Goal: Task Accomplishment & Management: Use online tool/utility

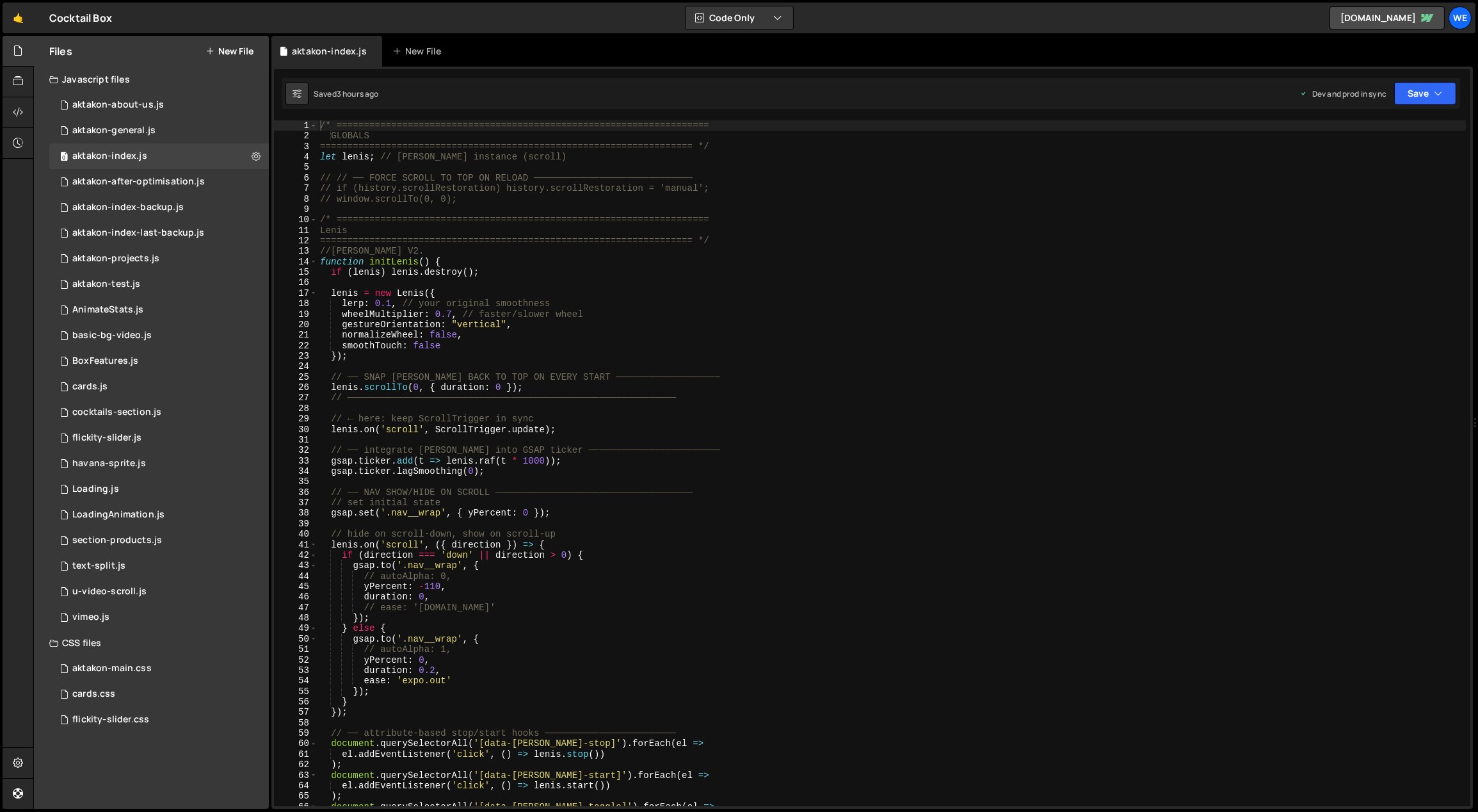
scroll to position [692, 0]
click at [1468, 16] on div "We" at bounding box center [1460, 18] width 23 height 23
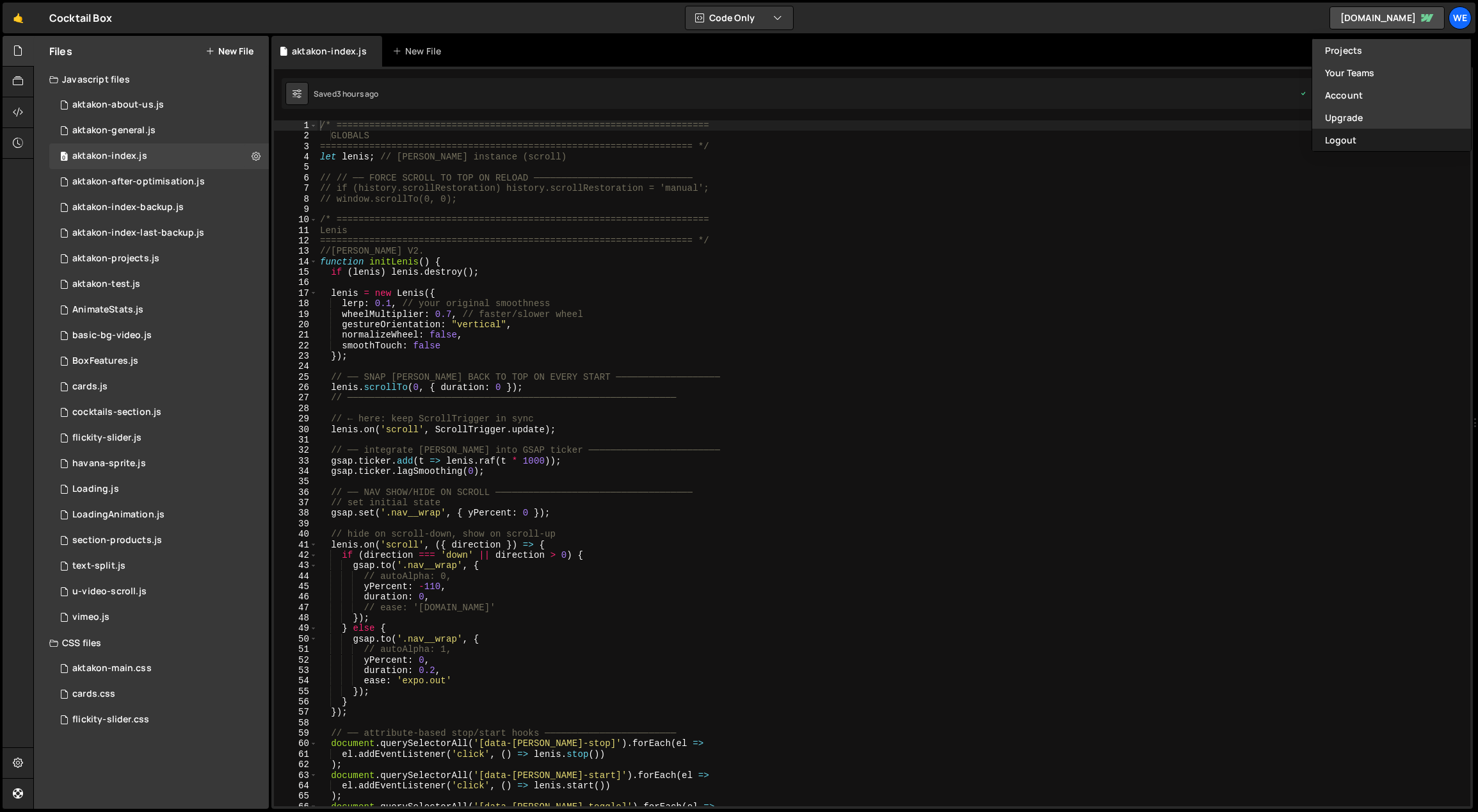
click at [1346, 143] on button "Logout" at bounding box center [1392, 140] width 159 height 22
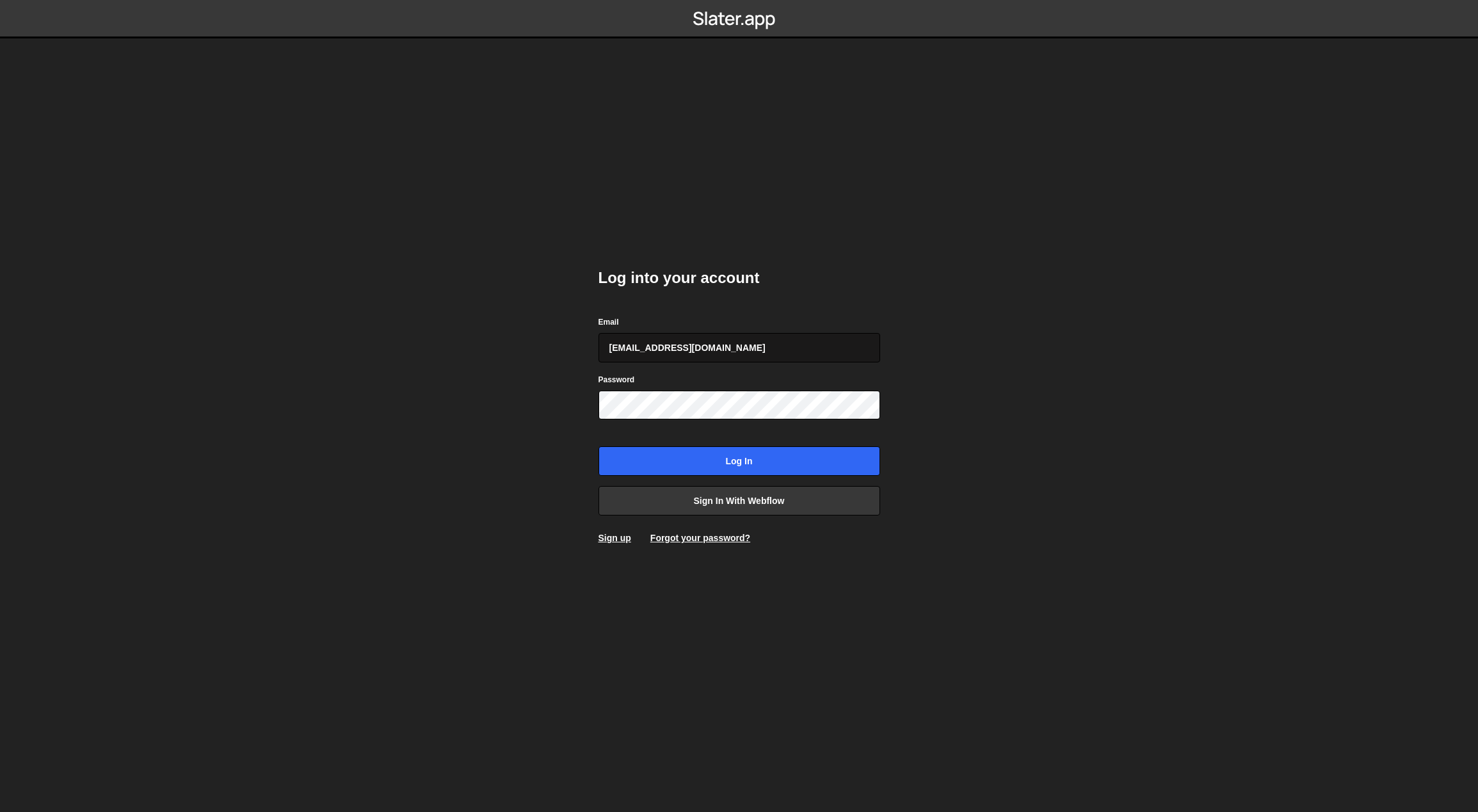
click at [757, 348] on input "gdtsonev@gmail.com" at bounding box center [739, 347] width 281 height 29
click at [724, 351] on input "georgi@branda.bg" at bounding box center [739, 347] width 281 height 29
type input "gdtsonev@gmail.com"
click at [745, 449] on input "Log in" at bounding box center [739, 460] width 281 height 29
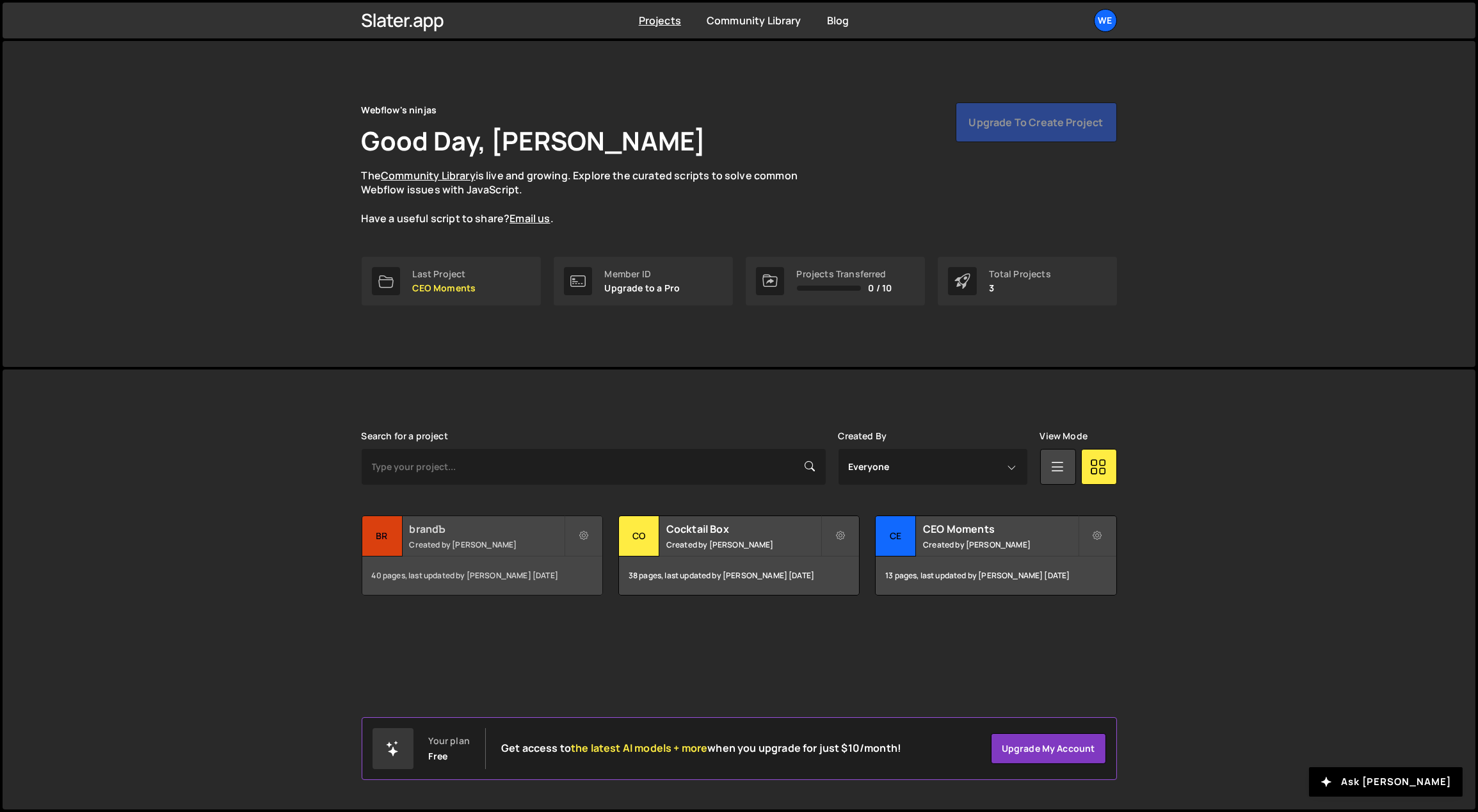
click at [495, 531] on h2 "brandЪ" at bounding box center [486, 528] width 154 height 14
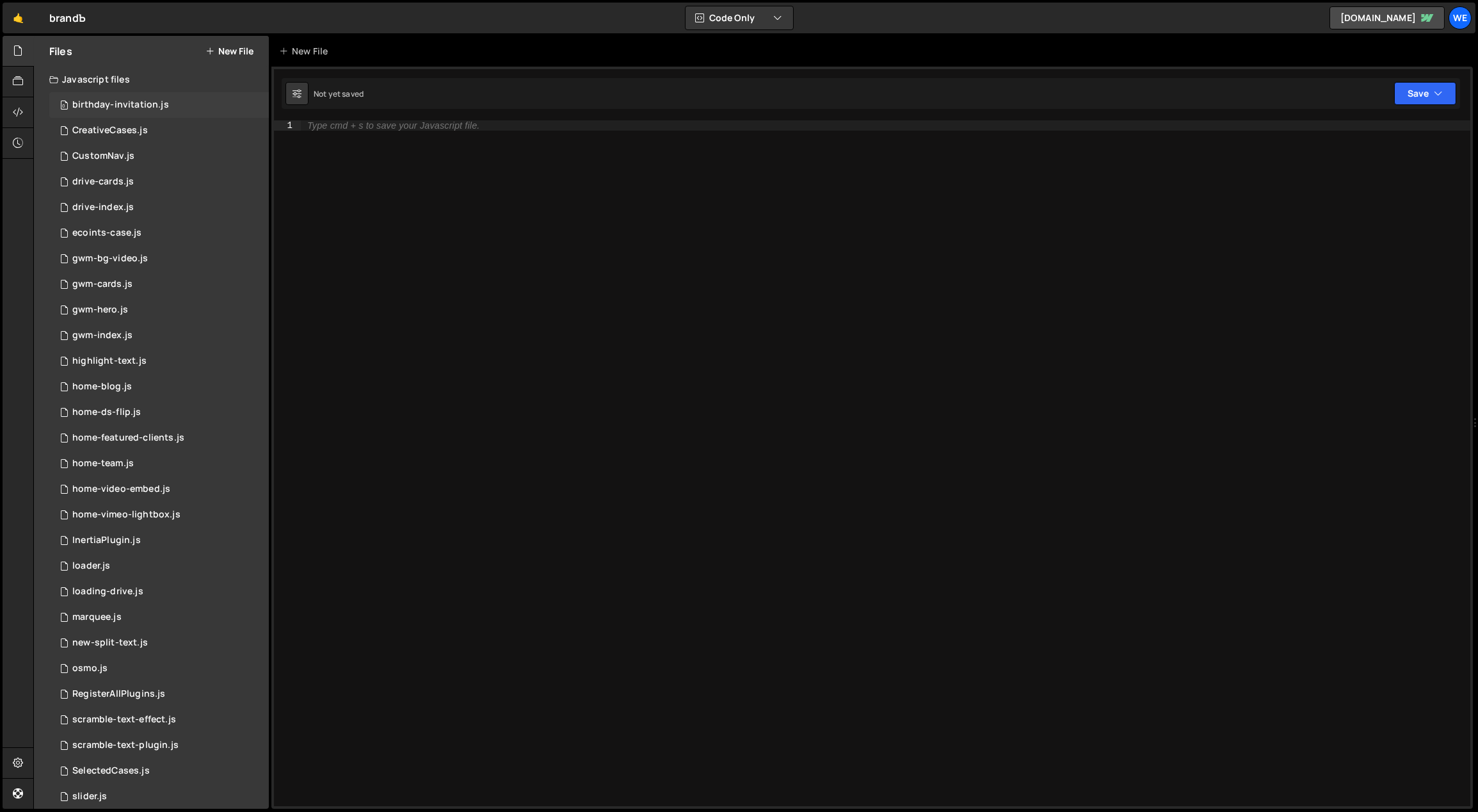
click at [137, 107] on div "birthday-invitation.js" at bounding box center [120, 105] width 97 height 11
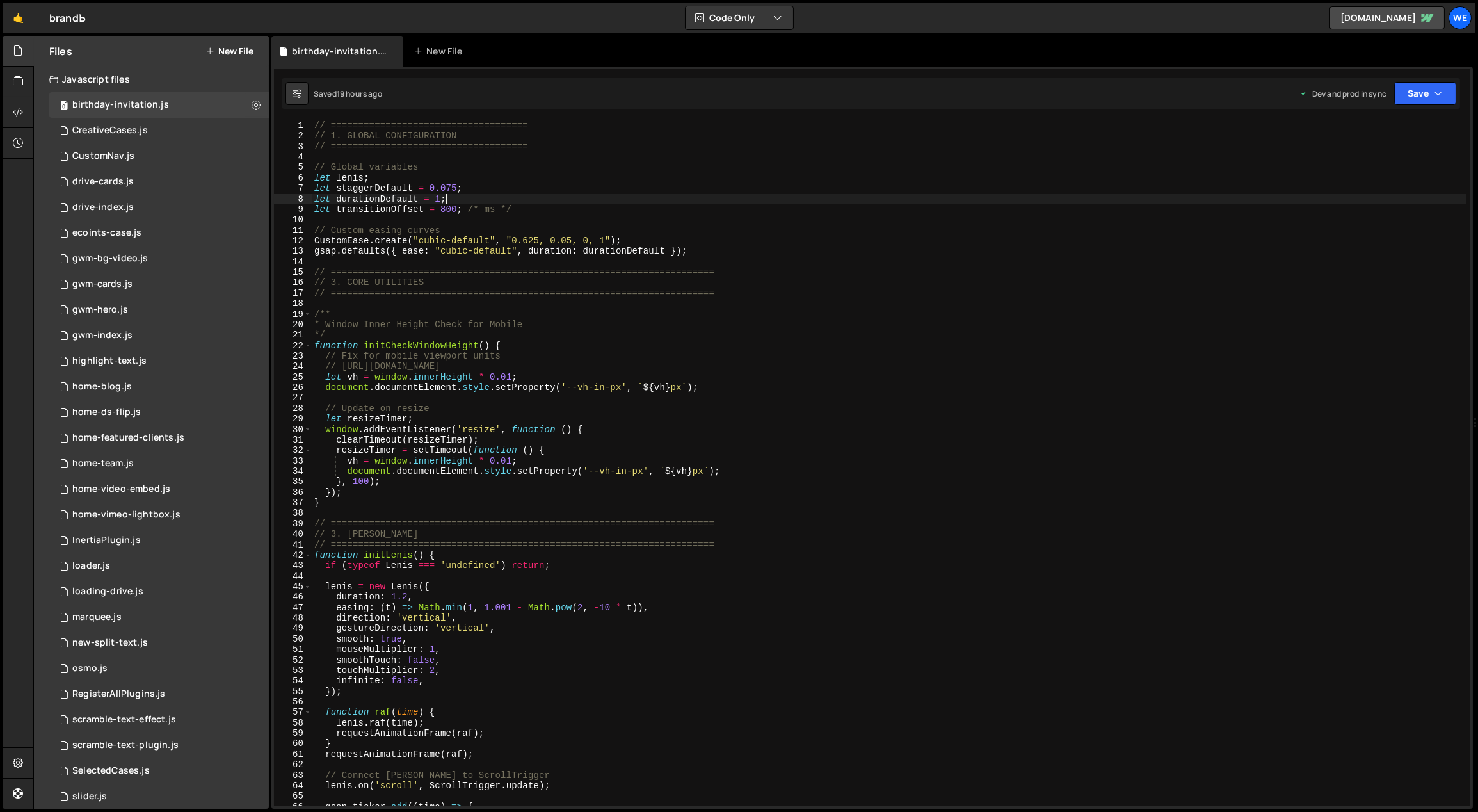
click at [600, 199] on div "// ==================================== // 1. GLOBAL CONFIGURATION // =========…" at bounding box center [889, 474] width 1155 height 707
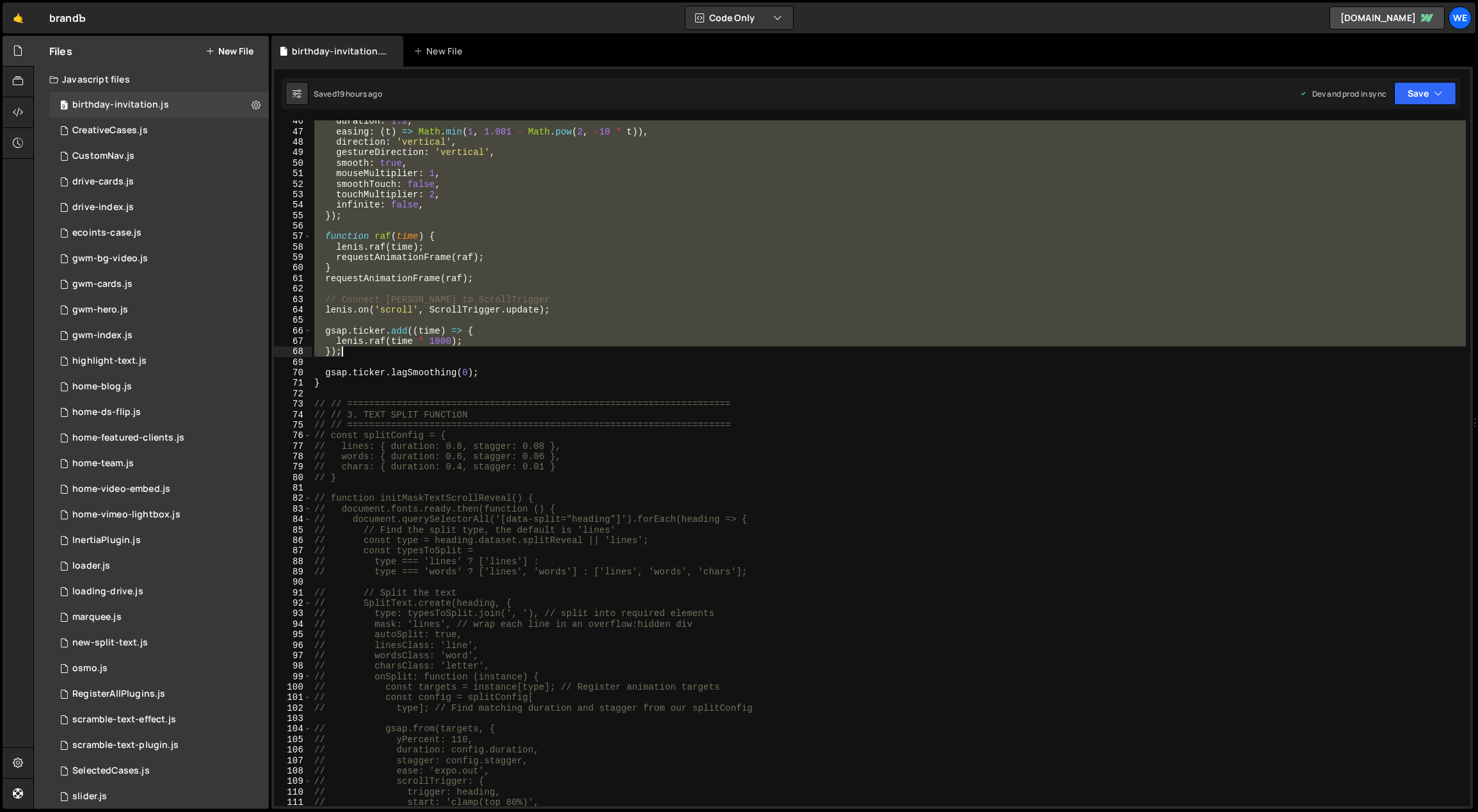
scroll to position [550, 0]
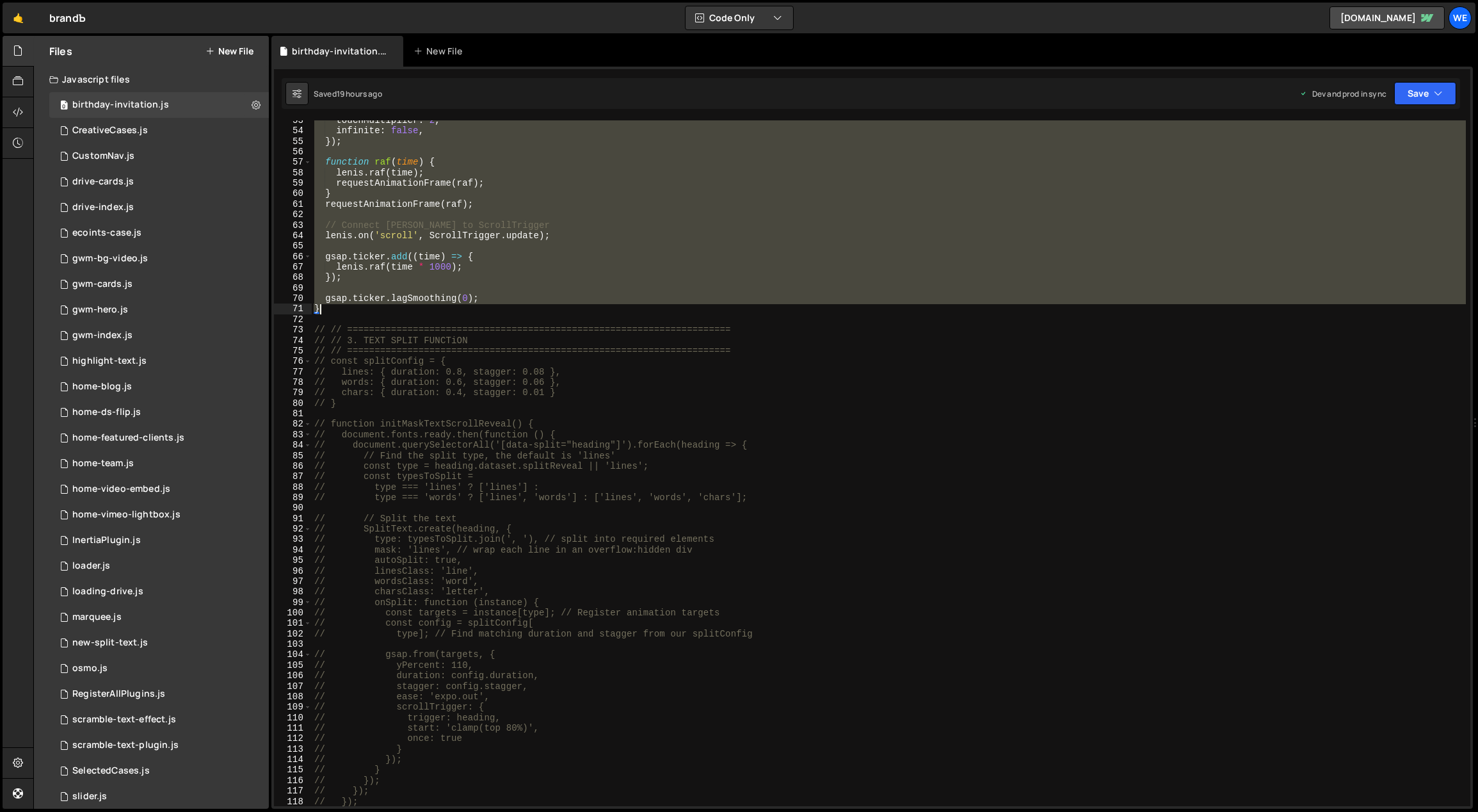
drag, startPoint x: 314, startPoint y: 269, endPoint x: 425, endPoint y: 308, distance: 117.7
click at [425, 308] on div "touchMultiplier : 2 , infinite : false , }) ; function raf ( time ) { lenis . r…" at bounding box center [889, 468] width 1155 height 707
type textarea "gsap.ticker.lagSmoothing(0); }"
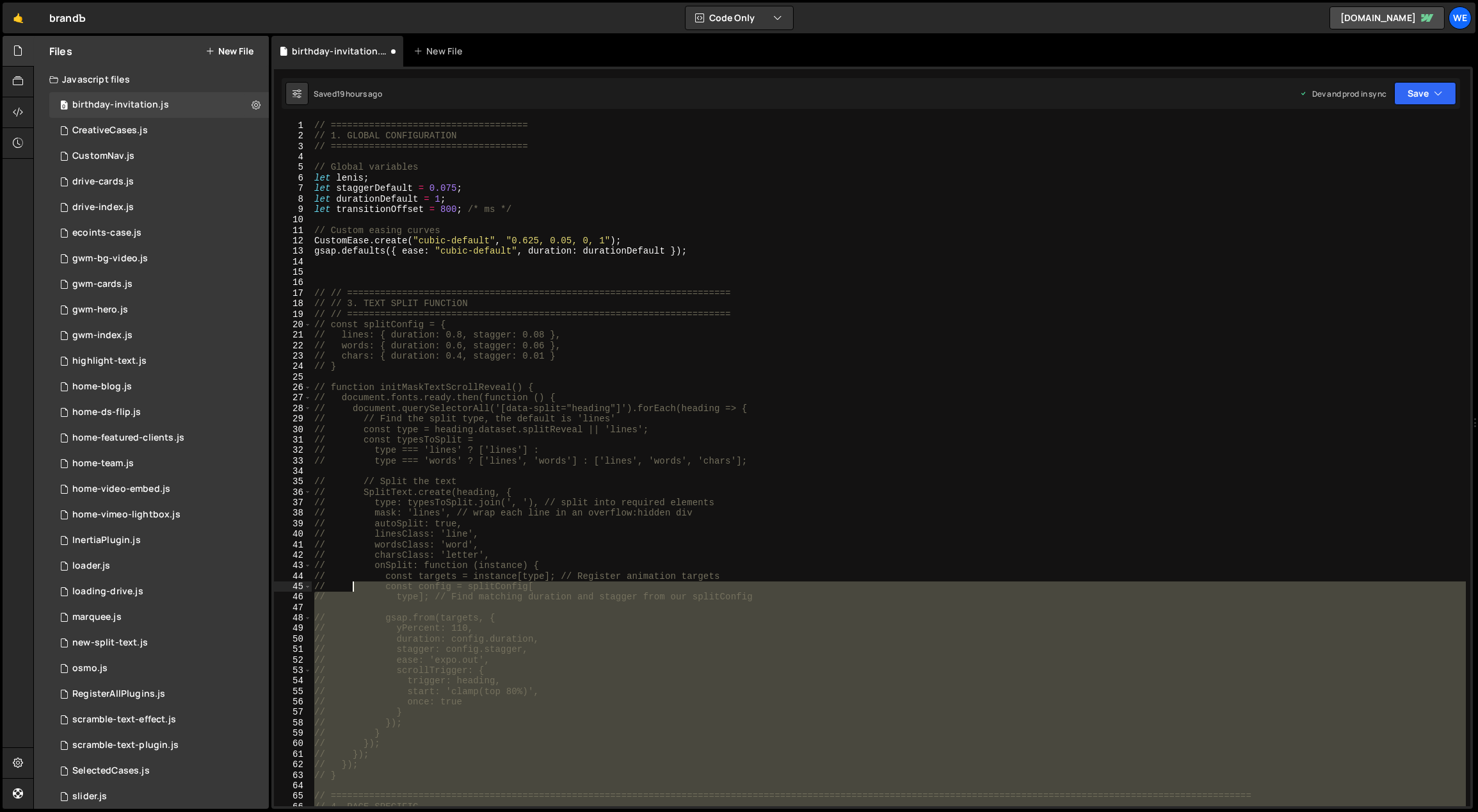
scroll to position [0, 0]
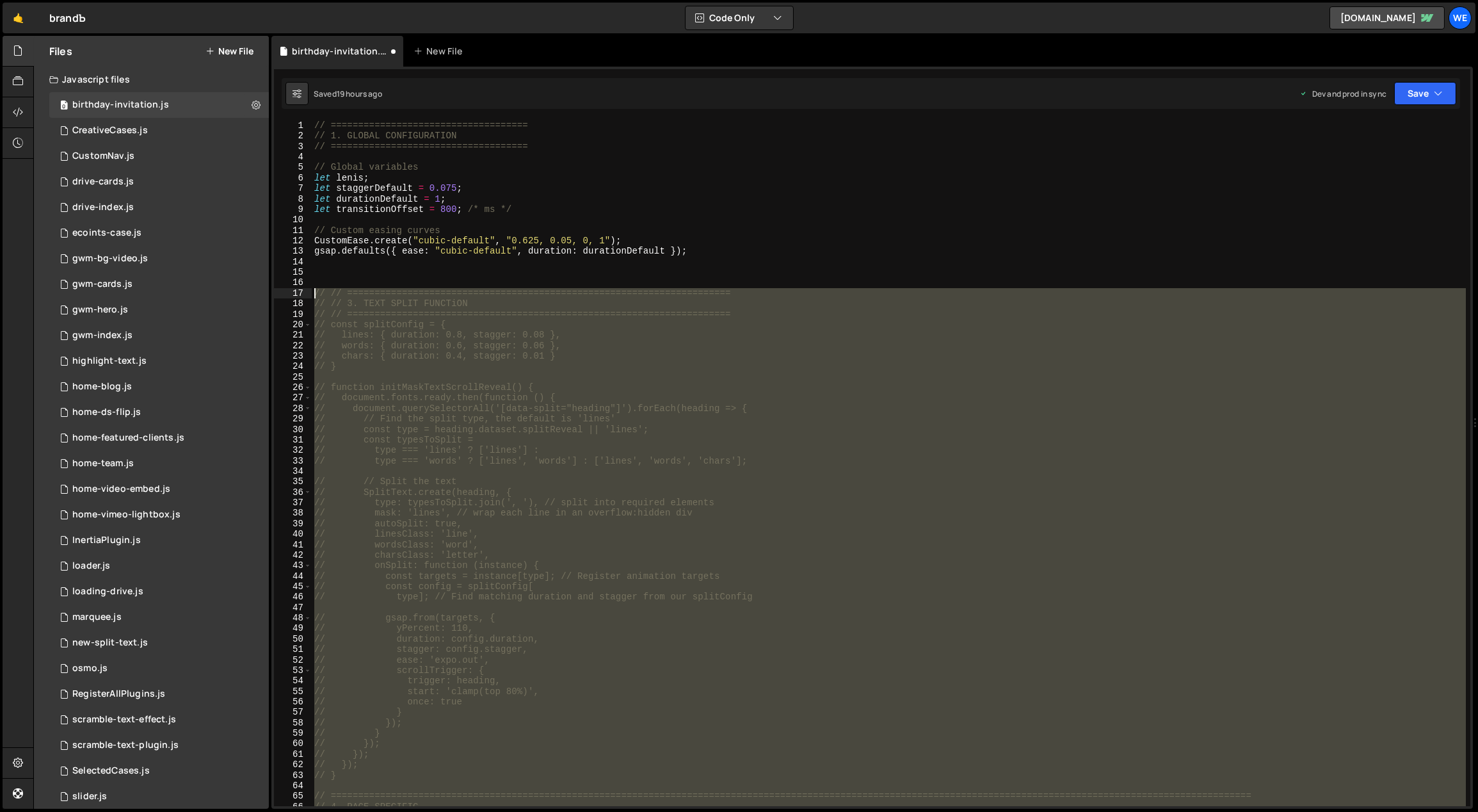
drag, startPoint x: 354, startPoint y: 496, endPoint x: 313, endPoint y: 291, distance: 209.1
click at [313, 291] on div "// ==================================== // 1. GLOBAL CONFIGURATION // =========…" at bounding box center [889, 474] width 1155 height 707
type textarea "// // ====================================================================== //…"
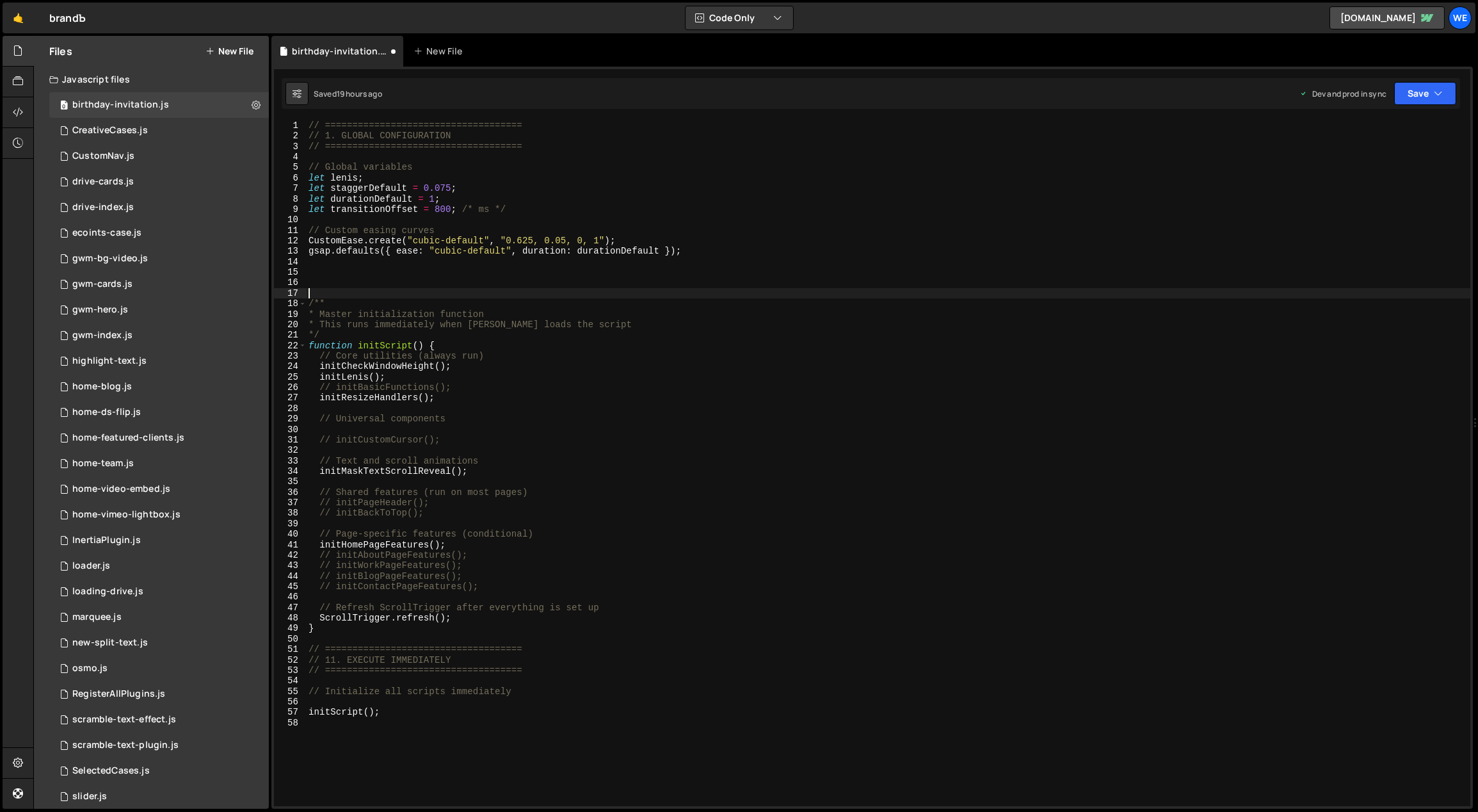
click at [403, 293] on div "// ==================================== // 1. GLOBAL CONFIGURATION // =========…" at bounding box center [888, 474] width 1165 height 707
click at [454, 345] on div "// ==================================== // 1. GLOBAL CONFIGURATION // =========…" at bounding box center [888, 474] width 1165 height 707
click at [464, 388] on div "// ==================================== // 1. GLOBAL CONFIGURATION // =========…" at bounding box center [888, 474] width 1165 height 707
type textarea "// initBasicFunctions();"
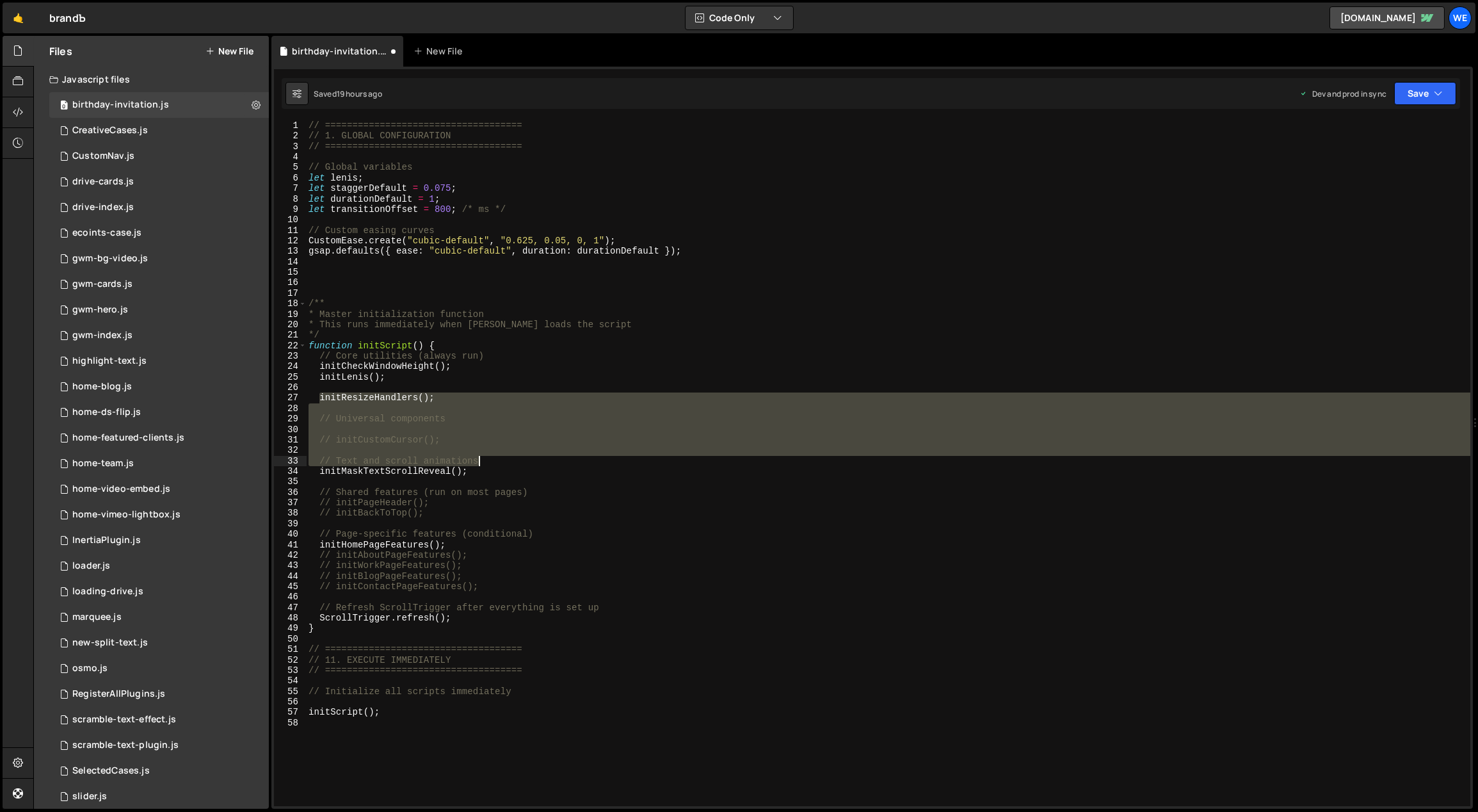
drag, startPoint x: 321, startPoint y: 395, endPoint x: 495, endPoint y: 465, distance: 187.6
click at [495, 465] on div "// ==================================== // 1. GLOBAL CONFIGURATION // =========…" at bounding box center [888, 474] width 1165 height 707
type textarea "// Text and scroll animations"
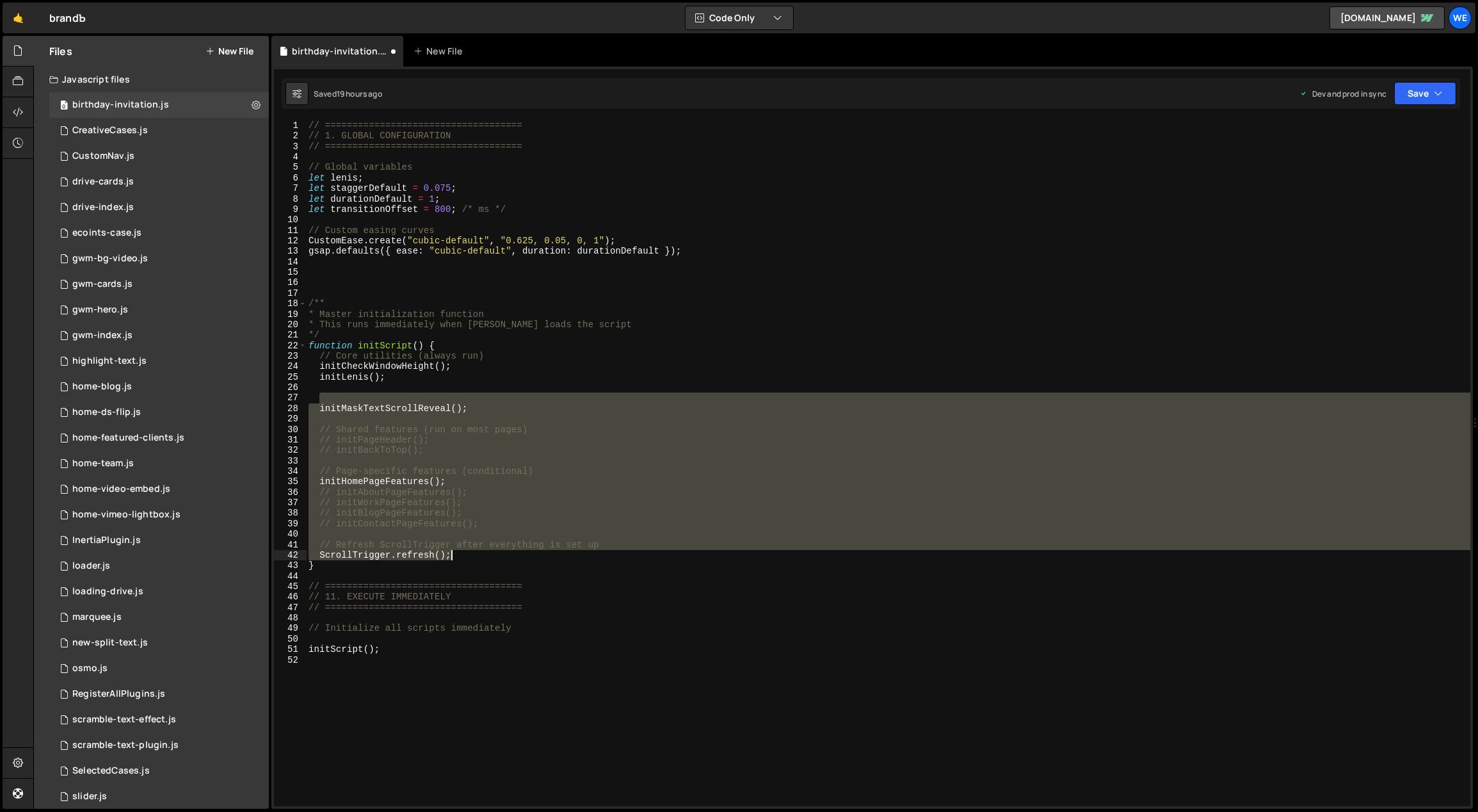
drag, startPoint x: 319, startPoint y: 397, endPoint x: 632, endPoint y: 553, distance: 349.7
click at [632, 553] on div "// ==================================== // 1. GLOBAL CONFIGURATION // =========…" at bounding box center [888, 474] width 1165 height 707
type textarea "// Refresh ScrollTrigger after everything is set up ScrollTrigger.refresh();"
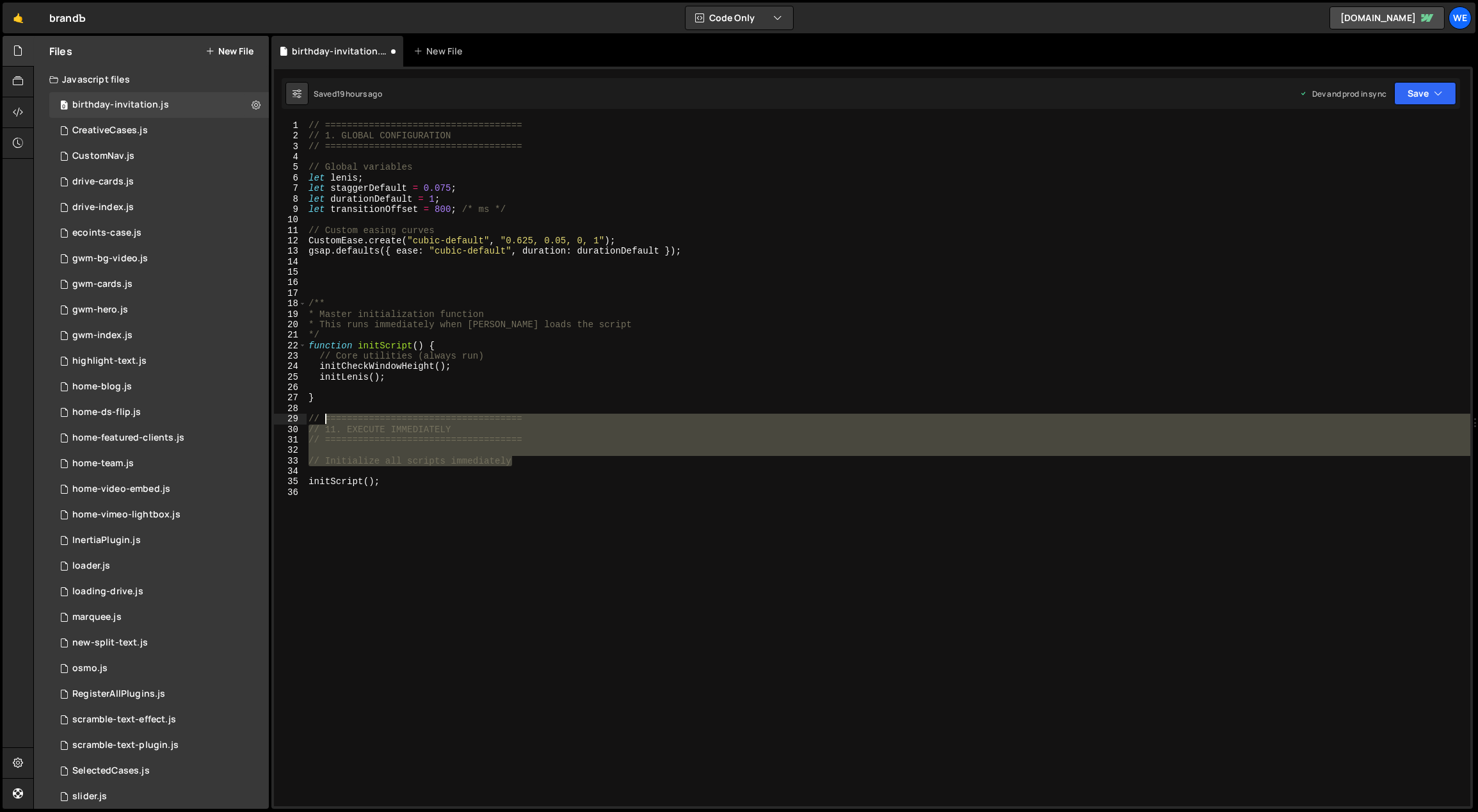
drag, startPoint x: 540, startPoint y: 460, endPoint x: 305, endPoint y: 414, distance: 239.5
click at [305, 414] on div "1 2 3 4 5 6 7 8 9 10 11 12 13 14 15 16 17 18 19 20 21 22 23 24 25 26 27 28 29 3…" at bounding box center [872, 463] width 1197 height 686
type textarea "// ==================================== // 11. EXECUTE IMMEDIATELY"
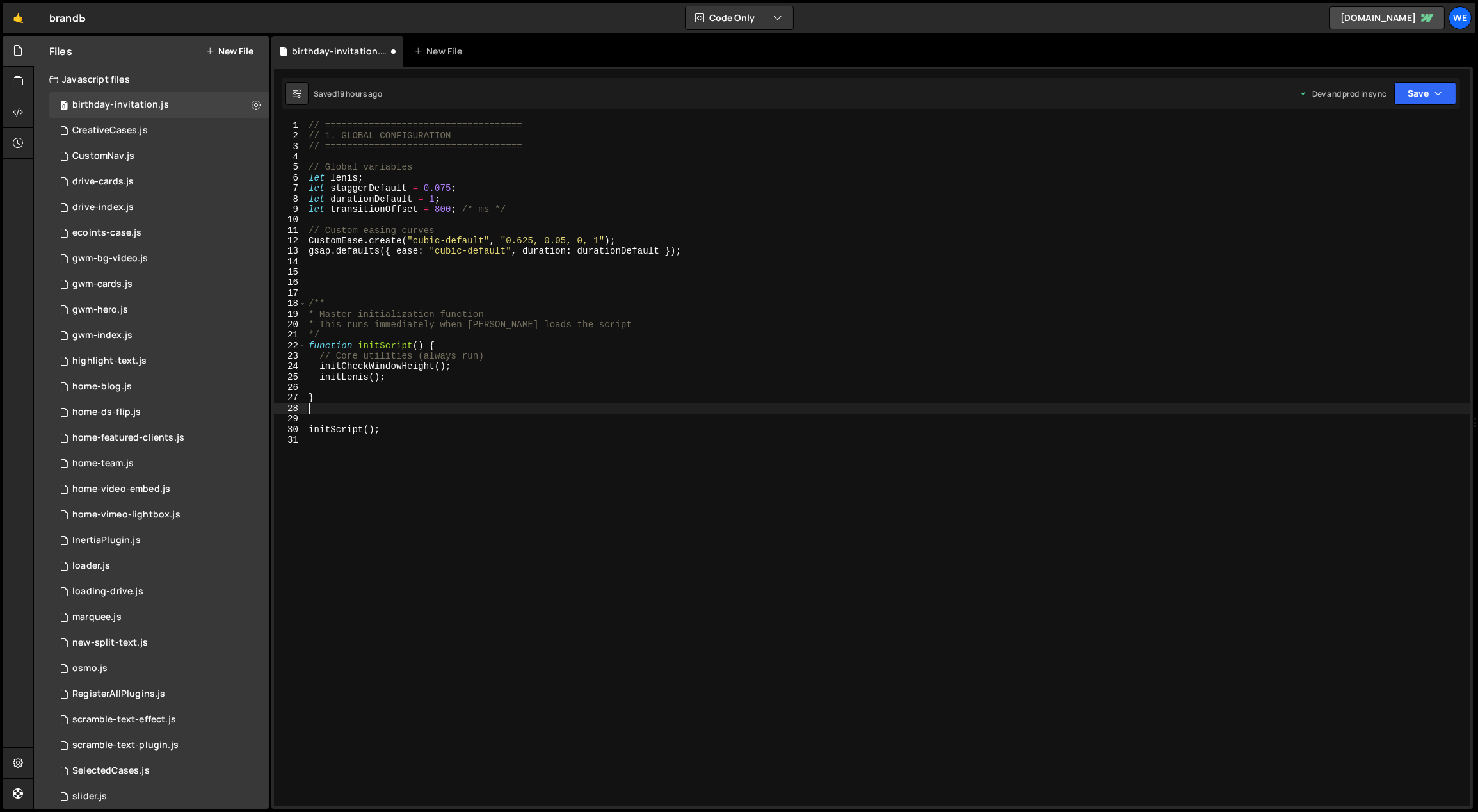
type textarea "}"
click at [489, 280] on div "// ==================================== // 1. GLOBAL CONFIGURATION // =========…" at bounding box center [888, 474] width 1165 height 707
paste textarea "}"
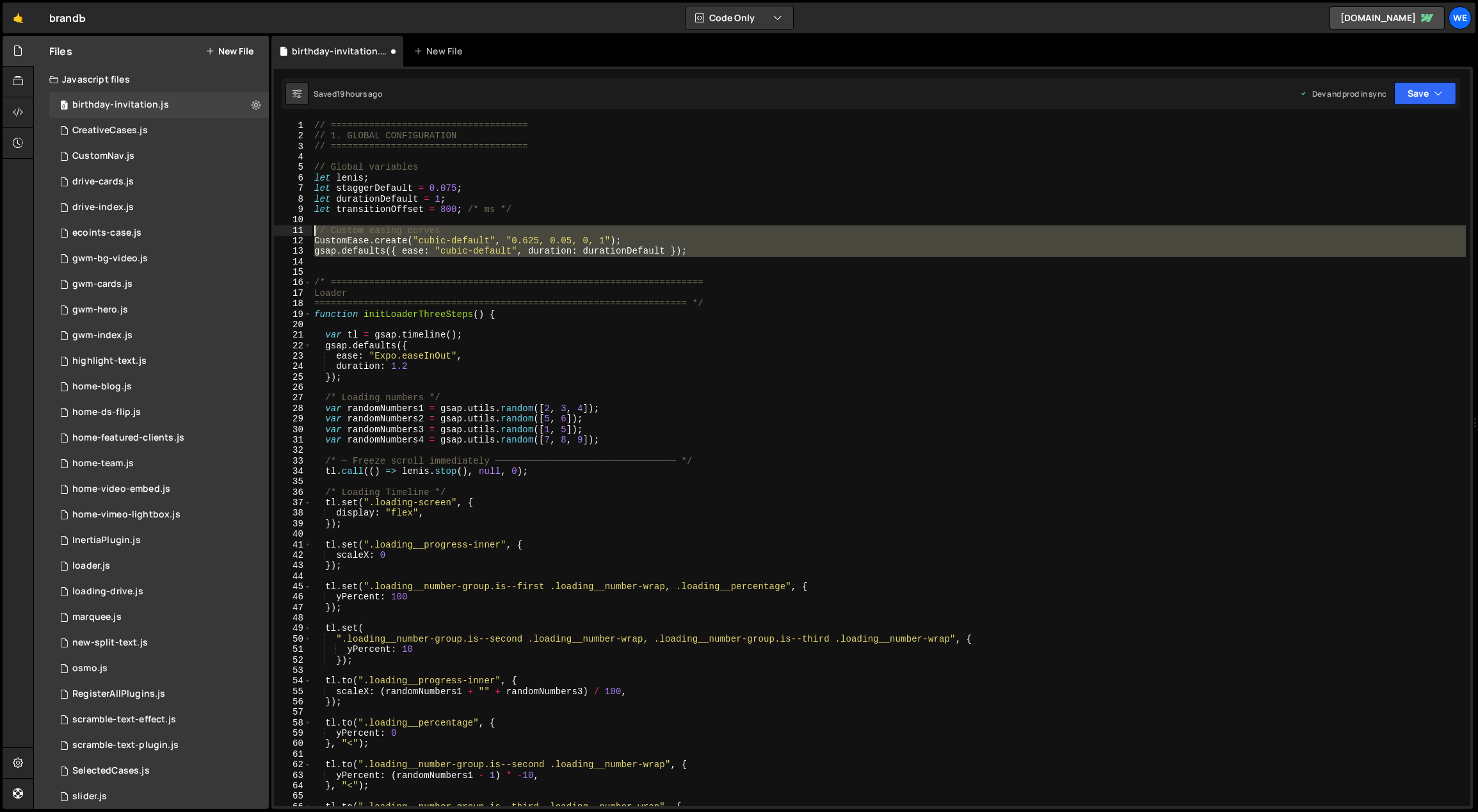
drag, startPoint x: 739, startPoint y: 258, endPoint x: 290, endPoint y: 231, distance: 449.8
click at [290, 231] on div "tl.to(".loading__number-group.is--second .loading__number-wrap", { 1 2 3 4 5 6 …" at bounding box center [872, 463] width 1197 height 686
type textarea "// Custom easing curves CustomEase.create("cubic-default", "0.625, 0.05, 0, 1");"
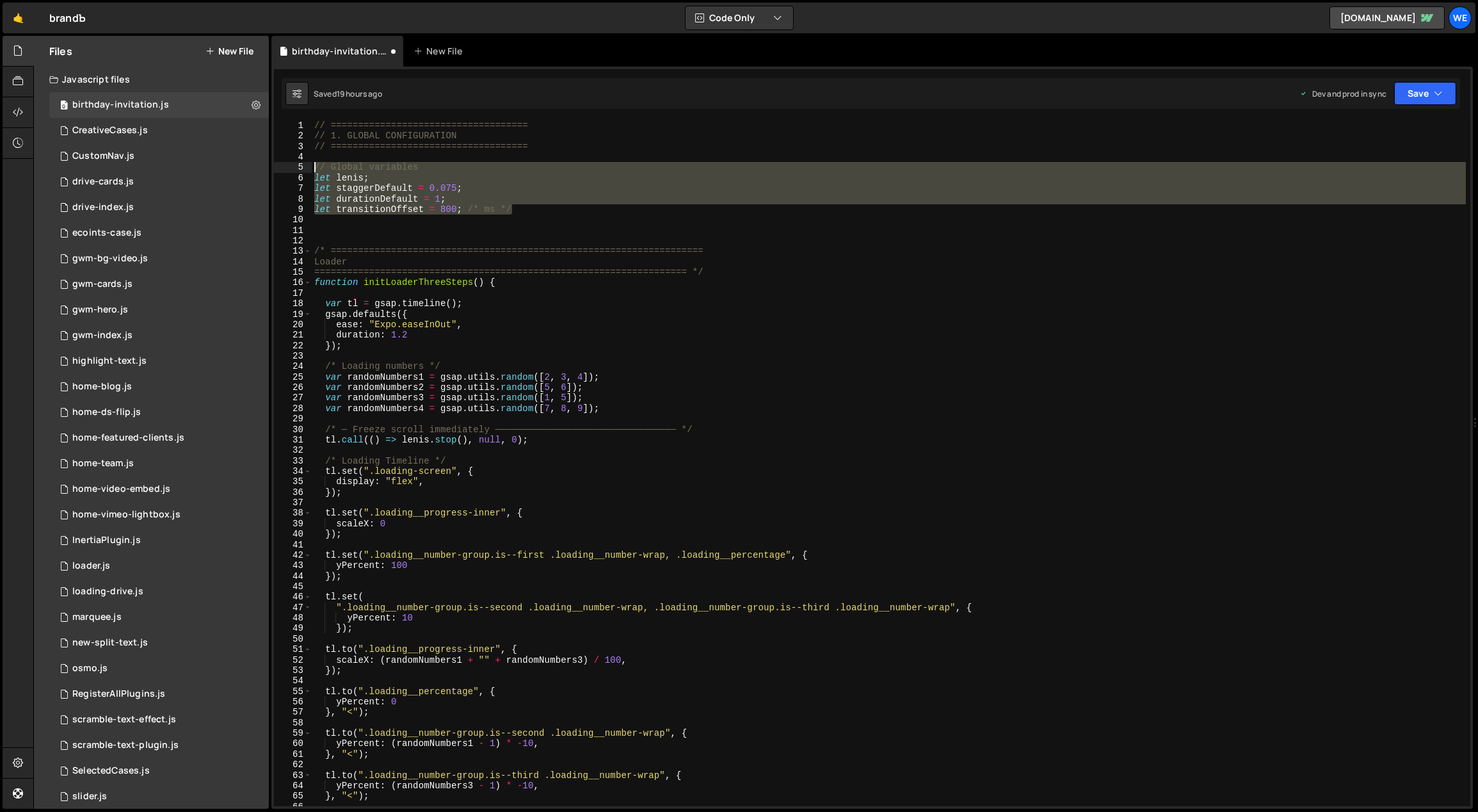
drag, startPoint x: 596, startPoint y: 213, endPoint x: 302, endPoint y: 171, distance: 297.0
click at [302, 171] on div "1 2 3 4 5 6 7 8 9 10 11 12 13 14 15 16 17 18 19 20 21 22 23 24 25 26 27 28 29 3…" at bounding box center [872, 463] width 1197 height 686
type textarea "// Global variables let lenis;"
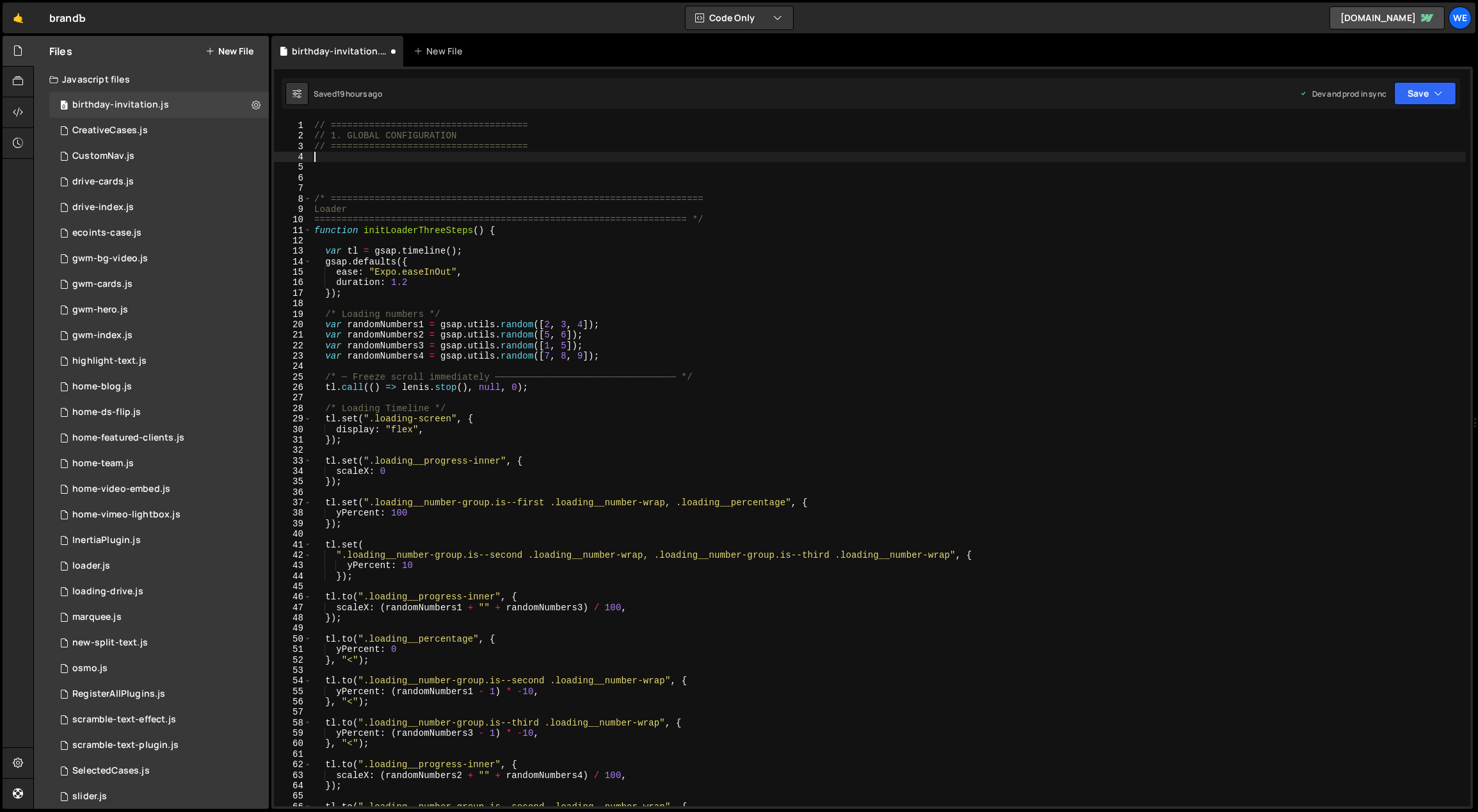
click at [375, 177] on div "// ==================================== // 1. GLOBAL CONFIGURATION // =========…" at bounding box center [889, 474] width 1155 height 707
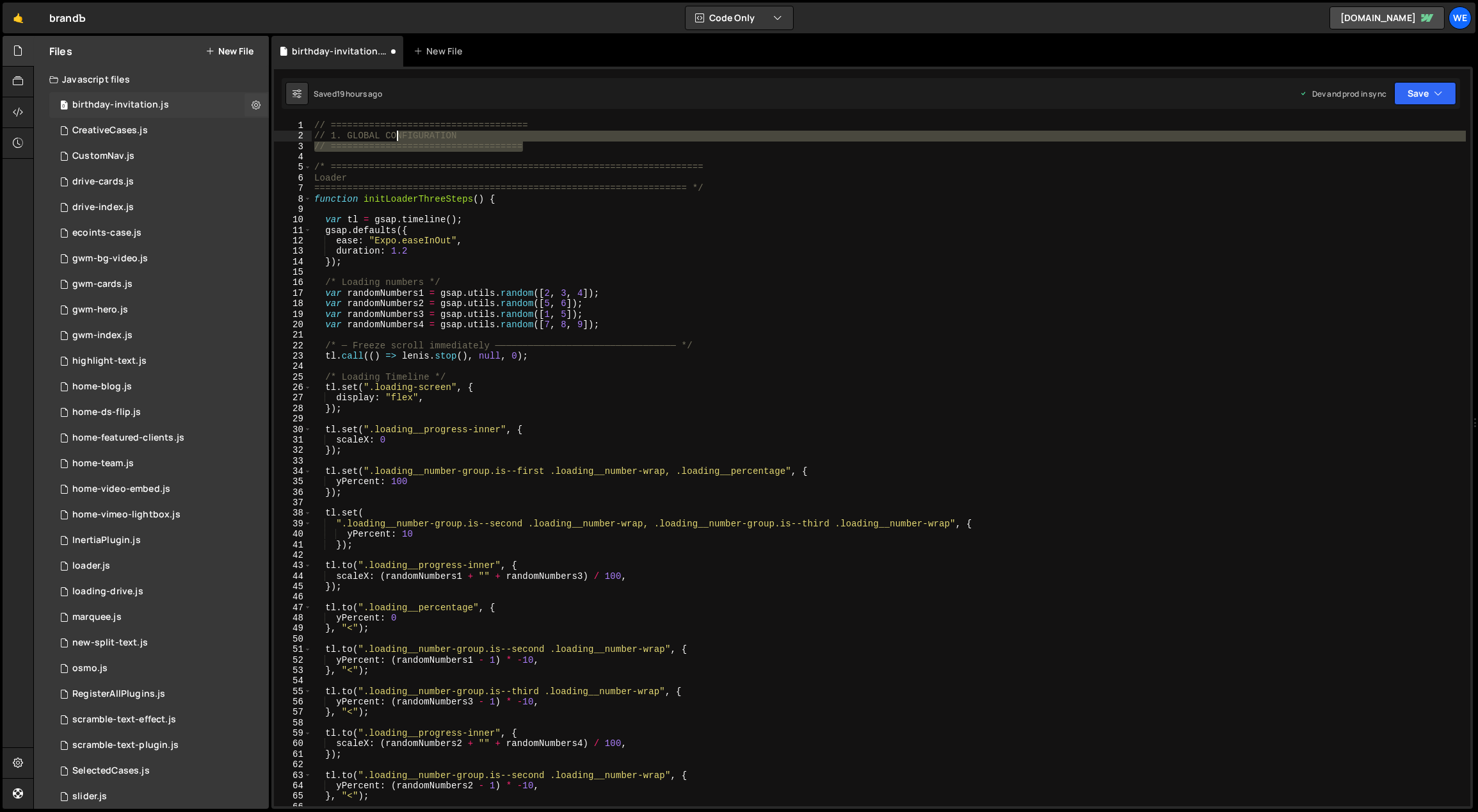
drag, startPoint x: 559, startPoint y: 153, endPoint x: 263, endPoint y: 112, distance: 298.8
click at [264, 113] on div "Files New File Javascript files 0 birthday-invitation.js 0 0 CreativeCases.js 0…" at bounding box center [755, 422] width 1445 height 773
type textarea "// ==================================== // 1. GLOBAL CONFIGURATION"
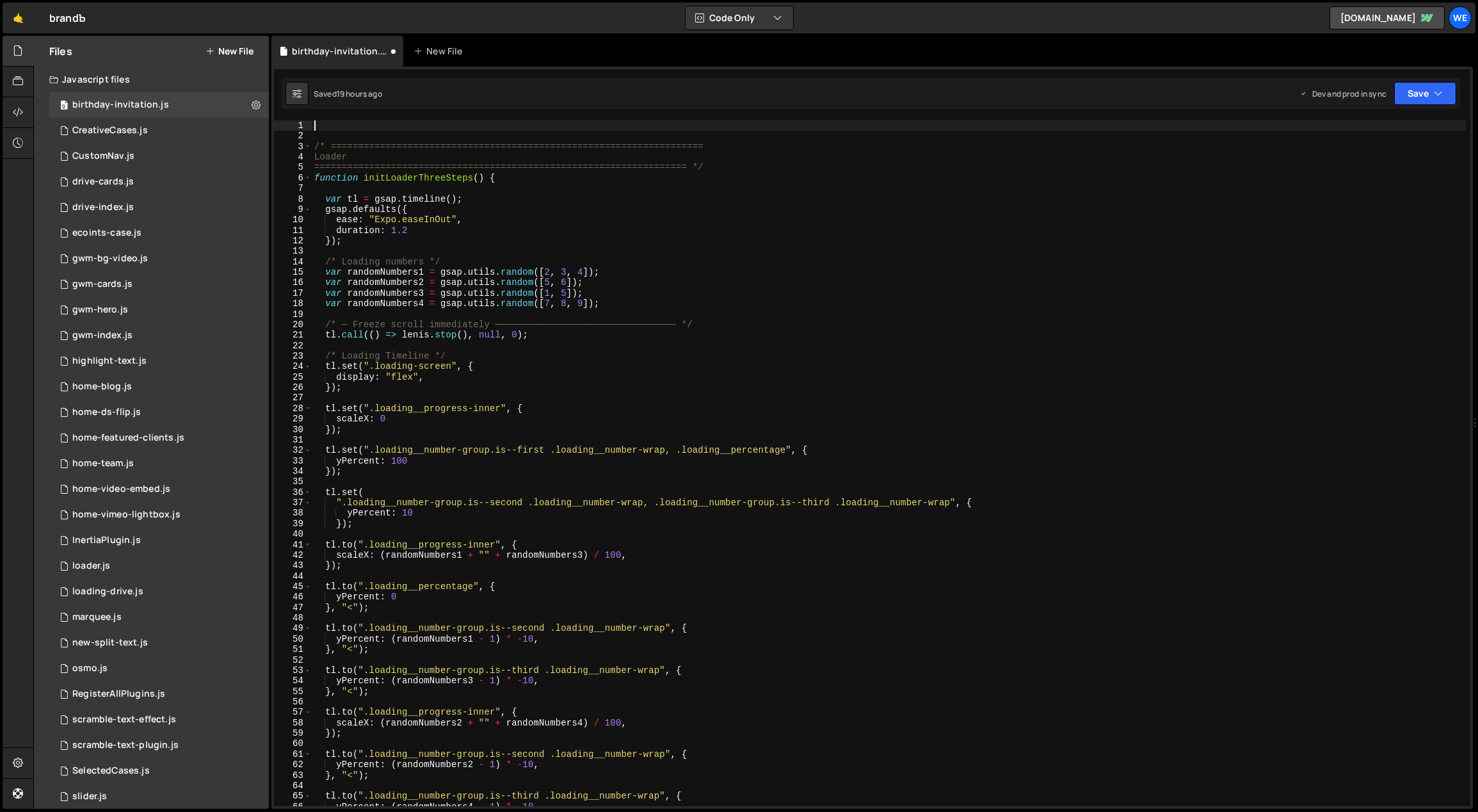
click at [1003, 207] on div "/* ==================================================================== Loader …" at bounding box center [889, 474] width 1155 height 707
type textarea "gsap.defaults({"
click at [607, 250] on div "/* ==================================================================== Loader …" at bounding box center [889, 474] width 1155 height 707
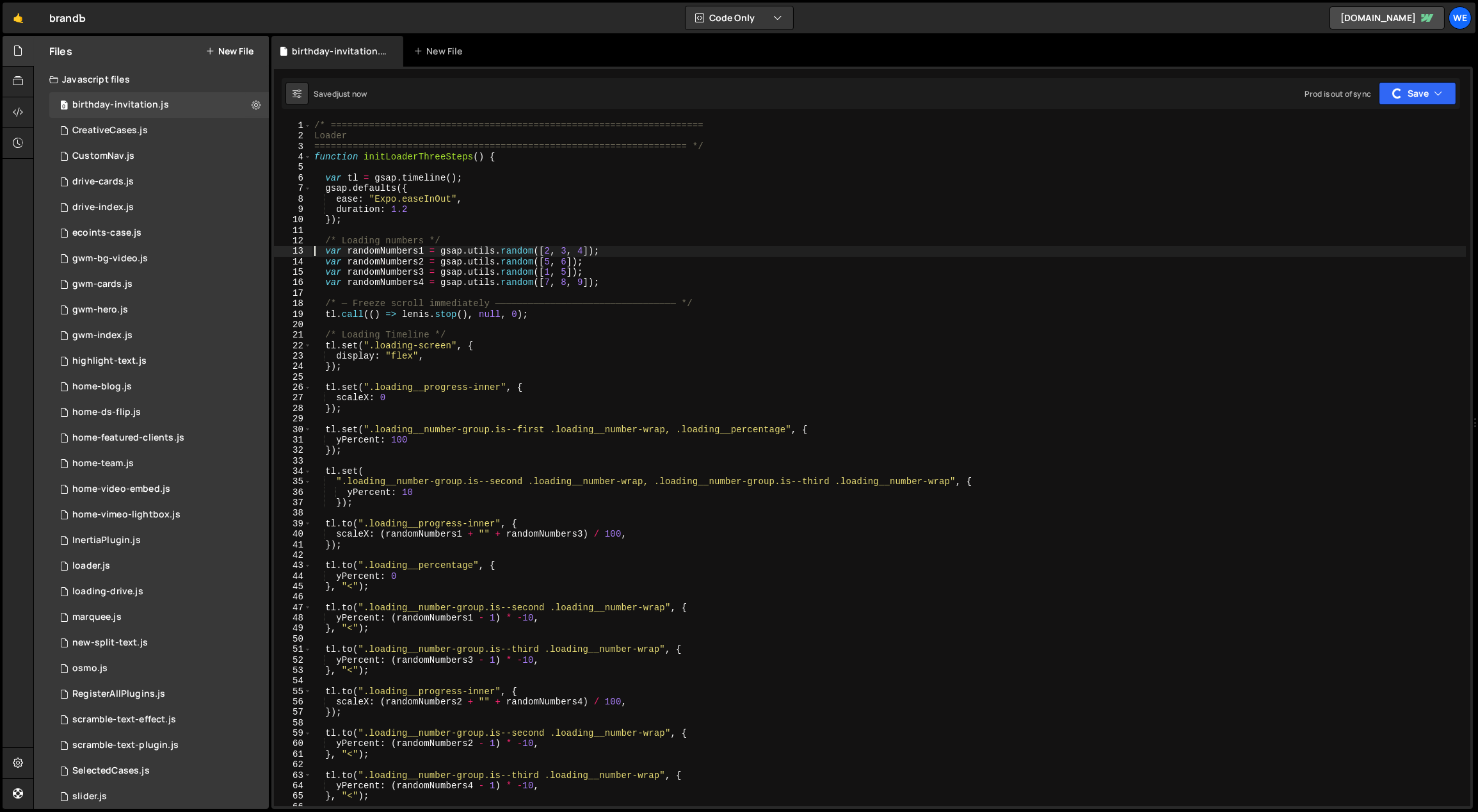
click at [550, 224] on div "/* ==================================================================== Loader …" at bounding box center [889, 474] width 1155 height 707
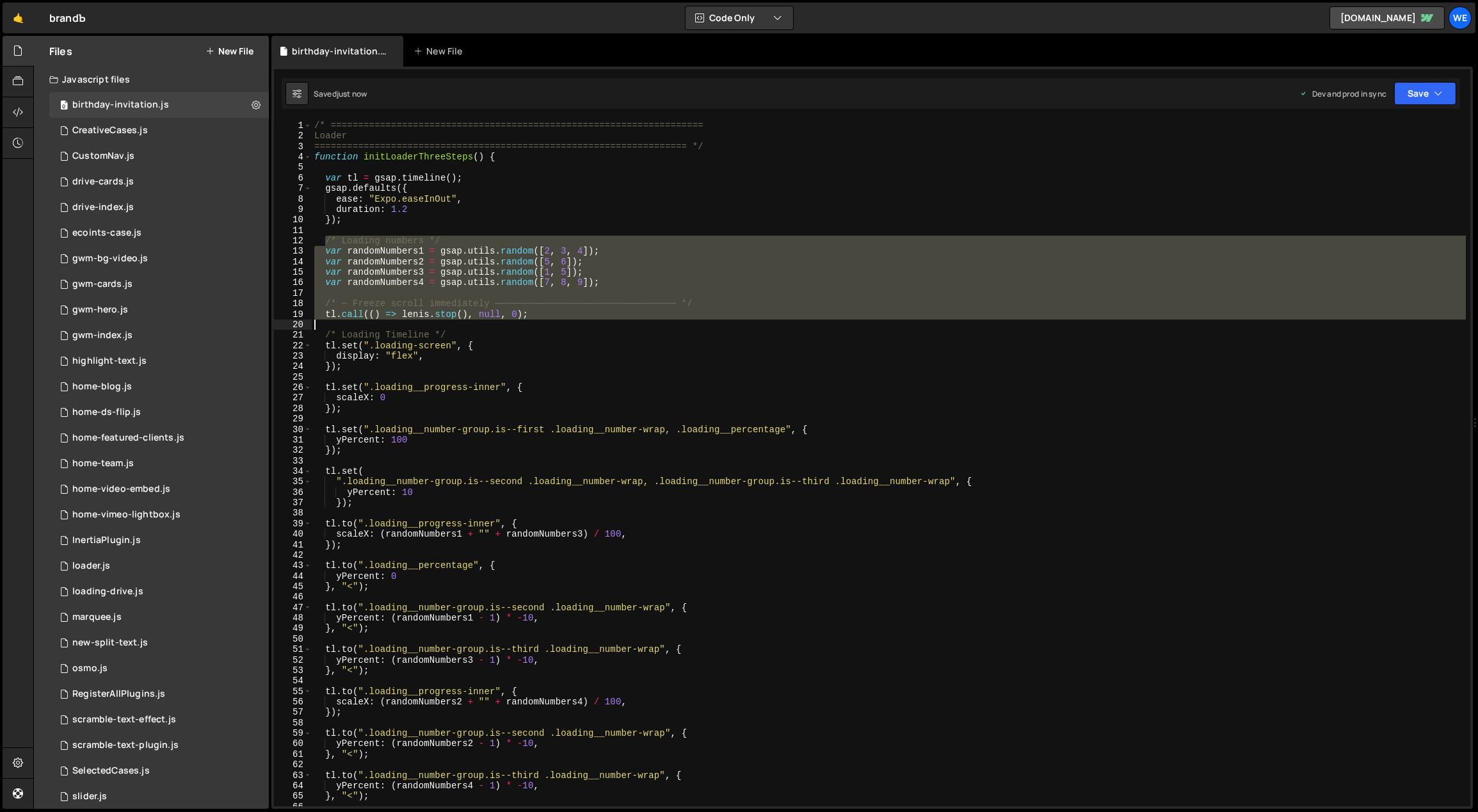
drag, startPoint x: 326, startPoint y: 239, endPoint x: 687, endPoint y: 320, distance: 370.0
click at [687, 320] on div "/* ==================================================================== Loader …" at bounding box center [889, 474] width 1155 height 707
type textarea "tl.call(() => lenis.stop(), null, 0);"
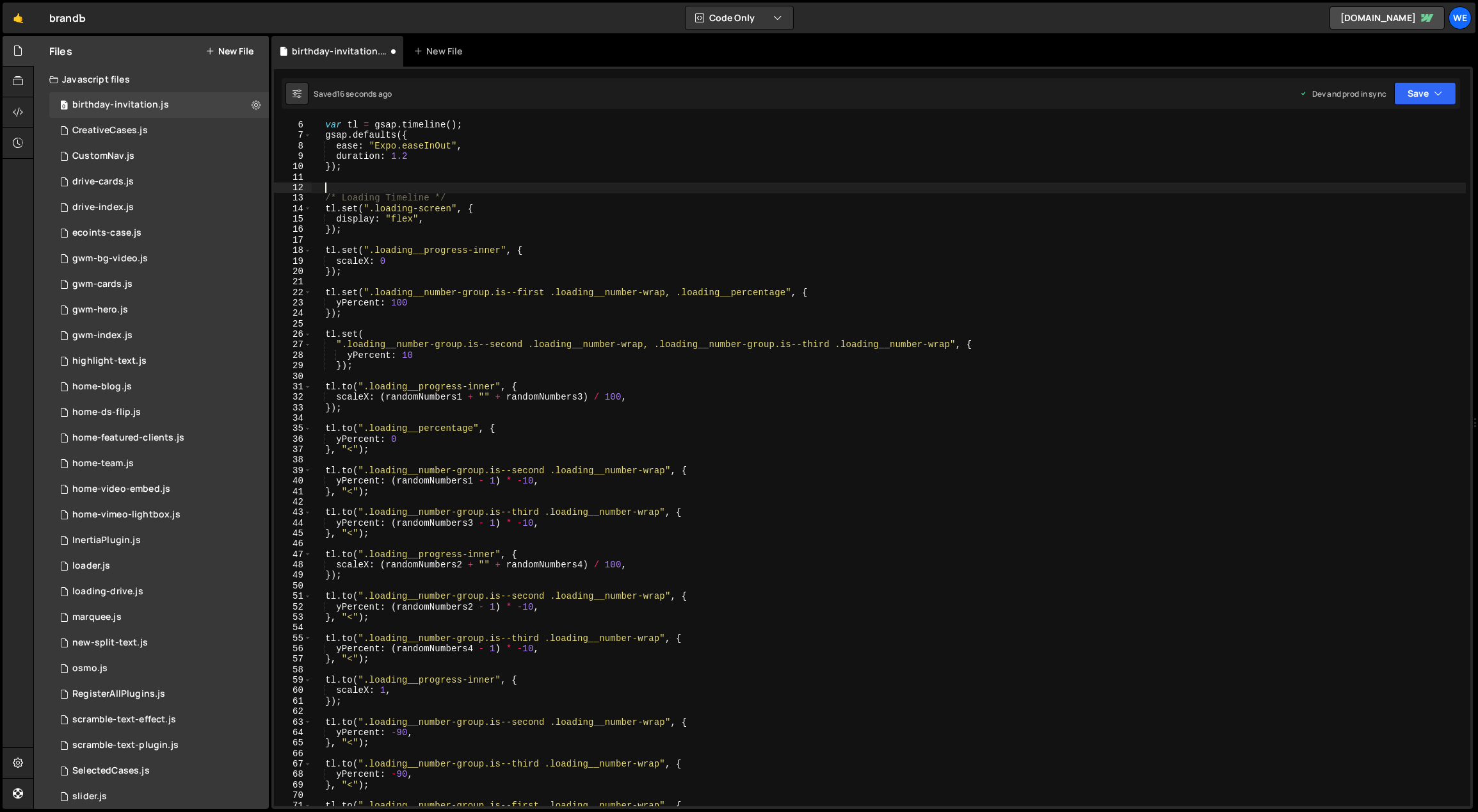
scroll to position [52, 0]
click at [439, 329] on div "var tl = gsap . timeline ( ) ; gsap . defaults ({ ease : "Expo.easeInOut" , dur…" at bounding box center [889, 473] width 1155 height 707
click at [406, 334] on div "var tl = gsap . timeline ( ) ; gsap . defaults ({ ease : "Expo.easeInOut" , dur…" at bounding box center [889, 473] width 1155 height 707
click at [397, 363] on div "var tl = gsap . timeline ( ) ; gsap . defaults ({ ease : "Expo.easeInOut" , dur…" at bounding box center [889, 473] width 1155 height 707
type textarea "});"
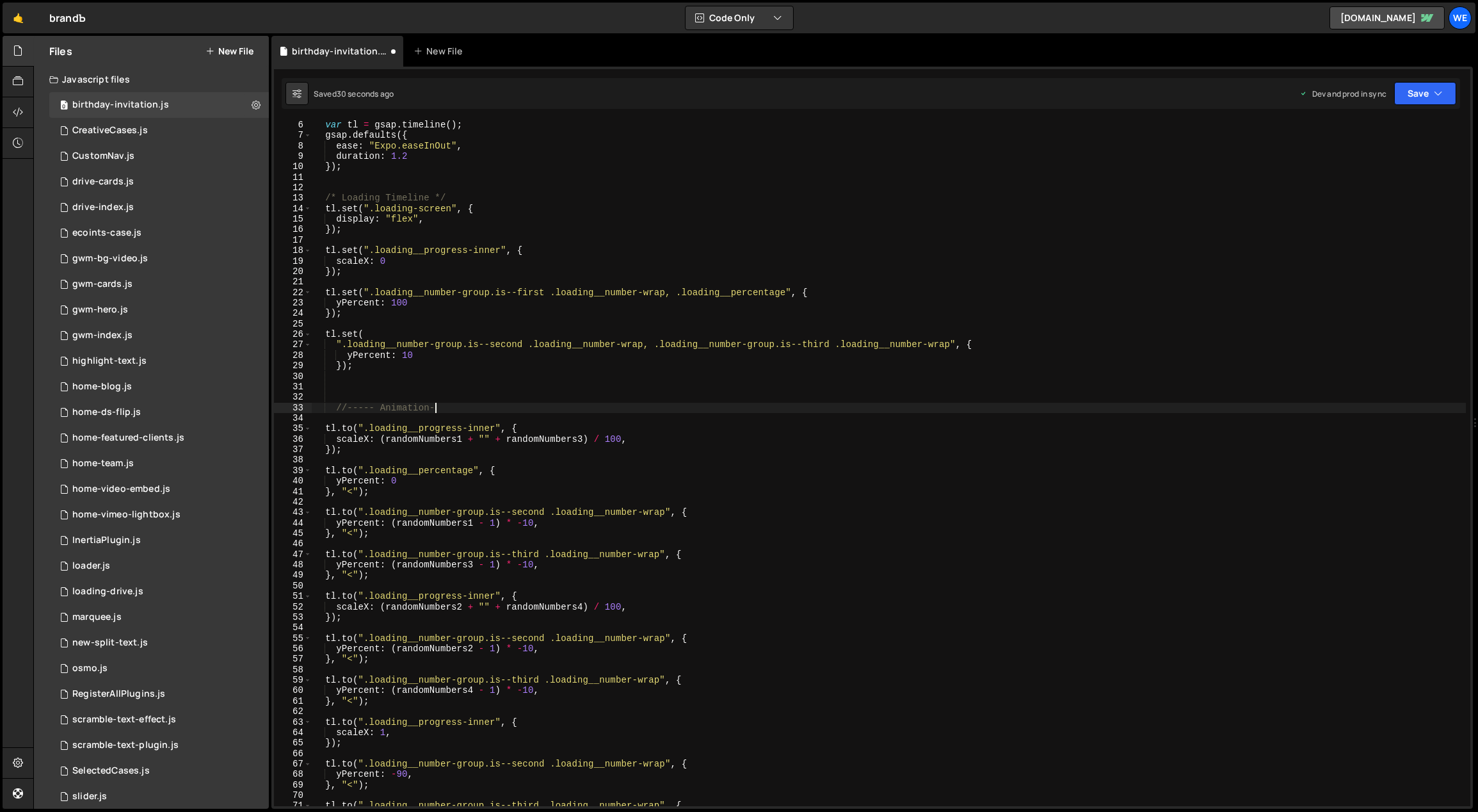
scroll to position [0, 7]
click at [334, 405] on div "var tl = gsap . timeline ( ) ; gsap . defaults ({ ease : "Expo.easeInOut" , dur…" at bounding box center [889, 473] width 1155 height 707
type textarea "//----- Animation"
click at [550, 401] on div "var tl = gsap . timeline ( ) ; gsap . defaults ({ ease : "Expo.easeInOut" , dur…" at bounding box center [889, 473] width 1155 height 707
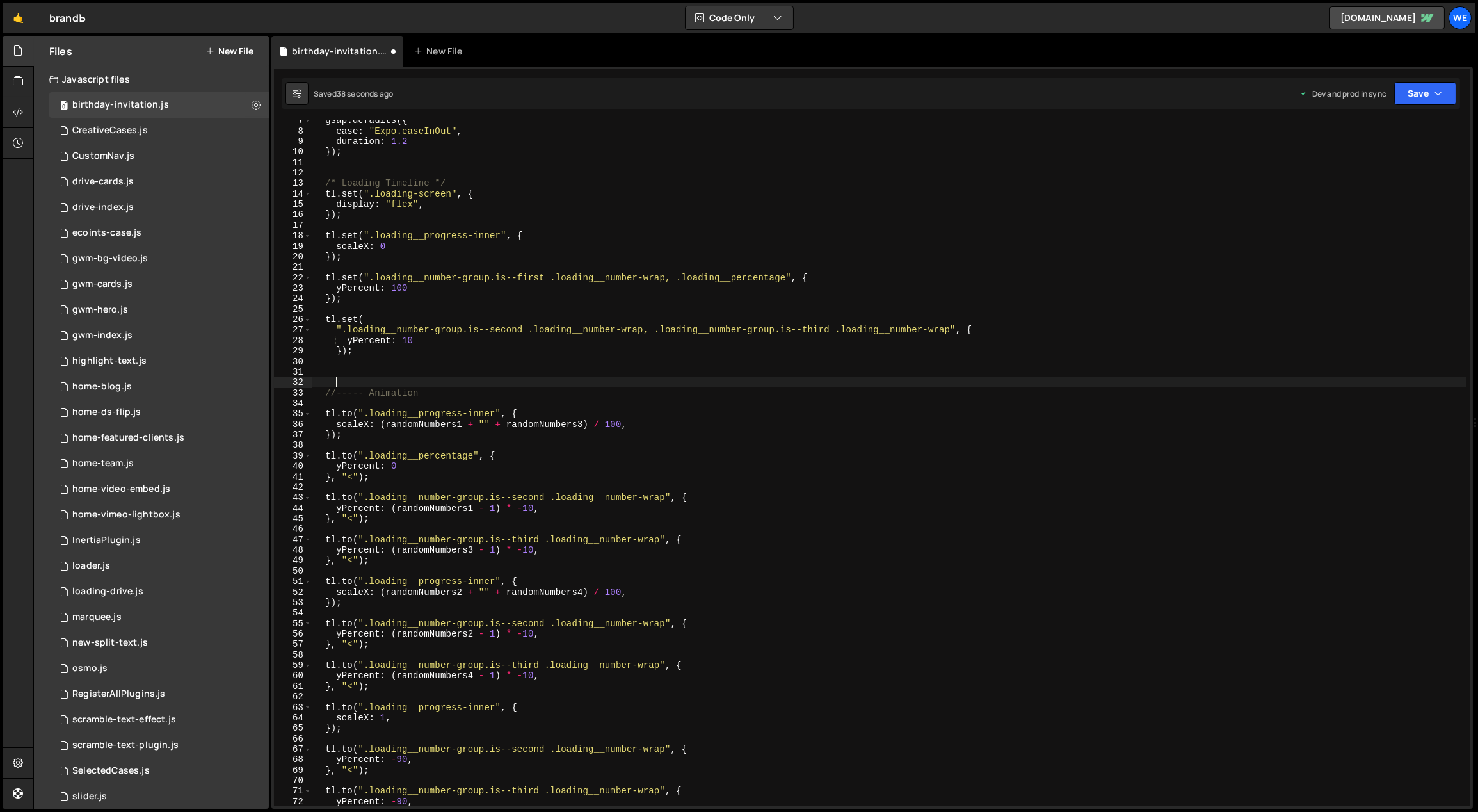
scroll to position [68, 0]
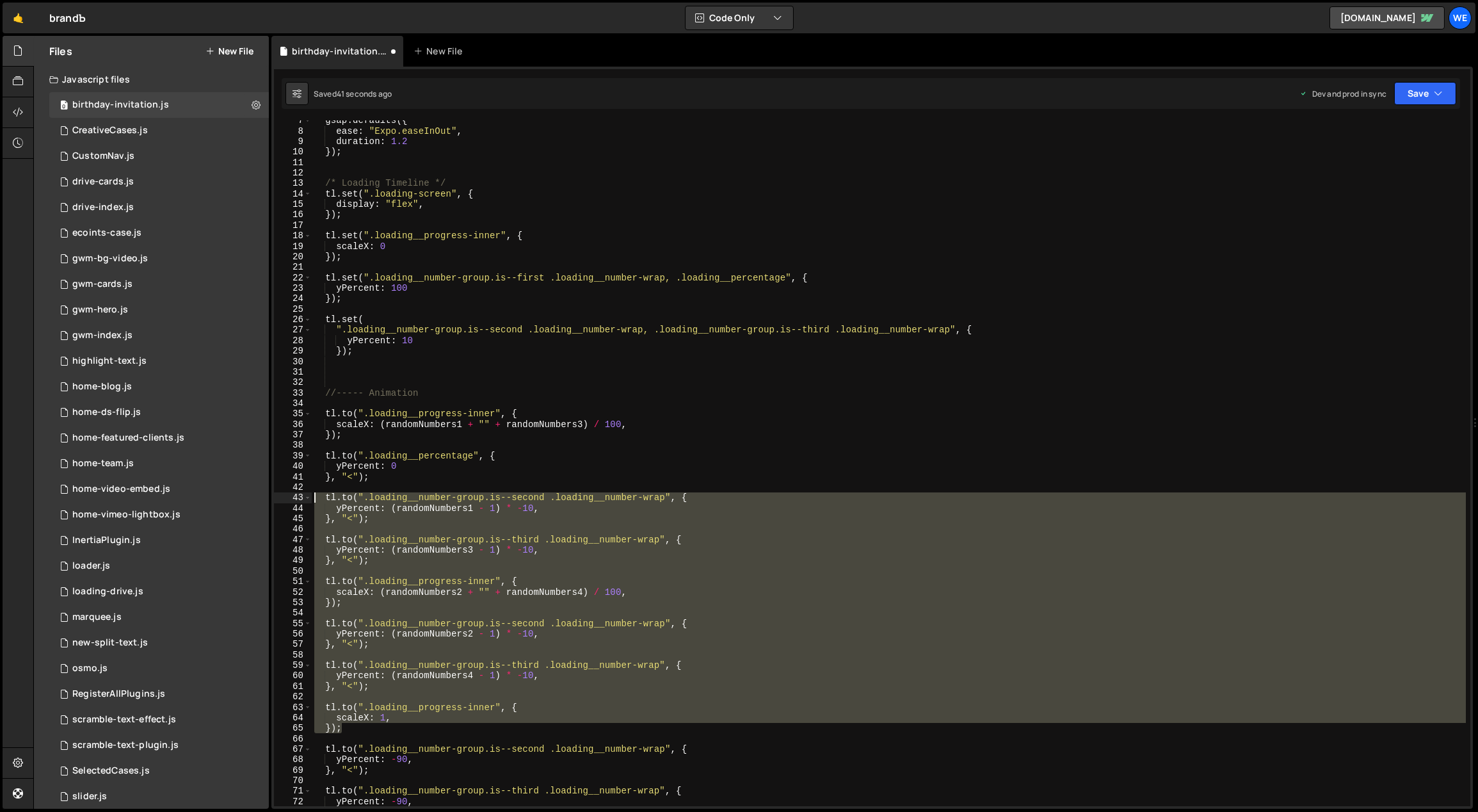
drag, startPoint x: 349, startPoint y: 728, endPoint x: 317, endPoint y: 497, distance: 233.2
click at [317, 497] on div "gsap . defaults ({ ease : "Expo.easeInOut" , duration : 1.2 }) ; /* Loading Tim…" at bounding box center [889, 468] width 1155 height 707
type textarea "tl.to(".loading__number-group.is--second .loading__number-wrap", { yPercent: (r…"
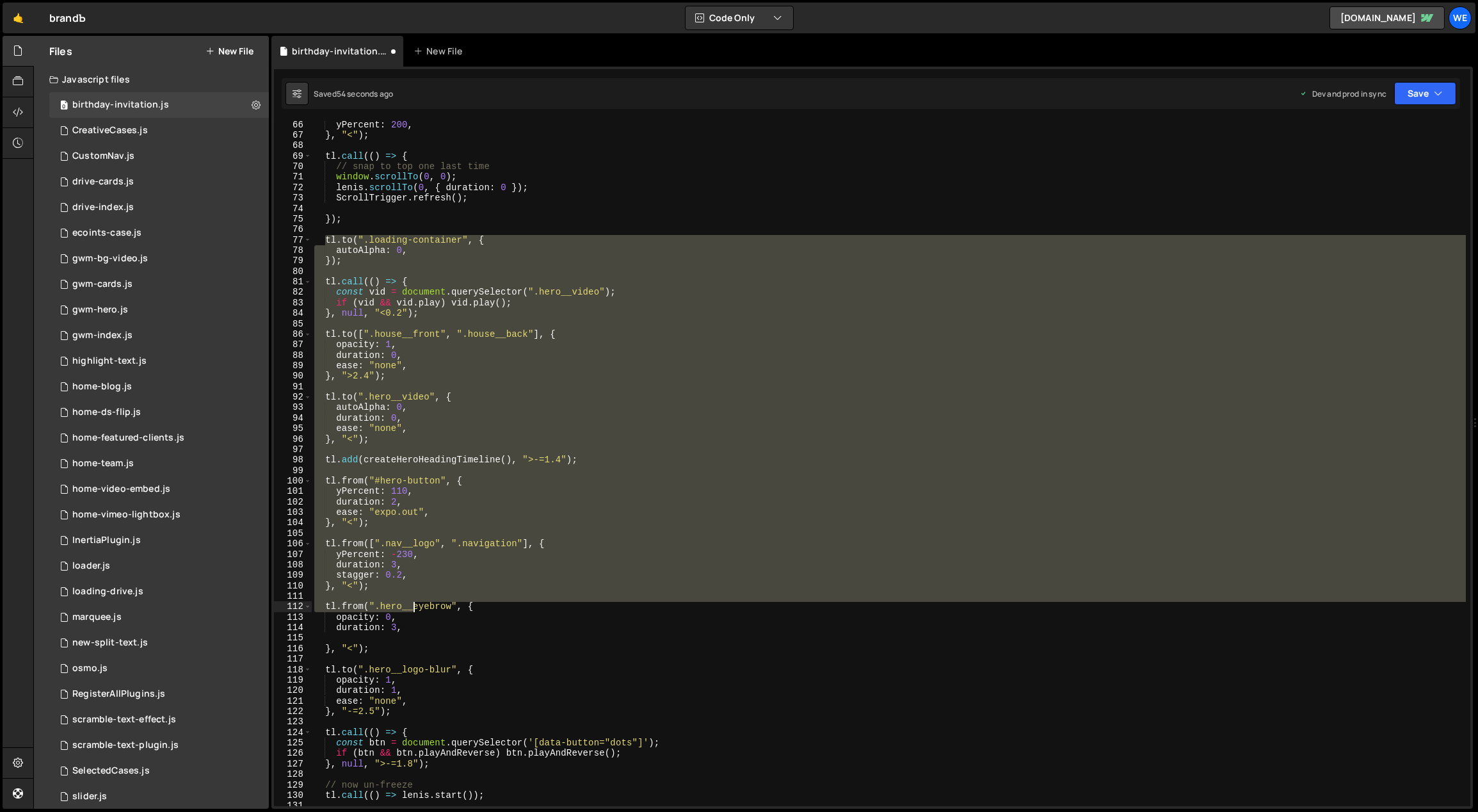
scroll to position [731, 0]
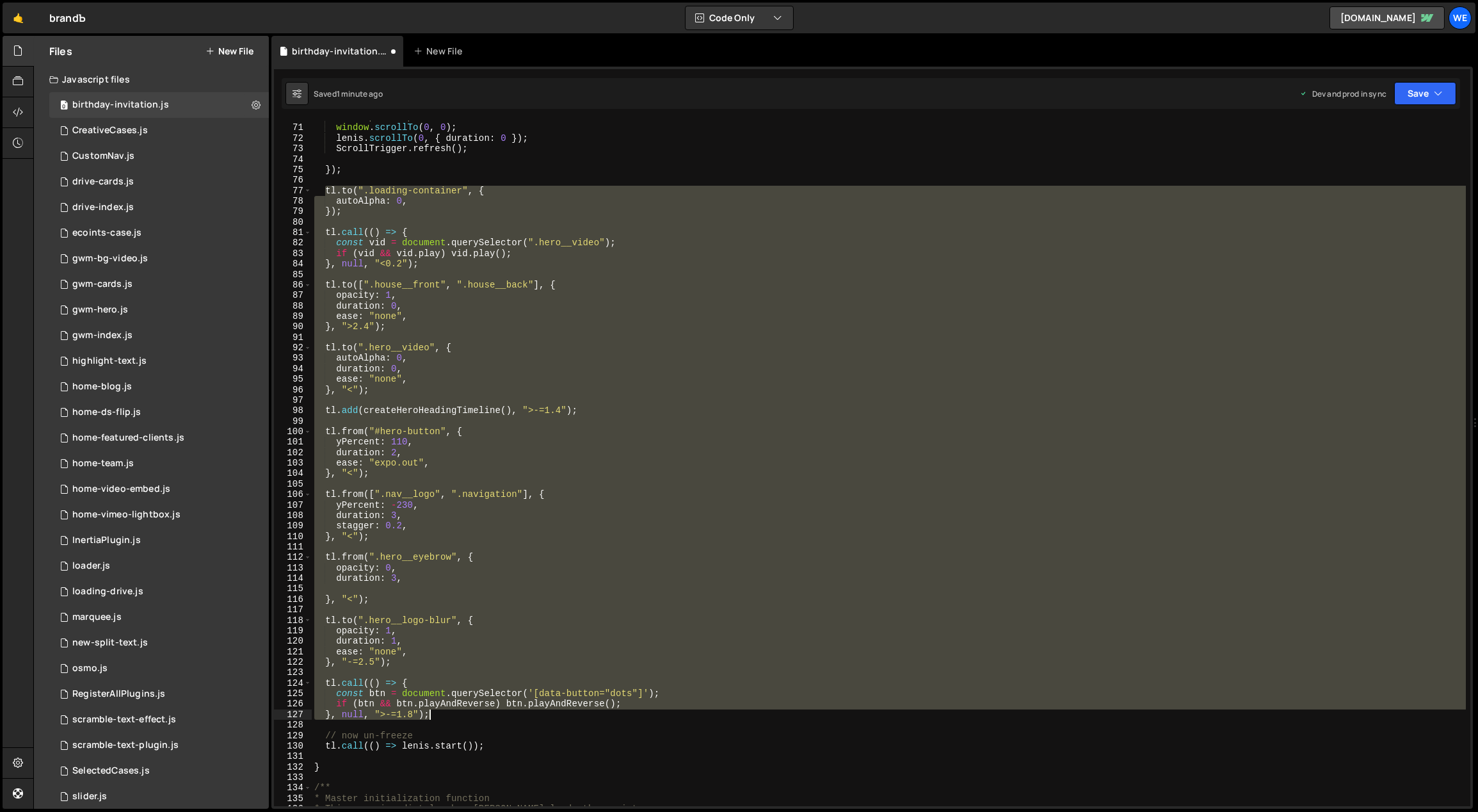
drag, startPoint x: 328, startPoint y: 602, endPoint x: 467, endPoint y: 717, distance: 180.4
click at [467, 717] on div "// snap to top one last time window . scrollTo ( 0 , 0 ) ; lenis . scrollTo ( 0…" at bounding box center [889, 465] width 1155 height 707
type textarea "if (btn && btn.playAndReverse) btn.playAndReverse(); }, null, ">-=1.8");"
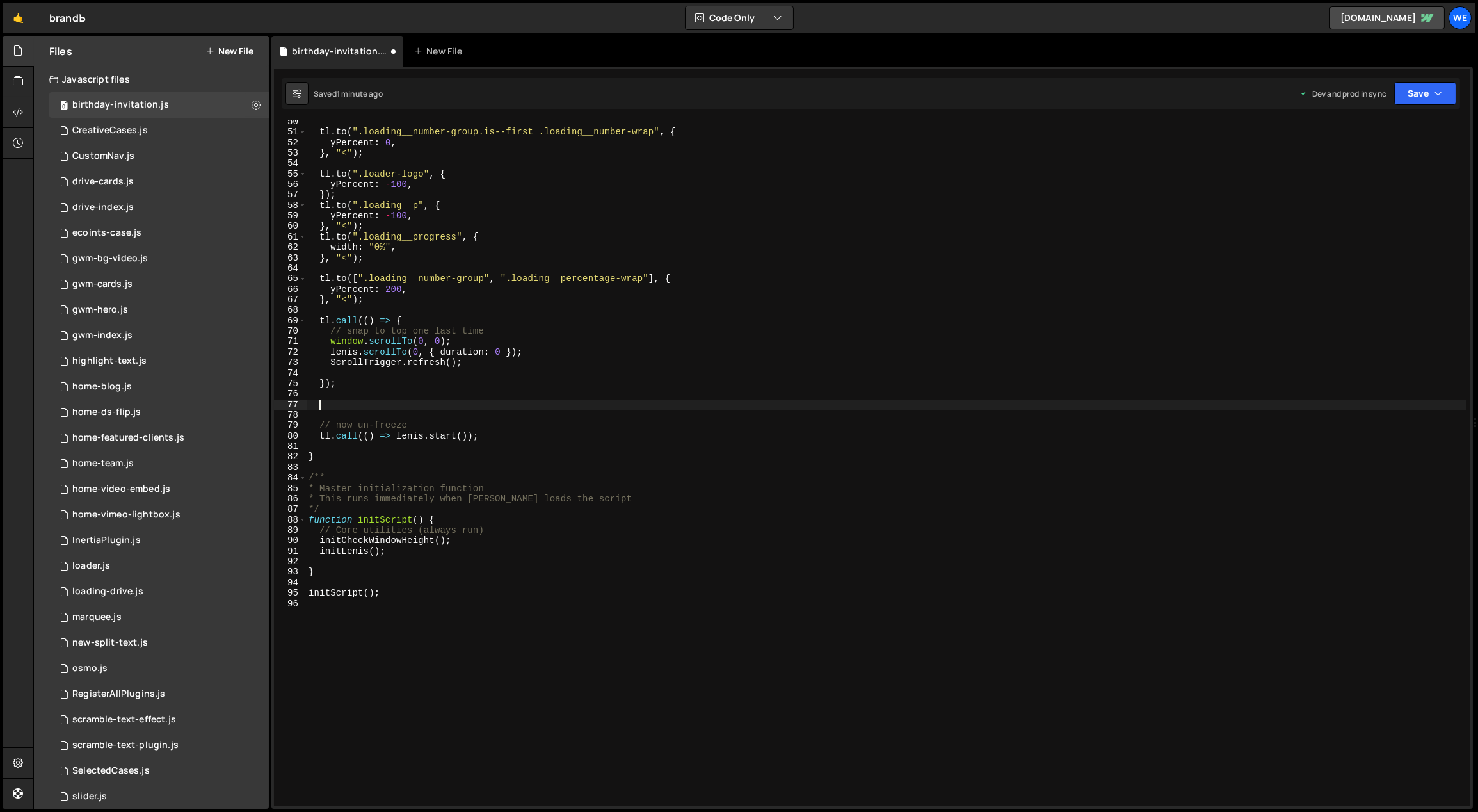
scroll to position [384, 0]
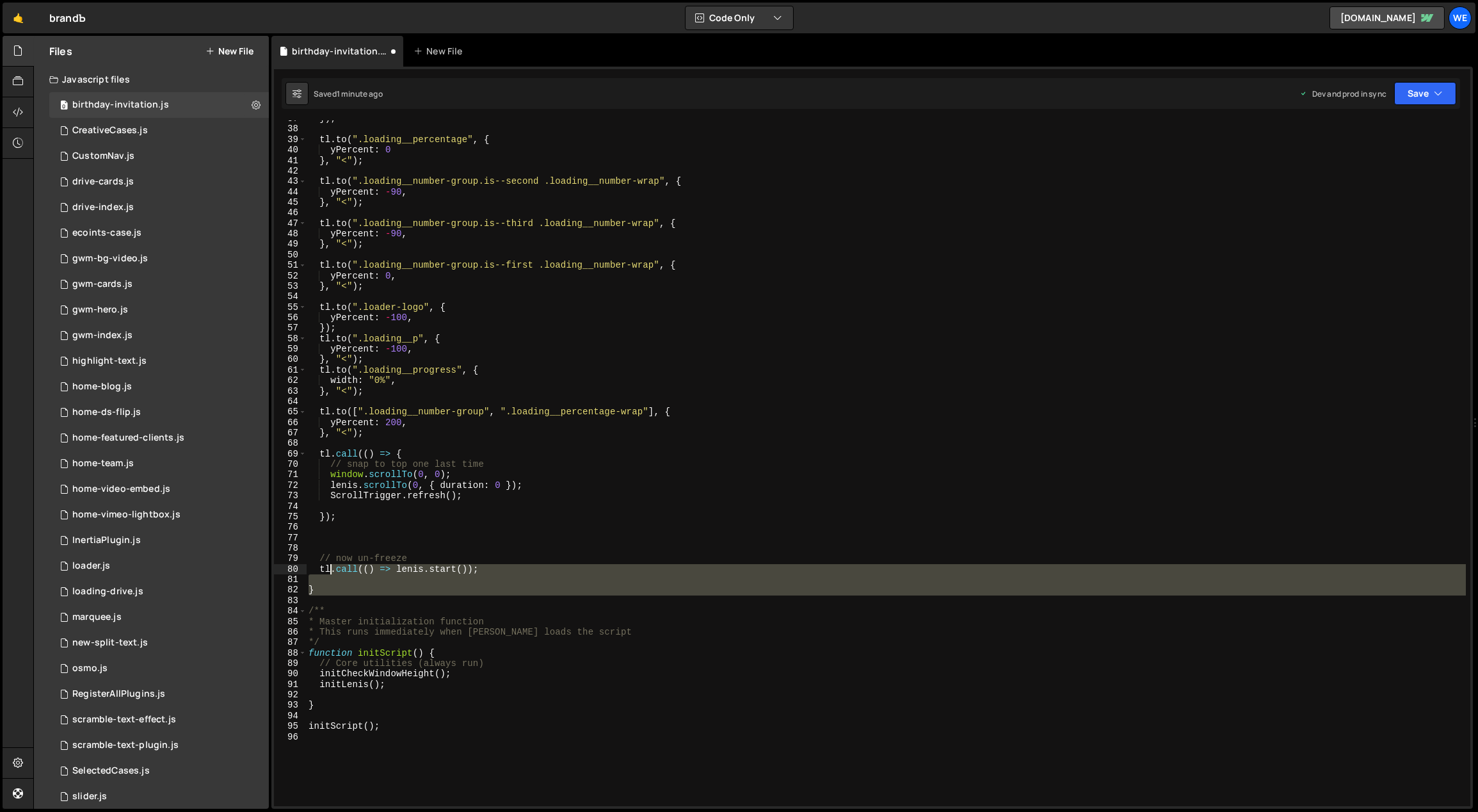
drag, startPoint x: 335, startPoint y: 576, endPoint x: 311, endPoint y: 549, distance: 36.1
click at [311, 549] on div "}) ; tl . to ( ".loading__percentage" , { yPercent : 0 } , "<" ) ; tl . to ( ".…" at bounding box center [886, 466] width 1161 height 707
type textarea "// now un-freeze"
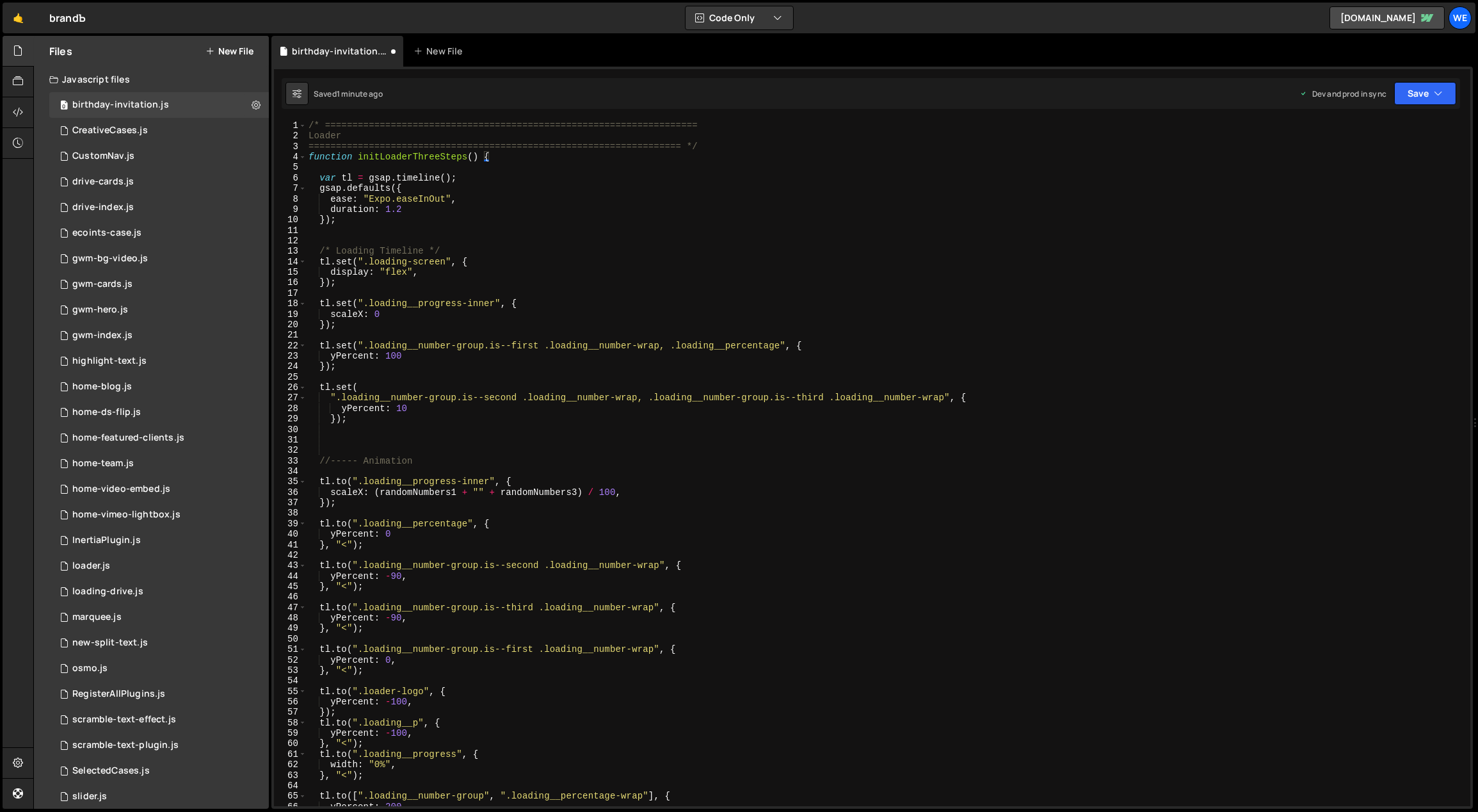
scroll to position [0, 0]
click at [507, 152] on div "/* ==================================================================== Loader …" at bounding box center [886, 474] width 1161 height 707
click at [565, 617] on div "/* ==================================================================== Loader …" at bounding box center [886, 474] width 1161 height 707
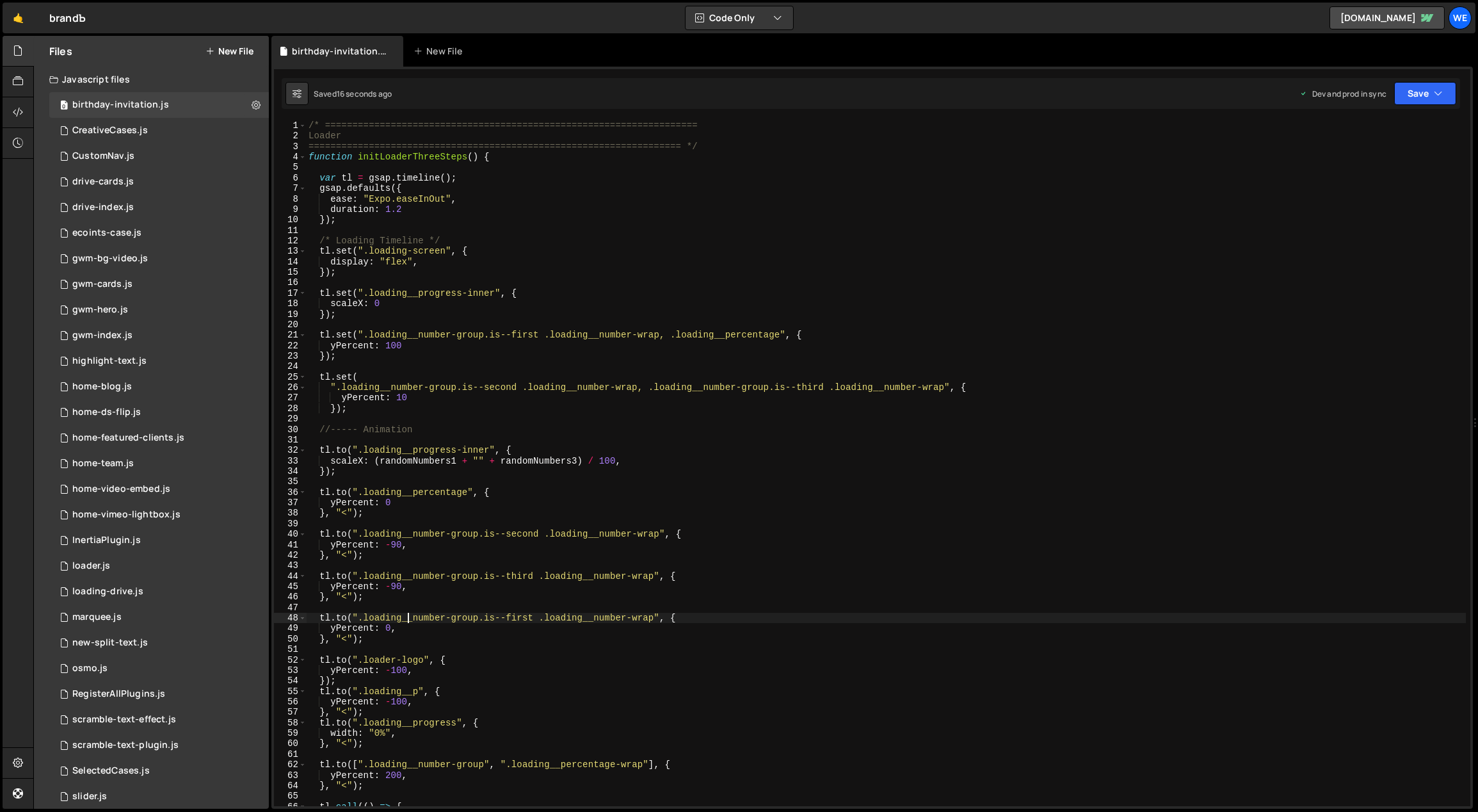
scroll to position [454, 0]
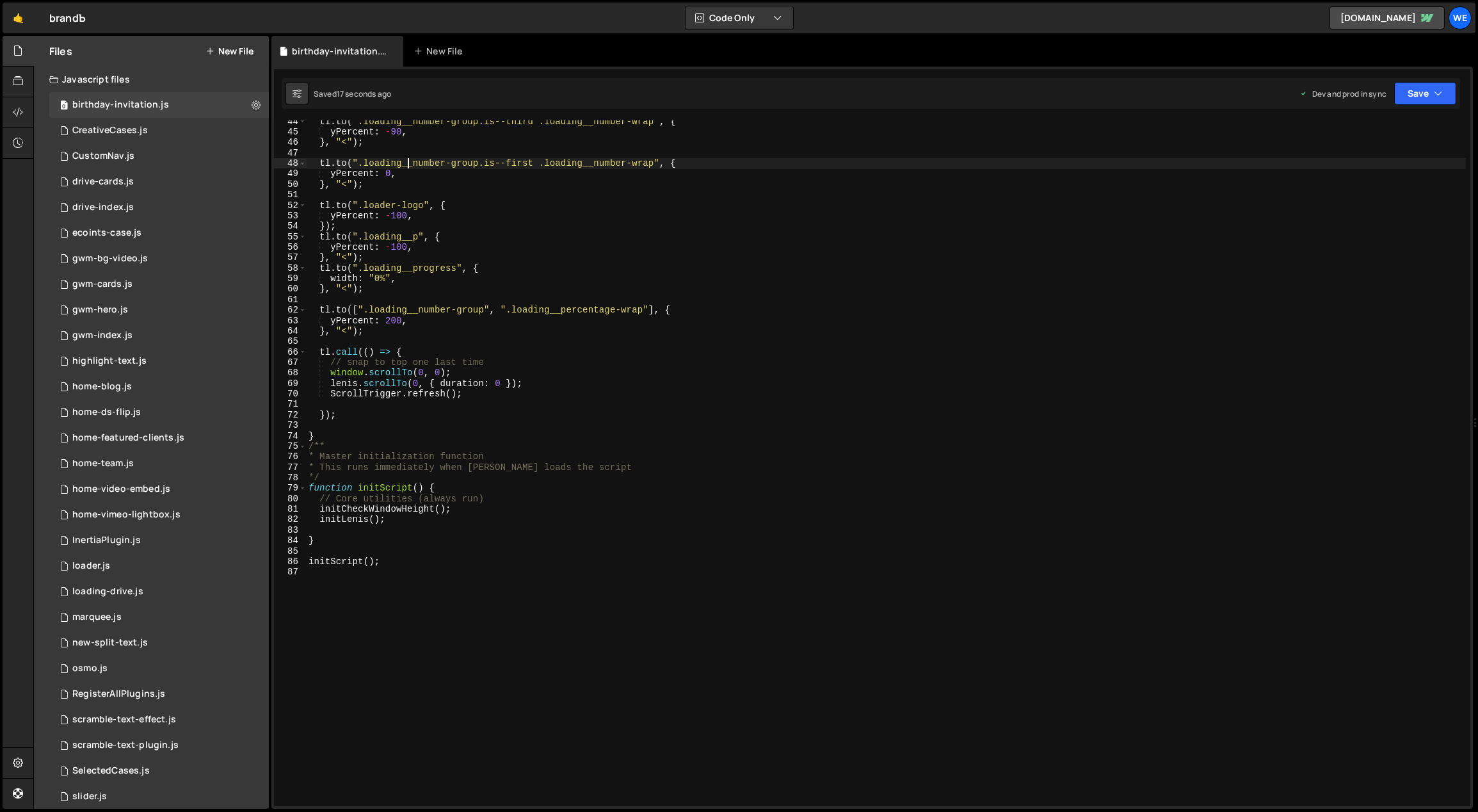
click at [367, 432] on div "tl . to ( ".loading__number-group.is--third .loading__number-wrap" , { yPercent…" at bounding box center [886, 470] width 1161 height 707
type textarea "}"
click at [379, 456] on div "tl . to ( ".loading__number-group.is--third .loading__number-wrap" , { yPercent…" at bounding box center [886, 470] width 1161 height 707
paste textarea "}"
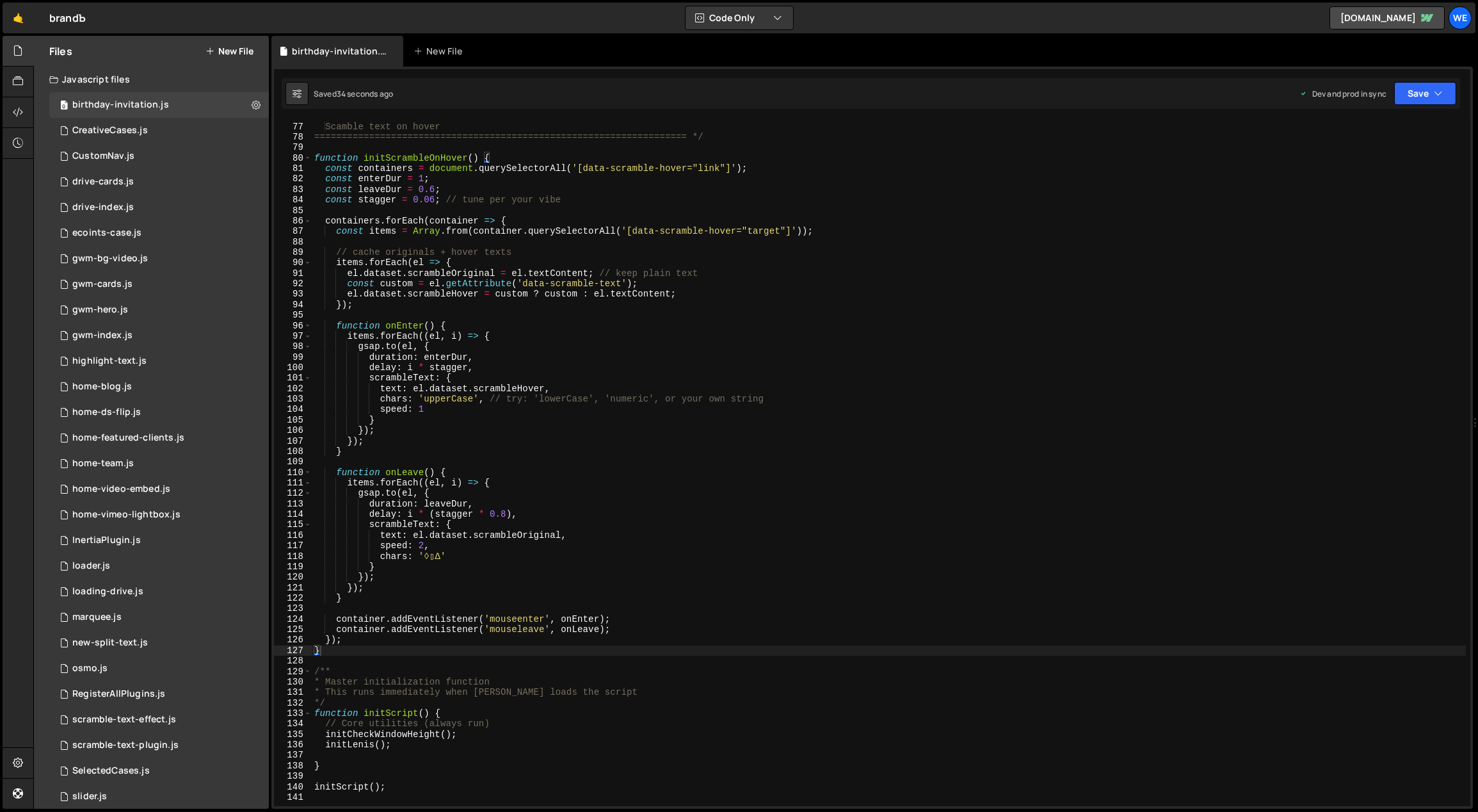
scroll to position [733, 0]
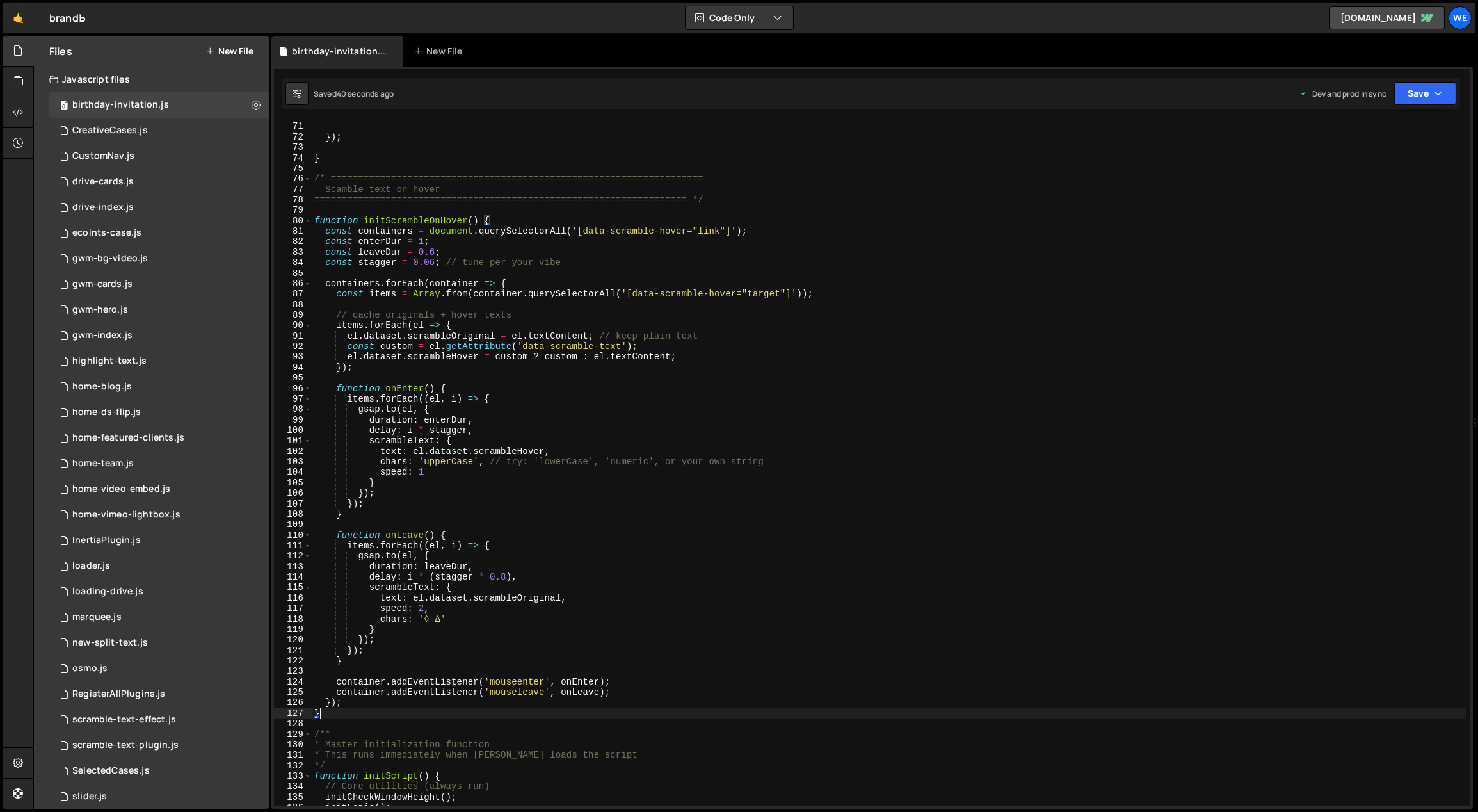
click at [544, 401] on div "ScrollTrigger . refresh ( ) ; }) ; } /* =======================================…" at bounding box center [889, 464] width 1155 height 707
type textarea "items.forEach((el, i) => {"
click at [901, 277] on div "ScrollTrigger . refresh ( ) ; }) ; } /* =======================================…" at bounding box center [889, 464] width 1155 height 707
click at [22, 108] on icon at bounding box center [18, 112] width 10 height 14
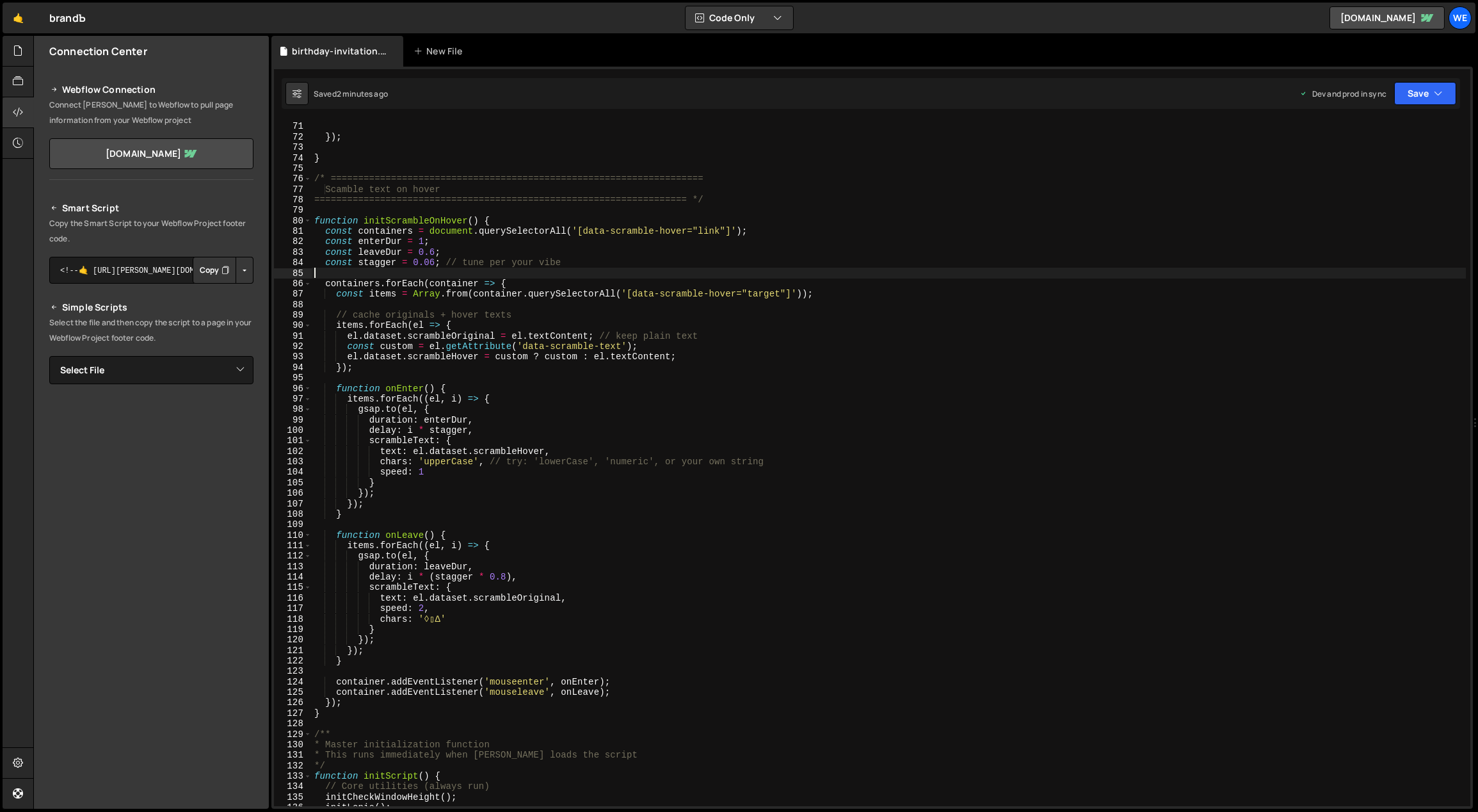
click at [678, 277] on div "ScrollTrigger . refresh ( ) ; }) ; } /* =======================================…" at bounding box center [889, 464] width 1155 height 707
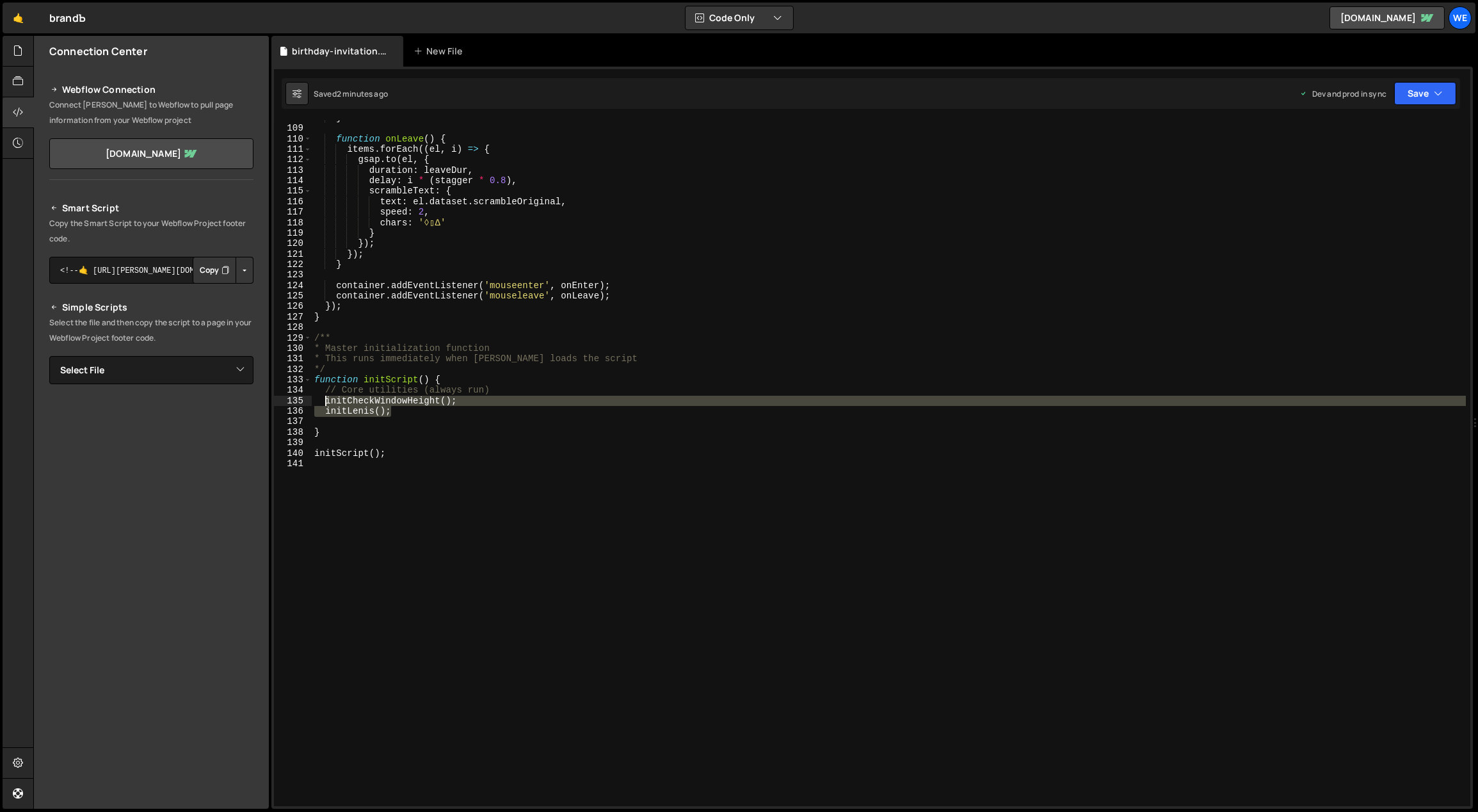
drag, startPoint x: 452, startPoint y: 406, endPoint x: 323, endPoint y: 403, distance: 129.0
click at [323, 403] on div "} function onLeave ( ) { items . forEach (( el , i ) => { gsap . to ( el , { du…" at bounding box center [889, 466] width 1155 height 707
type textarea "initCheckWindowHeight(); initLenis();"
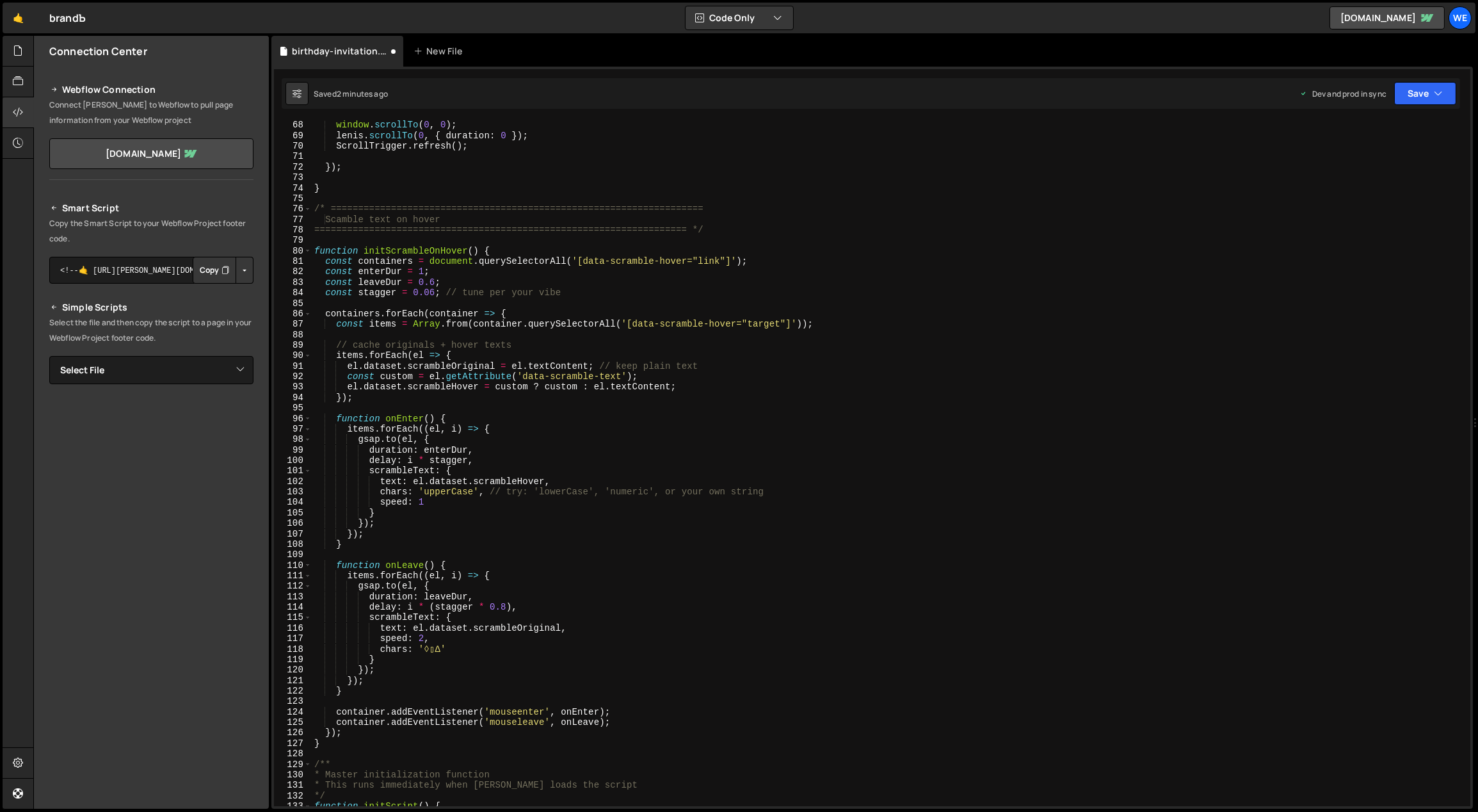
scroll to position [702, 0]
drag, startPoint x: 688, startPoint y: 260, endPoint x: 583, endPoint y: 259, distance: 105.0
click at [583, 259] on div "window . scrollTo ( 0 , 0 ) ; lenis . scrollTo ( 0 , { duration : 0 }) ; Scroll…" at bounding box center [889, 473] width 1155 height 707
drag, startPoint x: 477, startPoint y: 248, endPoint x: 365, endPoint y: 250, distance: 112.0
click at [364, 250] on div "window . scrollTo ( 0 , 0 ) ; lenis . scrollTo ( 0 , { duration : 0 }) ; Scroll…" at bounding box center [889, 473] width 1155 height 707
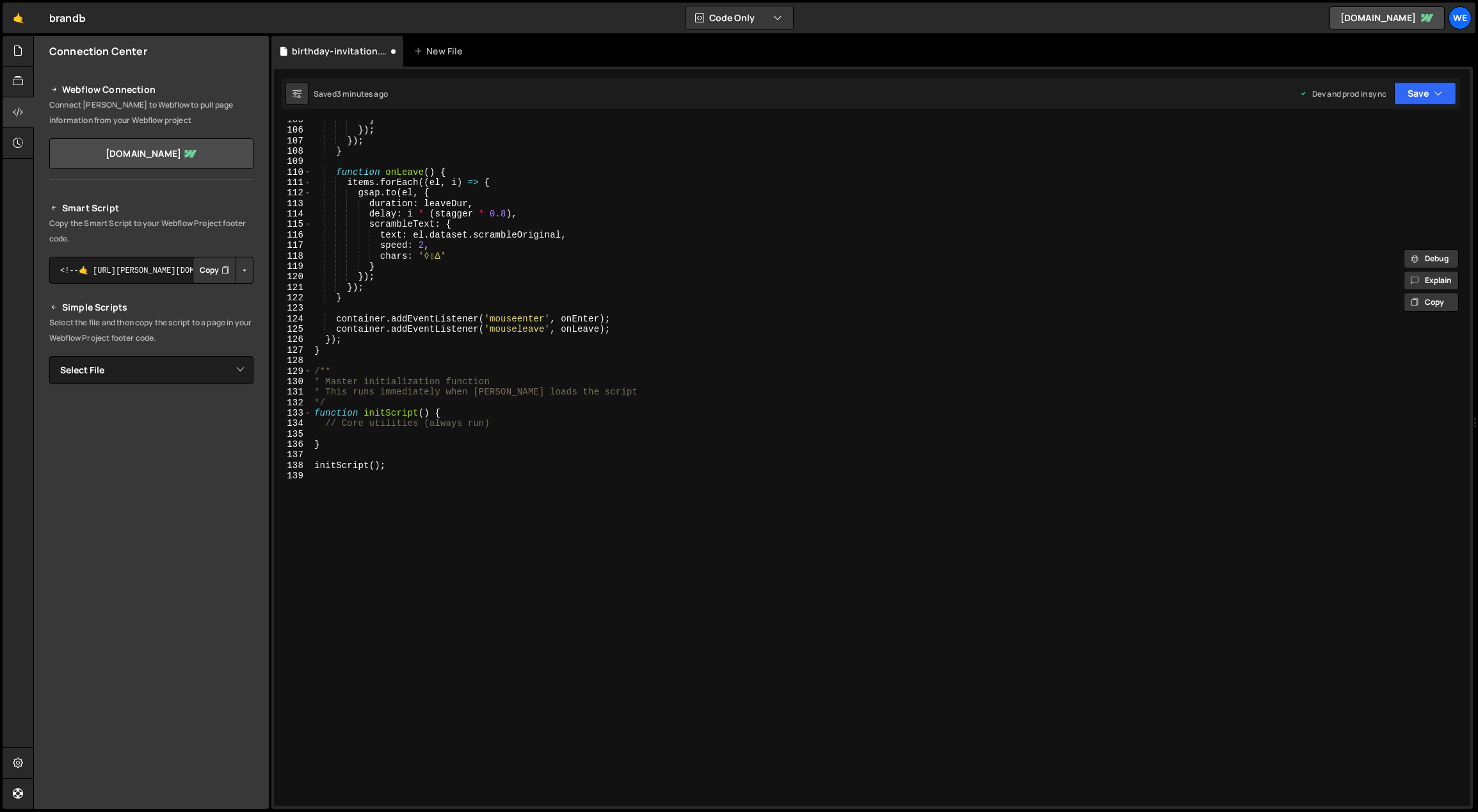
scroll to position [1093, 0]
drag, startPoint x: 534, startPoint y: 426, endPoint x: 326, endPoint y: 423, distance: 208.0
click at [326, 423] on div "} }) ; }) ; } function onLeave ( ) { items . forEach (( el , i ) => { gsap . to…" at bounding box center [889, 469] width 1155 height 707
paste textarea "initScrambleOnHover("
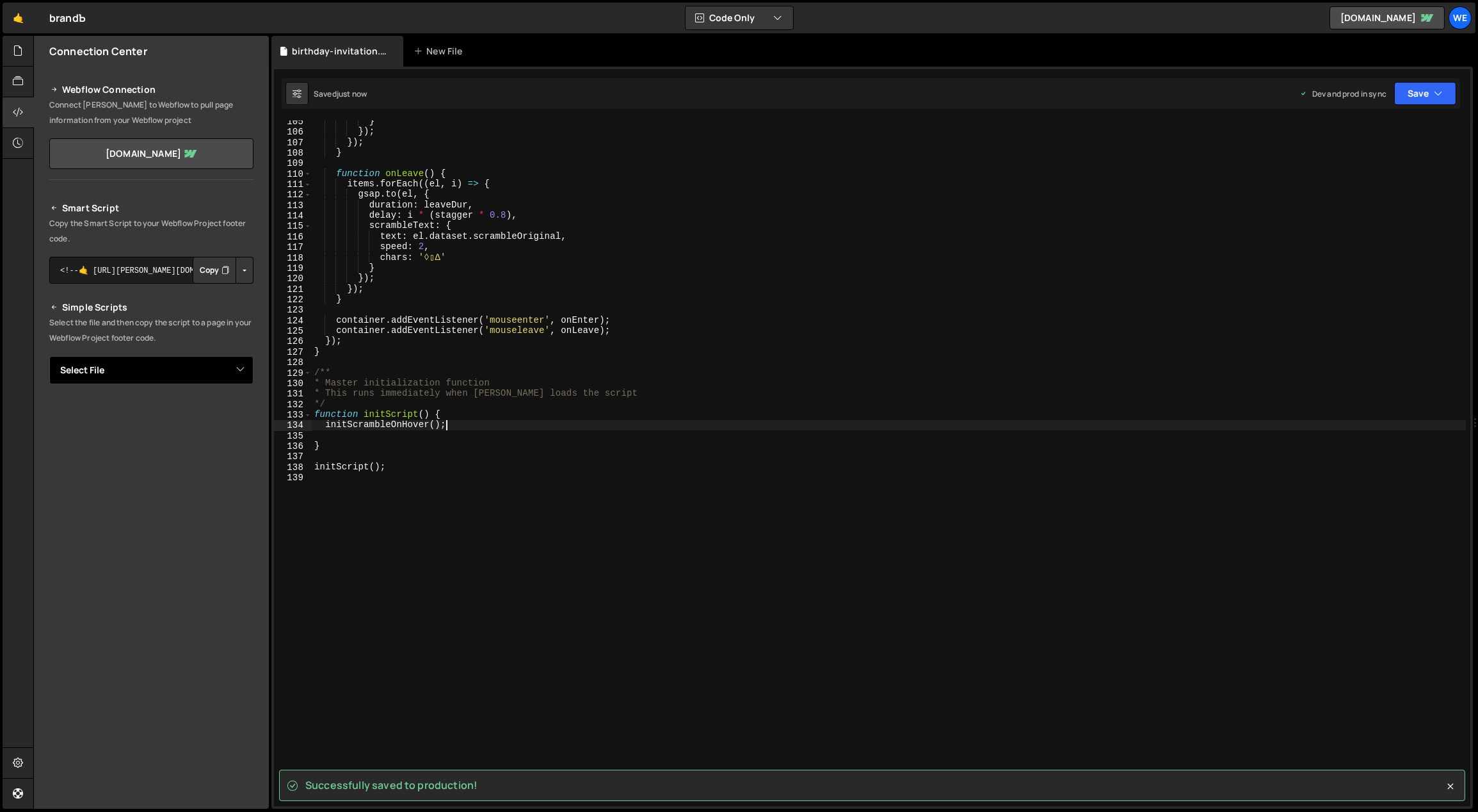
type textarea "initScrambleOnHover();"
click at [251, 367] on select "Select File birthday-invitation.js CreativeCases.js CustomNav.js drive-cards.js…" at bounding box center [151, 370] width 204 height 28
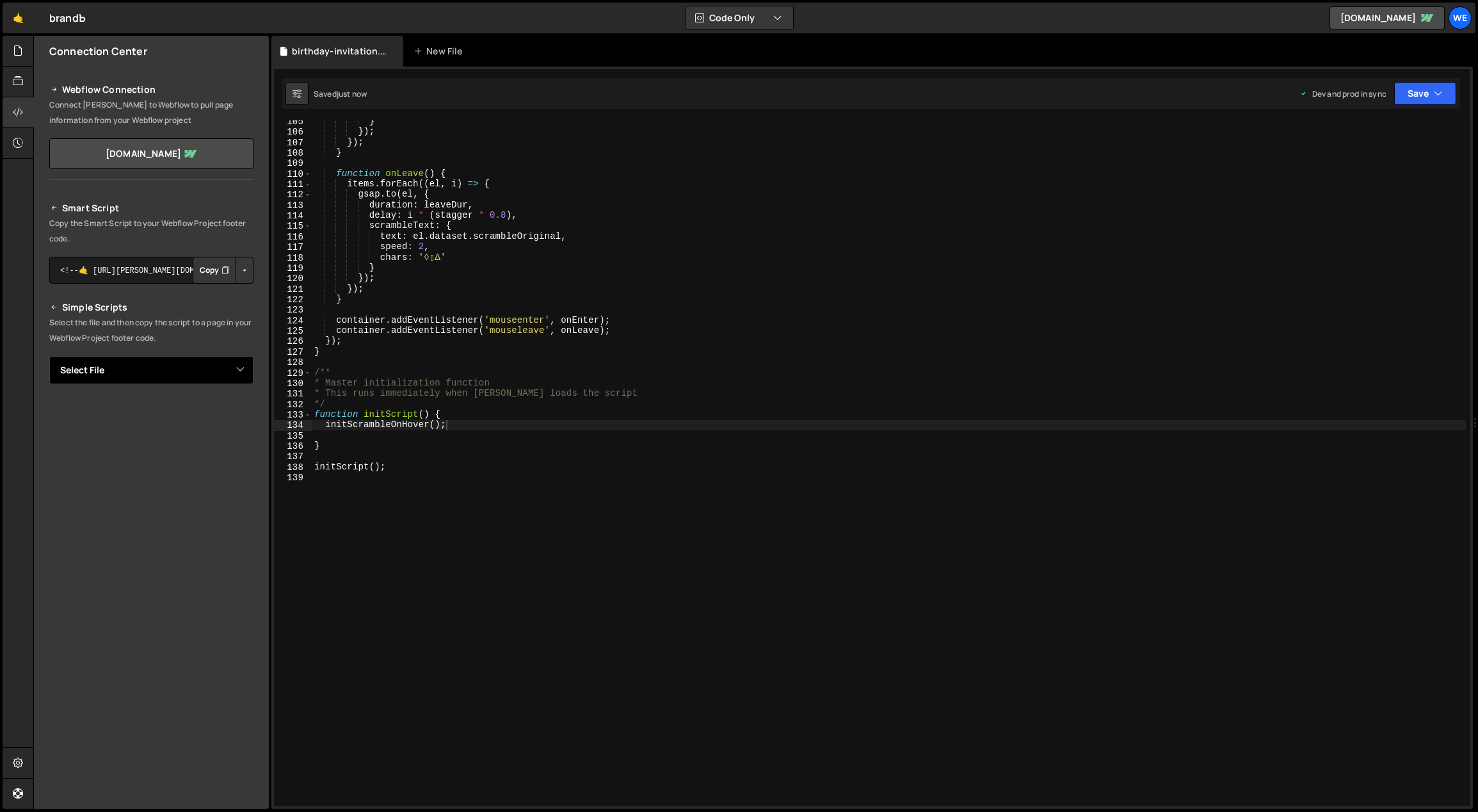
select select "46212"
click at [49, 356] on select "Select File birthday-invitation.js CreativeCases.js CustomNav.js drive-cards.js…" at bounding box center [151, 370] width 204 height 28
click at [245, 417] on button "Button group with nested dropdown" at bounding box center [245, 414] width 18 height 27
click at [227, 454] on link "Copy Production Script" at bounding box center [190, 455] width 126 height 18
click at [622, 569] on div "} }) ; }) ; } function onLeave ( ) { items . forEach (( el , i ) => { gsap . to…" at bounding box center [889, 469] width 1155 height 707
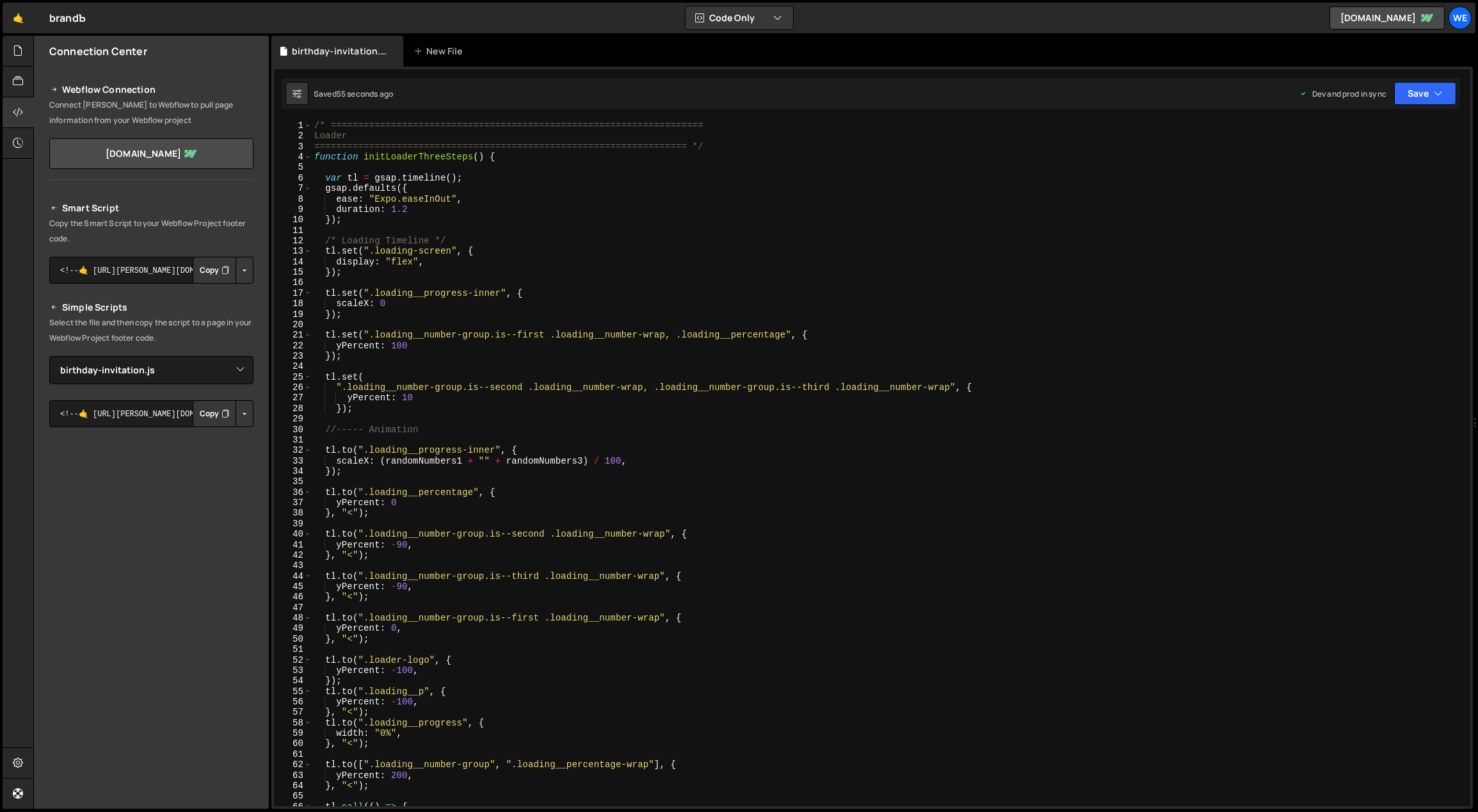
click at [506, 157] on div "/* ==================================================================== Loader …" at bounding box center [889, 474] width 1155 height 707
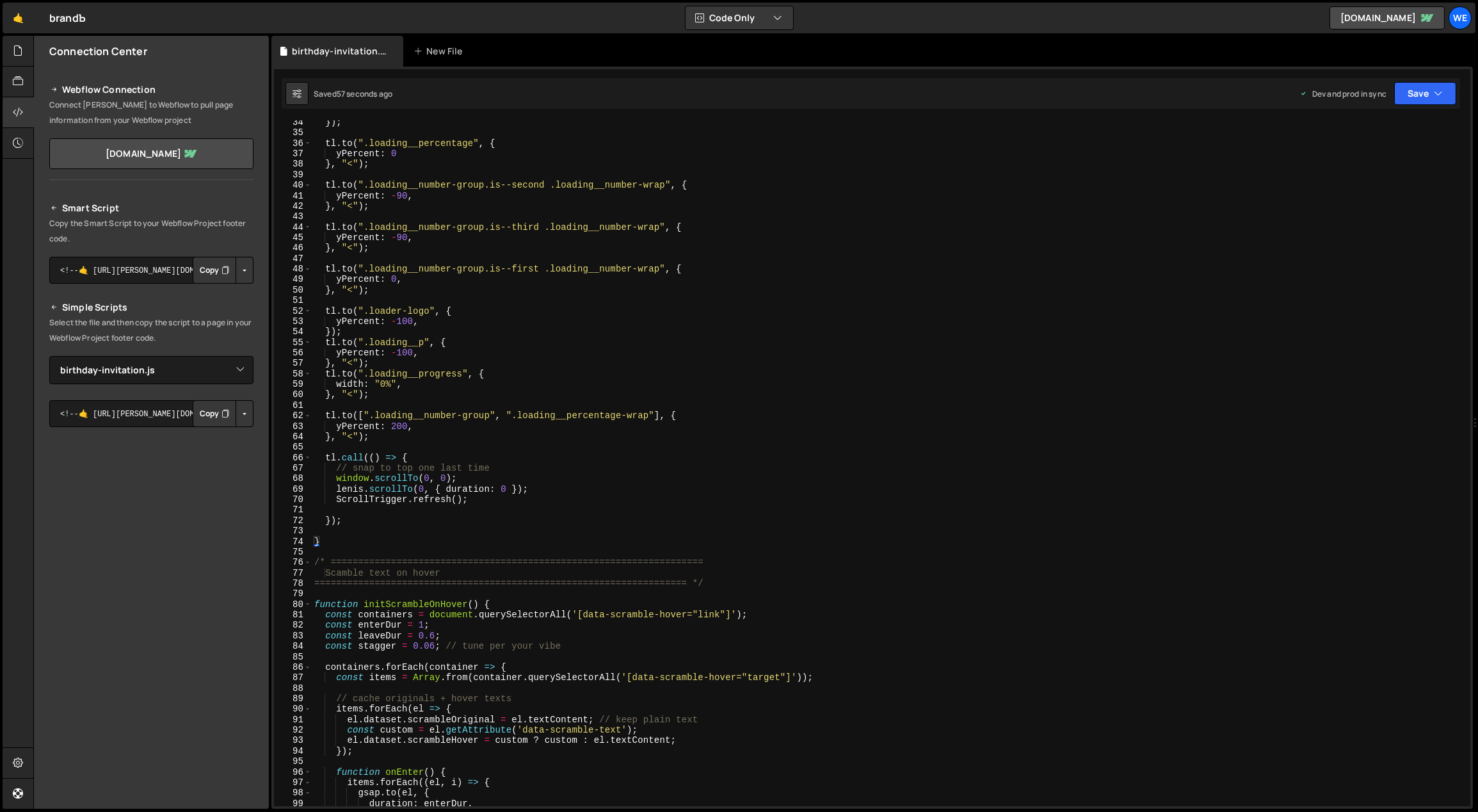
scroll to position [409, 0]
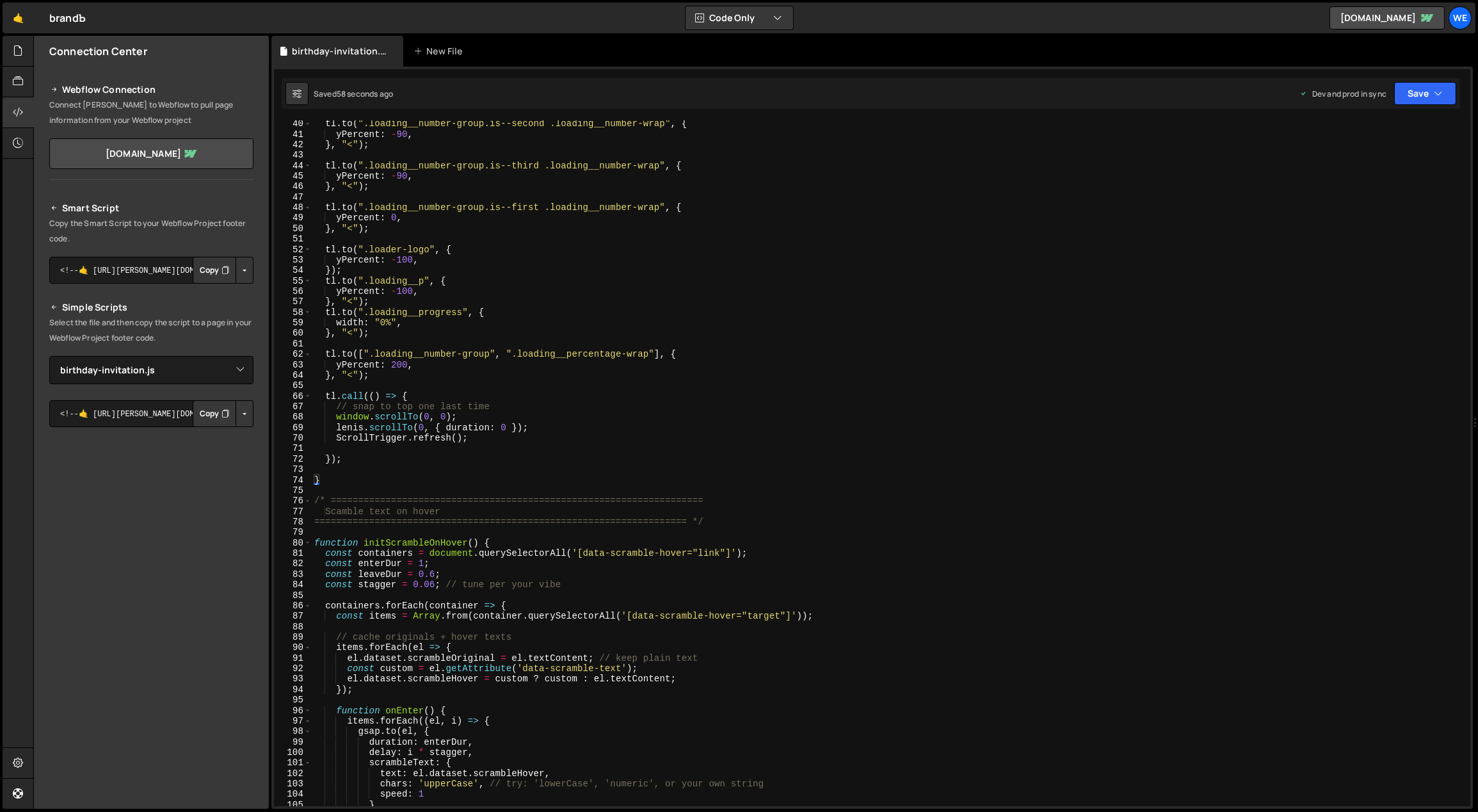
click at [516, 543] on div "tl . to ( ".loading__number-group.is--second .loading__number-wrap" , { yPercen…" at bounding box center [889, 471] width 1155 height 707
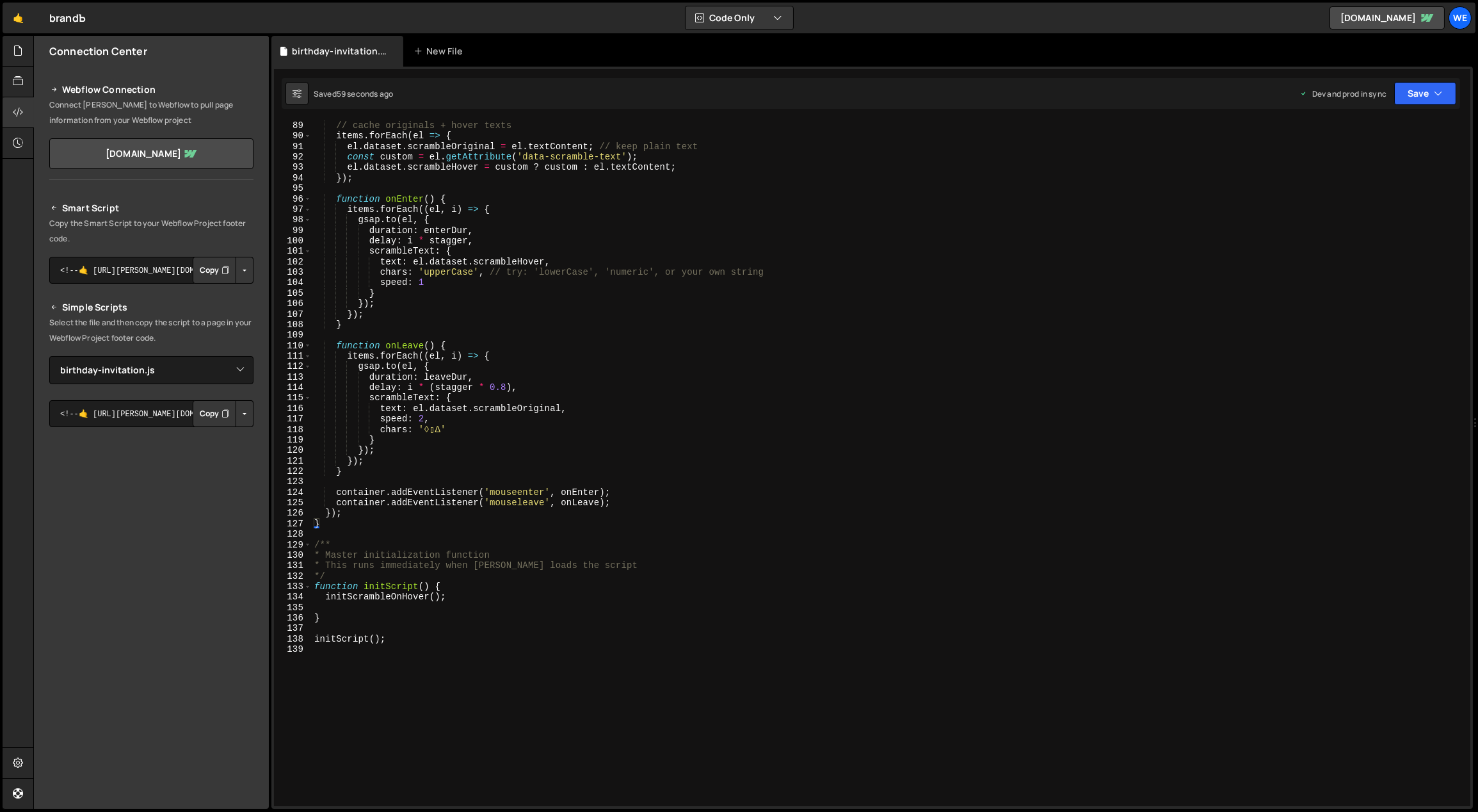
scroll to position [922, 0]
click at [480, 584] on div "// cache originals + hover texts items . forEach ( el => { el . dataset . scram…" at bounding box center [889, 474] width 1155 height 707
click at [433, 641] on div "// cache originals + hover texts items . forEach ( el => { el . dataset . scram…" at bounding box center [889, 474] width 1155 height 707
click at [373, 635] on div "// cache originals + hover texts items . forEach ( el => { el . dataset . scram…" at bounding box center [889, 474] width 1155 height 707
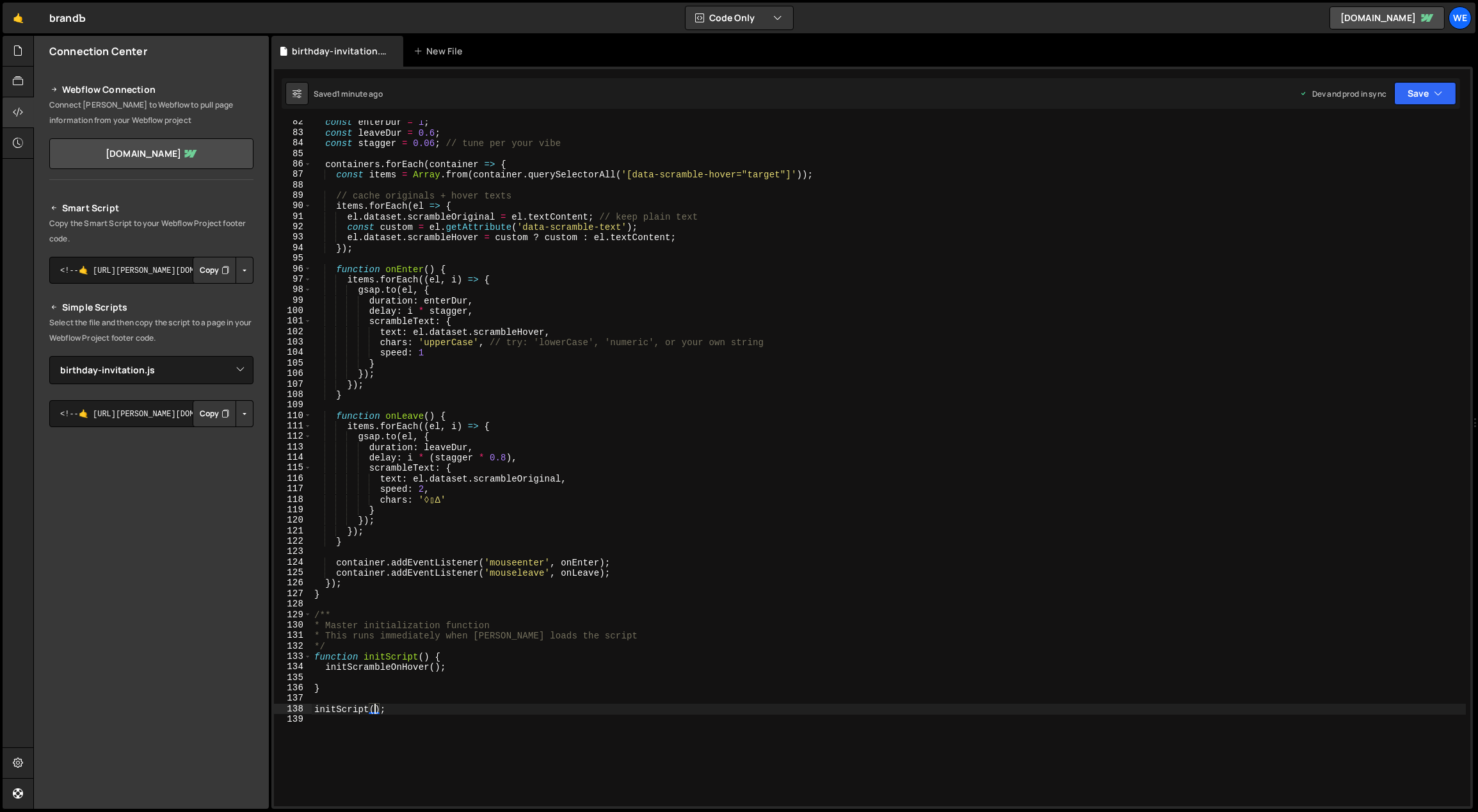
scroll to position [588, 0]
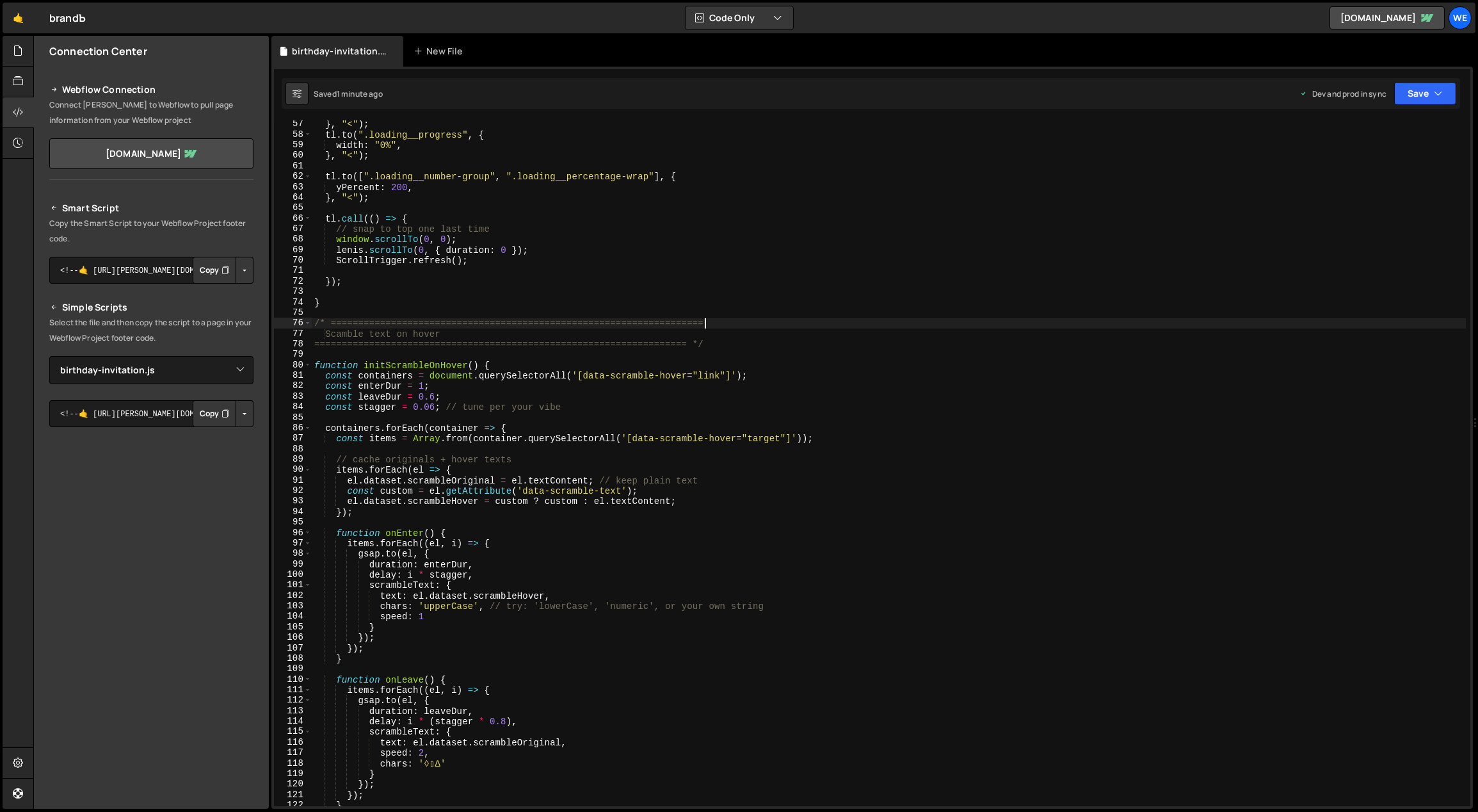
click at [844, 327] on div "} , "<" ) ; tl . to ( ".loading__progress" , { width : "0%" , } , "<" ) ; tl . …" at bounding box center [889, 472] width 1155 height 707
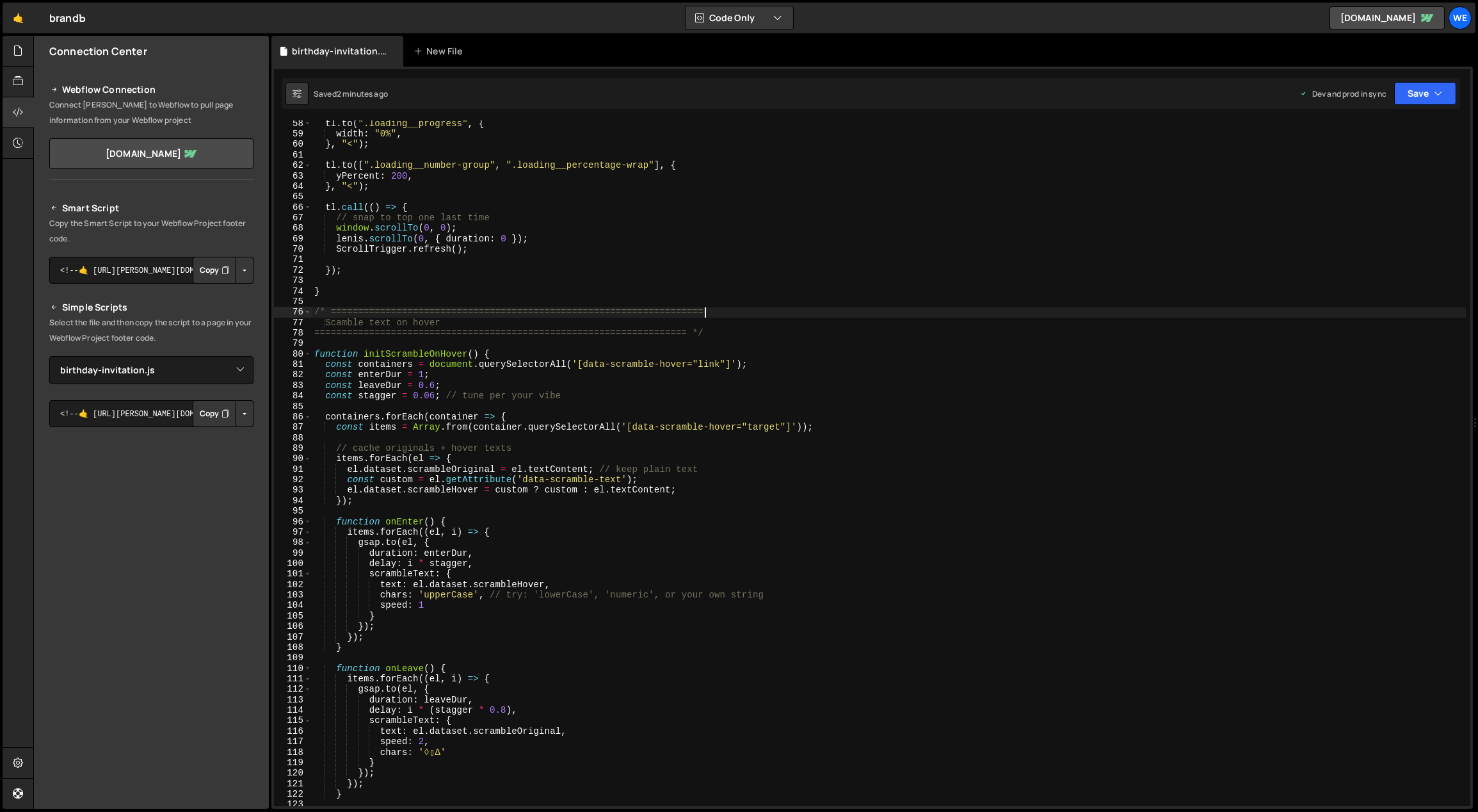
click at [424, 525] on div "tl . to ( ".loading__progress" , { width : "0%" , } , "<" ) ; tl . to ([ ".load…" at bounding box center [889, 471] width 1155 height 707
click at [388, 537] on div "tl . to ( ".loading__progress" , { width : "0%" , } , "<" ) ; tl . to ([ ".load…" at bounding box center [889, 471] width 1155 height 707
click at [422, 552] on div "tl . to ( ".loading__progress" , { width : "0%" , } , "<" ) ; tl . to ([ ".load…" at bounding box center [889, 471] width 1155 height 707
drag, startPoint x: 409, startPoint y: 363, endPoint x: 359, endPoint y: 364, distance: 50.0
click at [359, 364] on div "tl . to ( ".loading__progress" , { width : "0%" , } , "<" ) ; tl . to ([ ".load…" at bounding box center [889, 471] width 1155 height 707
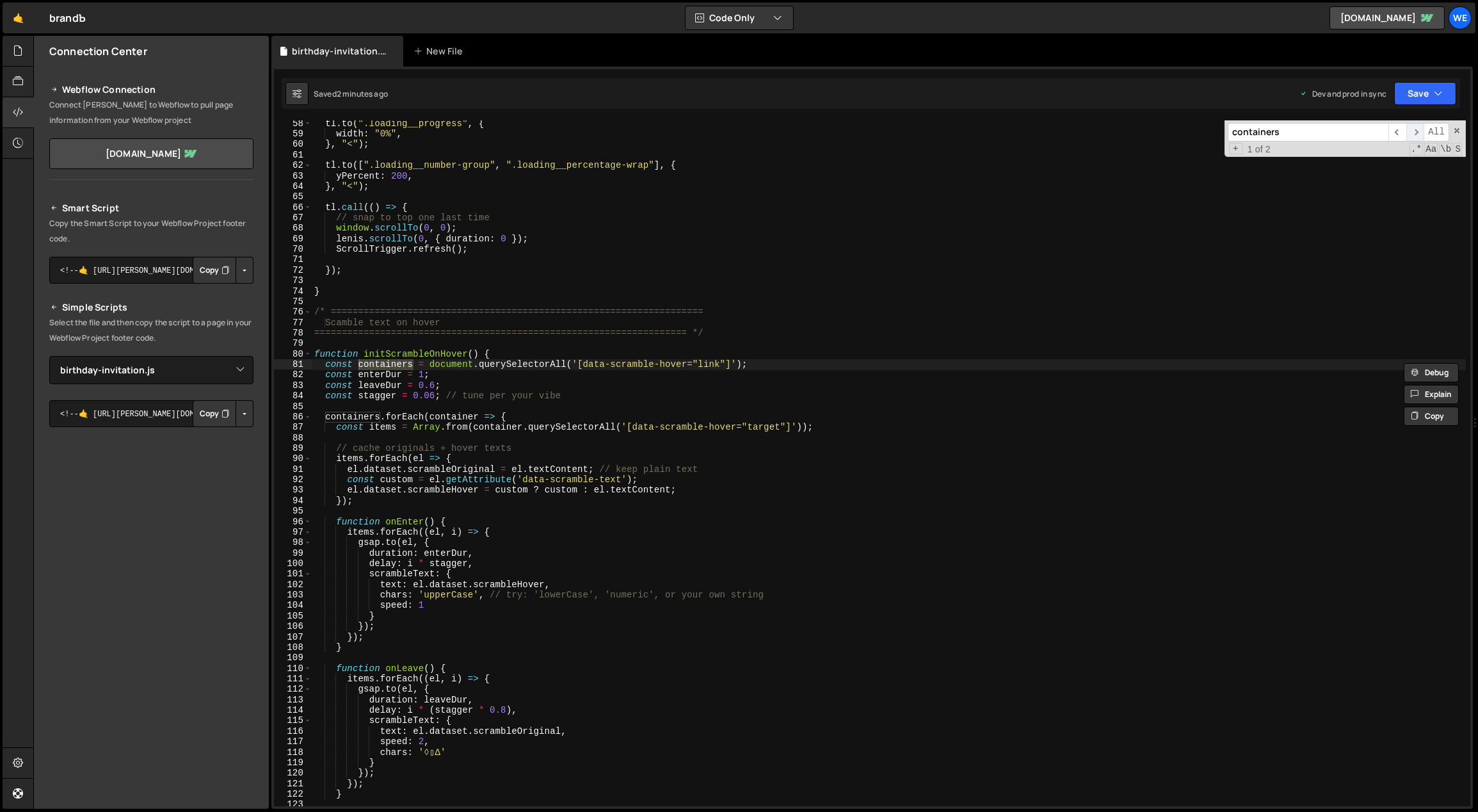
click at [1418, 126] on span "​" at bounding box center [1415, 132] width 18 height 19
type textarea "const items = Array.from(container.querySelectorAll('[data-scramble-hover="targ…"
click at [703, 425] on div "tl . to ( ".loading__progress" , { width : "0%" , } , "<" ) ; tl . to ([ ".load…" at bounding box center [889, 471] width 1155 height 707
click at [834, 344] on div "tl . to ( ".loading__progress" , { width : "0%" , } , "<" ) ; tl . to ([ ".load…" at bounding box center [889, 471] width 1155 height 707
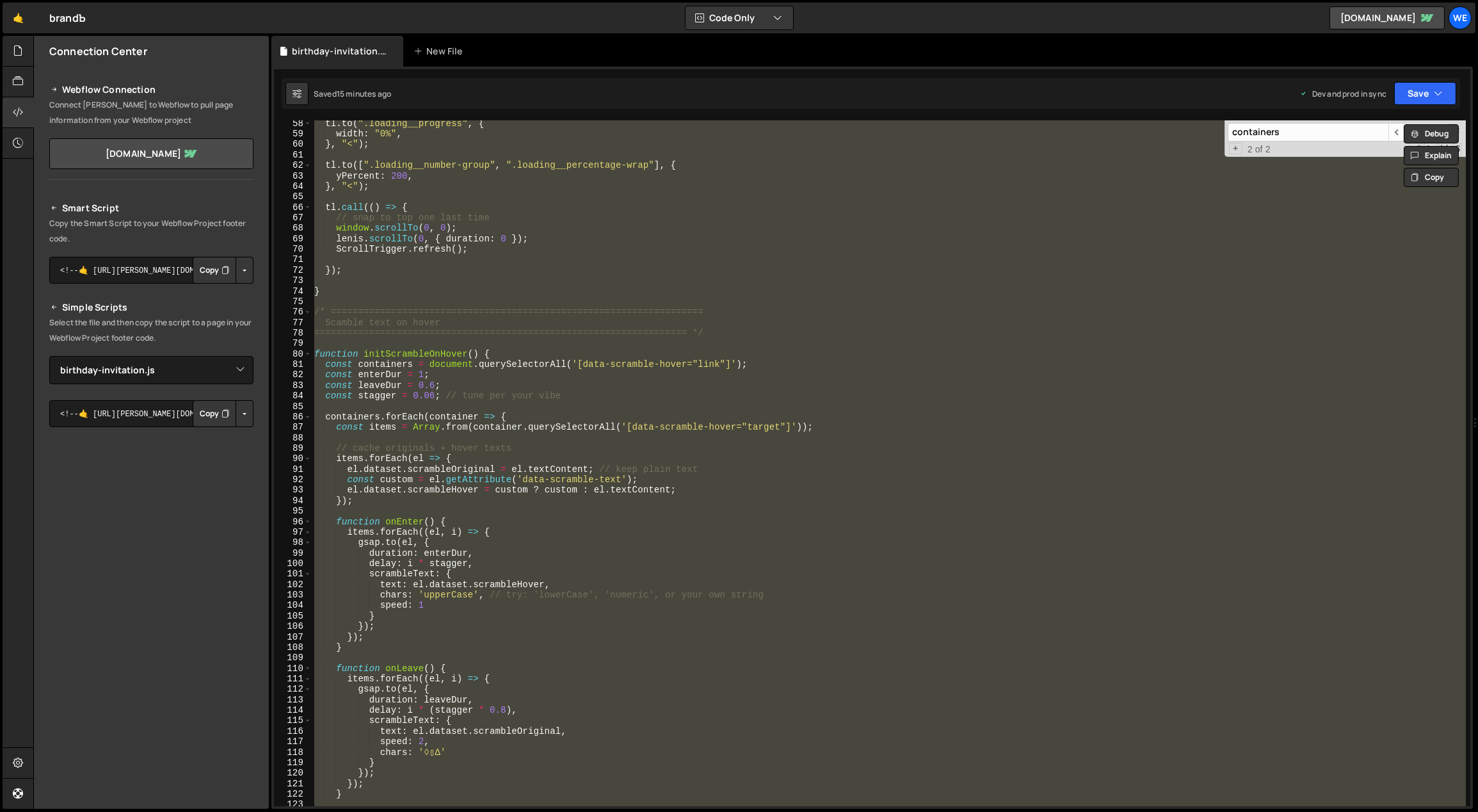
click at [624, 530] on div "tl . to ( ".loading__progress" , { width : "0%" , } , "<" ) ; tl . to ([ ".load…" at bounding box center [889, 463] width 1154 height 686
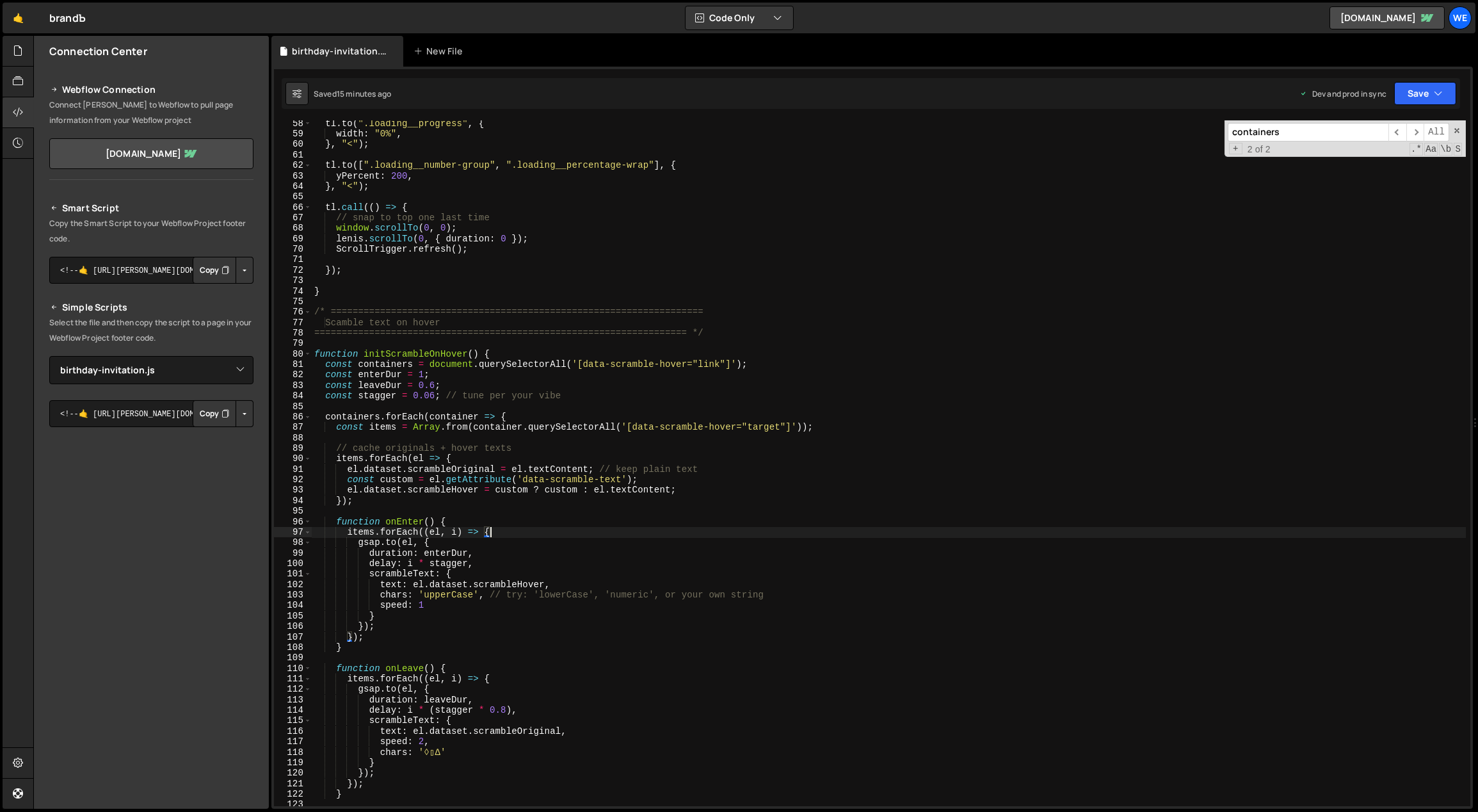
scroll to position [1060, 0]
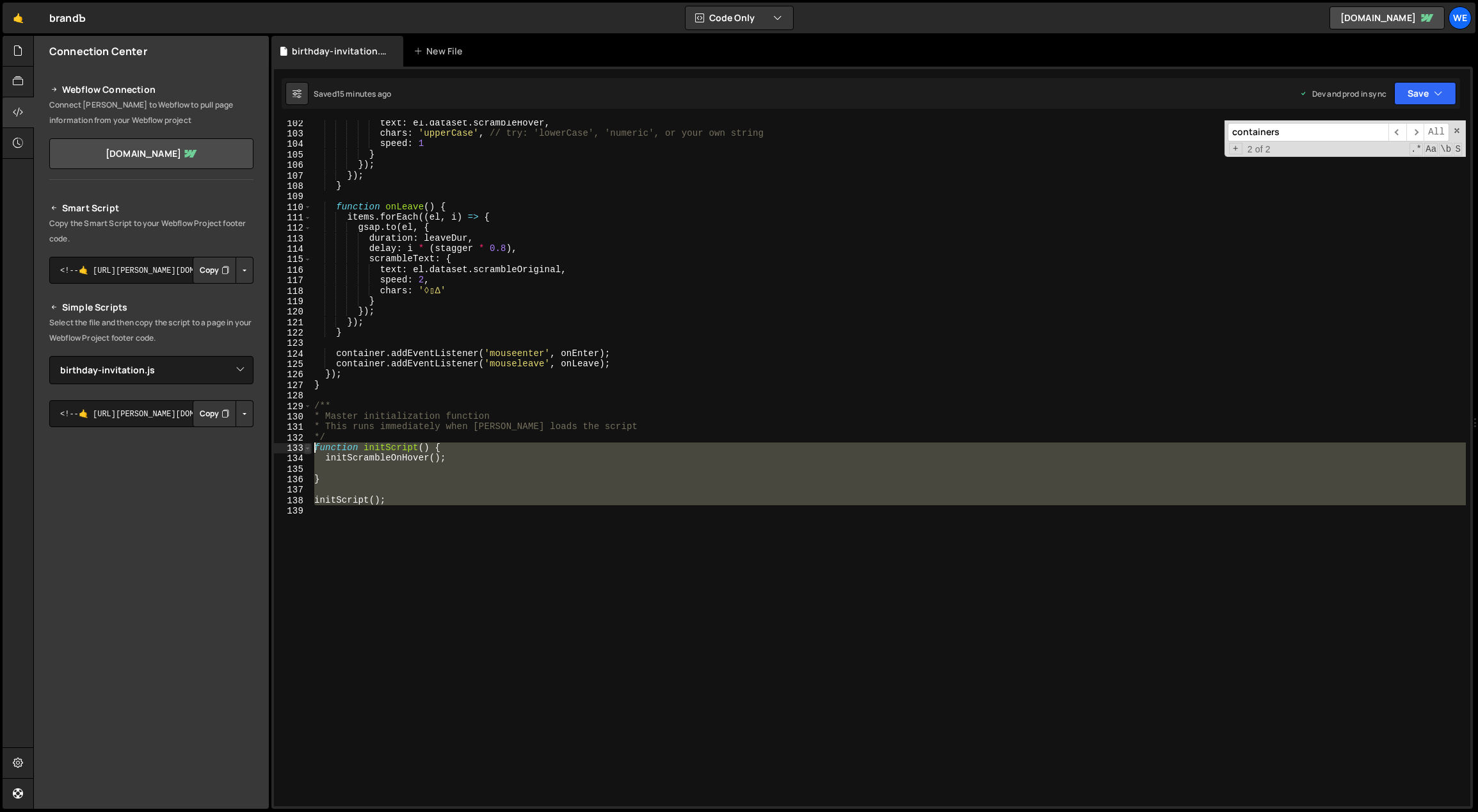
drag, startPoint x: 406, startPoint y: 506, endPoint x: 308, endPoint y: 448, distance: 113.9
click at [308, 448] on div "items.forEach((el, i) => { 102 103 104 105 106 107 108 109 110 111 112 113 114 …" at bounding box center [872, 463] width 1197 height 686
click at [492, 457] on div "text : el . dataset . scrambleHover , chars : 'upperCase' , // try: 'lowerCase'…" at bounding box center [889, 463] width 1154 height 686
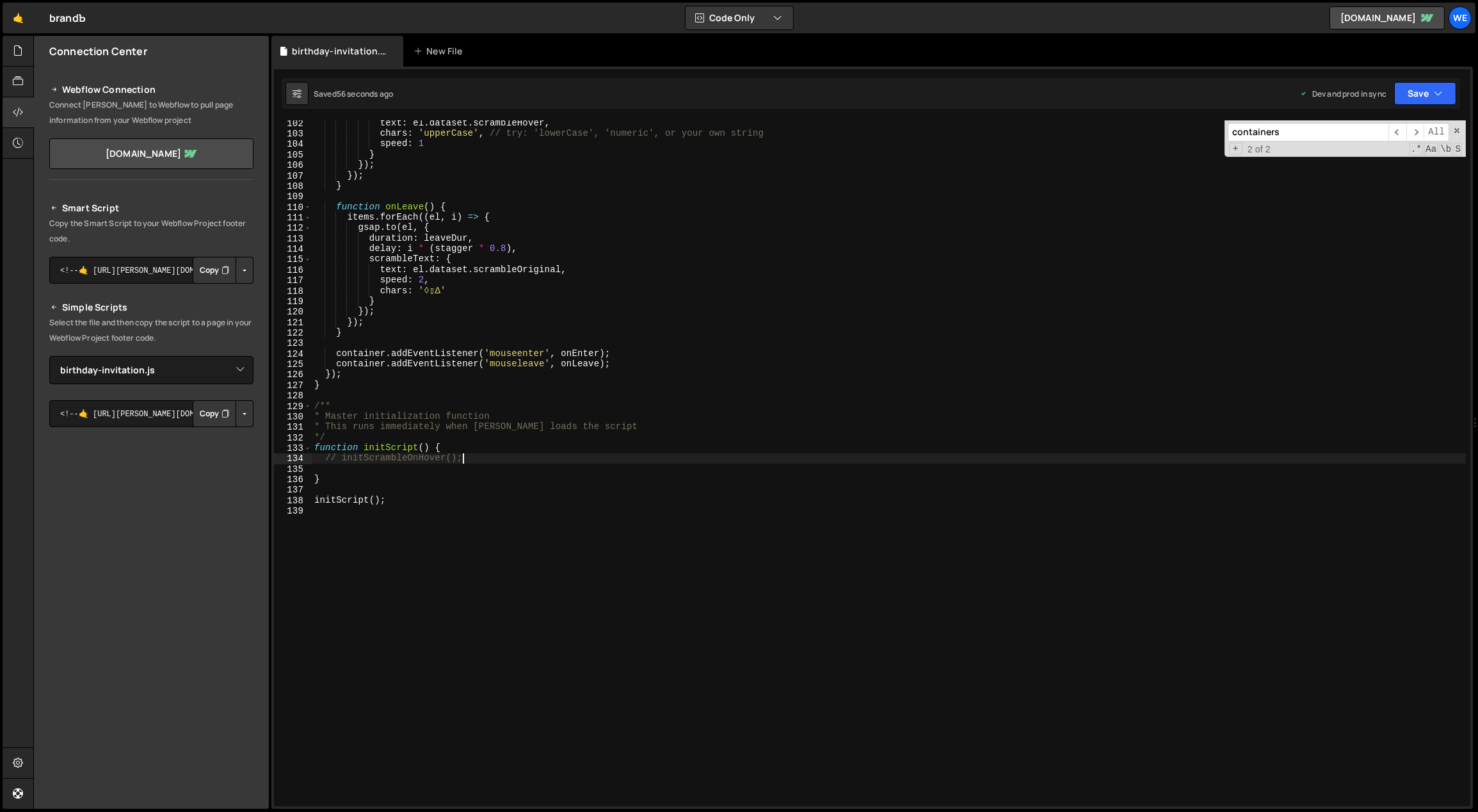
click at [761, 495] on div "text : el . dataset . scrambleHover , chars : 'upperCase' , // try: 'lowerCase'…" at bounding box center [889, 471] width 1155 height 707
type textarea "initScript();"
click at [682, 633] on div "text : el . dataset . scrambleHover , chars : 'upperCase' , // try: 'lowerCase'…" at bounding box center [889, 471] width 1155 height 707
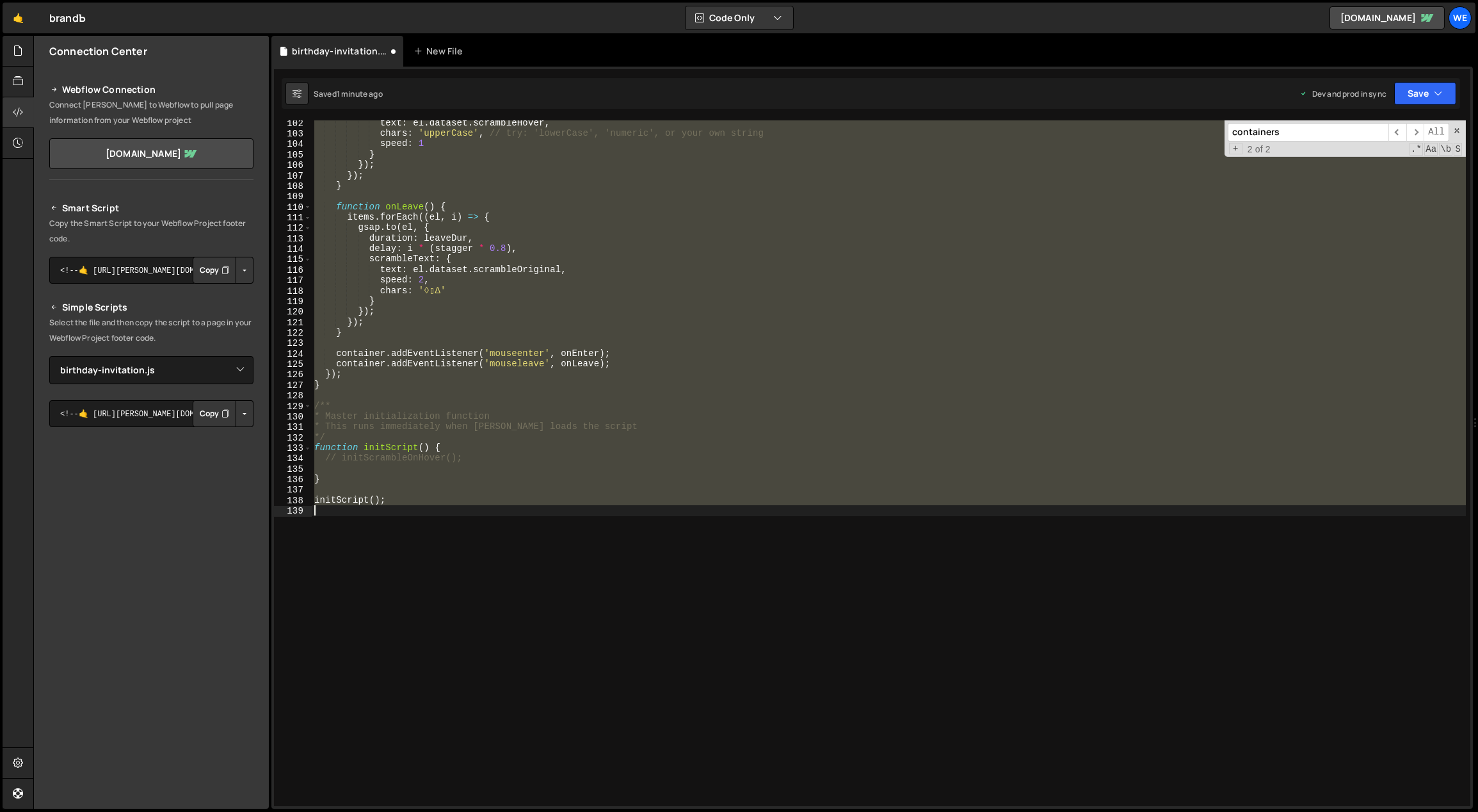
type textarea "initScrambleOnHover();"
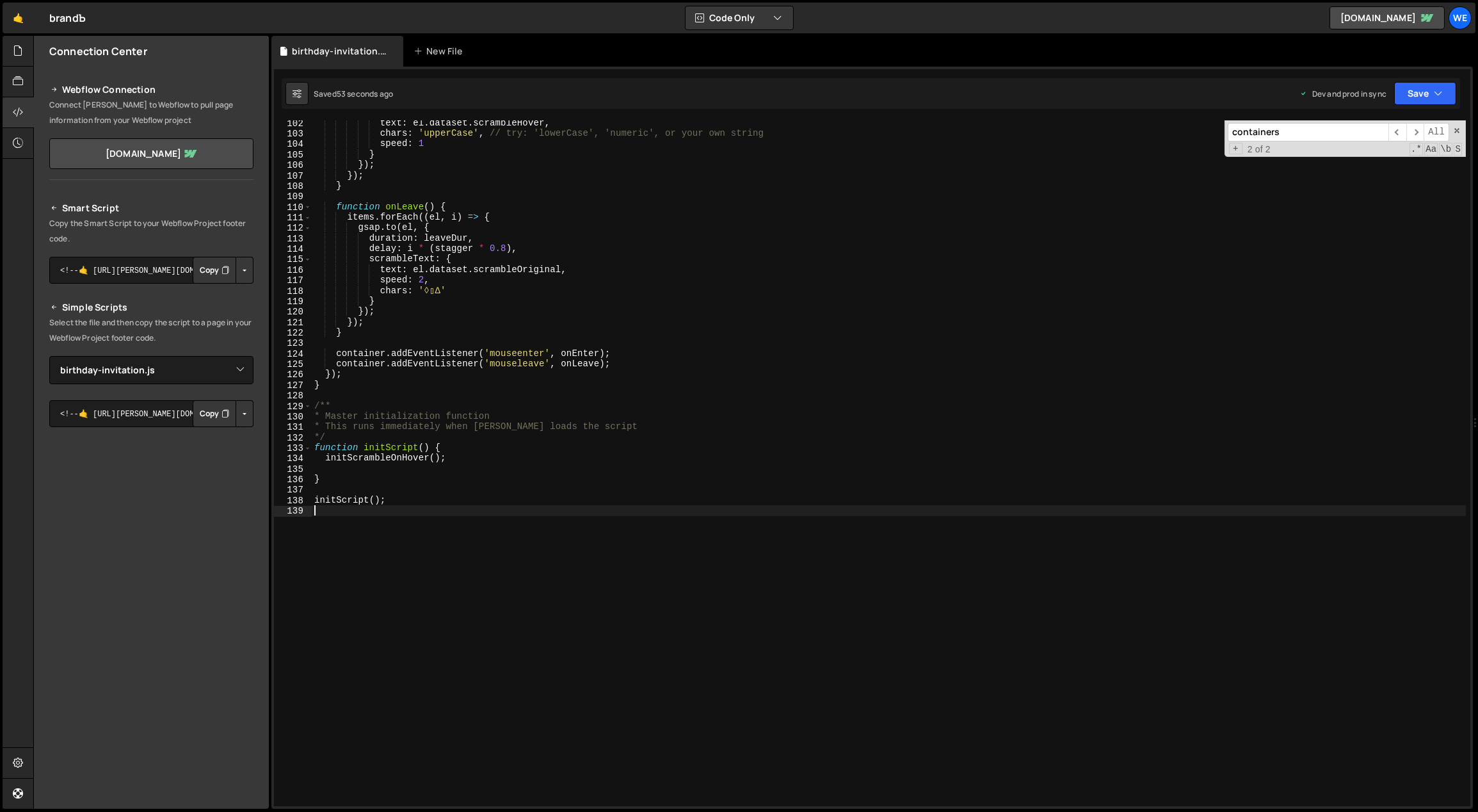
click at [504, 668] on div "text : el . dataset . scrambleHover , chars : 'upperCase' , // try: 'lowerCase'…" at bounding box center [889, 471] width 1155 height 707
click at [673, 284] on div "text : el . dataset . scrambleHover , chars : 'upperCase' , // try: 'lowerCase'…" at bounding box center [889, 471] width 1155 height 707
type textarea "initScript();"
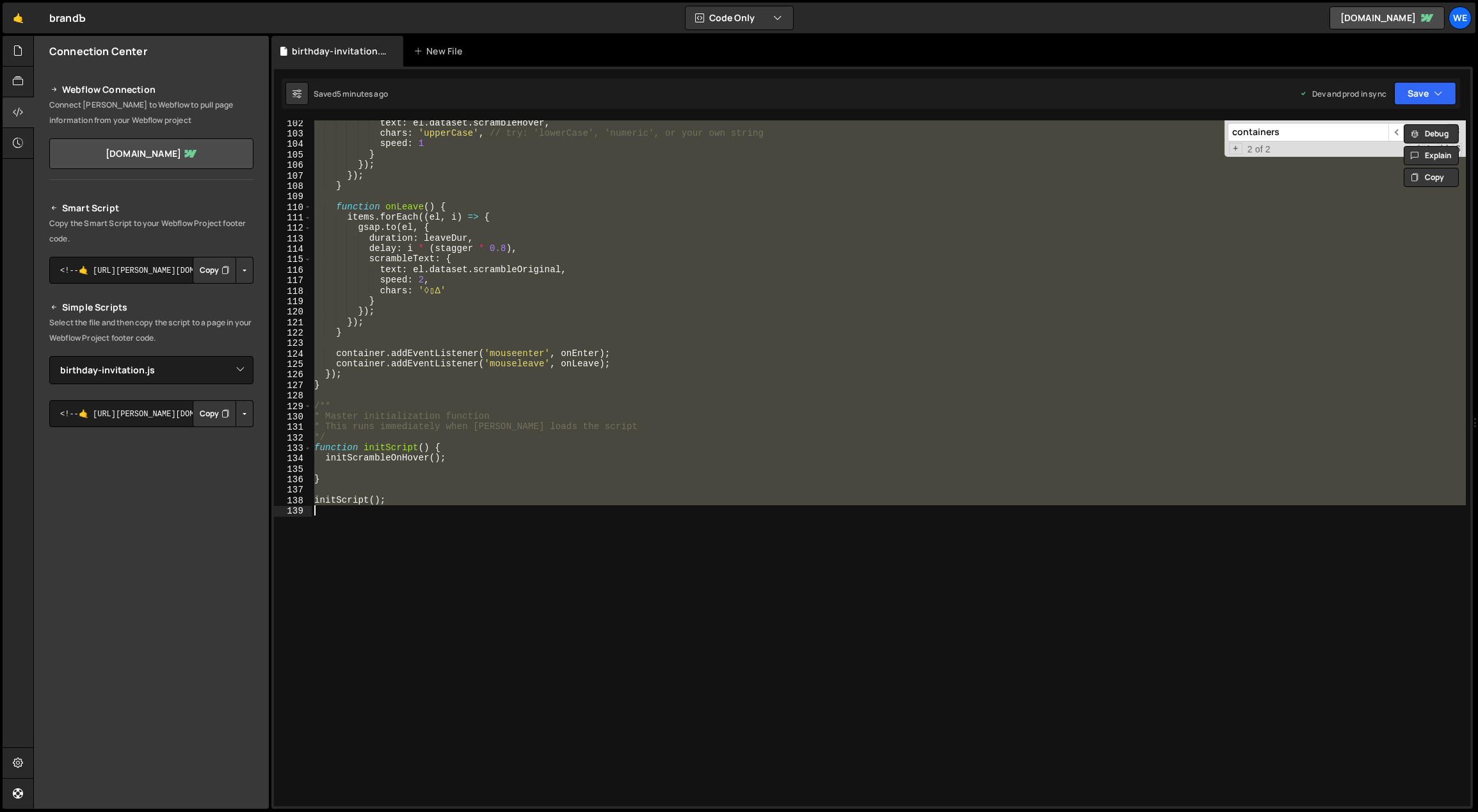
click at [492, 584] on div "text : el . dataset . scrambleHover , chars : 'upperCase' , // try: 'lowerCase'…" at bounding box center [889, 463] width 1154 height 686
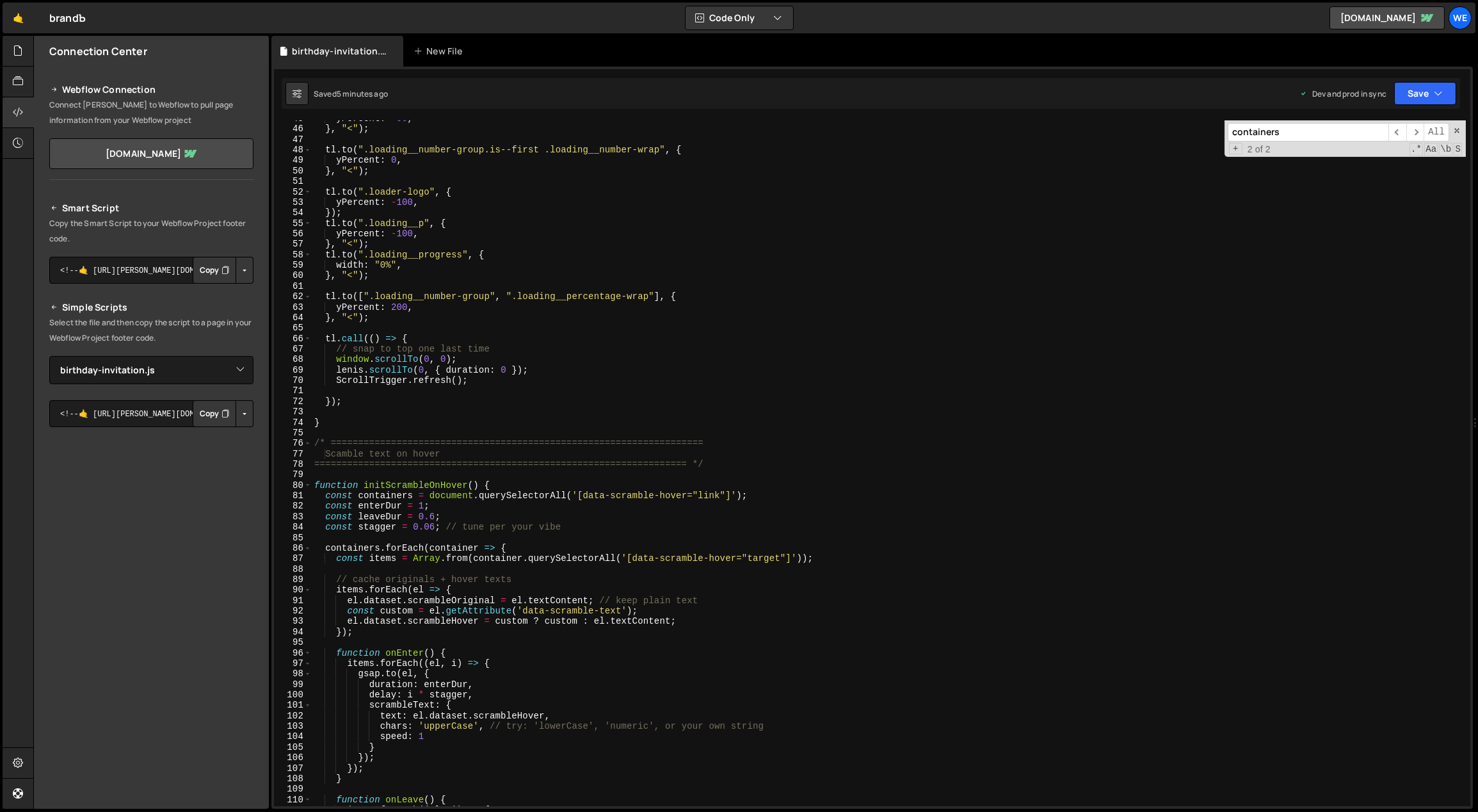
scroll to position [467, 0]
type textarea "// cache originals + hover texts"
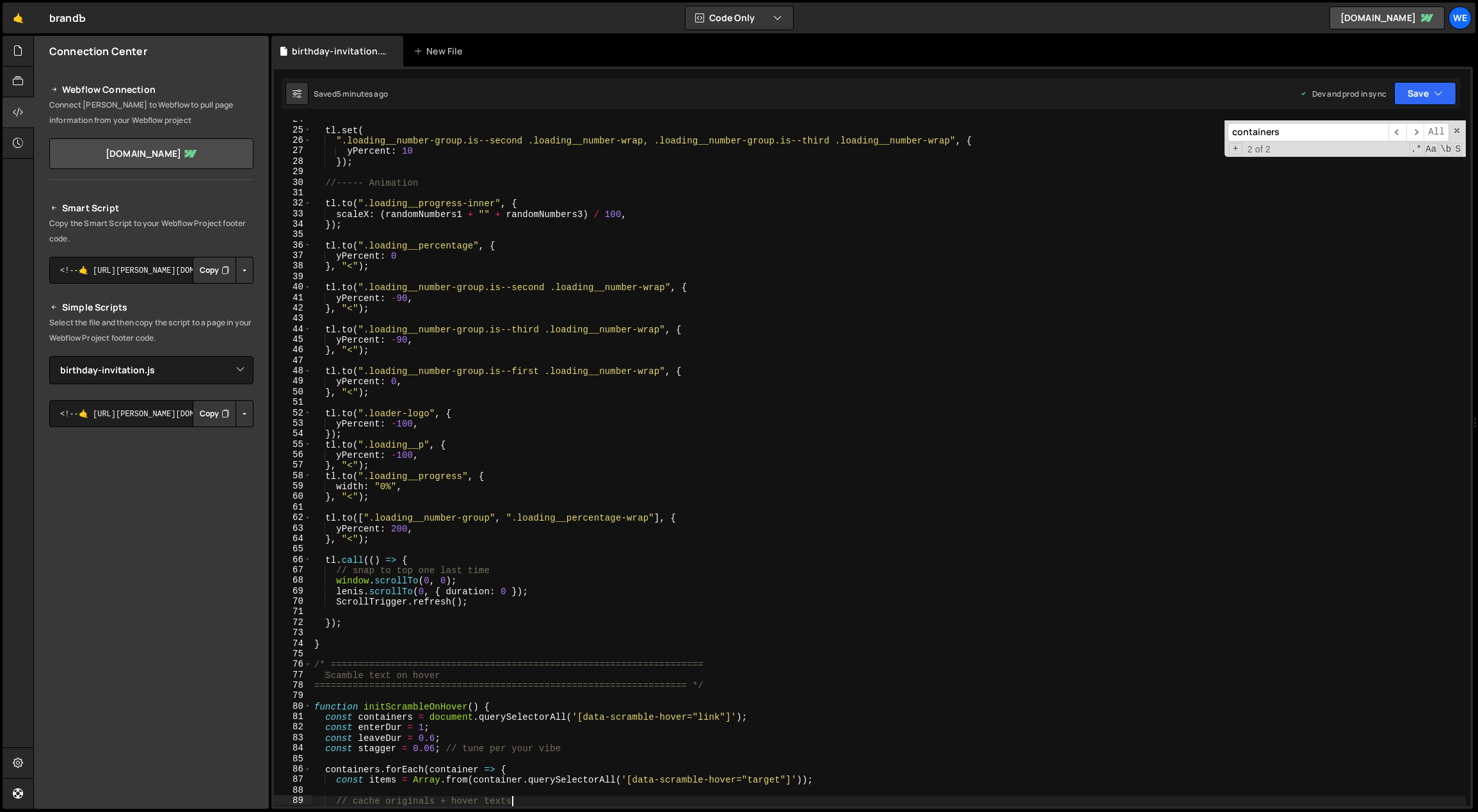
scroll to position [246, 0]
click at [401, 654] on div "tl . set ( ".loading__number-group.is--second .loading__number-wrap, .loading__…" at bounding box center [889, 468] width 1155 height 707
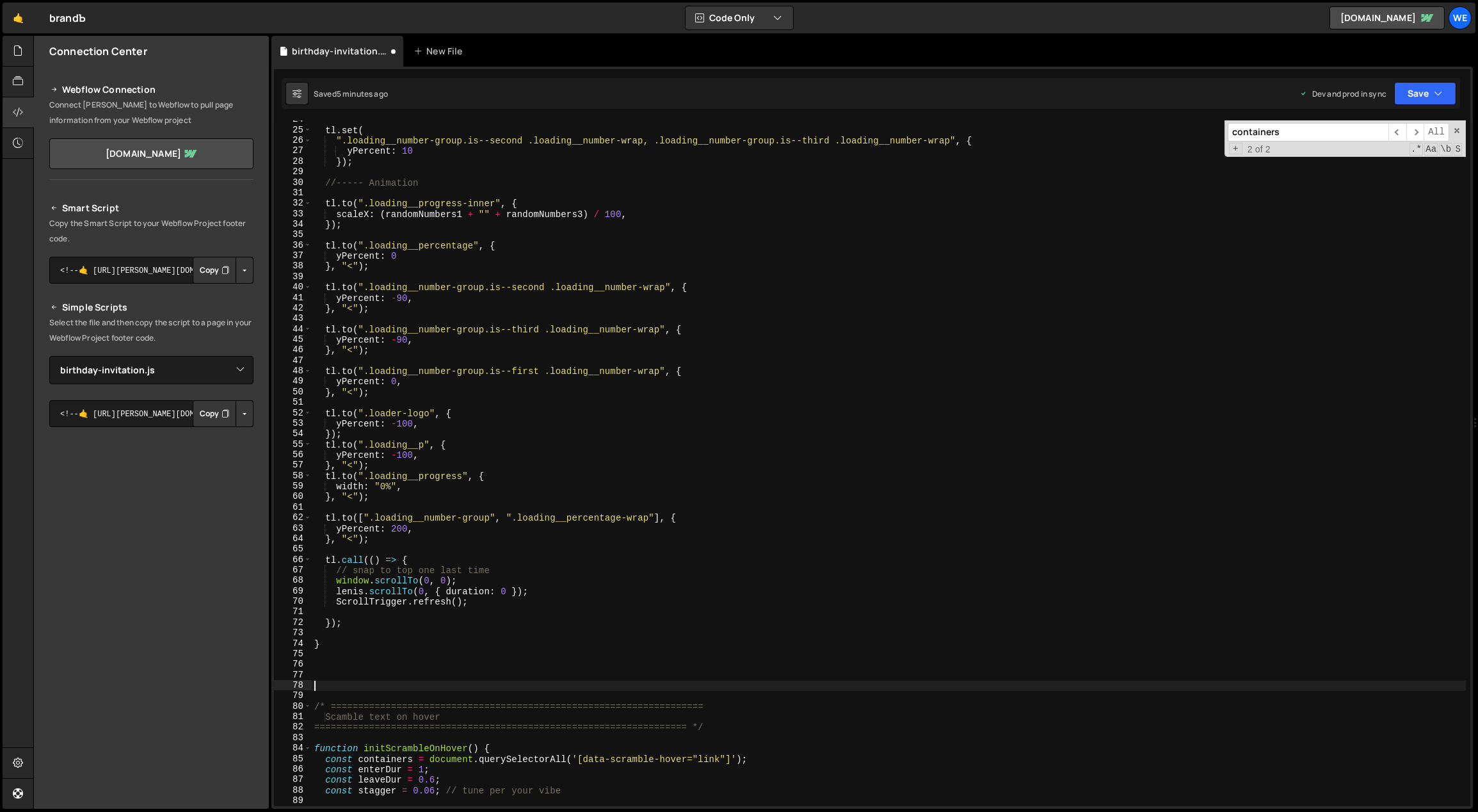
paste textarea "}"
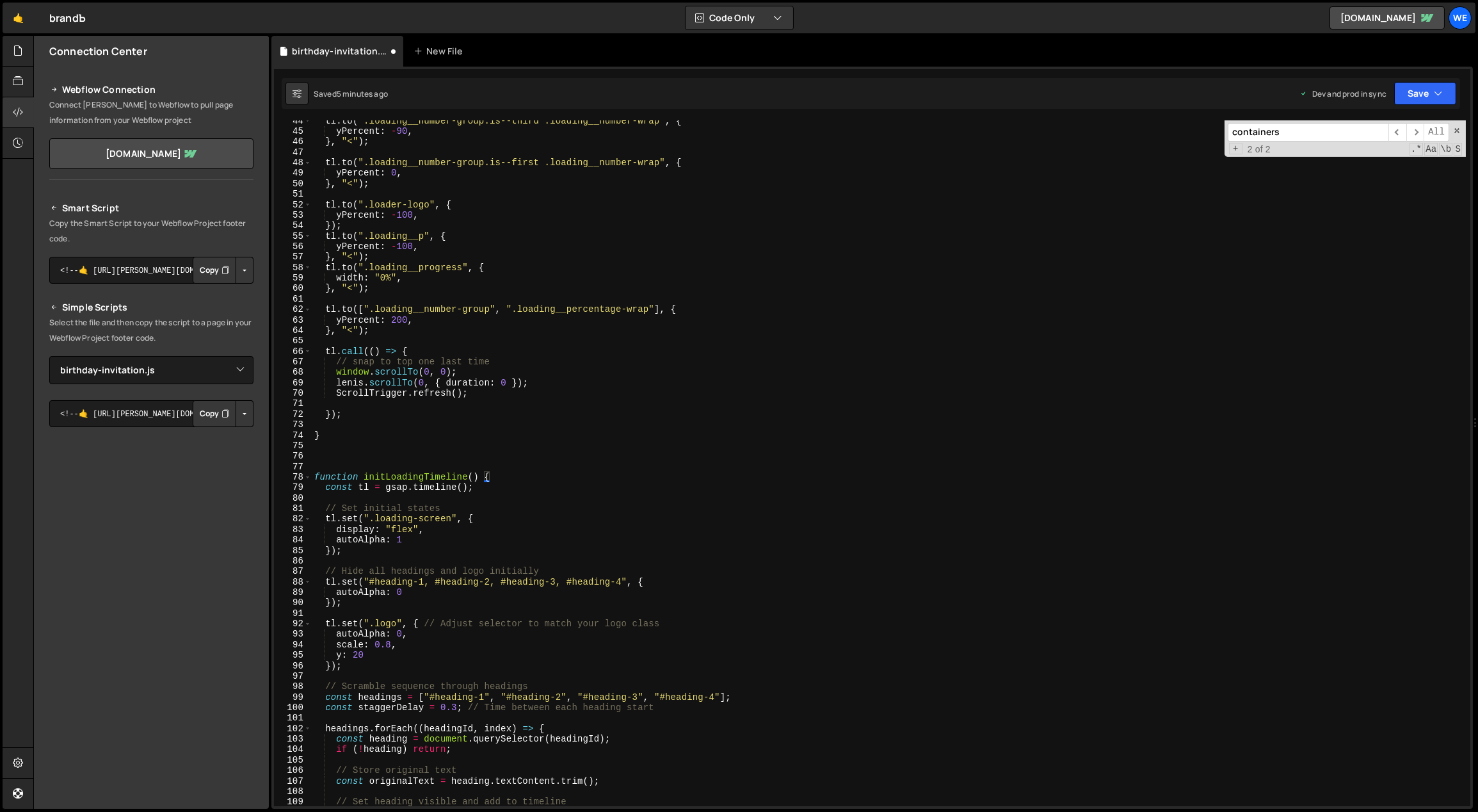
scroll to position [509, 0]
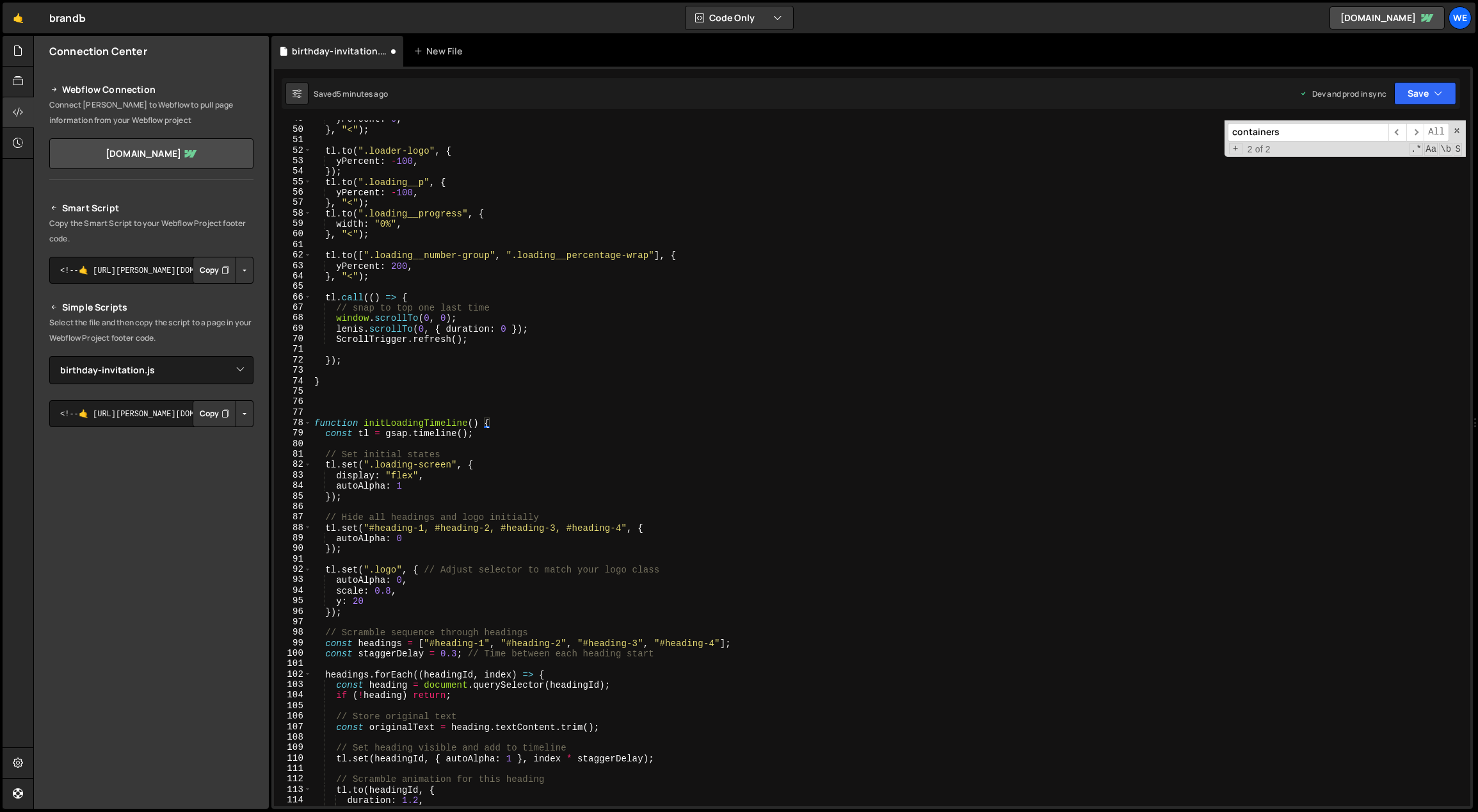
click at [431, 487] on div "yPercent : 0 , } , "<" ) ; tl . to ( ".loader-logo" , { yPercent : - 100 , }) ;…" at bounding box center [889, 467] width 1155 height 707
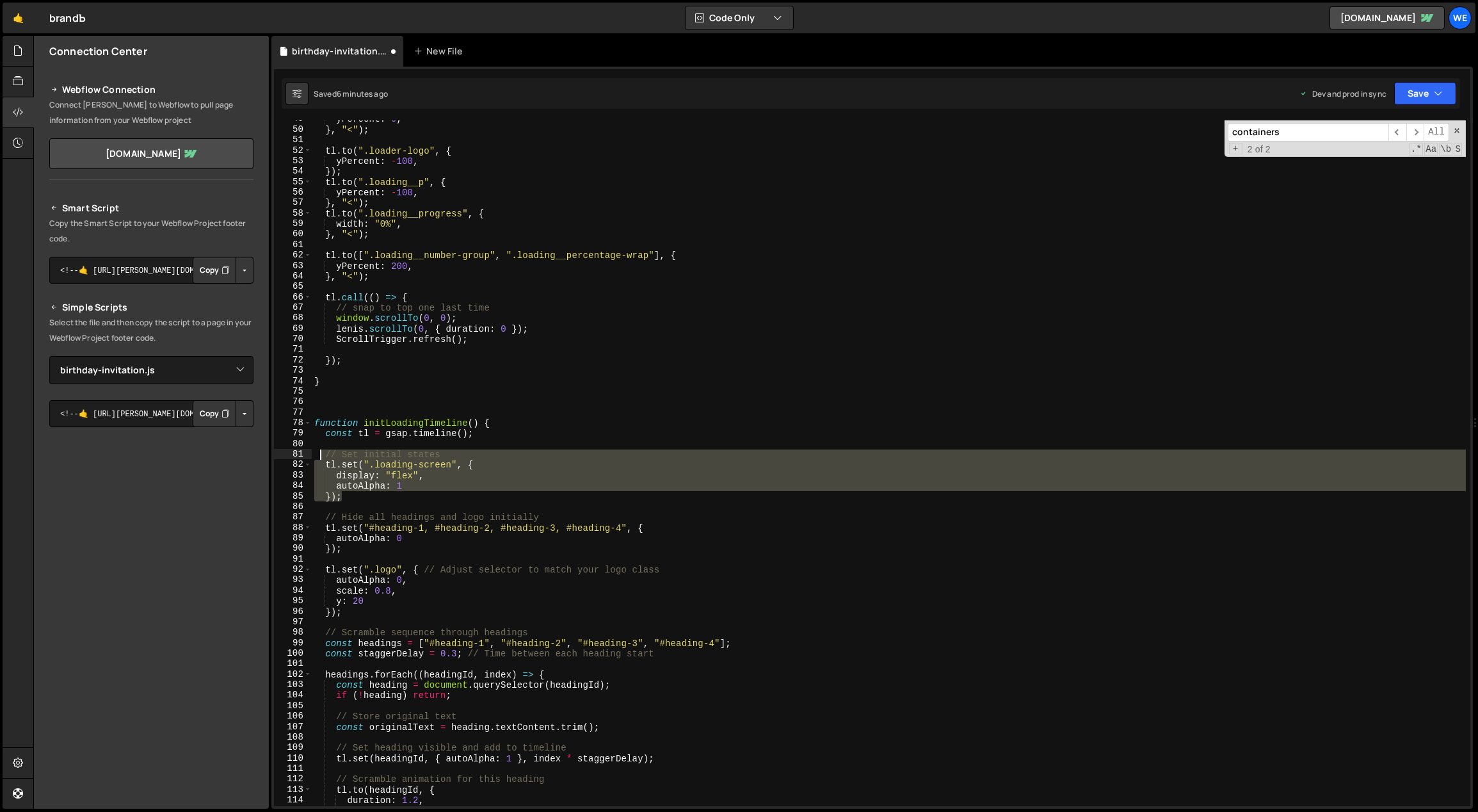
drag, startPoint x: 336, startPoint y: 490, endPoint x: 317, endPoint y: 456, distance: 38.9
click at [317, 456] on div "yPercent : 0 , } , "<" ) ; tl . to ( ".loader-logo" , { yPercent : - 100 , }) ;…" at bounding box center [889, 467] width 1155 height 707
click at [459, 487] on div "yPercent : 0 , } , "<" ) ; tl . to ( ".loader-logo" , { yPercent : - 100 , }) ;…" at bounding box center [889, 463] width 1154 height 686
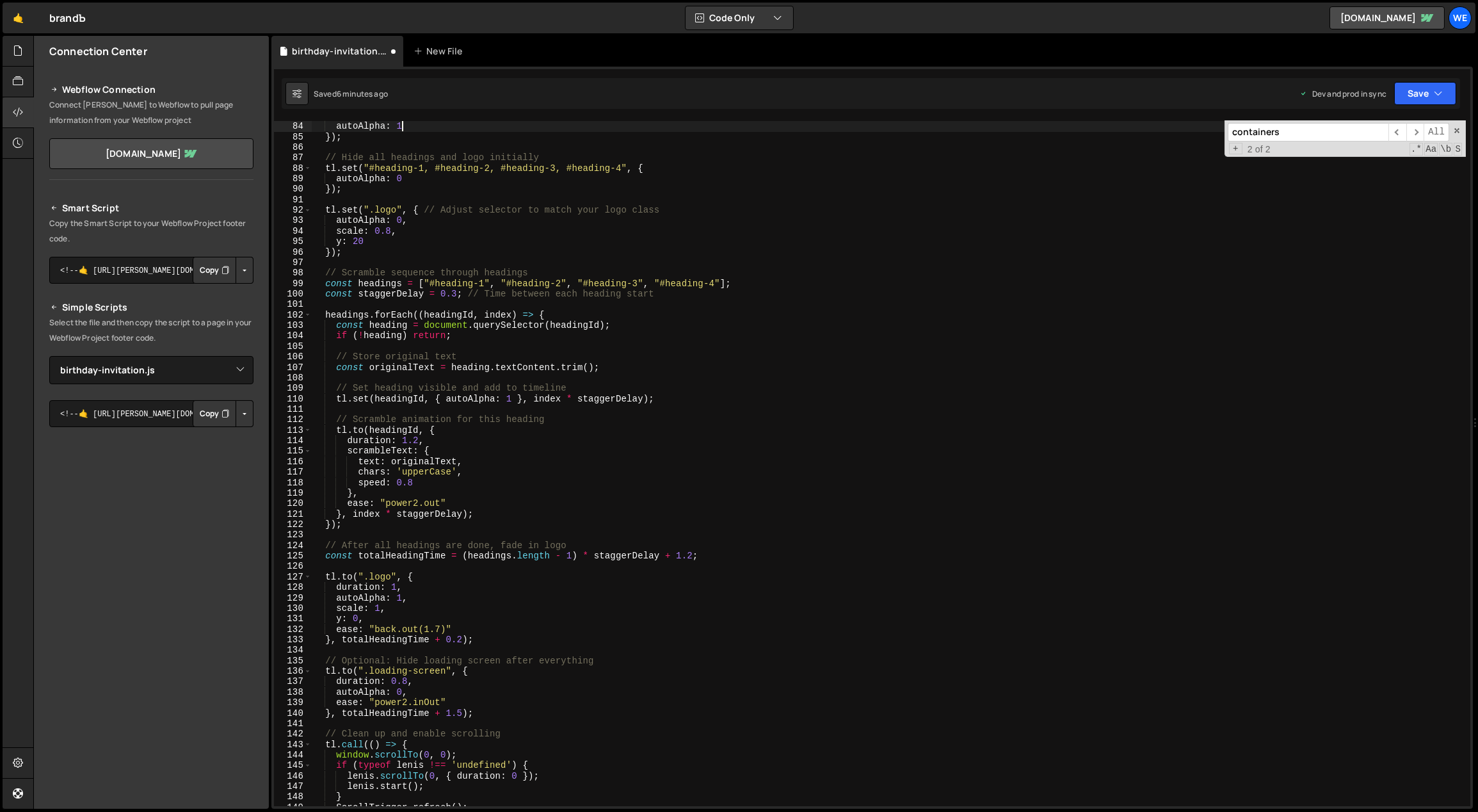
scroll to position [868, 0]
drag, startPoint x: 448, startPoint y: 556, endPoint x: 356, endPoint y: 557, distance: 92.0
click at [356, 557] on div "display : "flex" , autoAlpha : 1 }) ; // Hide all headings and logo initially t…" at bounding box center [889, 464] width 1155 height 707
type textarea "const totalHeadingTime = (headings.length - 1) * staggerDelay + 1.2;"
type input "totalHeadingTime"
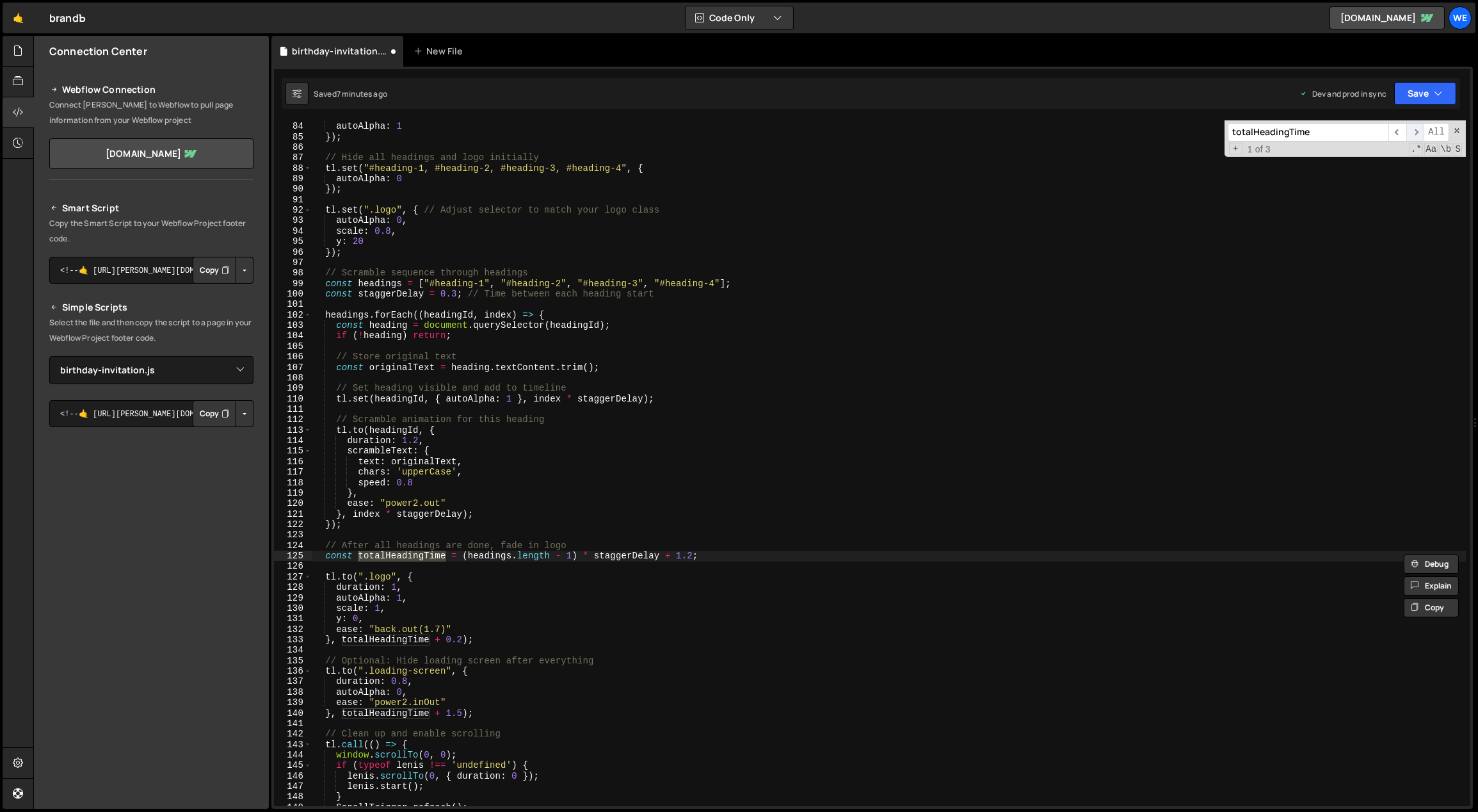
click at [1413, 126] on span "​" at bounding box center [1415, 132] width 18 height 19
click at [1414, 128] on span "​" at bounding box center [1415, 132] width 18 height 19
click at [605, 586] on div "display : "flex" , autoAlpha : 1 }) ; // Hide all headings and logo initially t…" at bounding box center [889, 464] width 1155 height 707
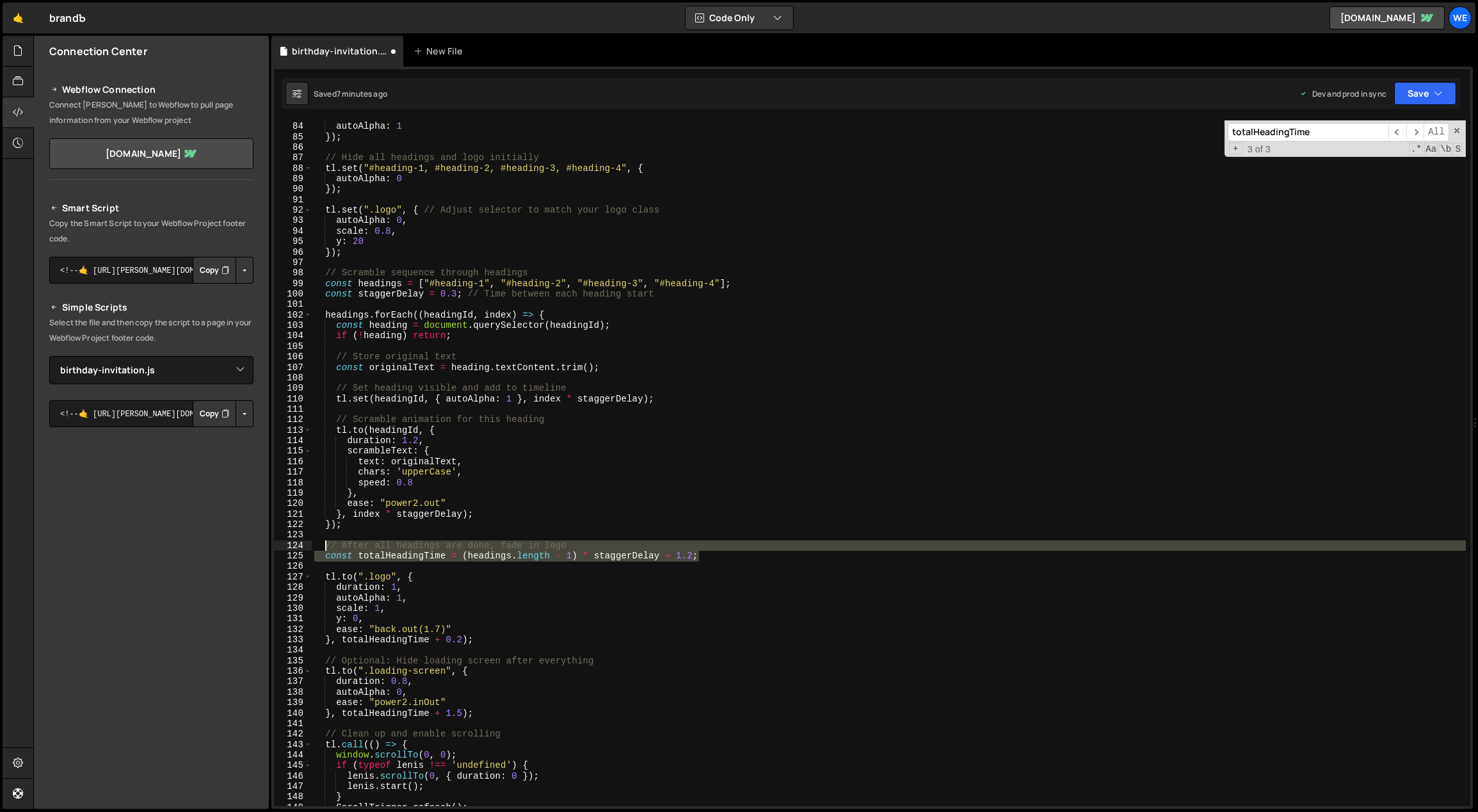
drag, startPoint x: 720, startPoint y: 551, endPoint x: 323, endPoint y: 547, distance: 397.0
click at [323, 547] on div "display : "flex" , autoAlpha : 1 }) ; // Hide all headings and logo initially t…" at bounding box center [889, 464] width 1155 height 707
type textarea "// After all headings are done, fade in logo const totalHeadingTime = (headings…"
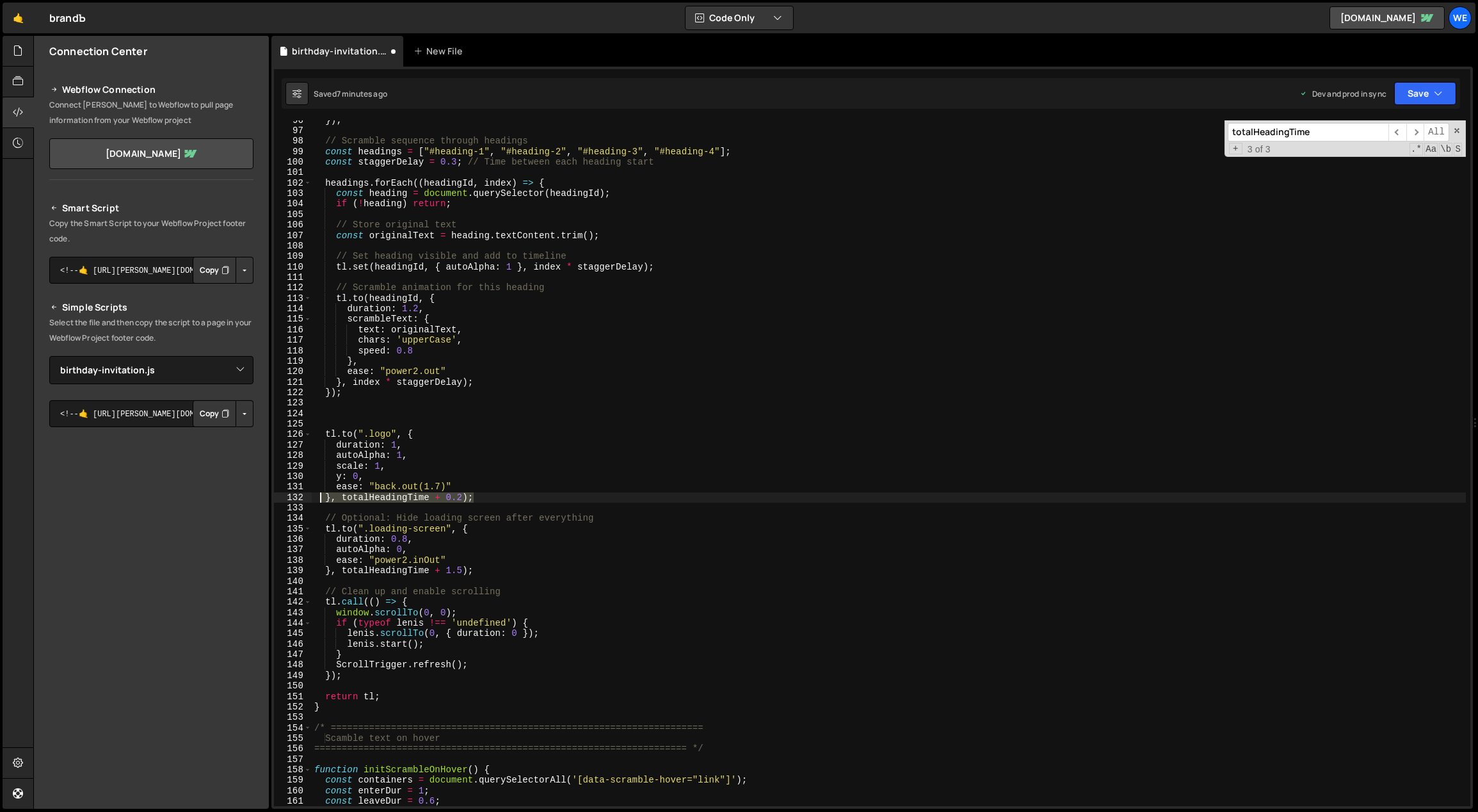
click at [321, 498] on div "}) ; // Scramble sequence through headings const headings = [ "#heading-1" , "#…" at bounding box center [889, 468] width 1155 height 707
click at [467, 494] on div "}) ; // Scramble sequence through headings const headings = [ "#heading-1" , "#…" at bounding box center [889, 463] width 1154 height 686
drag, startPoint x: 464, startPoint y: 496, endPoint x: 337, endPoint y: 496, distance: 127.0
click at [337, 495] on div "}) ; // Scramble sequence through headings const headings = [ "#heading-1" , "#…" at bounding box center [889, 468] width 1155 height 707
click at [355, 498] on div "}) ; // Scramble sequence through headings const headings = [ "#heading-1" , "#…" at bounding box center [889, 468] width 1155 height 707
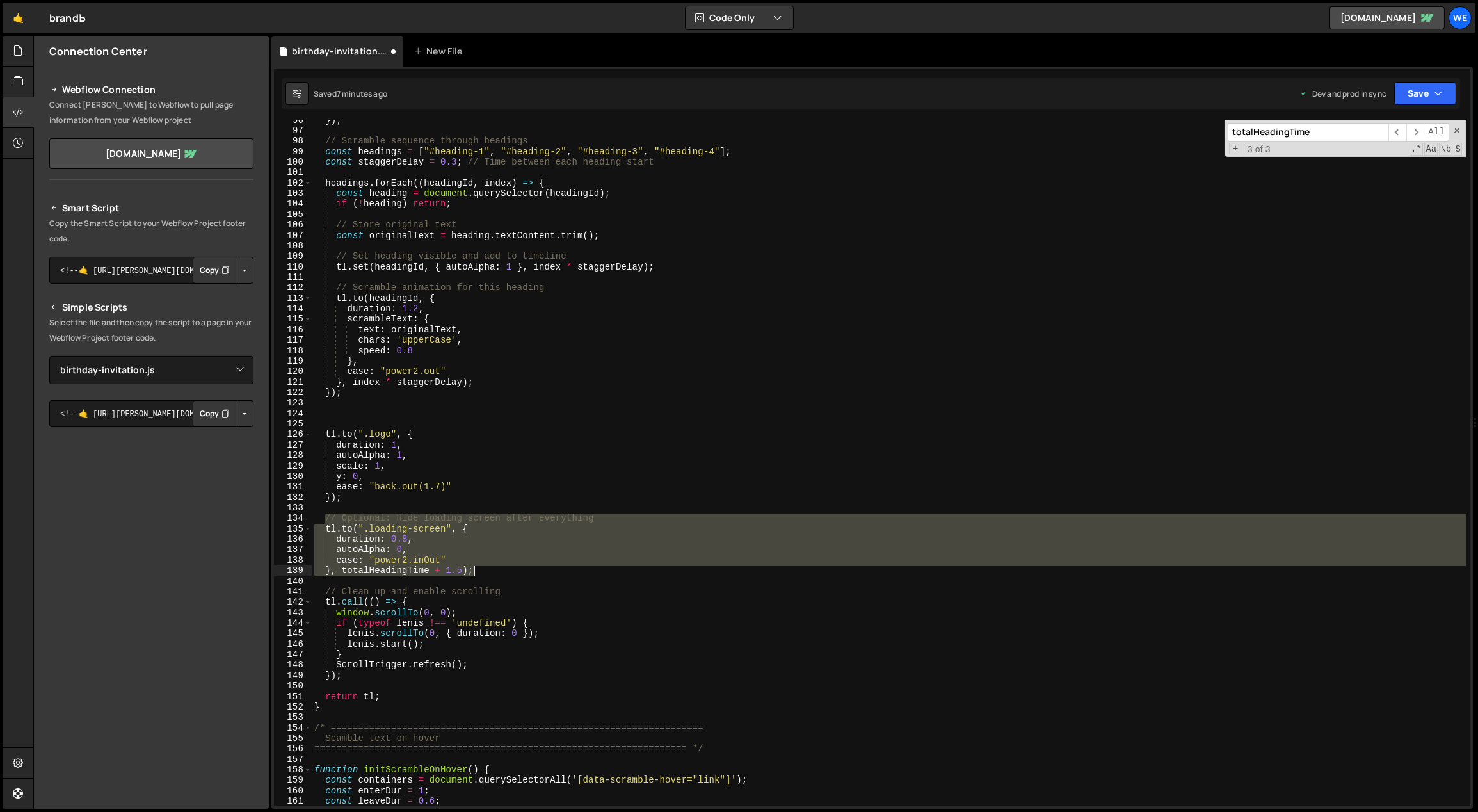
drag, startPoint x: 326, startPoint y: 516, endPoint x: 495, endPoint y: 573, distance: 178.4
click at [495, 573] on div "}) ; // Scramble sequence through headings const headings = [ "#heading-1" , "#…" at bounding box center [889, 468] width 1155 height 707
type textarea "ease: "power2.inOut" }, totalHeadingTime + 1.5);"
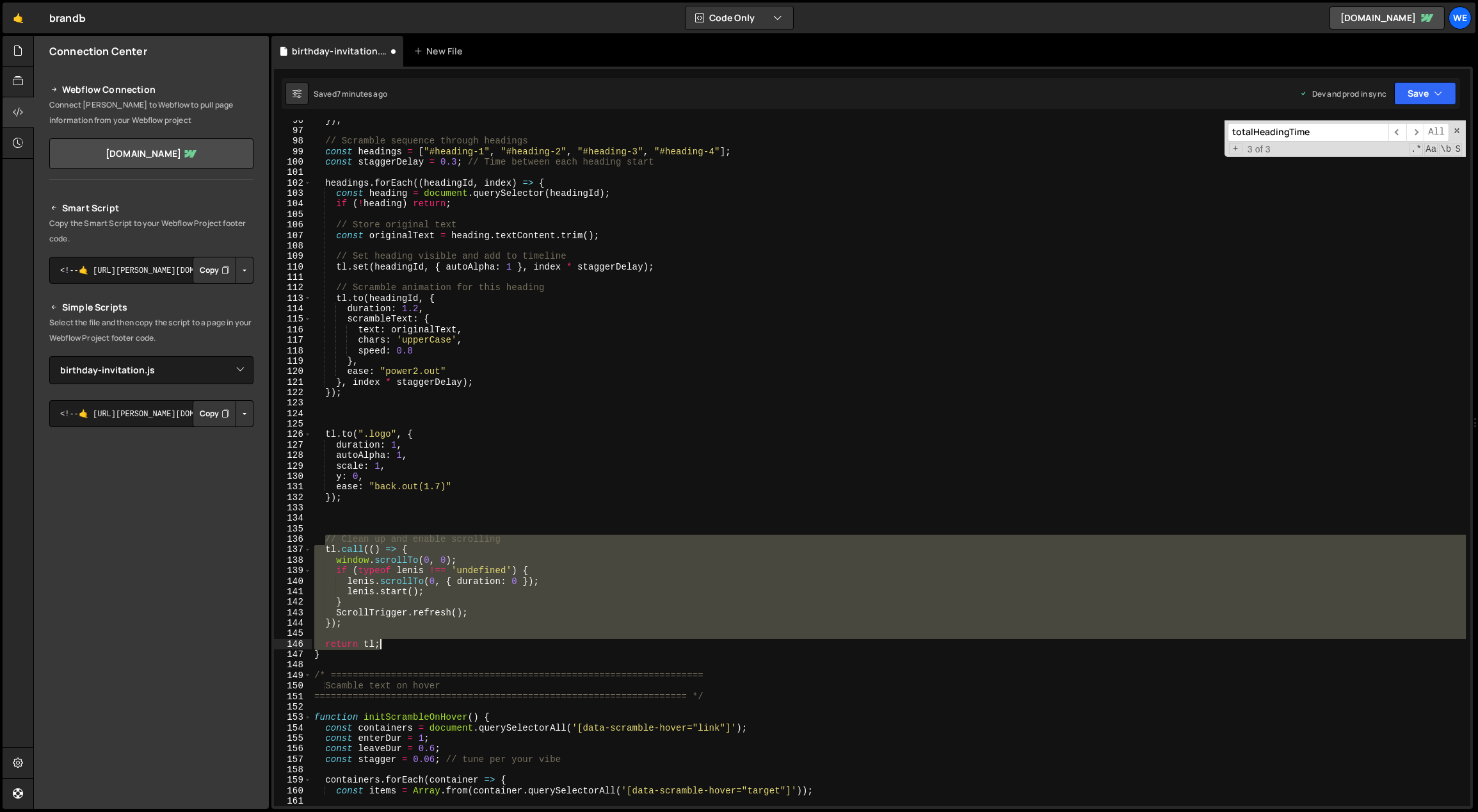
drag, startPoint x: 330, startPoint y: 543, endPoint x: 403, endPoint y: 646, distance: 126.2
click at [403, 646] on div "}) ; // Scramble sequence through headings const headings = [ "#heading-1" , "#…" at bounding box center [889, 468] width 1155 height 707
type textarea "return tl;"
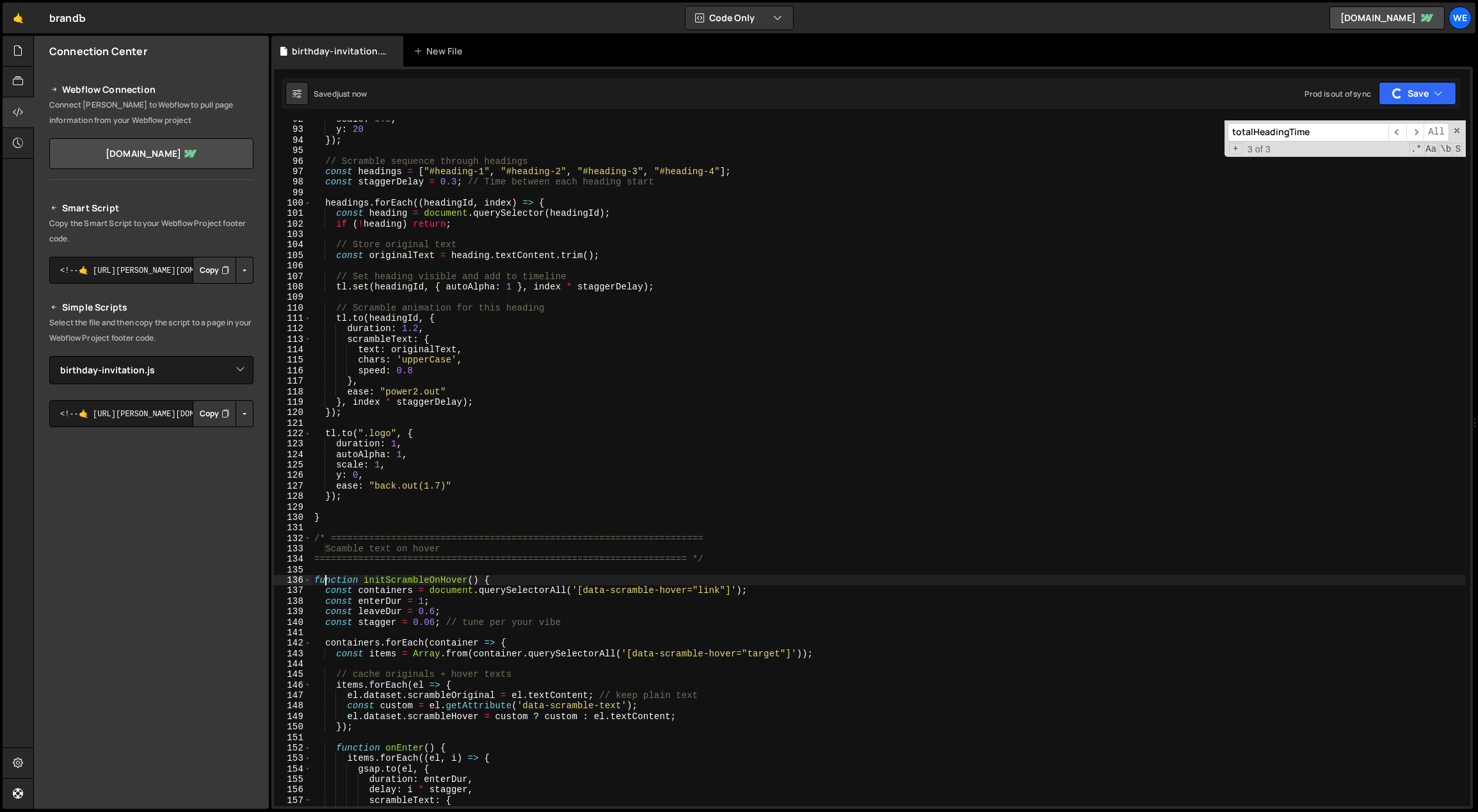
scroll to position [823, 0]
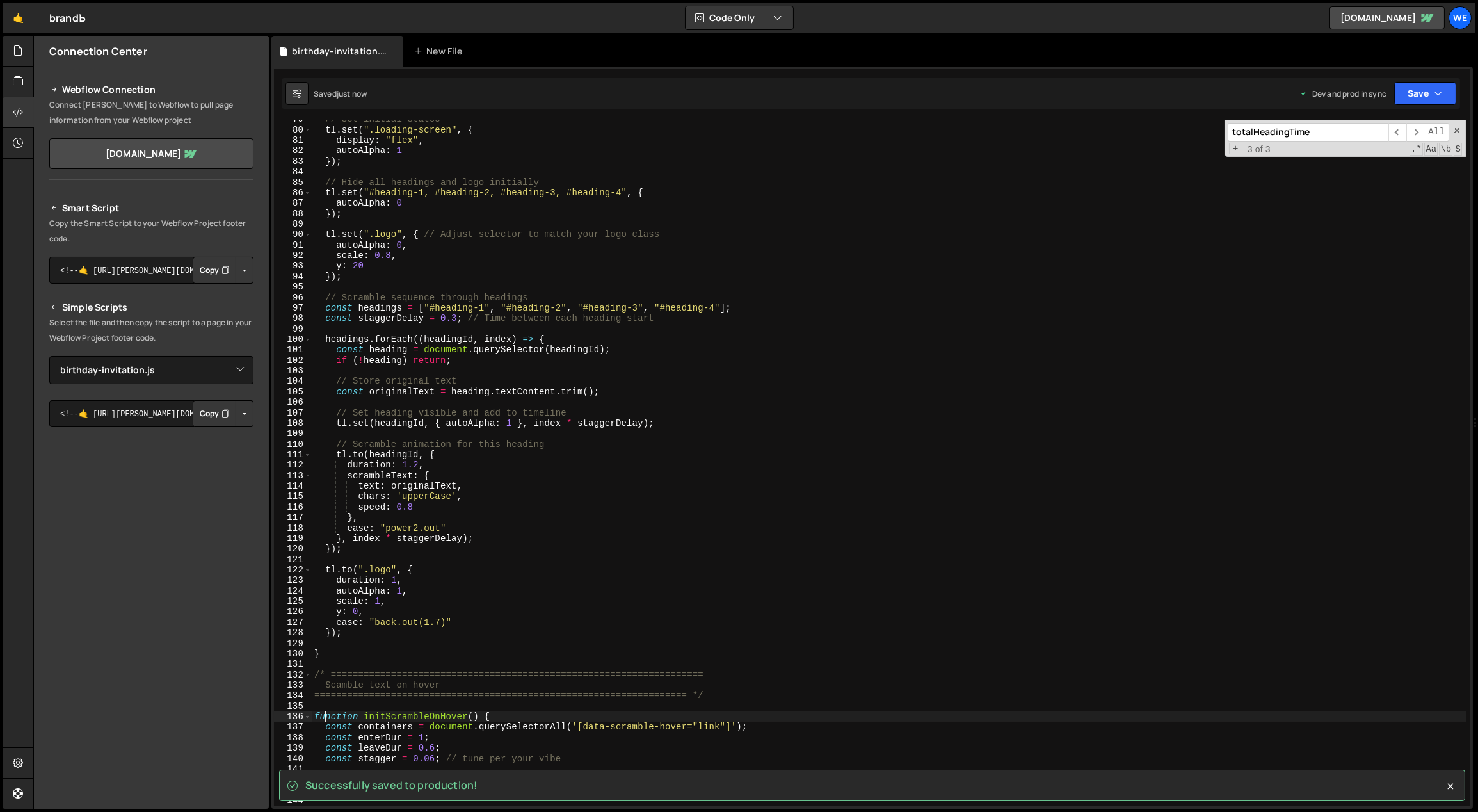
click at [343, 456] on div "// Set initial states tl . set ( ".loading-screen" , { display : "flex" , autoA…" at bounding box center [889, 467] width 1155 height 707
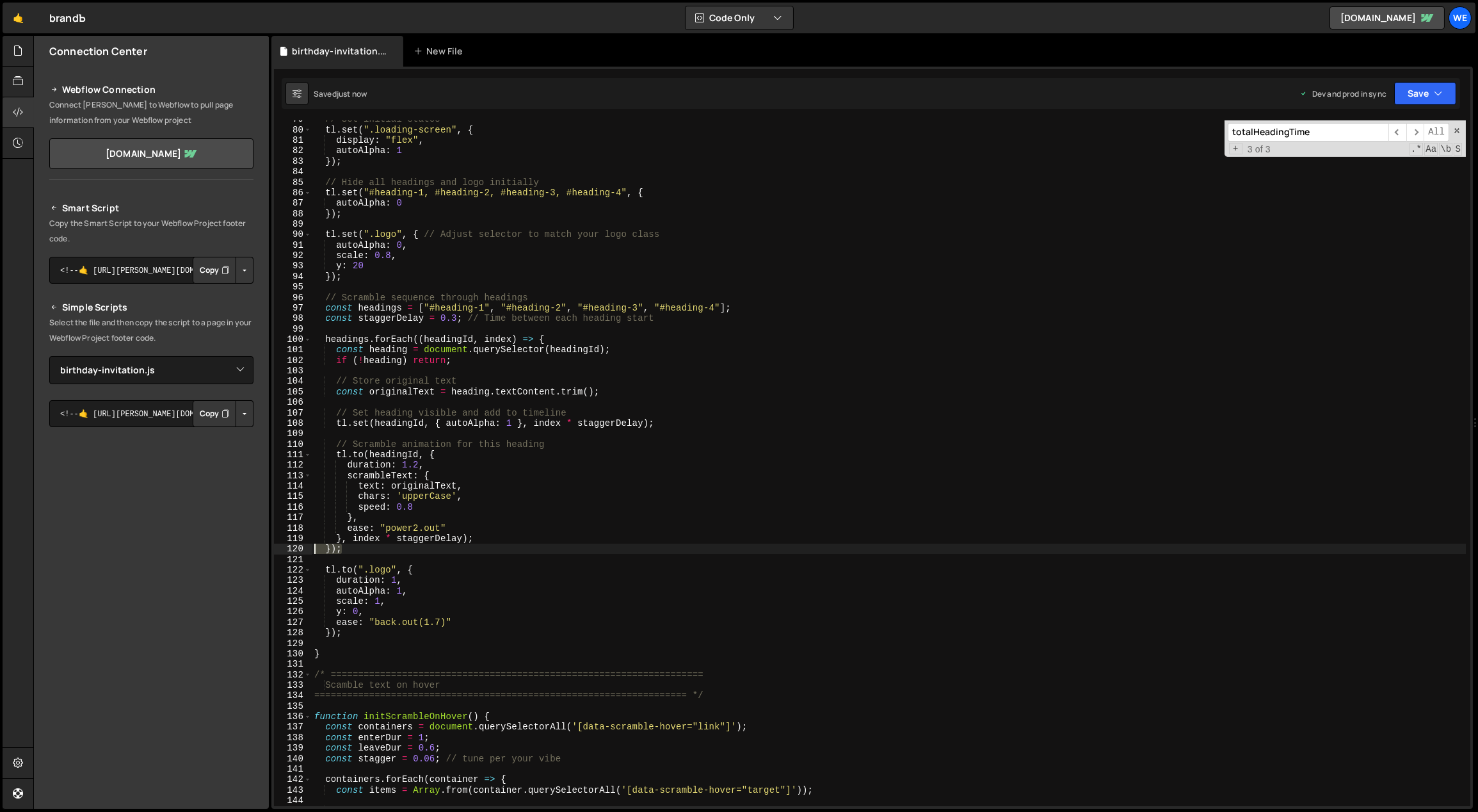
drag, startPoint x: 349, startPoint y: 549, endPoint x: 314, endPoint y: 548, distance: 35.0
click at [314, 548] on div "// Set initial states tl . set ( ".loading-screen" , { display : "flex" , autoA…" at bounding box center [889, 467] width 1155 height 707
type textarea "});"
click at [332, 547] on div "// Set initial states tl . set ( ".loading-screen" , { display : "flex" , autoA…" at bounding box center [889, 463] width 1154 height 686
click at [324, 547] on div "// Set initial states tl . set ( ".loading-screen" , { display : "flex" , autoA…" at bounding box center [889, 467] width 1155 height 707
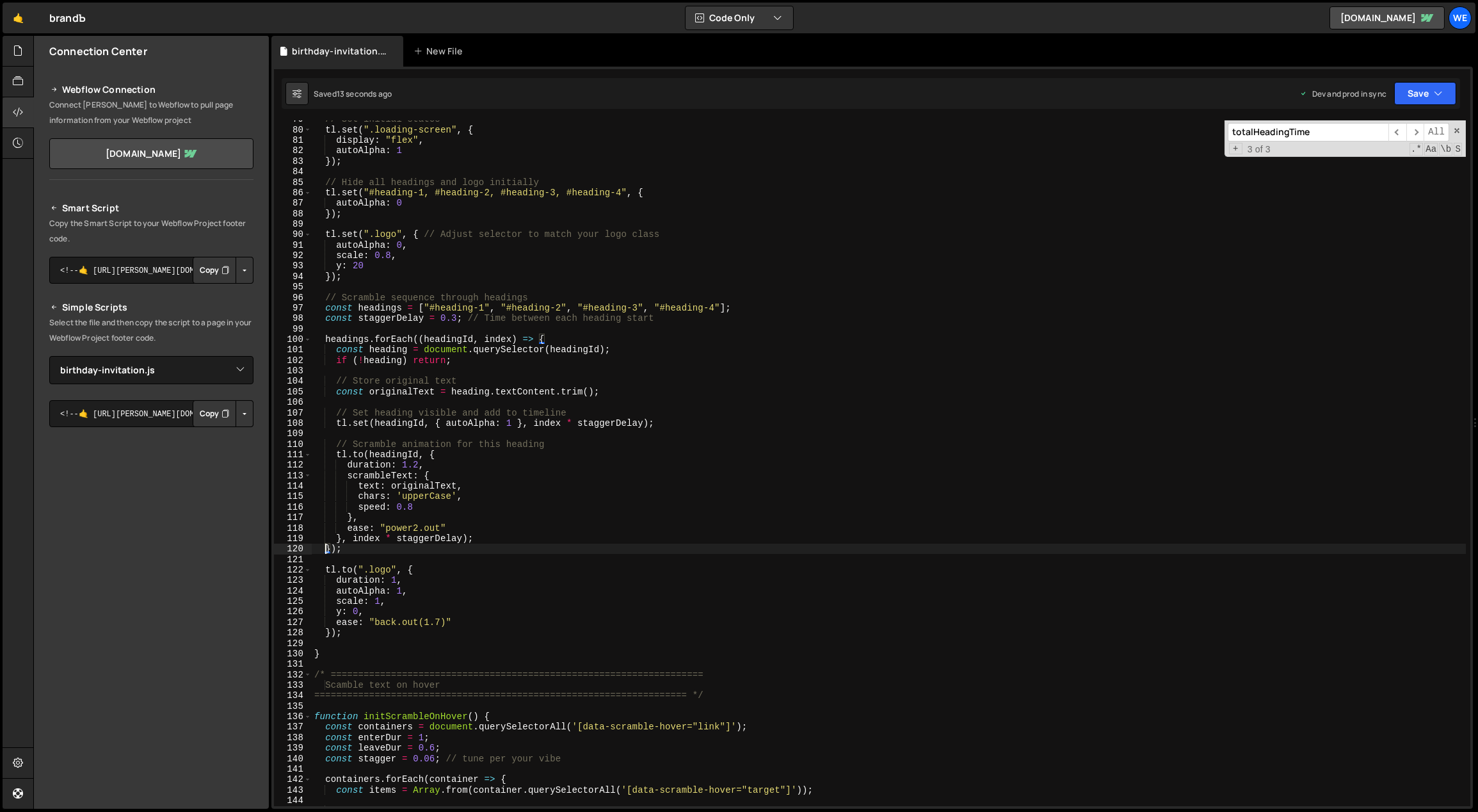
click at [352, 555] on div "// Set initial states tl . set ( ".loading-screen" , { display : "flex" , autoA…" at bounding box center [889, 467] width 1155 height 707
click at [564, 340] on div "// Set initial states tl . set ( ".loading-screen" , { display : "flex" , autoA…" at bounding box center [889, 467] width 1155 height 707
click at [362, 550] on div "// Set initial states tl . set ( ".loading-screen" , { display : "flex" , autoA…" at bounding box center [889, 467] width 1155 height 707
click at [400, 570] on div "// Set initial states tl . set ( ".loading-screen" , { display : "flex" , autoA…" at bounding box center [889, 467] width 1155 height 707
click at [432, 579] on div "// Set initial states tl . set ( ".loading-screen" , { display : "flex" , autoA…" at bounding box center [889, 467] width 1155 height 707
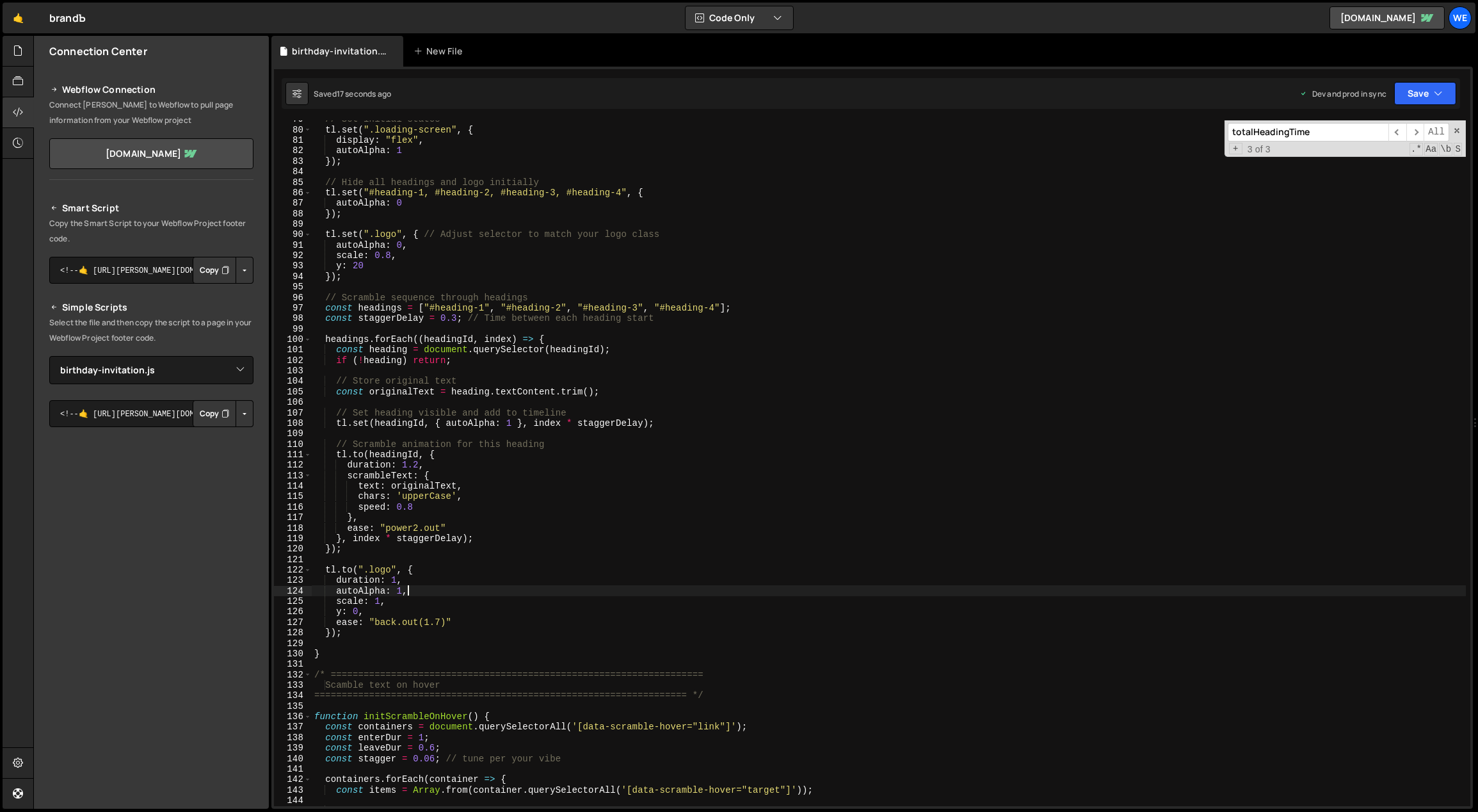
click at [439, 590] on div "// Set initial states tl . set ( ".loading-screen" , { display : "flex" , autoA…" at bounding box center [889, 467] width 1155 height 707
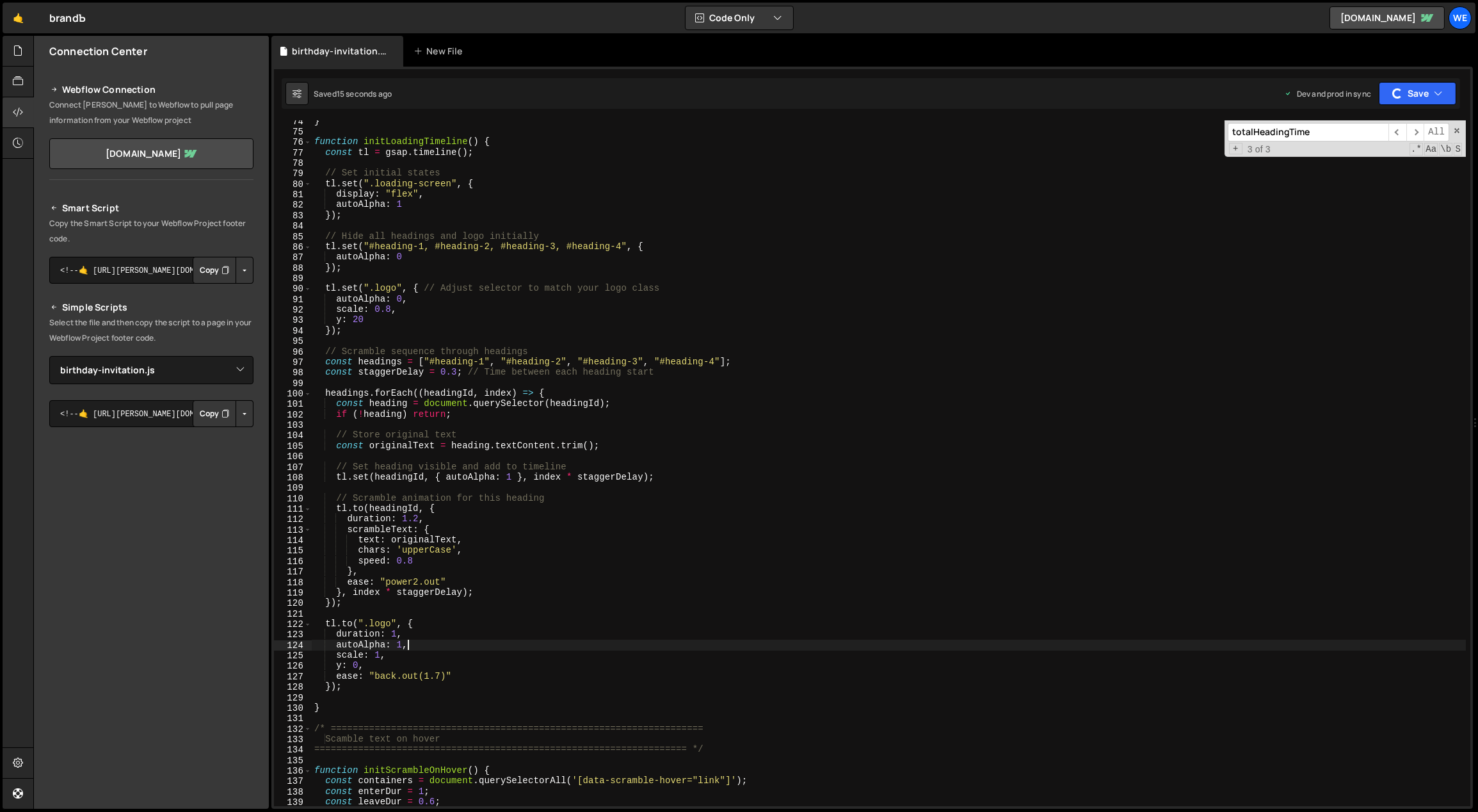
scroll to position [638, 0]
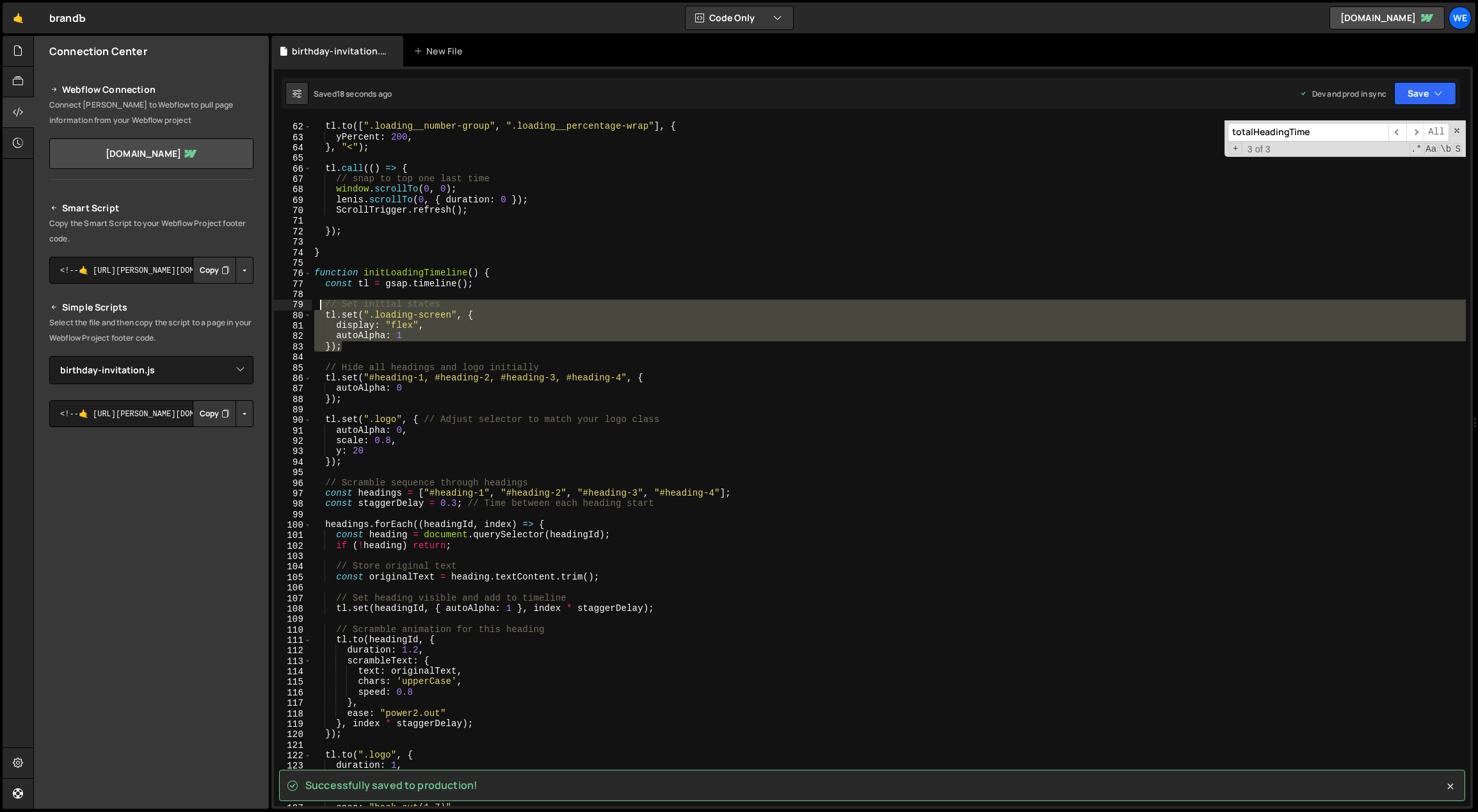
drag, startPoint x: 338, startPoint y: 343, endPoint x: 320, endPoint y: 305, distance: 42.0
click at [320, 305] on div "tl . to ([ ".loading__number-group" , ".loading__percentage-wrap" ] , { yPercen…" at bounding box center [889, 464] width 1155 height 707
type textarea "// Set initial states tl.set(".loading-screen", {"
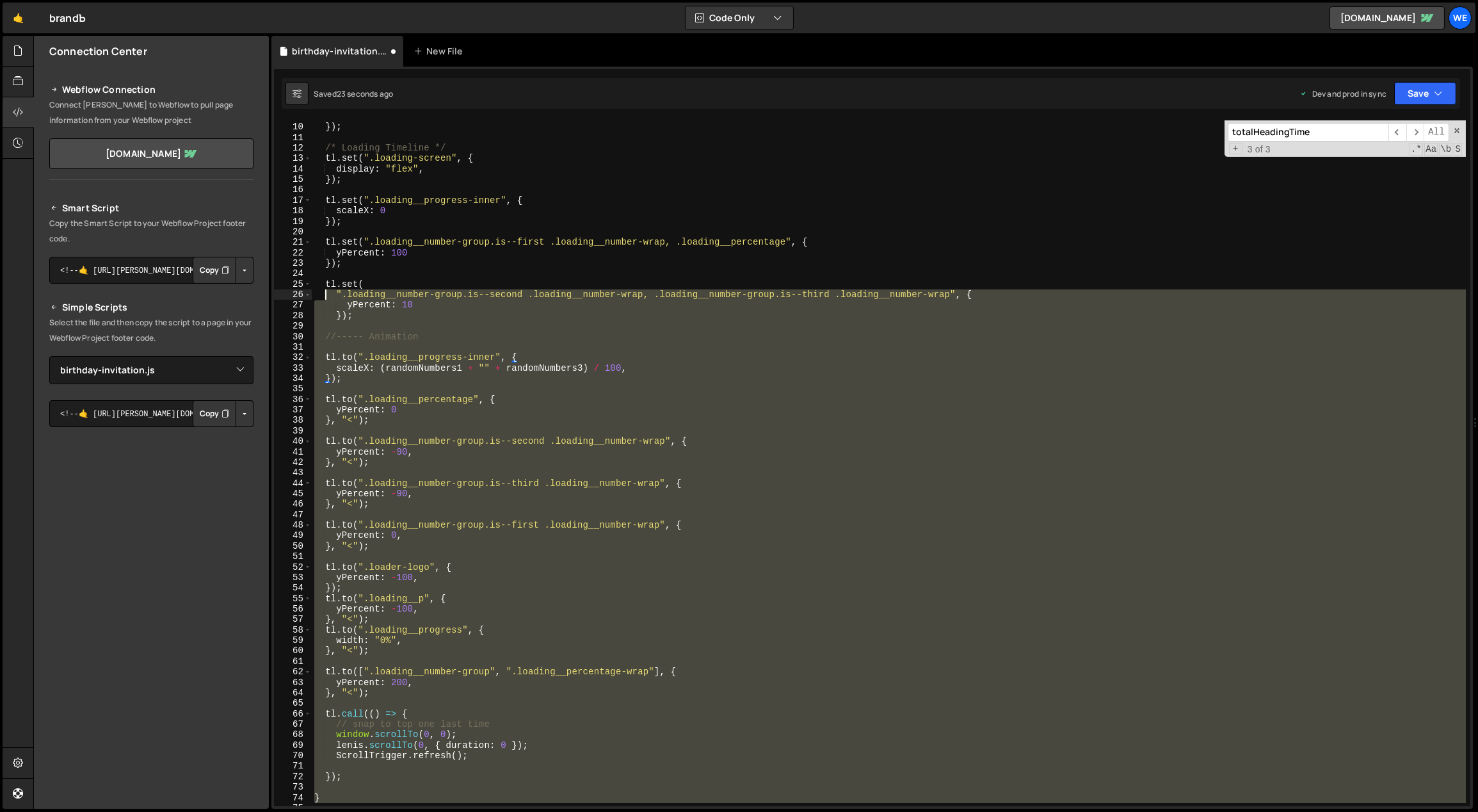
scroll to position [0, 0]
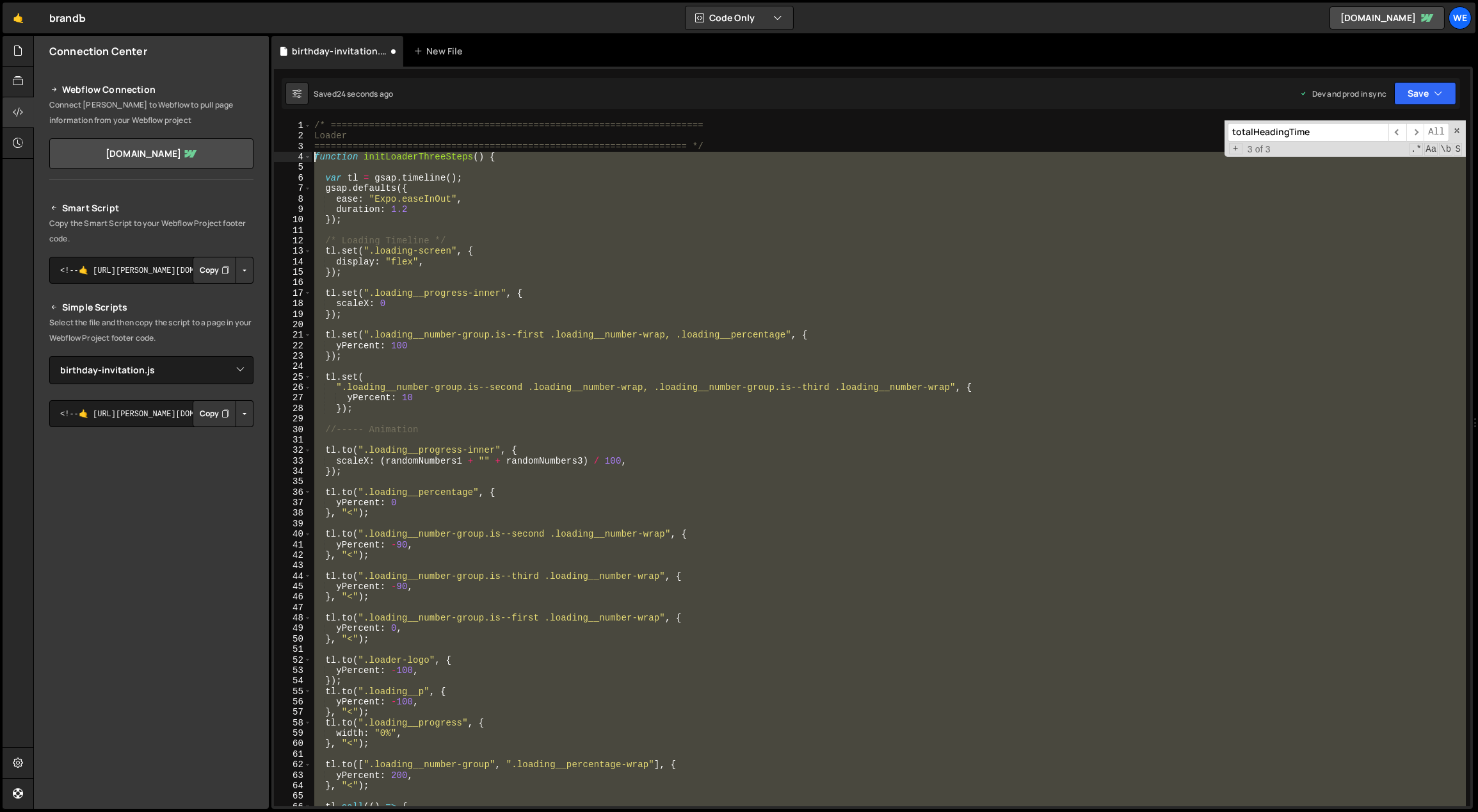
drag, startPoint x: 344, startPoint y: 300, endPoint x: 312, endPoint y: 162, distance: 141.7
click at [312, 162] on div "/* ==================================================================== Loader …" at bounding box center [889, 474] width 1155 height 707
type textarea "function initLoaderThreeSteps() {"
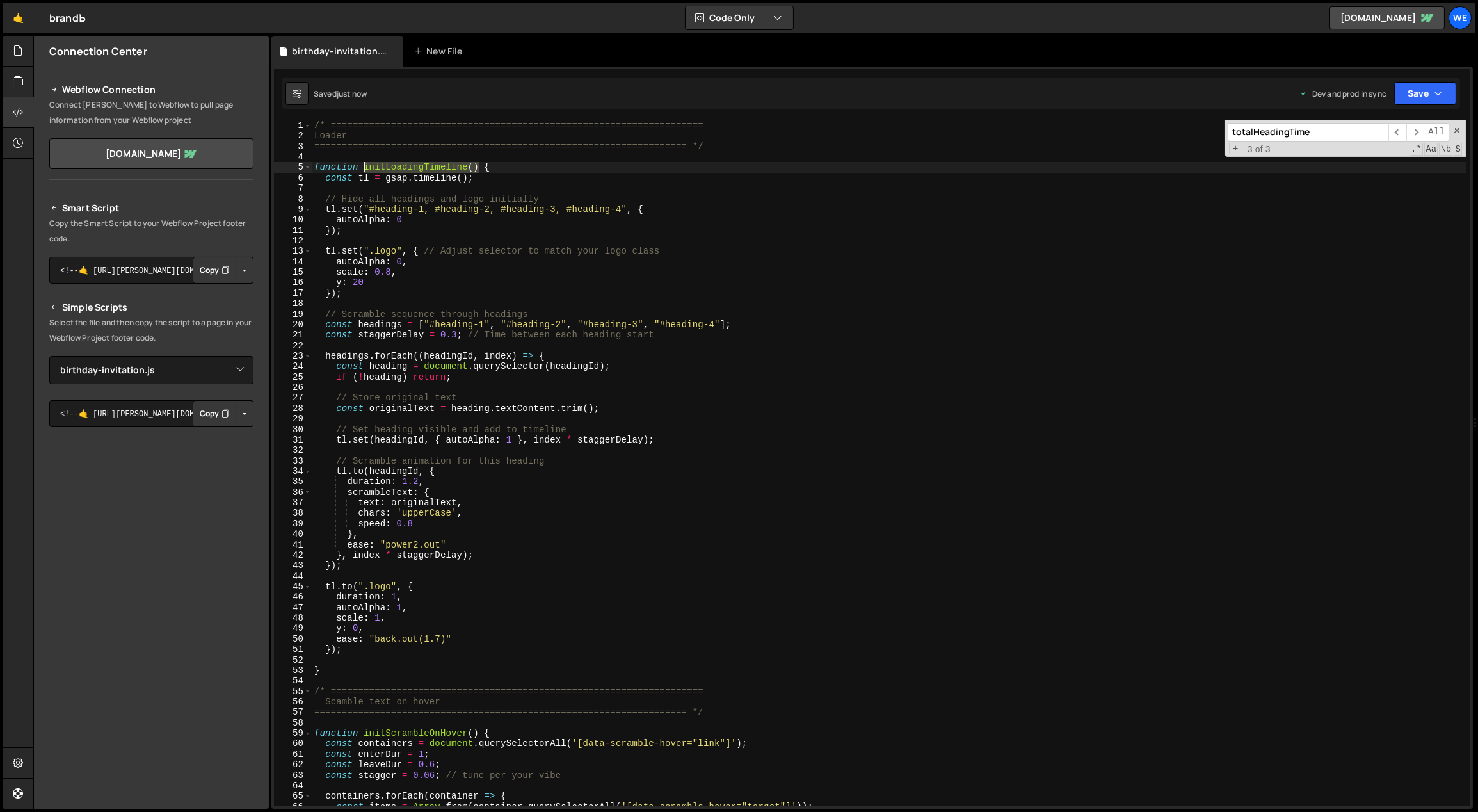
drag, startPoint x: 478, startPoint y: 166, endPoint x: 364, endPoint y: 165, distance: 114.0
click at [364, 165] on div "/* ==================================================================== Loader …" at bounding box center [889, 474] width 1155 height 707
type textarea "function initLoadingTimeline() {"
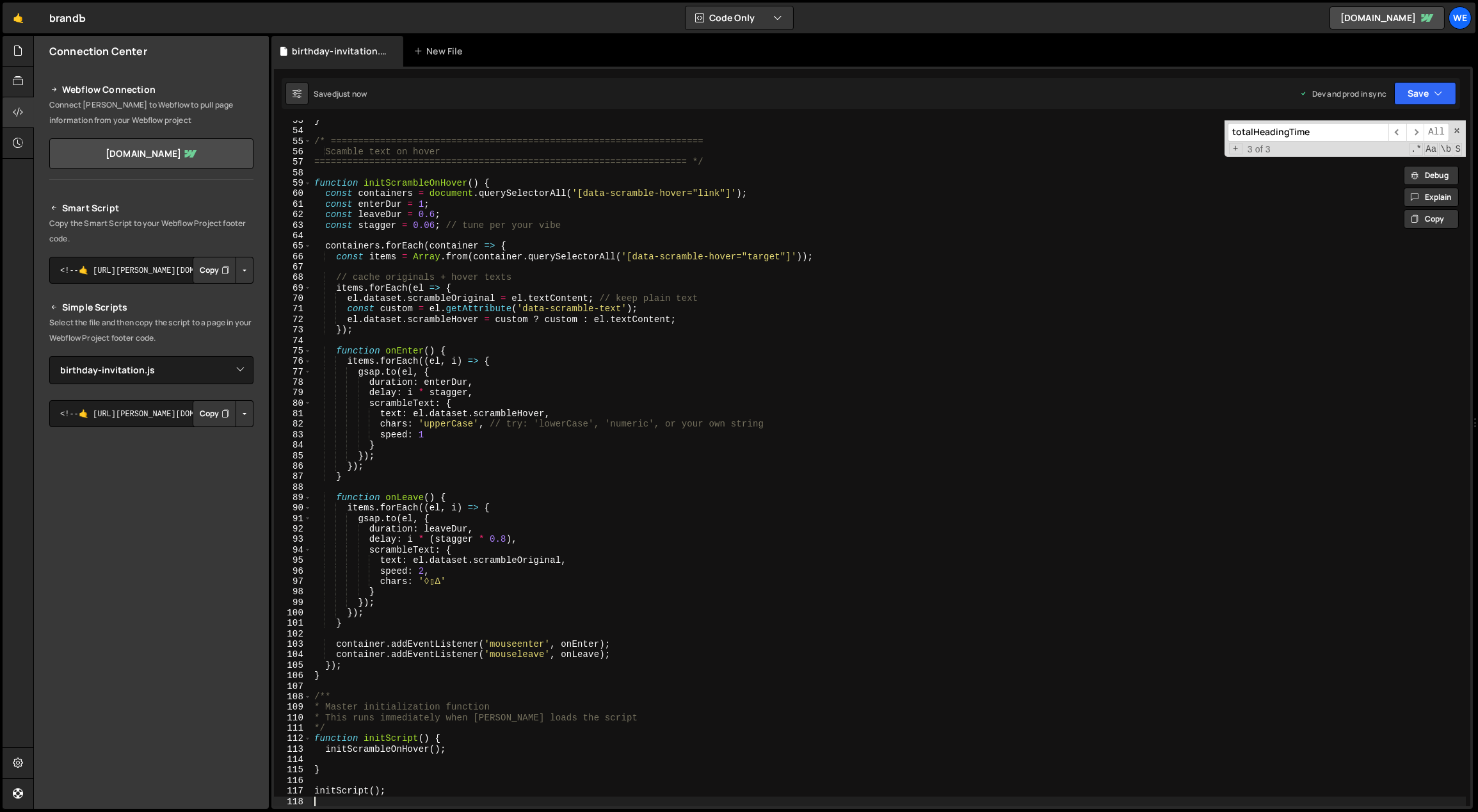
scroll to position [550, 0]
click at [447, 739] on div "} /* ==================================================================== Scamb…" at bounding box center [889, 468] width 1155 height 707
type textarea "function initScript() {"
paste textarea "initLoadingTimeline()"
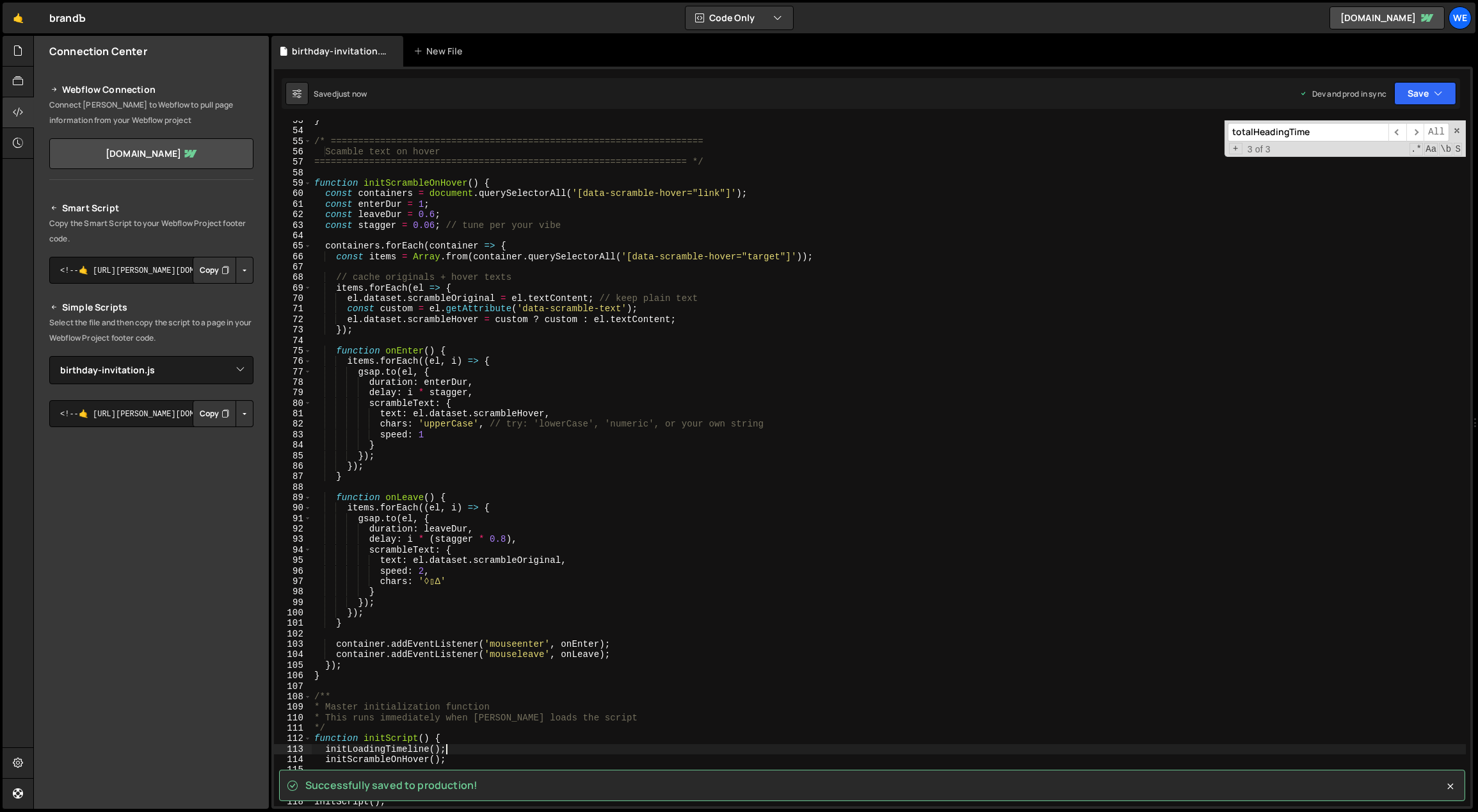
scroll to position [0, 0]
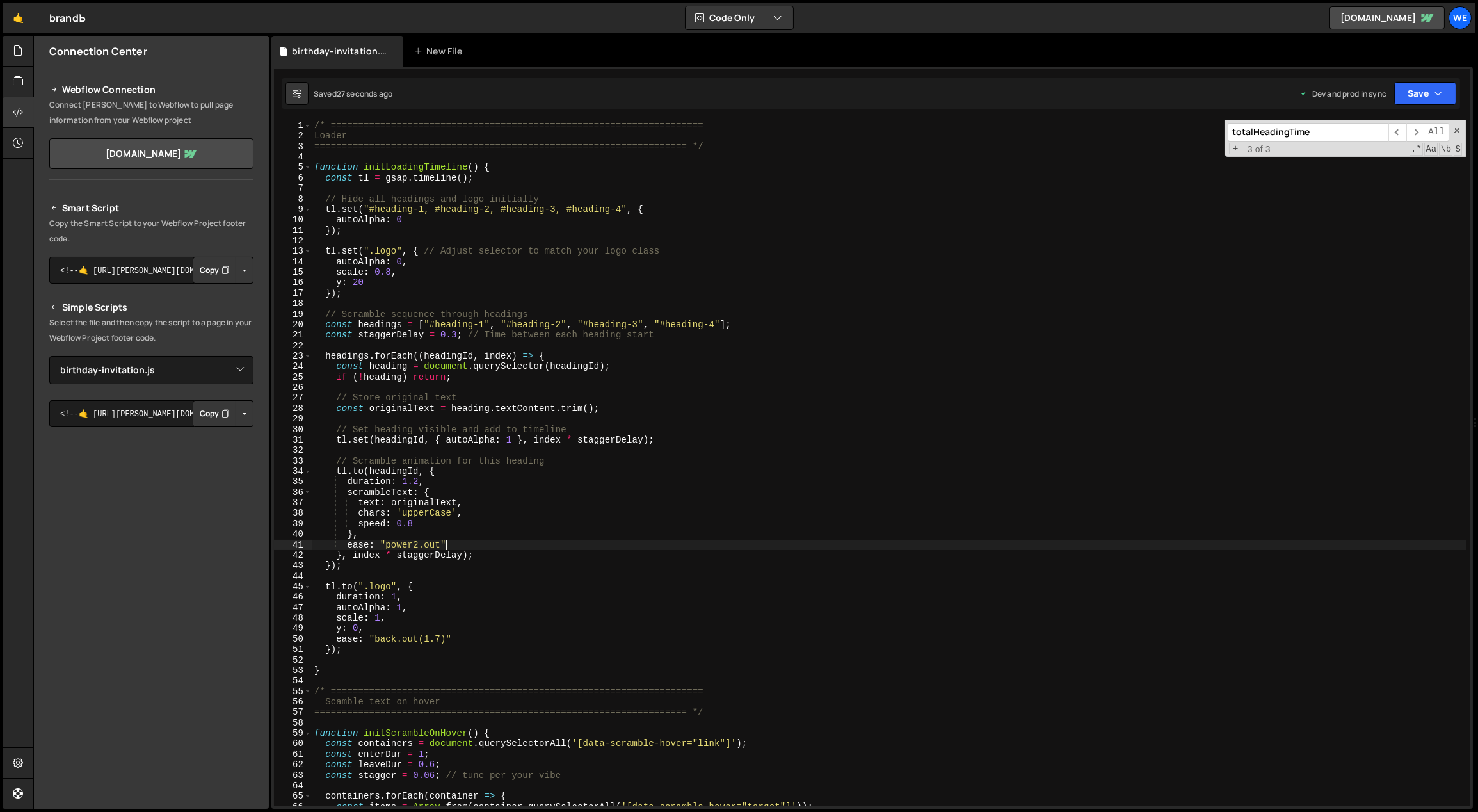
click at [596, 540] on div "/* ==================================================================== Loader …" at bounding box center [889, 474] width 1155 height 707
type textarea "ease: "power2.out""
click at [440, 305] on div "/* ==================================================================== Loader …" at bounding box center [889, 474] width 1155 height 707
drag, startPoint x: 456, startPoint y: 332, endPoint x: 450, endPoint y: 333, distance: 6.1
click at [450, 333] on div "/* ==================================================================== Loader …" at bounding box center [889, 474] width 1155 height 707
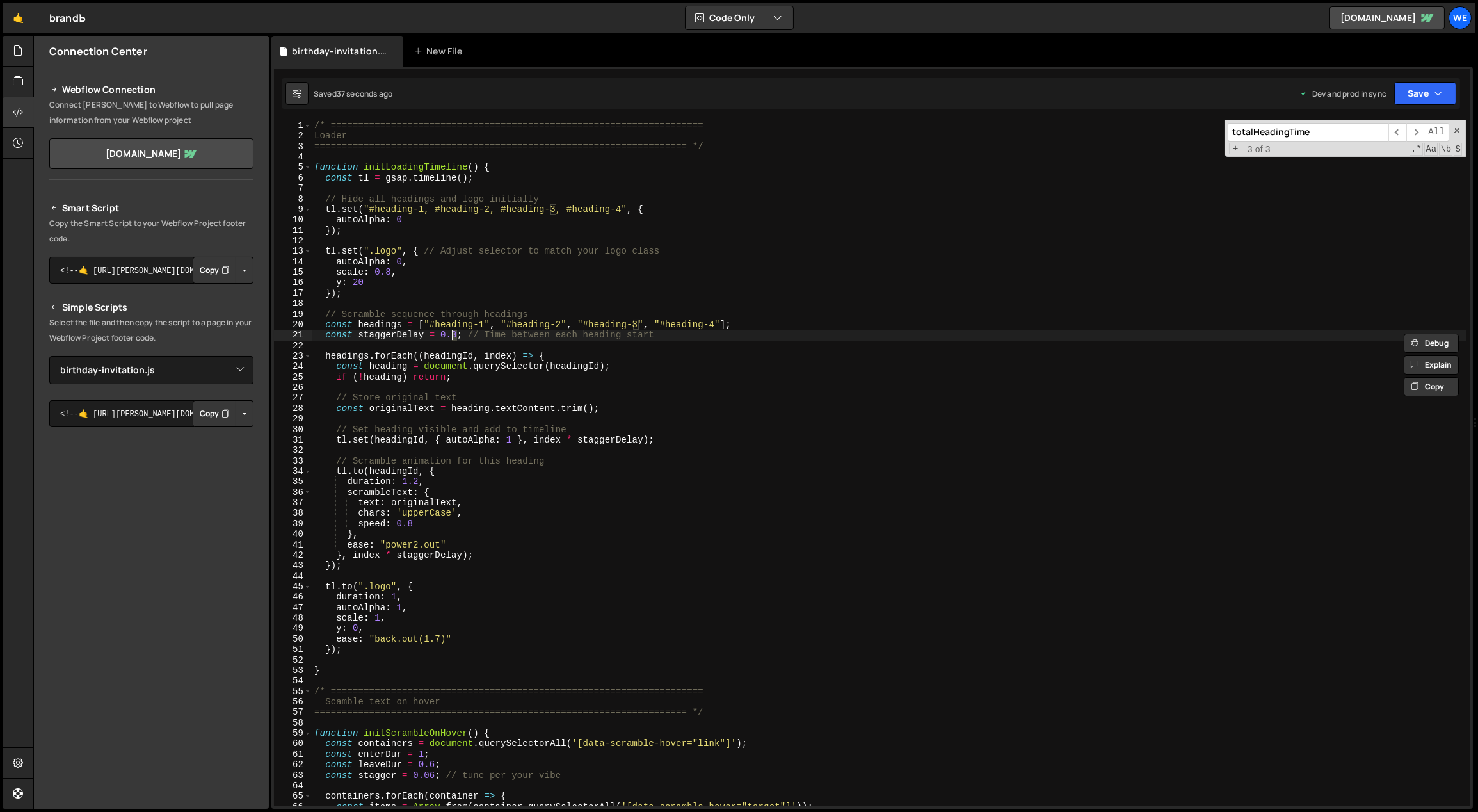
type textarea "const staggerDelay = 0.6; // Time between each heading start"
click at [926, 421] on div "/* ==================================================================== Loader …" at bounding box center [889, 474] width 1155 height 707
drag, startPoint x: 458, startPoint y: 335, endPoint x: 442, endPoint y: 332, distance: 16.3
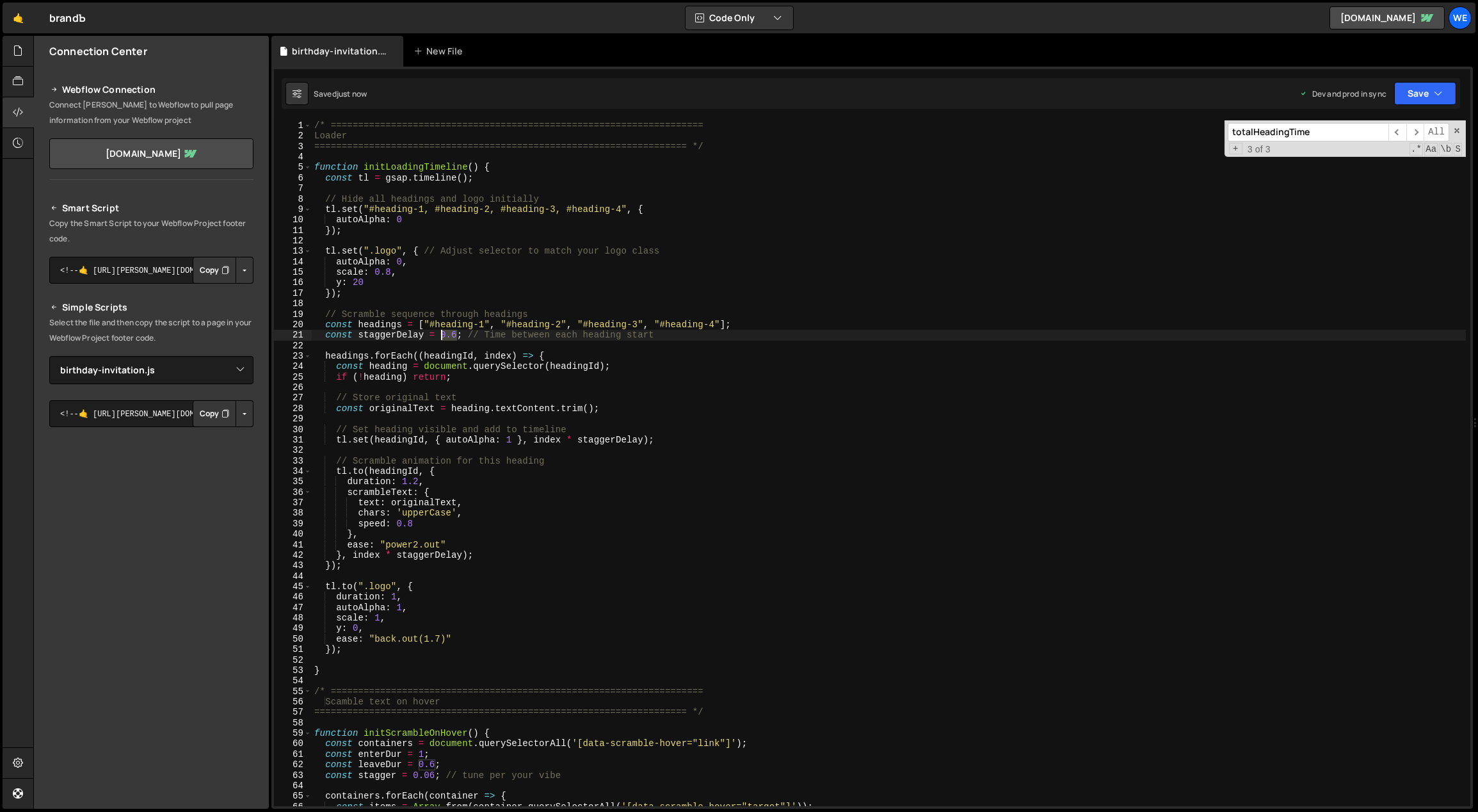
click at [441, 332] on div "/* ==================================================================== Loader …" at bounding box center [889, 474] width 1155 height 707
click at [787, 427] on div "/* ==================================================================== Loader …" at bounding box center [889, 474] width 1155 height 707
click at [407, 520] on div "/* ==================================================================== Loader …" at bounding box center [889, 474] width 1155 height 707
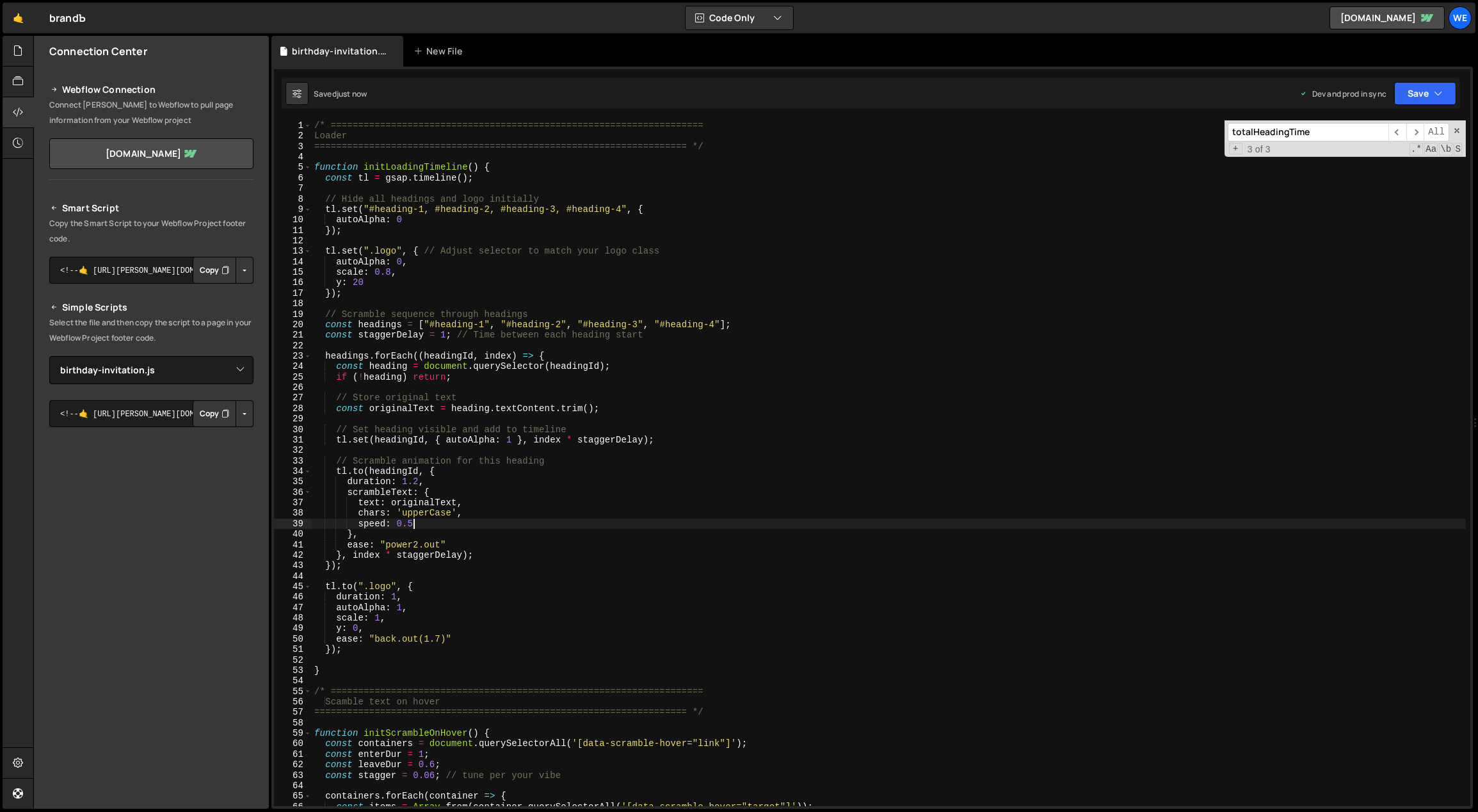
click at [442, 519] on div "/* ==================================================================== Loader …" at bounding box center [889, 474] width 1155 height 707
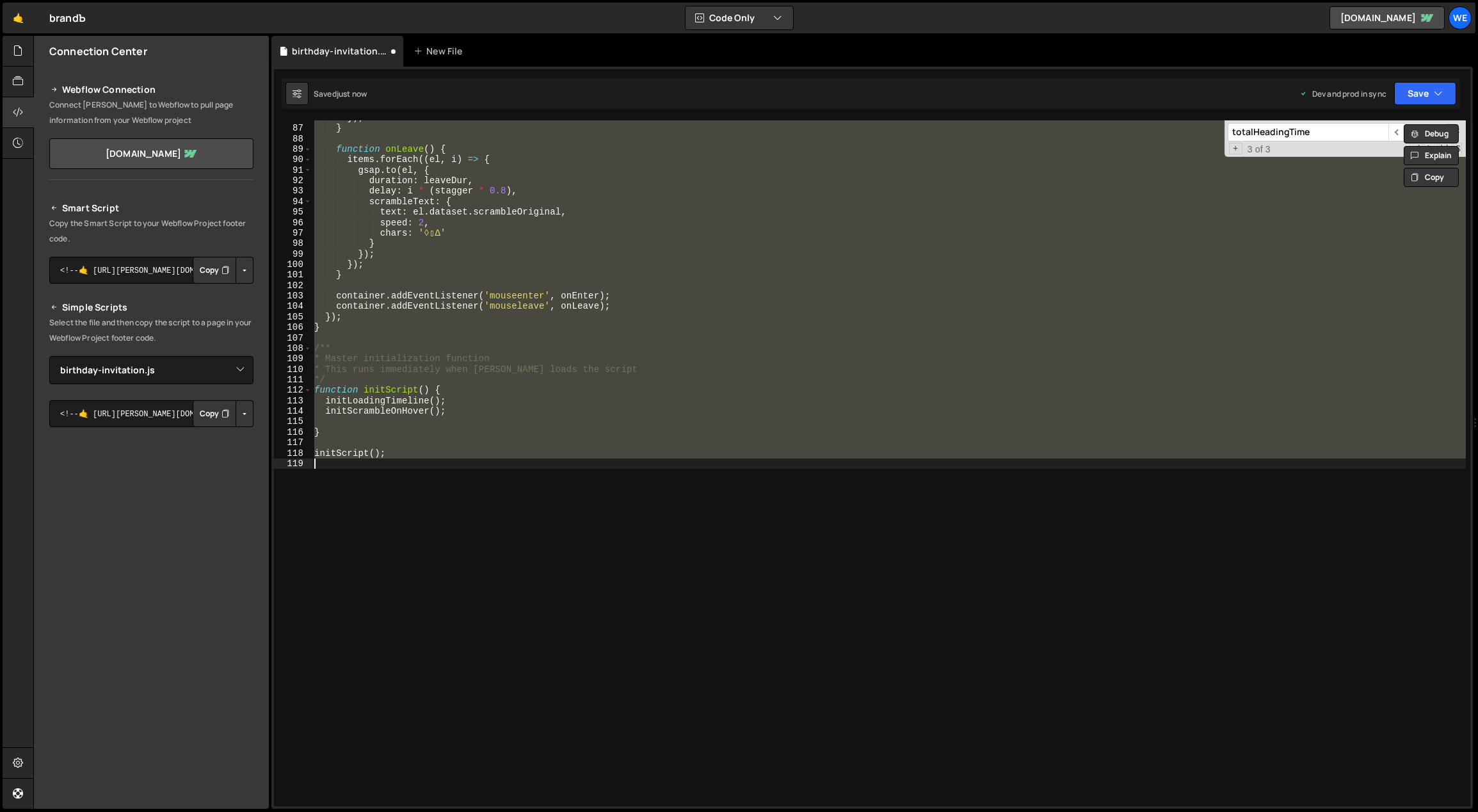
scroll to position [55, 0]
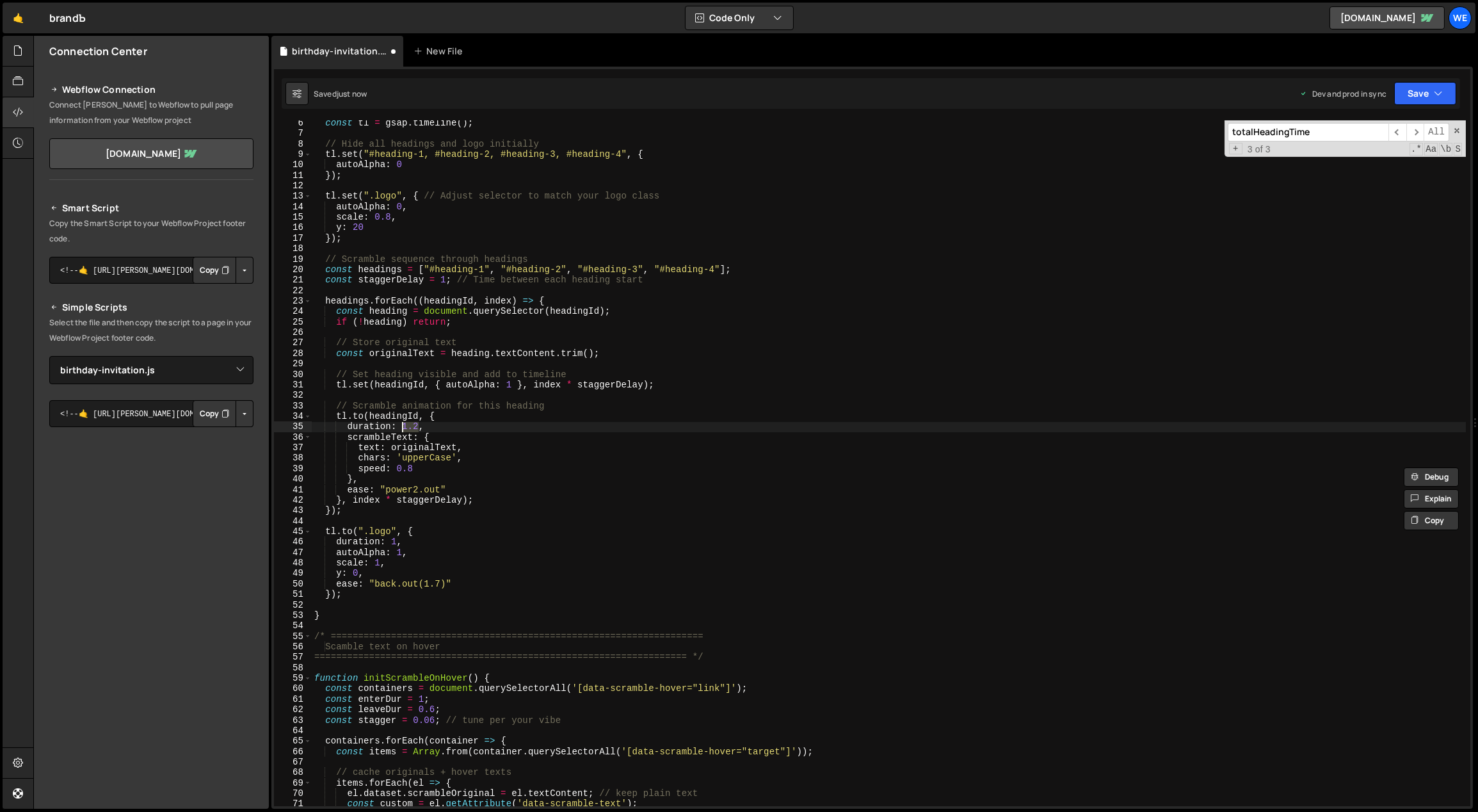
click at [403, 424] on div "const tl = gsap . timeline ( ) ; // Hide all headings and logo initially tl . s…" at bounding box center [889, 471] width 1155 height 707
click at [408, 469] on div "const tl = gsap . timeline ( ) ; // Hide all headings and logo initially tl . s…" at bounding box center [889, 471] width 1155 height 707
click at [412, 468] on div "const tl = gsap . timeline ( ) ; // Hide all headings and logo initially tl . s…" at bounding box center [889, 463] width 1154 height 686
drag, startPoint x: 411, startPoint y: 468, endPoint x: 400, endPoint y: 467, distance: 11.0
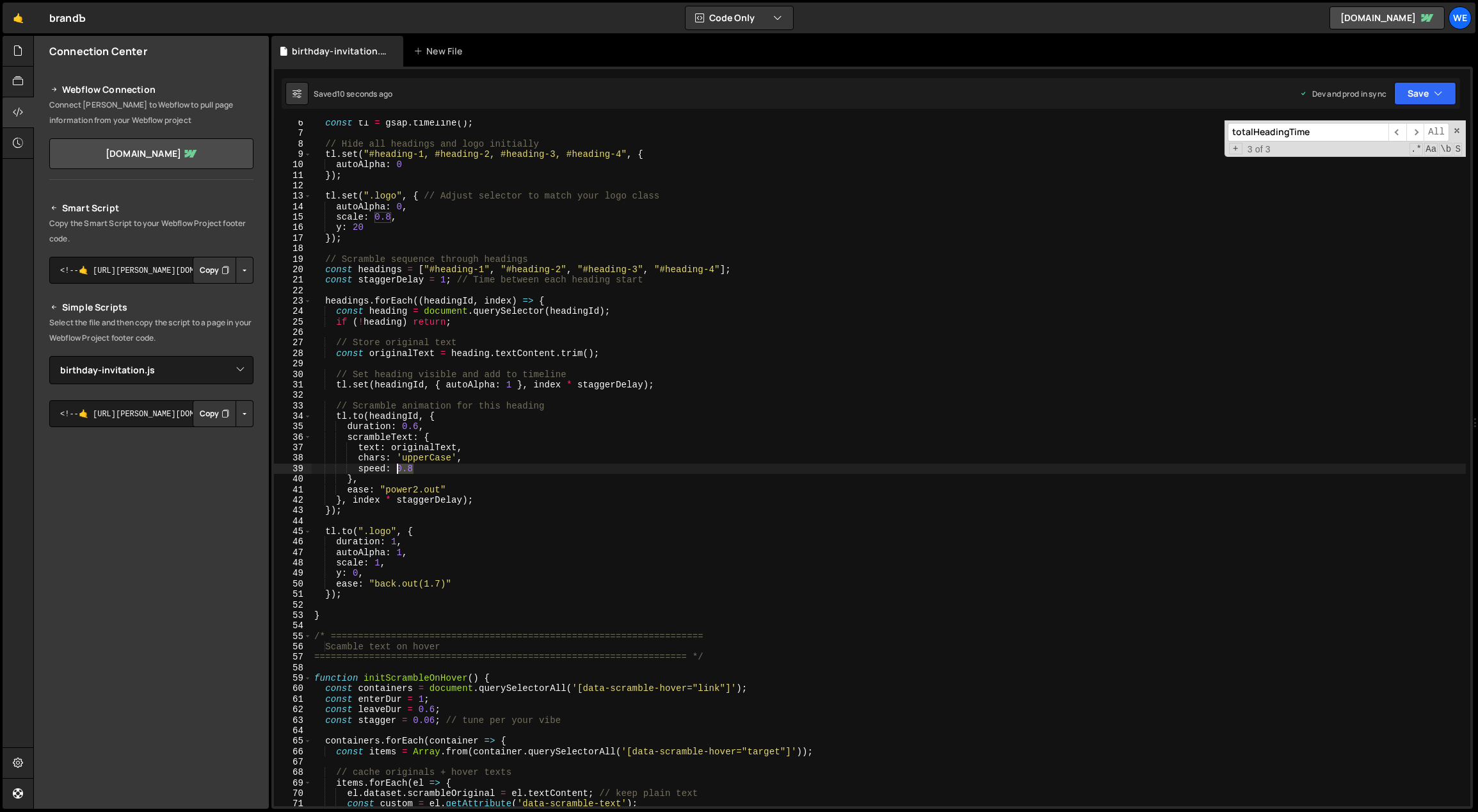
click at [397, 466] on div "const tl = gsap . timeline ( ) ; // Hide all headings and logo initially tl . s…" at bounding box center [889, 471] width 1155 height 707
click at [395, 467] on div "const tl = gsap . timeline ( ) ; // Hide all headings and logo initially tl . s…" at bounding box center [889, 471] width 1155 height 707
click at [397, 467] on div "const tl = gsap . timeline ( ) ; // Hide all headings and logo initially tl . s…" at bounding box center [889, 471] width 1155 height 707
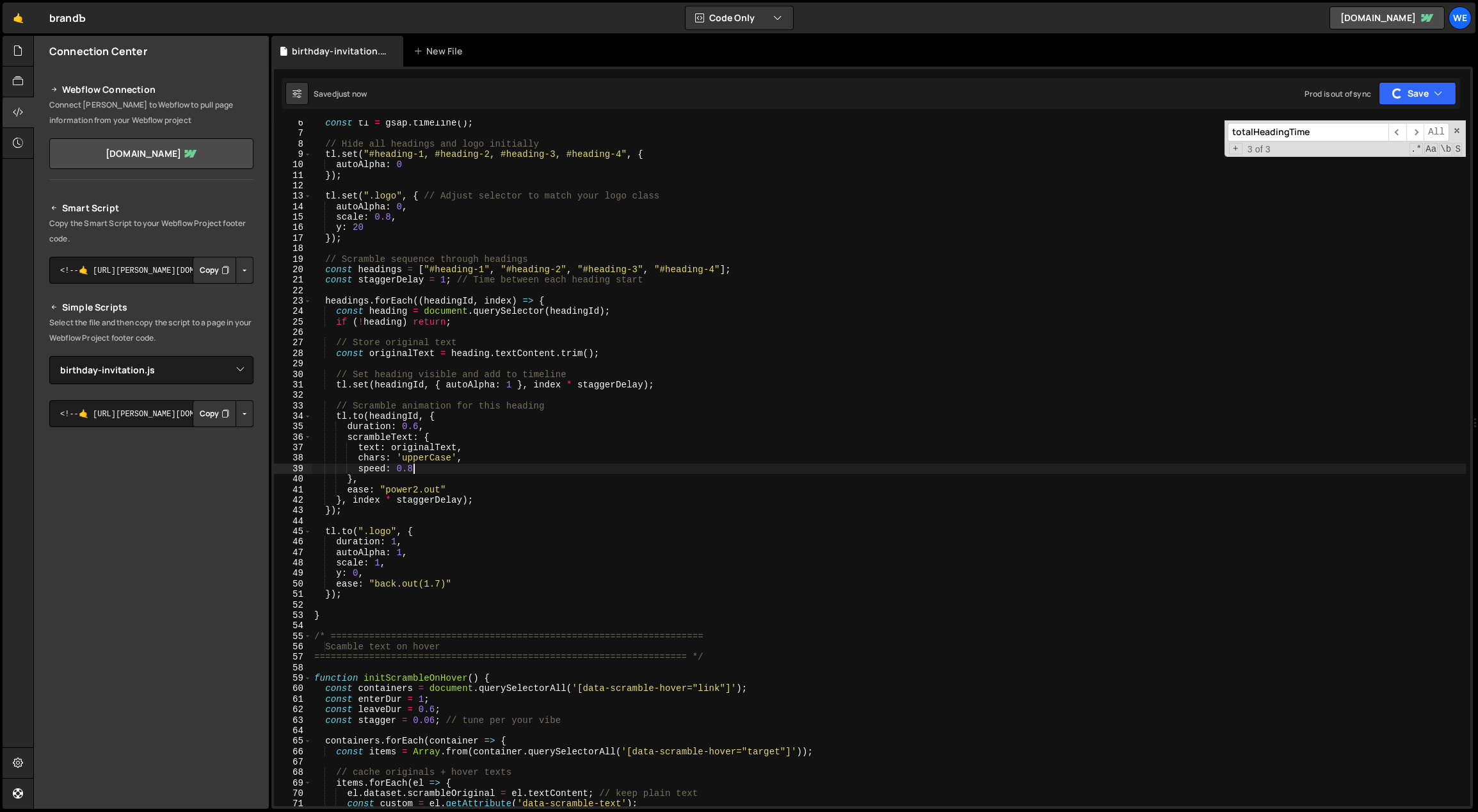
click at [414, 425] on div "const tl = gsap . timeline ( ) ; // Hide all headings and logo initially tl . s…" at bounding box center [889, 471] width 1155 height 707
drag, startPoint x: 414, startPoint y: 427, endPoint x: 403, endPoint y: 426, distance: 11.0
click at [403, 426] on div "const tl = gsap . timeline ( ) ; // Hide all headings and logo initially tl . s…" at bounding box center [889, 471] width 1155 height 707
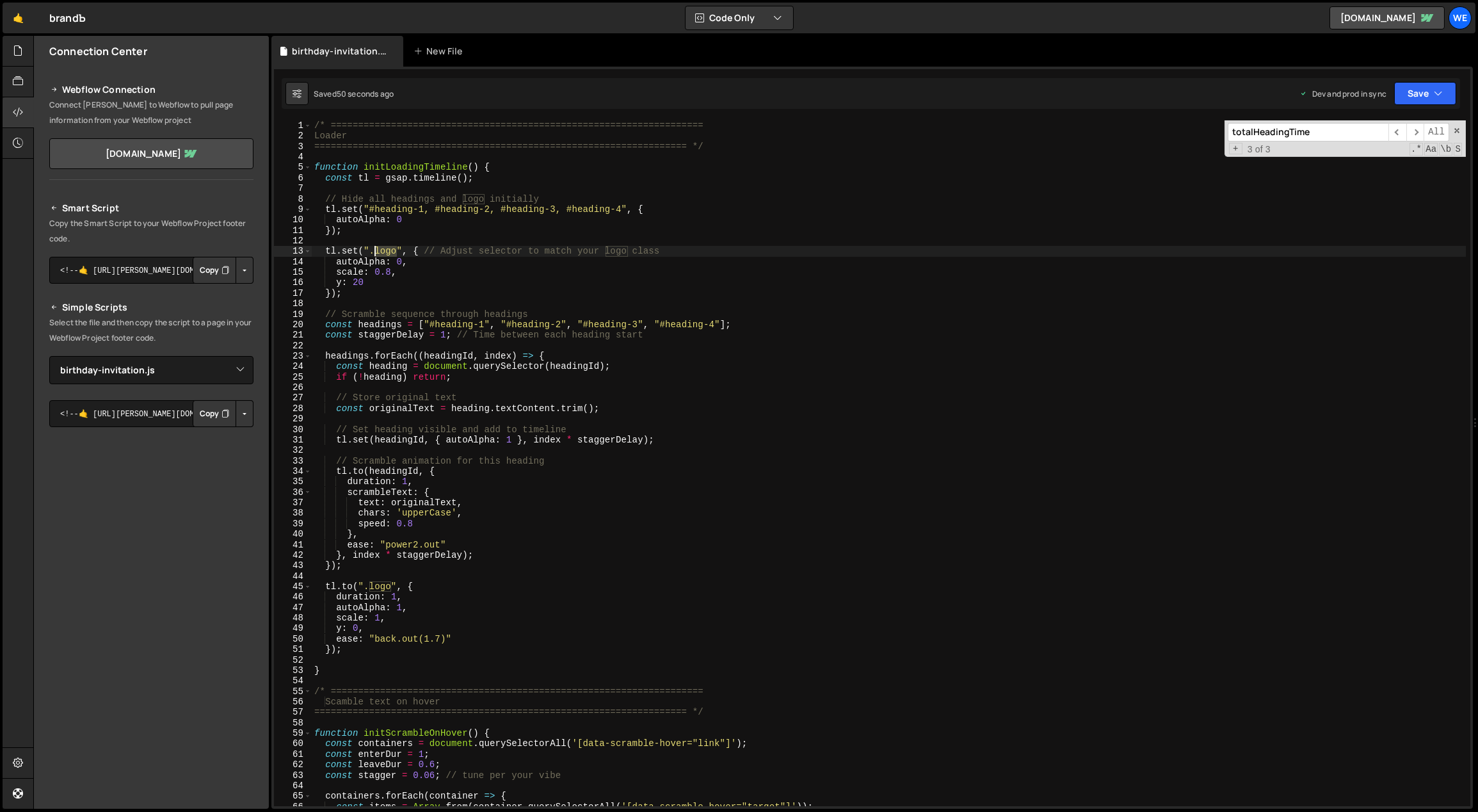
drag, startPoint x: 392, startPoint y: 248, endPoint x: 392, endPoint y: 261, distance: 13.0
click at [375, 249] on div "/* ==================================================================== Loader …" at bounding box center [889, 474] width 1155 height 707
paste textarea "b-day__component"
drag, startPoint x: 357, startPoint y: 281, endPoint x: 335, endPoint y: 281, distance: 22.0
click at [335, 281] on div "/* ==================================================================== Loader …" at bounding box center [889, 474] width 1155 height 707
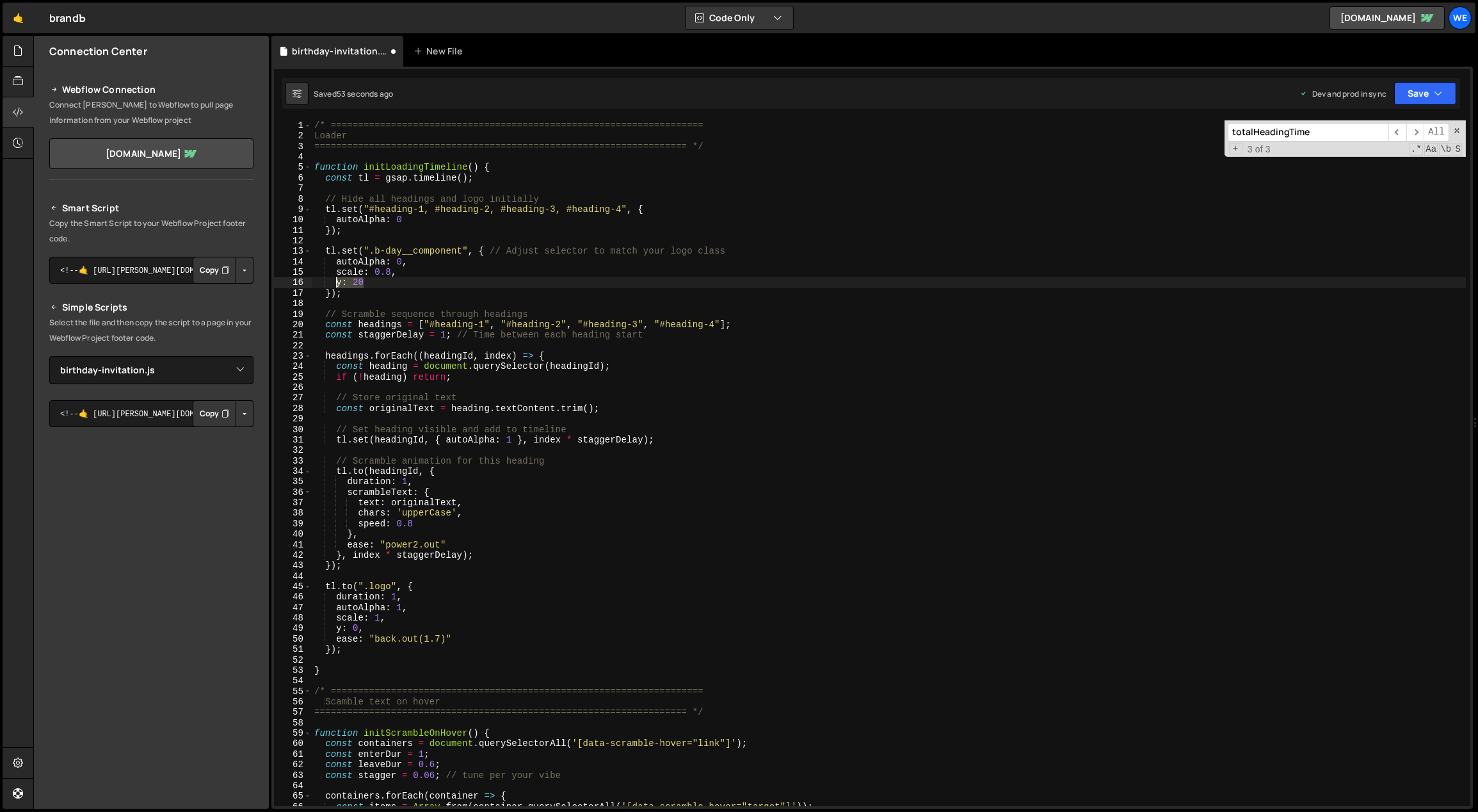
scroll to position [0, 2]
click at [397, 286] on div "/* ==================================================================== Loader …" at bounding box center [889, 463] width 1154 height 686
drag, startPoint x: 715, startPoint y: 254, endPoint x: 491, endPoint y: 249, distance: 224.1
click at [491, 249] on div "/* ==================================================================== Loader …" at bounding box center [889, 474] width 1155 height 707
drag, startPoint x: 459, startPoint y: 250, endPoint x: 374, endPoint y: 248, distance: 85.0
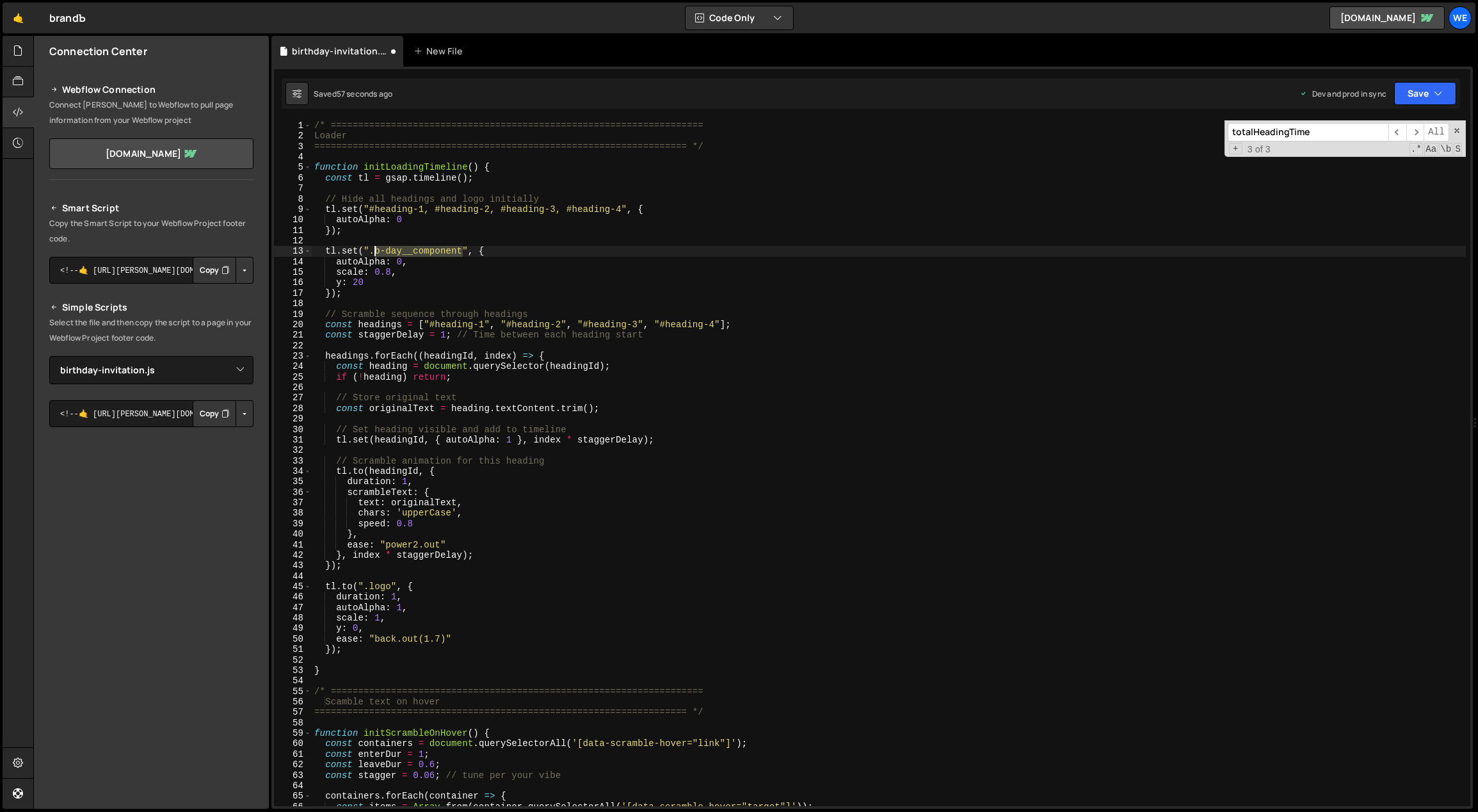
click at [374, 248] on div "/* ==================================================================== Loader …" at bounding box center [889, 474] width 1155 height 707
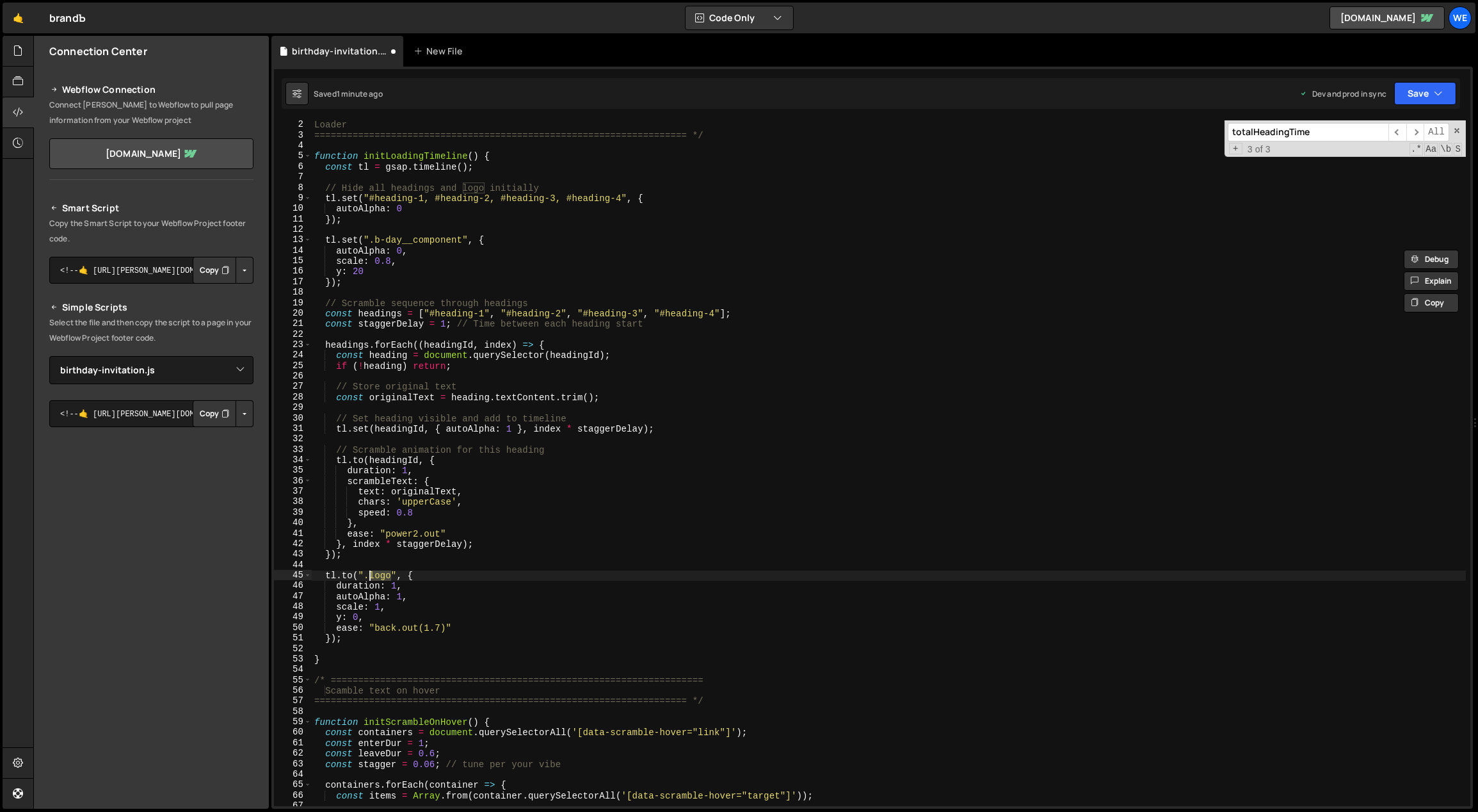
drag, startPoint x: 390, startPoint y: 573, endPoint x: 370, endPoint y: 573, distance: 20.0
click at [370, 573] on div "Loader ==================================================================== */ …" at bounding box center [889, 473] width 1155 height 707
paste textarea "b-day__component"
drag, startPoint x: 414, startPoint y: 586, endPoint x: 423, endPoint y: 574, distance: 15.0
click at [416, 585] on div "Loader ==================================================================== */ …" at bounding box center [889, 473] width 1155 height 707
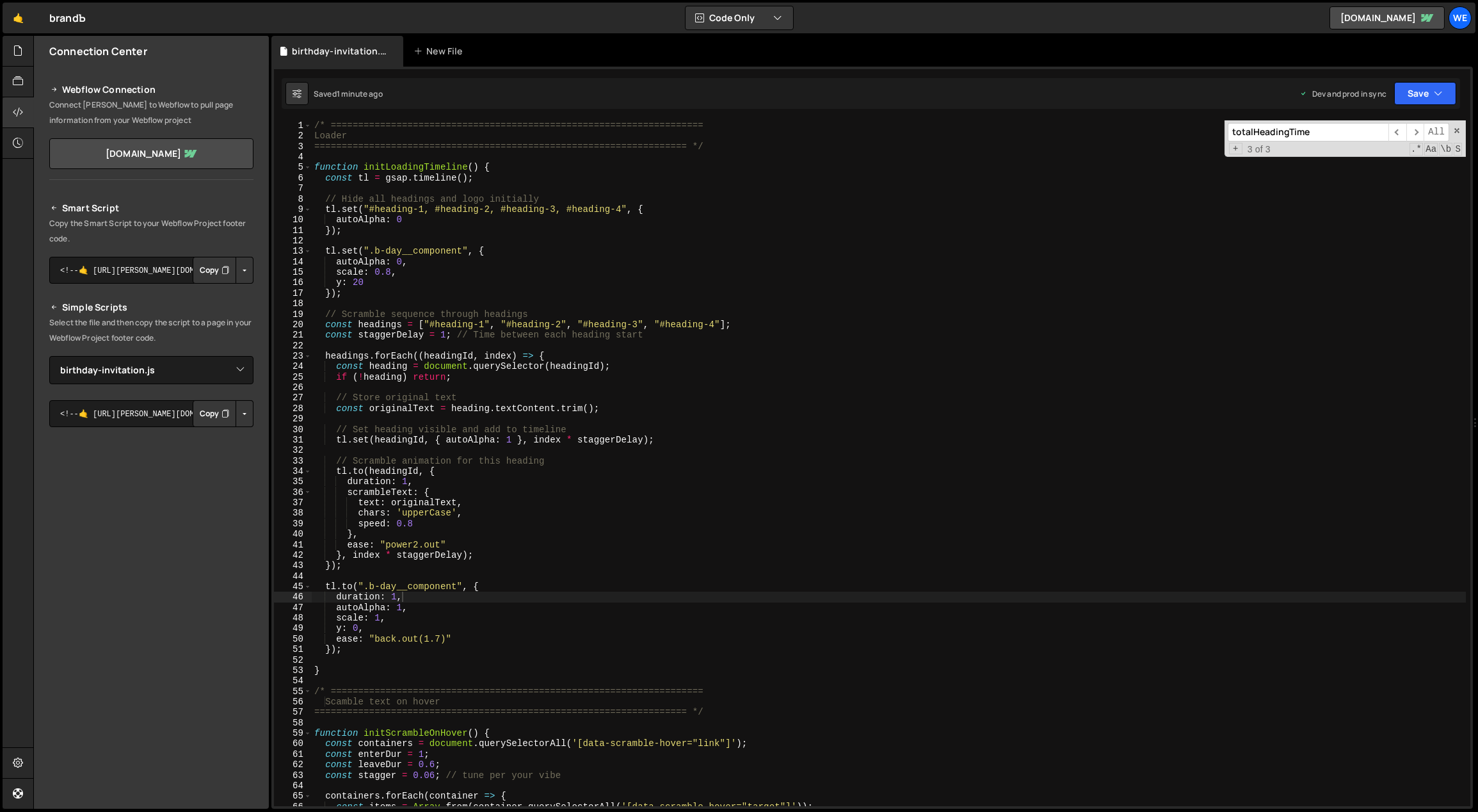
scroll to position [0, 0]
click at [475, 644] on div "/* ==================================================================== Loader …" at bounding box center [889, 474] width 1155 height 707
drag, startPoint x: 444, startPoint y: 639, endPoint x: 373, endPoint y: 637, distance: 71.0
click at [373, 637] on div "/* ==================================================================== Loader …" at bounding box center [889, 474] width 1155 height 707
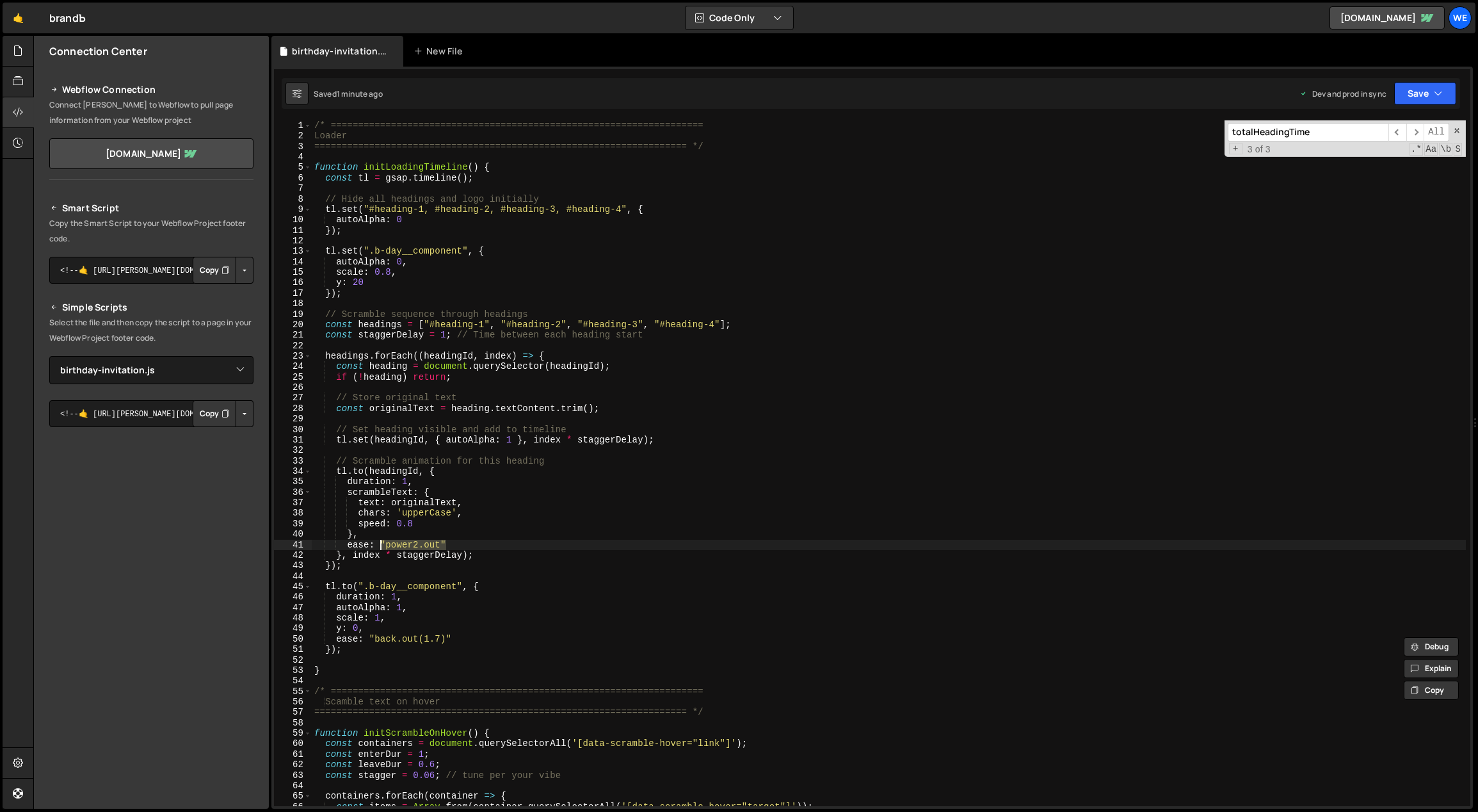
drag, startPoint x: 448, startPoint y: 543, endPoint x: 380, endPoint y: 542, distance: 68.0
click at [380, 542] on div "/* ==================================================================== Loader …" at bounding box center [889, 474] width 1155 height 707
drag, startPoint x: 417, startPoint y: 635, endPoint x: 370, endPoint y: 639, distance: 47.2
click at [369, 635] on div "/* ==================================================================== Loader …" at bounding box center [889, 474] width 1155 height 707
paste textarea "power2.out"
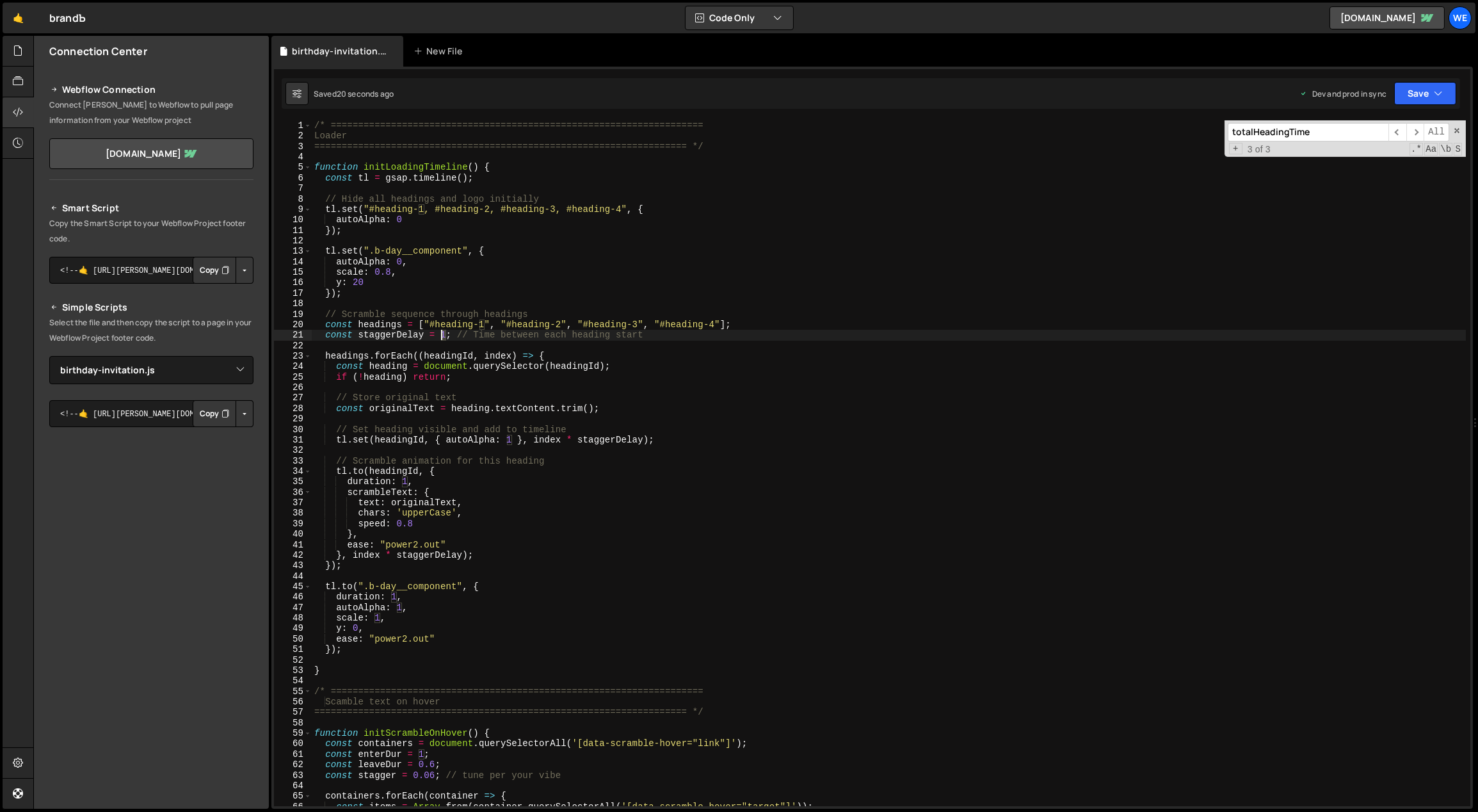
click at [441, 335] on div "/* ==================================================================== Loader …" at bounding box center [889, 474] width 1155 height 707
click at [443, 631] on div "/* ==================================================================== Loader …" at bounding box center [889, 474] width 1155 height 707
click at [449, 640] on div "/* ==================================================================== Loader …" at bounding box center [889, 474] width 1155 height 707
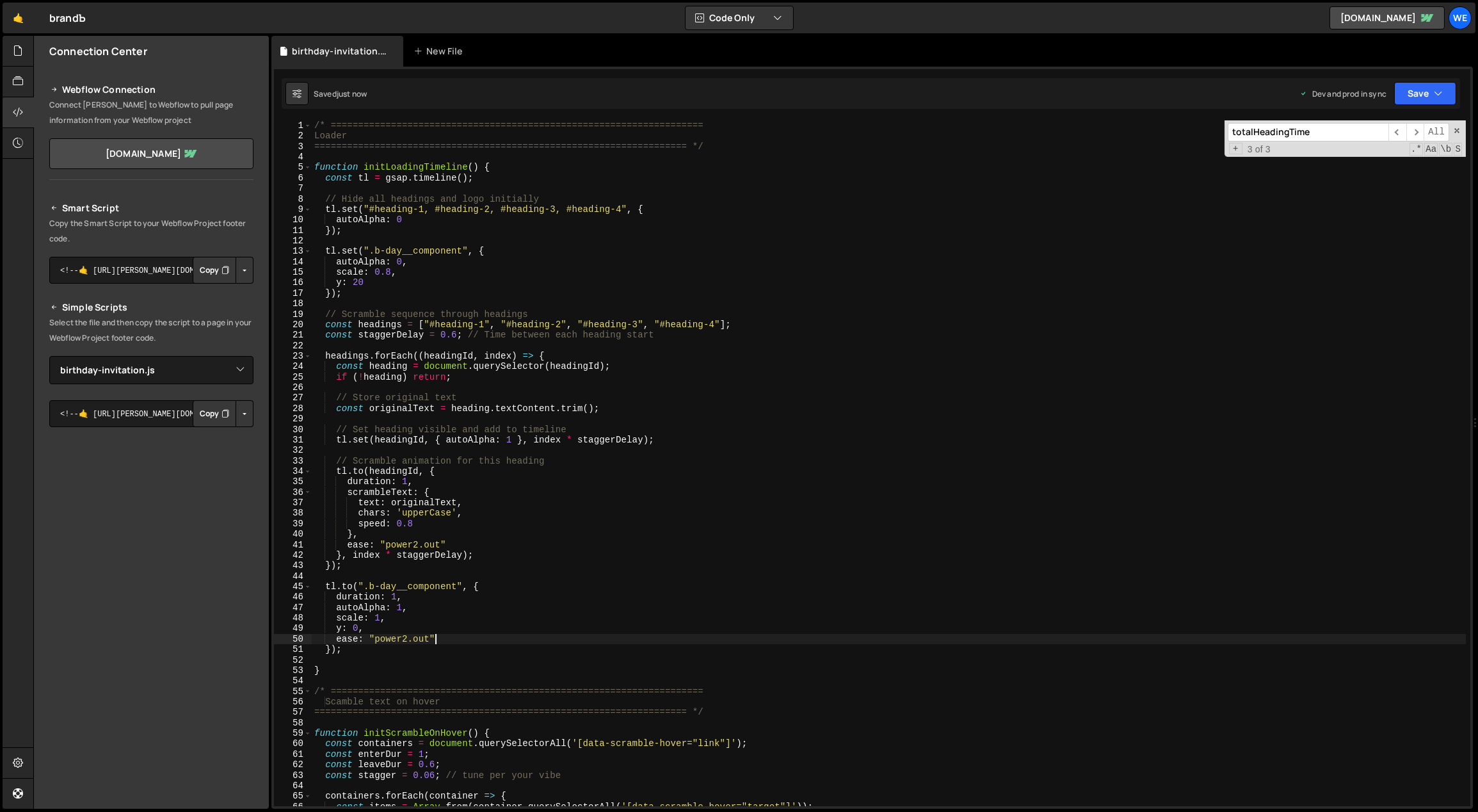
click at [329, 646] on div "/* ==================================================================== Loader …" at bounding box center [889, 474] width 1155 height 707
drag, startPoint x: 346, startPoint y: 645, endPoint x: 335, endPoint y: 646, distance: 11.0
click at [335, 646] on div "/* ==================================================================== Loader …" at bounding box center [889, 474] width 1155 height 707
paste textarea ""-=0.8""
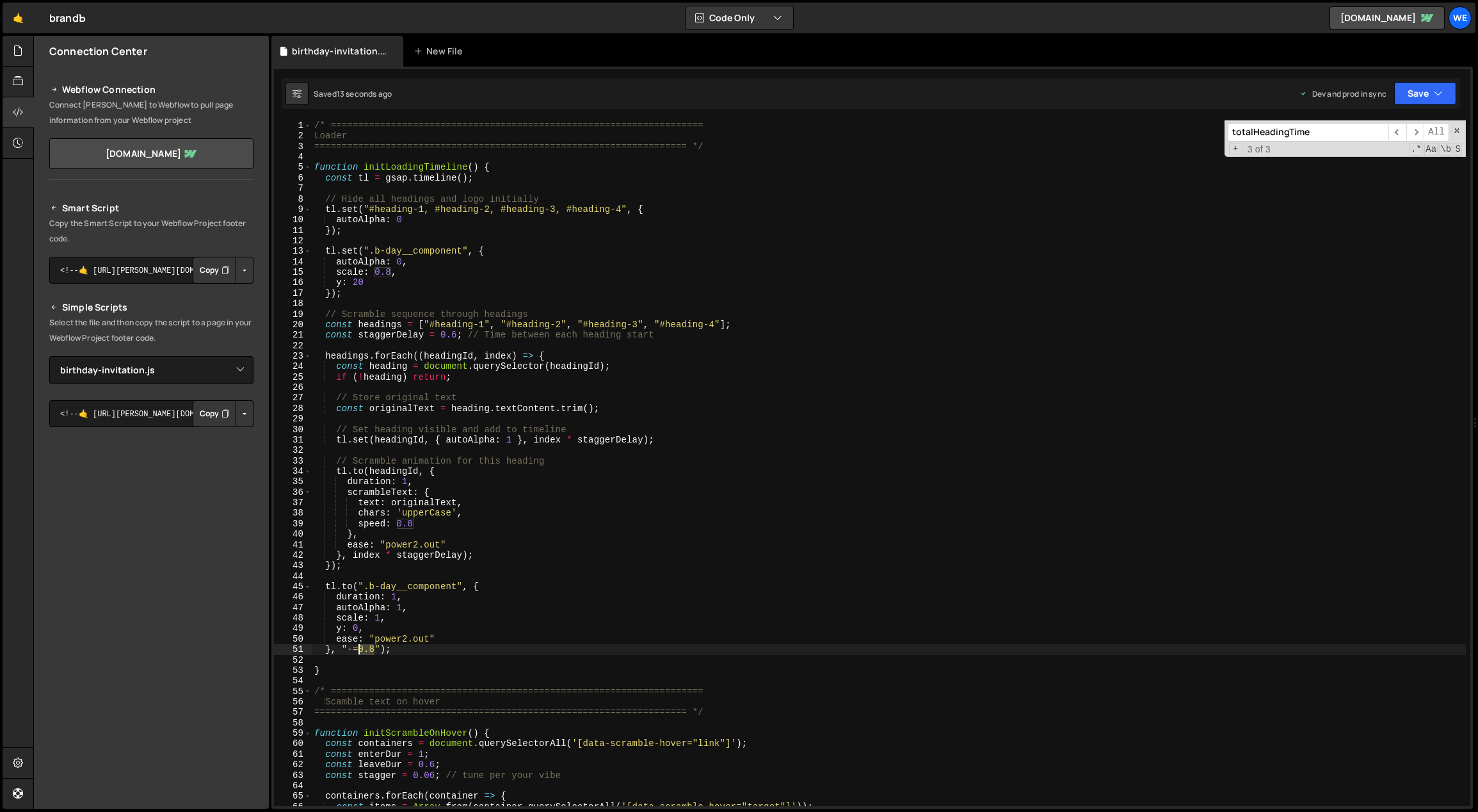
drag, startPoint x: 372, startPoint y: 649, endPoint x: 360, endPoint y: 649, distance: 12.0
click at [360, 649] on div "/* ==================================================================== Loader …" at bounding box center [889, 474] width 1155 height 707
click at [406, 480] on div "/* ==================================================================== Loader …" at bounding box center [889, 474] width 1155 height 707
drag, startPoint x: 412, startPoint y: 525, endPoint x: 399, endPoint y: 524, distance: 13.0
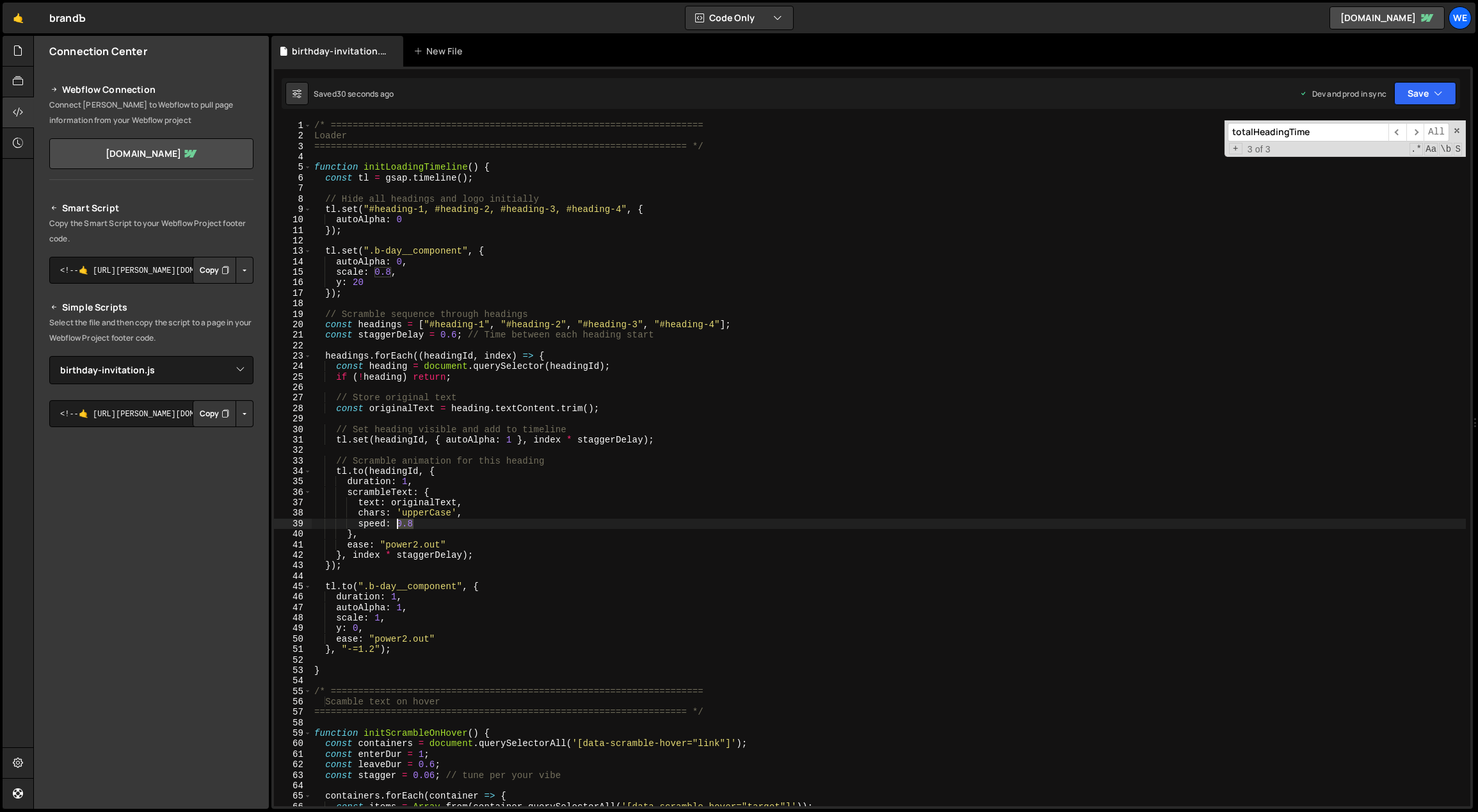
click at [399, 524] on div "/* ==================================================================== Loader …" at bounding box center [889, 474] width 1155 height 707
click at [406, 480] on div "/* ==================================================================== Loader …" at bounding box center [889, 474] width 1155 height 707
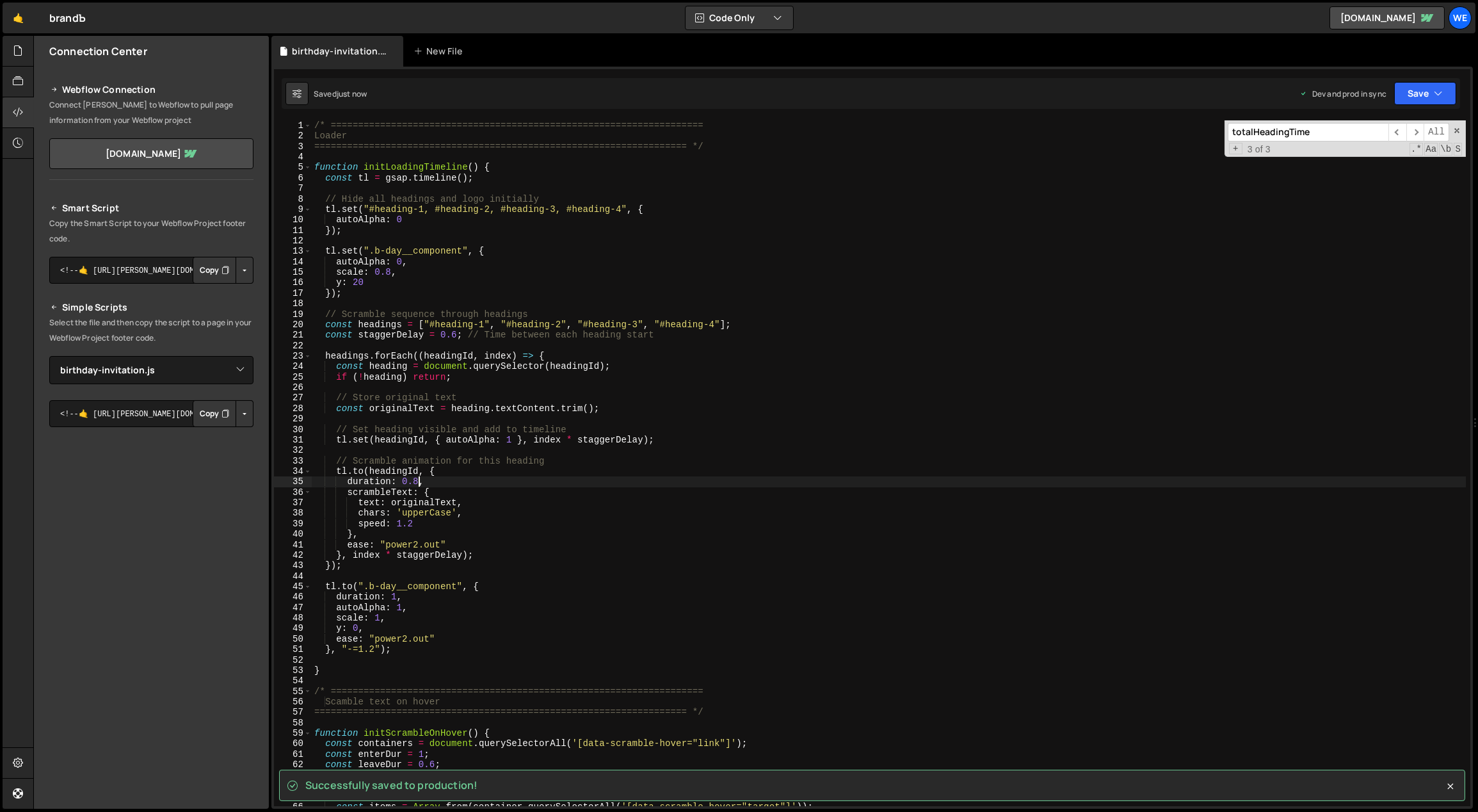
click at [454, 335] on div "/* ==================================================================== Loader …" at bounding box center [889, 474] width 1155 height 707
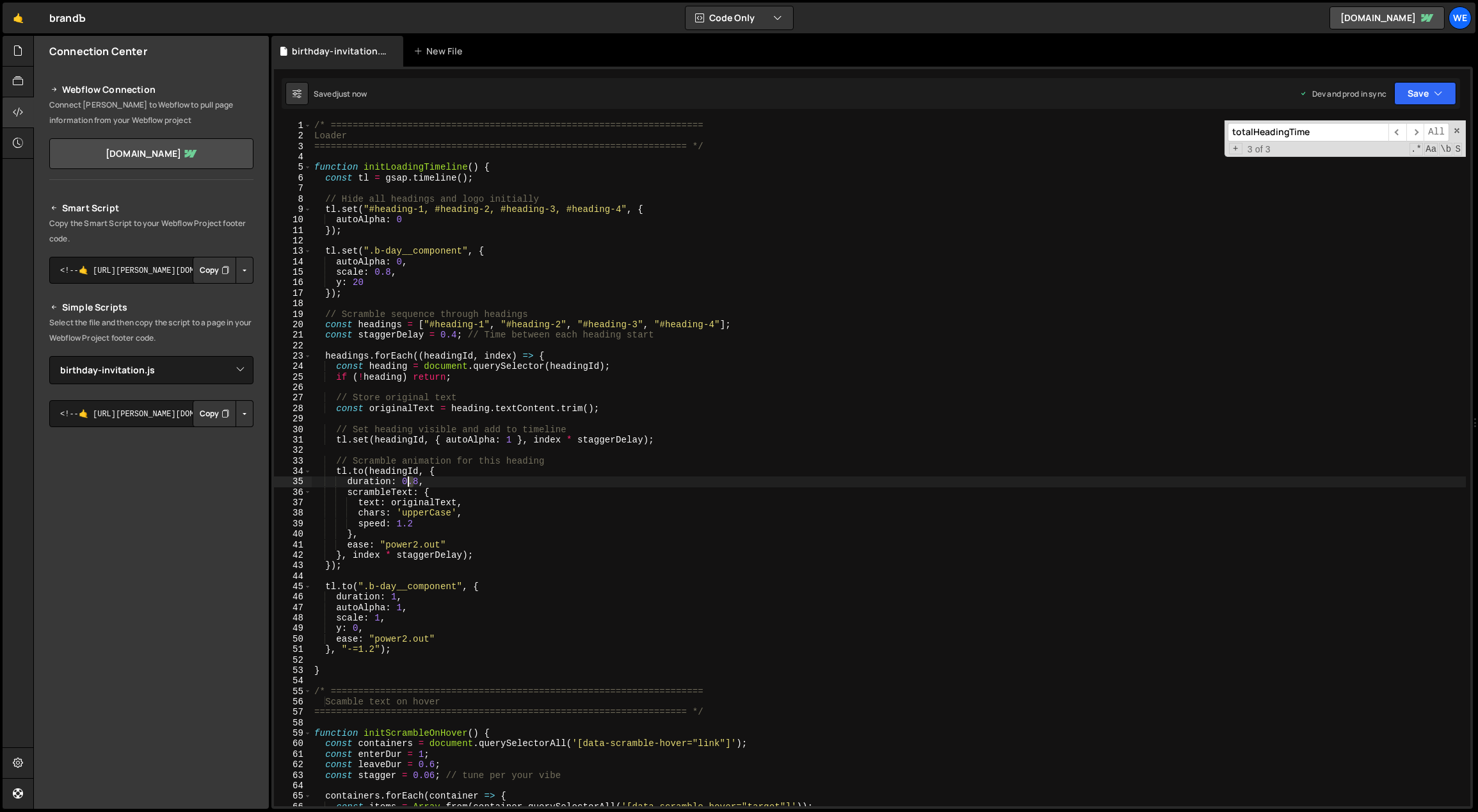
drag, startPoint x: 415, startPoint y: 480, endPoint x: 403, endPoint y: 481, distance: 12.0
click at [403, 481] on div "/* ==================================================================== Loader …" at bounding box center [889, 474] width 1155 height 707
type textarea "duration: 1,"
click at [505, 305] on div "/* ==================================================================== Loader …" at bounding box center [889, 474] width 1155 height 707
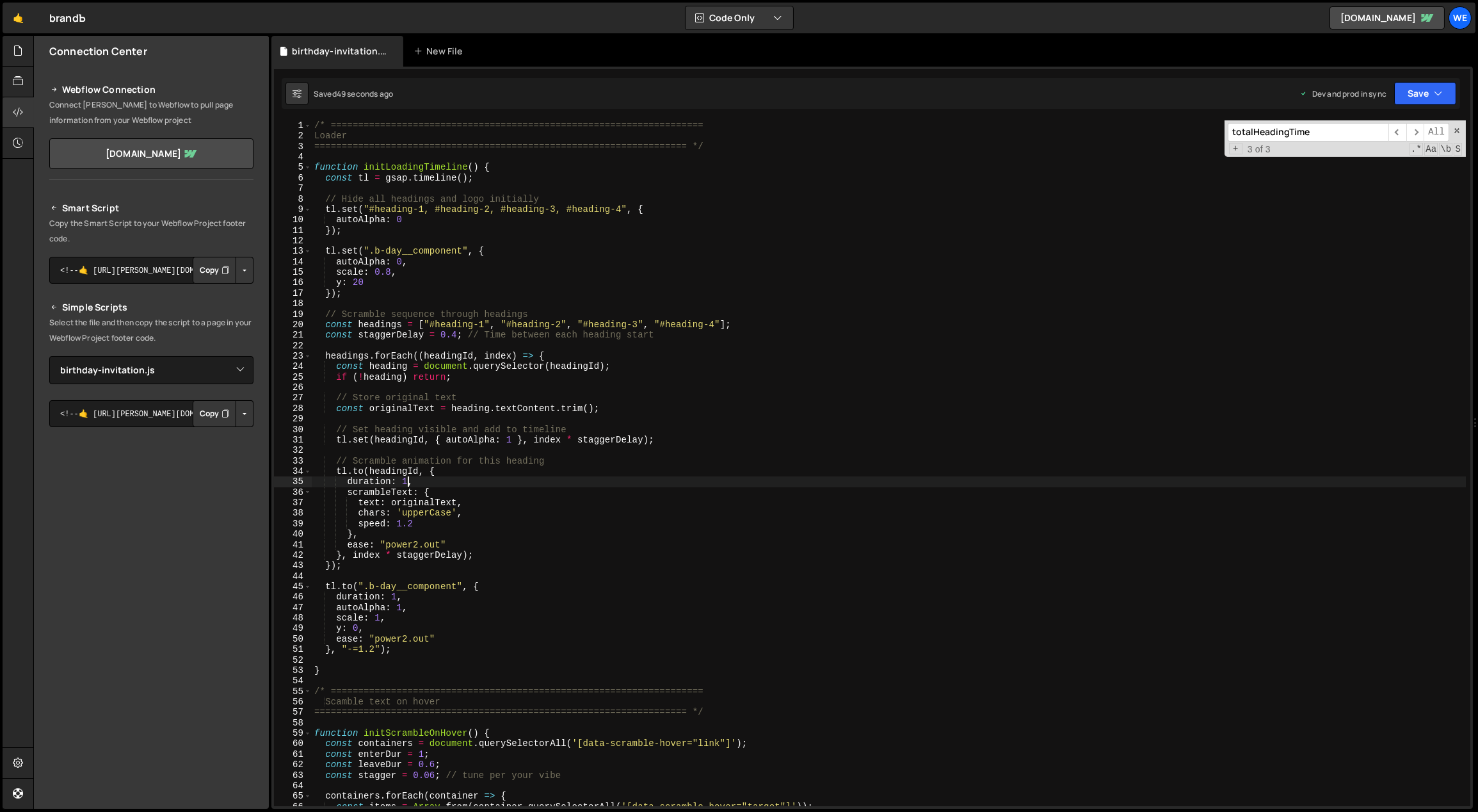
scroll to position [0, 0]
paste textarea "b-day__p"
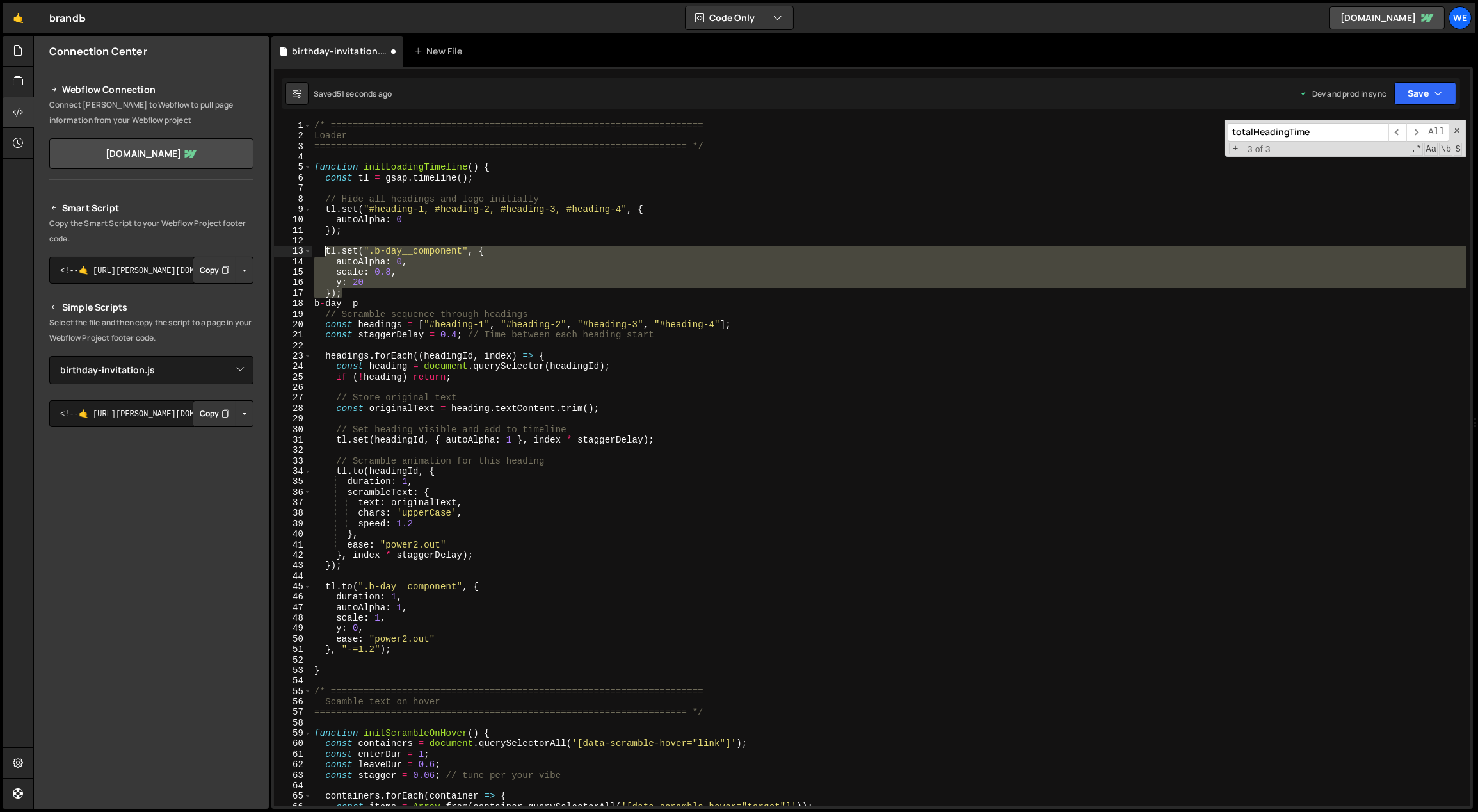
drag, startPoint x: 341, startPoint y: 289, endPoint x: 323, endPoint y: 254, distance: 39.4
click at [323, 254] on div "/* ==================================================================== Loader …" at bounding box center [889, 474] width 1155 height 707
click at [354, 296] on div "/* ==================================================================== Loader …" at bounding box center [889, 463] width 1154 height 686
type textarea "});"
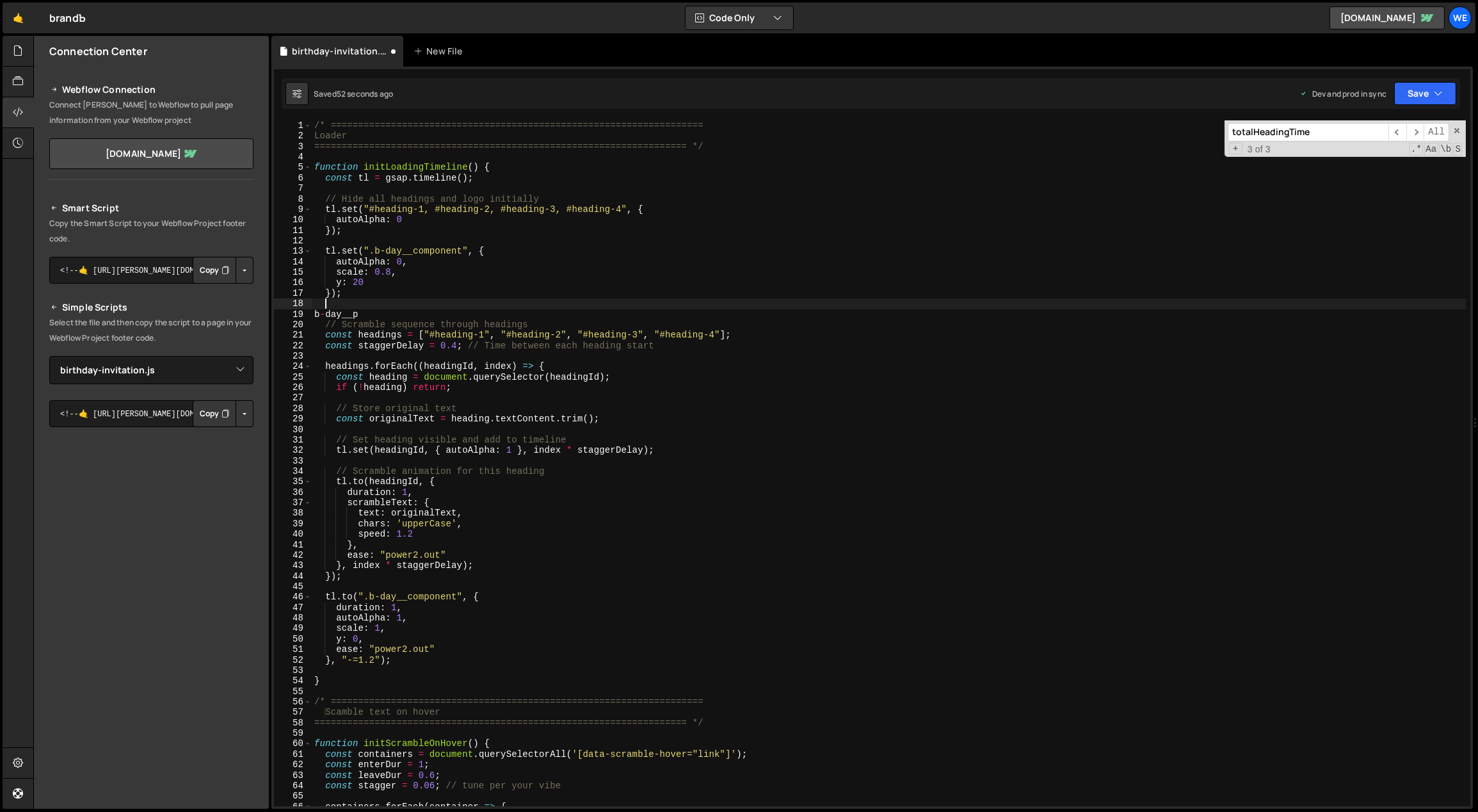
paste textarea "});"
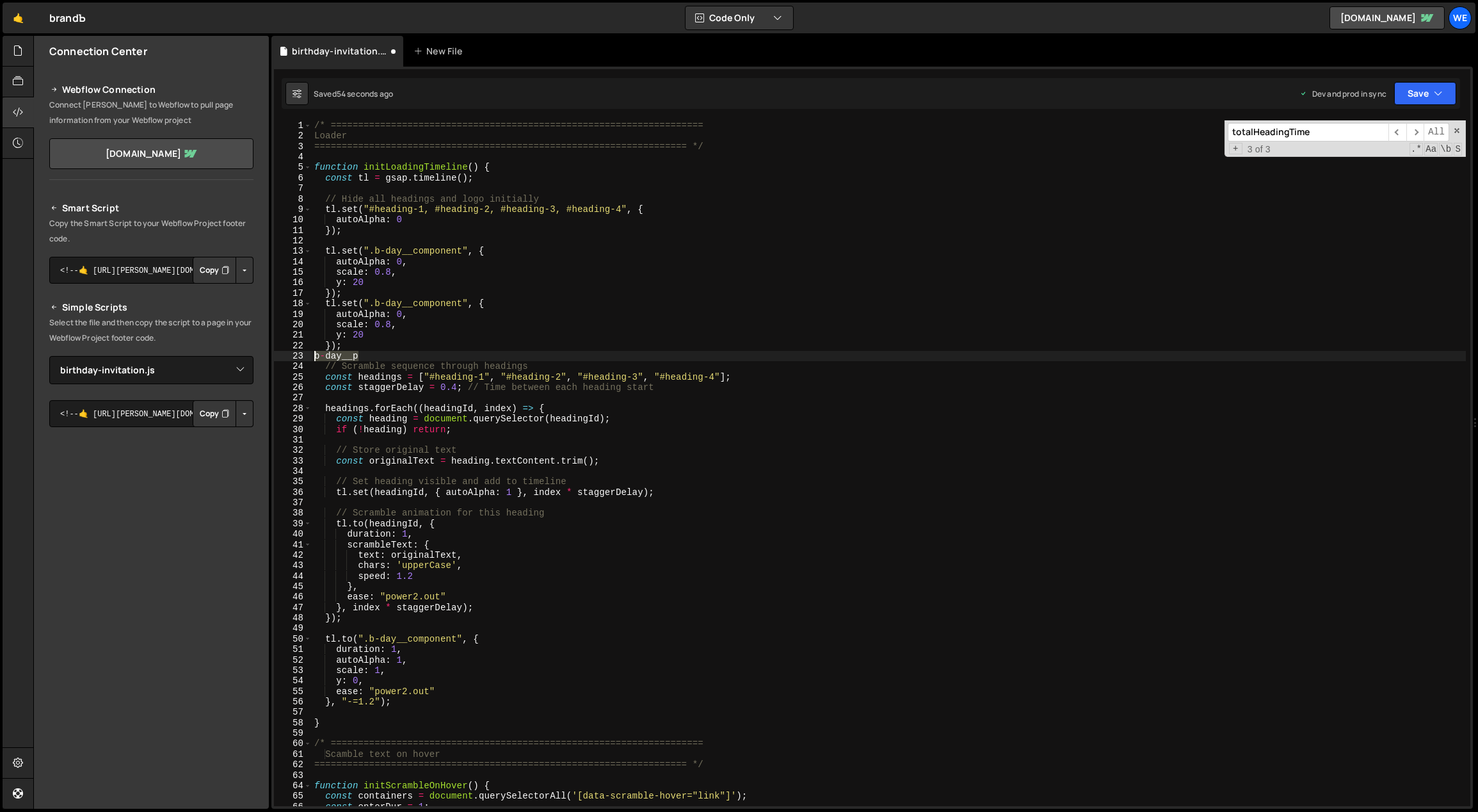
drag, startPoint x: 357, startPoint y: 356, endPoint x: 314, endPoint y: 355, distance: 43.0
click at [314, 355] on div "/* ==================================================================== Loader …" at bounding box center [889, 474] width 1155 height 707
type textarea "b-day__p"
drag, startPoint x: 459, startPoint y: 303, endPoint x: 376, endPoint y: 303, distance: 83.0
click at [376, 303] on div "/* ==================================================================== Loader …" at bounding box center [889, 474] width 1155 height 707
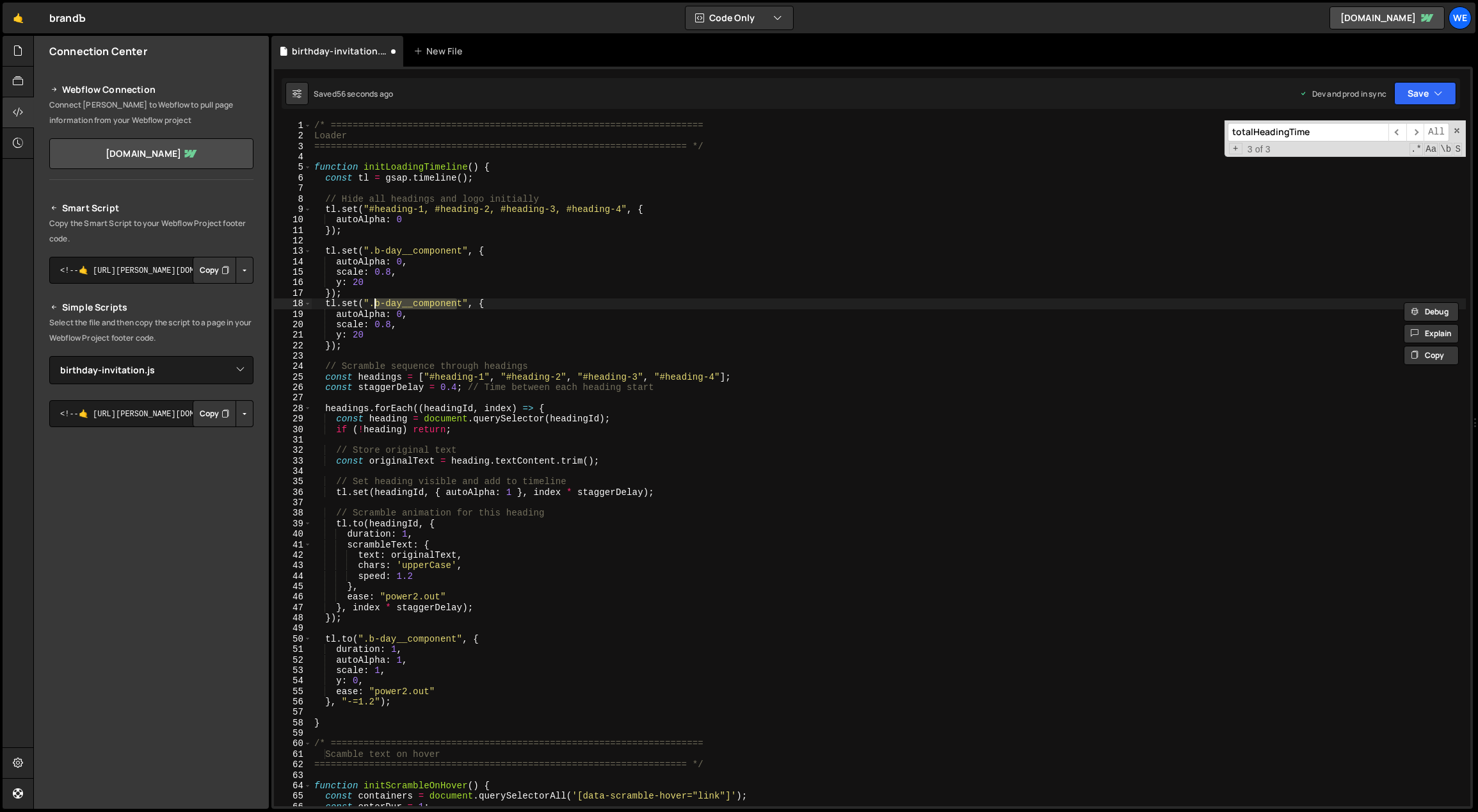
paste textarea "p"
click at [436, 332] on div "/* ==================================================================== Loader …" at bounding box center [889, 474] width 1155 height 707
click at [385, 323] on div "/* ==================================================================== Loader …" at bounding box center [889, 474] width 1155 height 707
type textarea "scale: 0.8,"
click at [401, 323] on div "/* ==================================================================== Loader …" at bounding box center [889, 474] width 1155 height 707
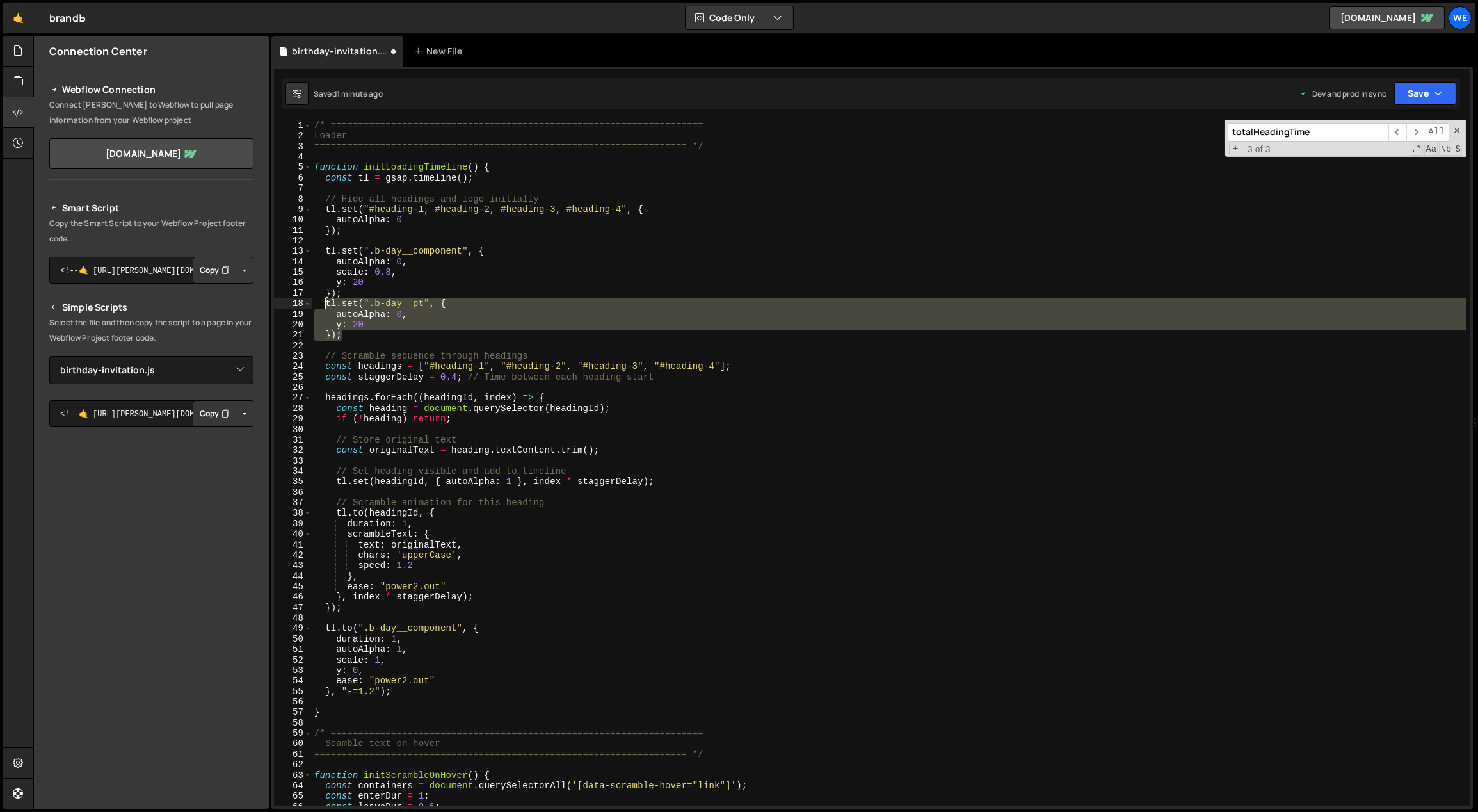
drag, startPoint x: 344, startPoint y: 329, endPoint x: 324, endPoint y: 302, distance: 33.6
click at [324, 302] on div "/* ==================================================================== Loader …" at bounding box center [889, 474] width 1155 height 707
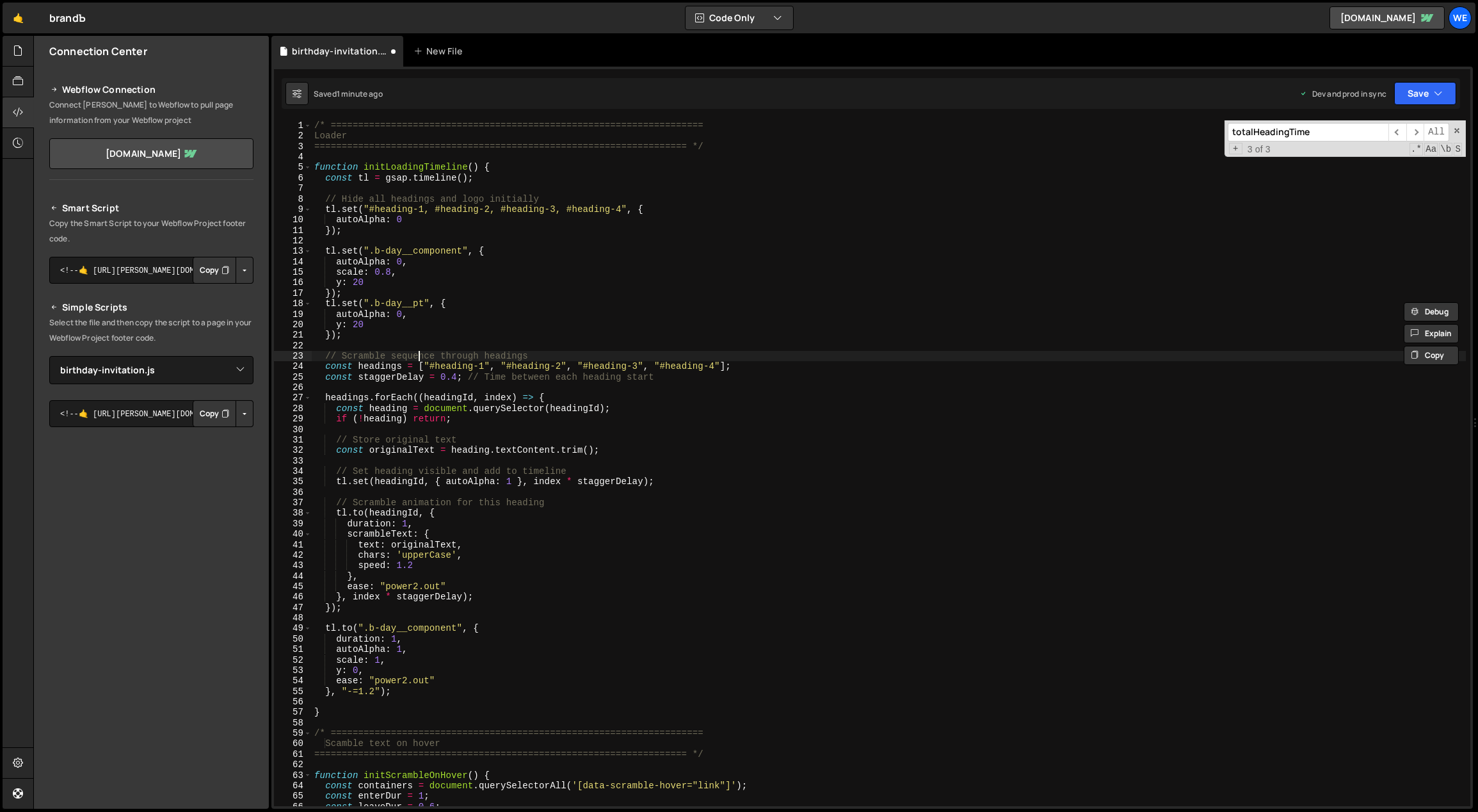
click at [420, 351] on div "/* ==================================================================== Loader …" at bounding box center [889, 474] width 1155 height 707
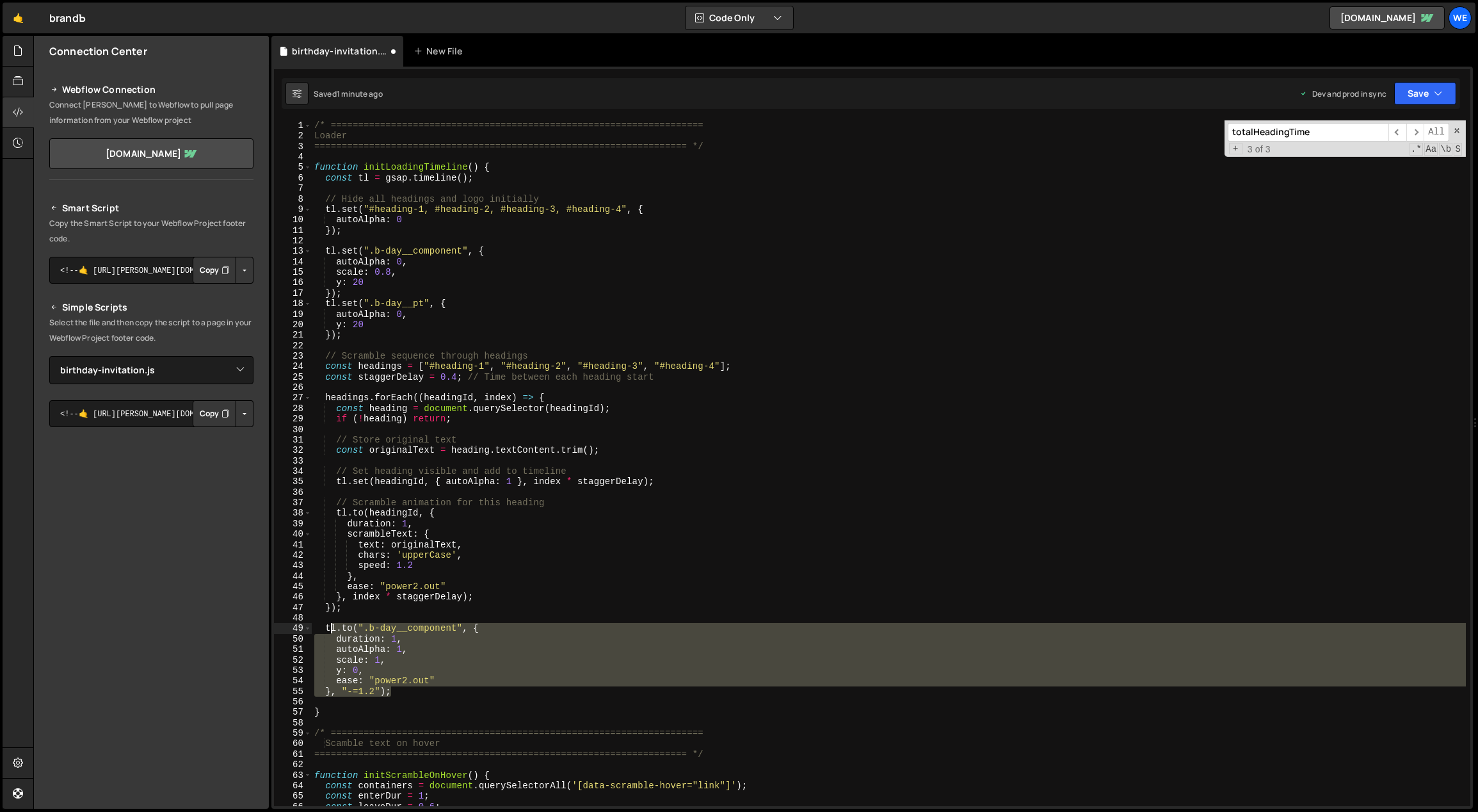
drag, startPoint x: 397, startPoint y: 689, endPoint x: 326, endPoint y: 628, distance: 93.6
click at [326, 628] on div "/* ==================================================================== Loader …" at bounding box center [889, 474] width 1155 height 707
click at [409, 691] on div "/* ==================================================================== Loader …" at bounding box center [889, 463] width 1154 height 686
type textarea "}, "-=1.2");"
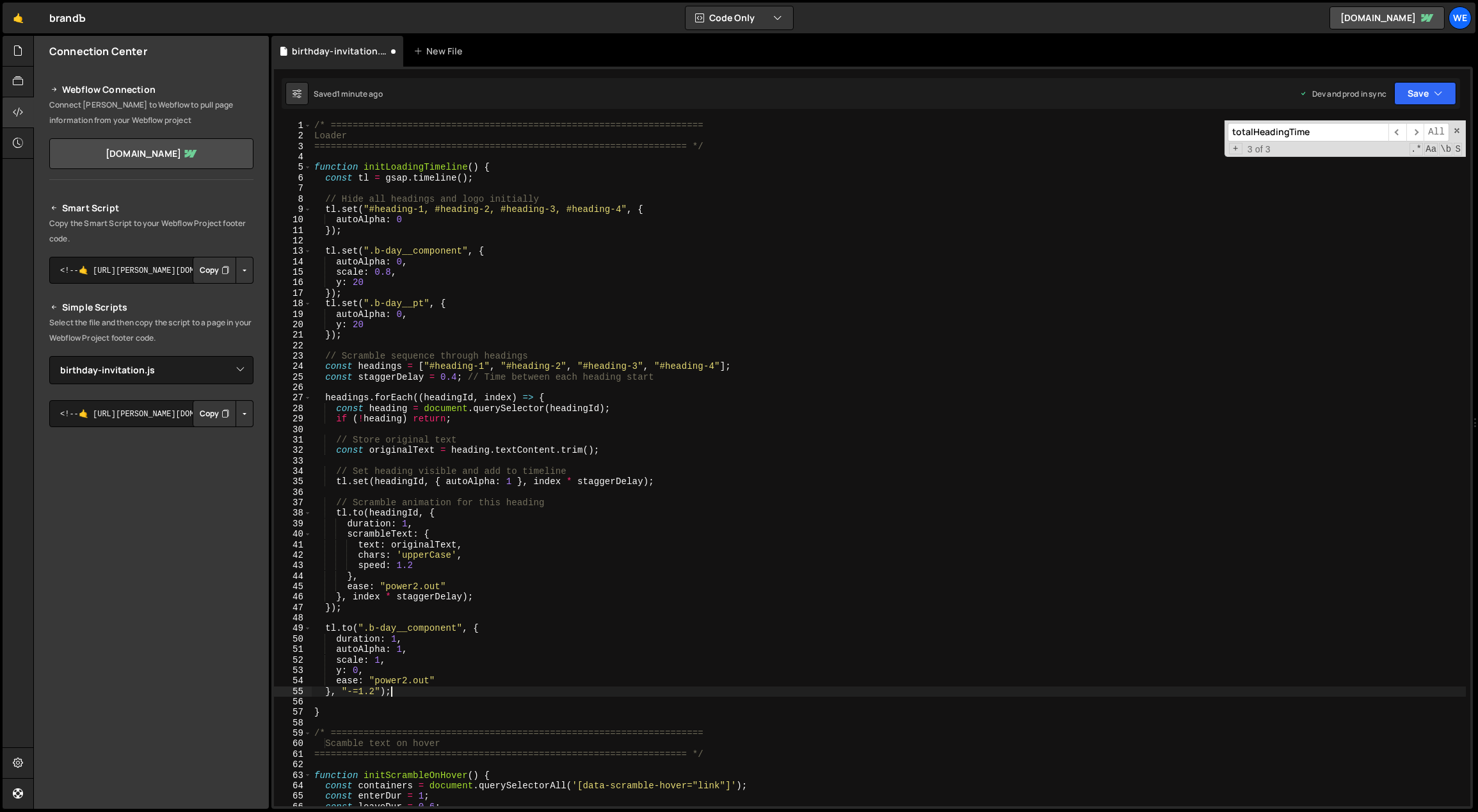
paste textarea "}, "-=1.2");"
click at [423, 302] on div "/* ==================================================================== Loader …" at bounding box center [889, 474] width 1155 height 707
drag, startPoint x: 409, startPoint y: 303, endPoint x: 376, endPoint y: 303, distance: 33.0
click at [376, 303] on div "/* ==================================================================== Loader …" at bounding box center [889, 474] width 1155 height 707
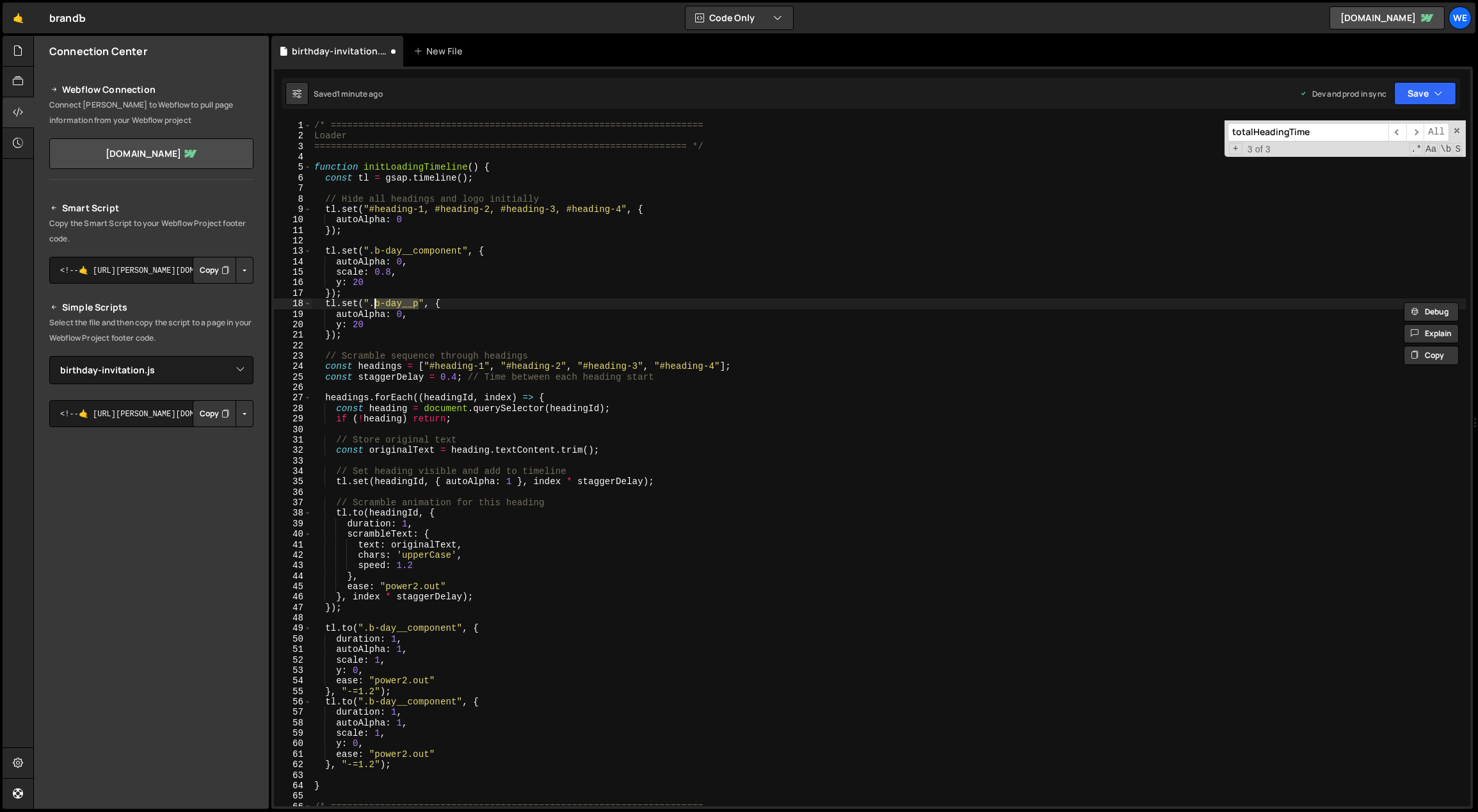
click at [432, 692] on div "/* ==================================================================== Loader …" at bounding box center [889, 474] width 1155 height 707
type textarea "}, "-=1.2");"
drag, startPoint x: 454, startPoint y: 712, endPoint x: 370, endPoint y: 711, distance: 84.0
click at [370, 711] on div "/* ==================================================================== Loader …" at bounding box center [889, 474] width 1155 height 707
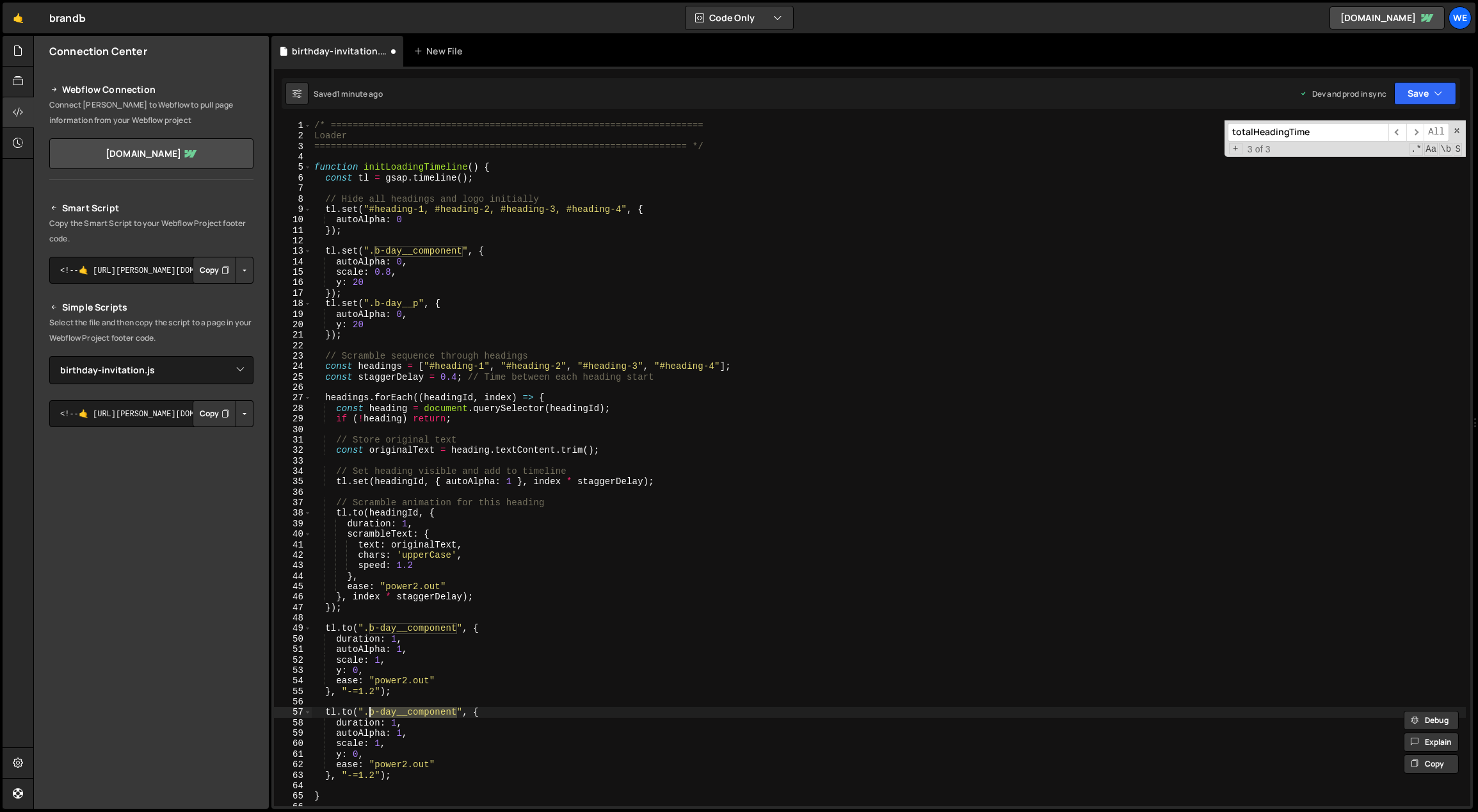
paste textarea "p"
drag, startPoint x: 374, startPoint y: 774, endPoint x: 332, endPoint y: 773, distance: 42.0
click at [332, 773] on div "/* ==================================================================== Loader …" at bounding box center [889, 474] width 1155 height 707
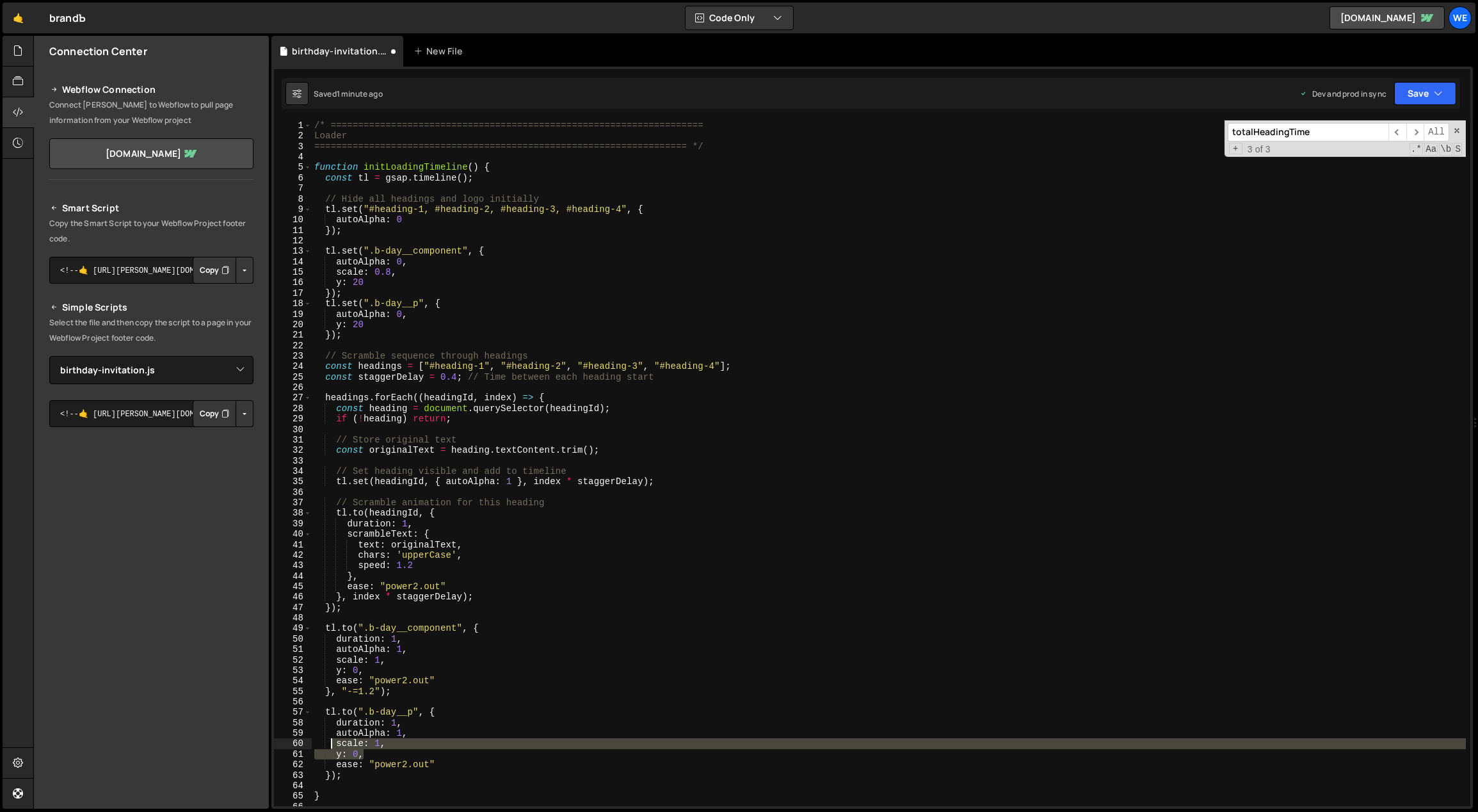
drag, startPoint x: 360, startPoint y: 751, endPoint x: 329, endPoint y: 745, distance: 31.6
click at [329, 745] on div "/* ==================================================================== Loader …" at bounding box center [889, 474] width 1155 height 707
type textarea "scale: 1, y: 0,"
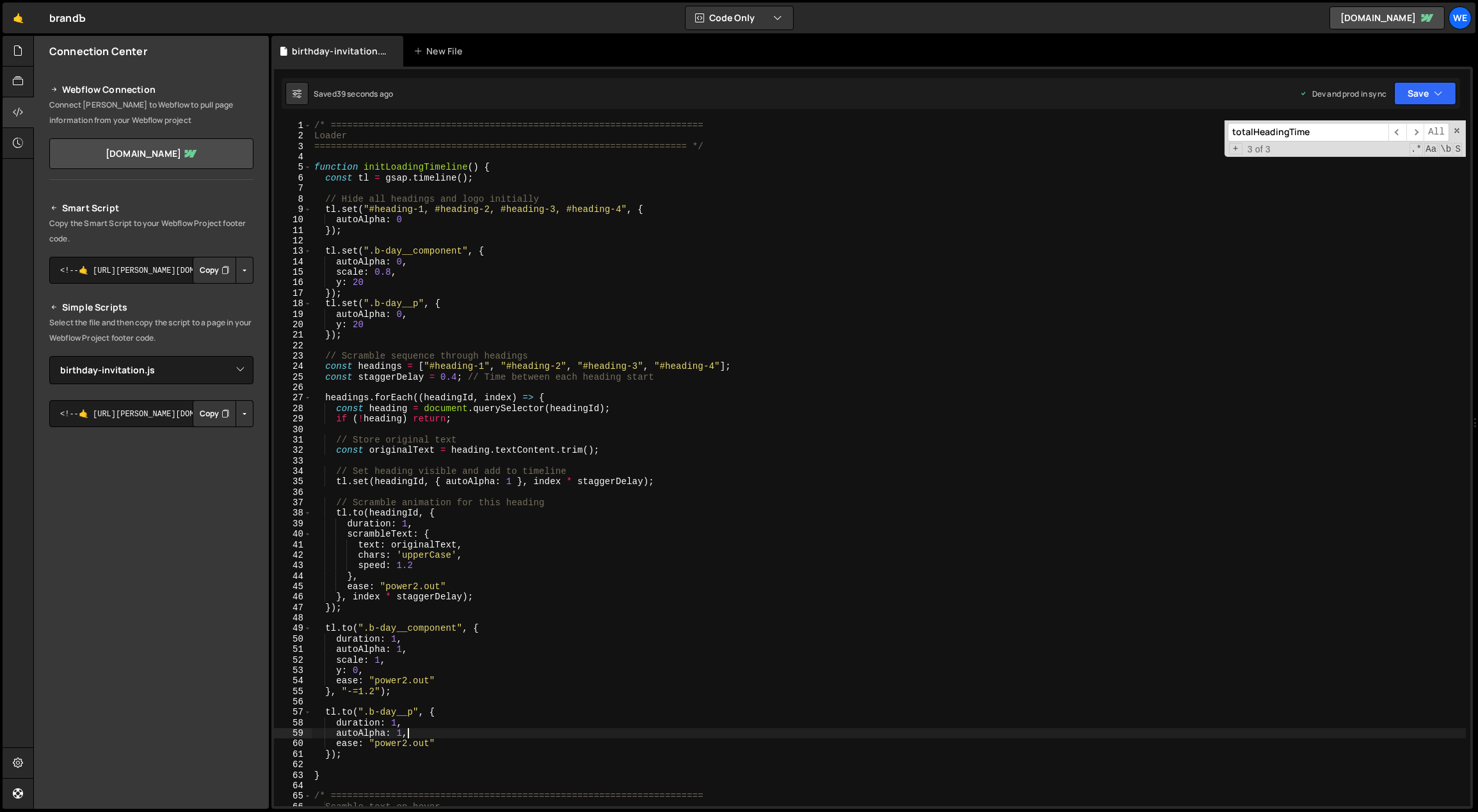
click at [4, 709] on div at bounding box center [17, 422] width 31 height 773
click at [504, 320] on div "/* ==================================================================== Loader …" at bounding box center [889, 474] width 1155 height 707
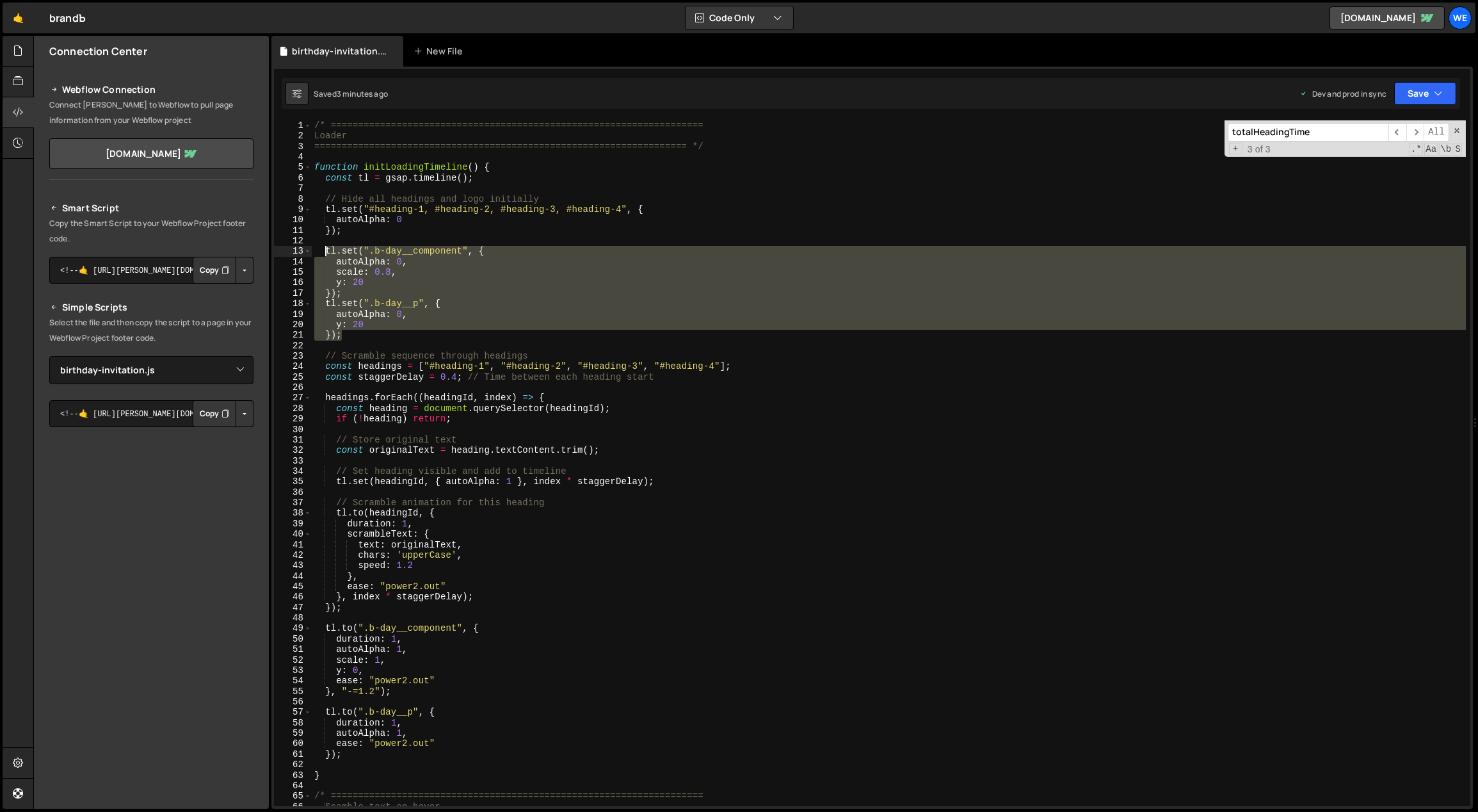
drag, startPoint x: 347, startPoint y: 296, endPoint x: 323, endPoint y: 251, distance: 51.0
click at [323, 251] on div "/* ==================================================================== Loader …" at bounding box center [889, 474] width 1155 height 707
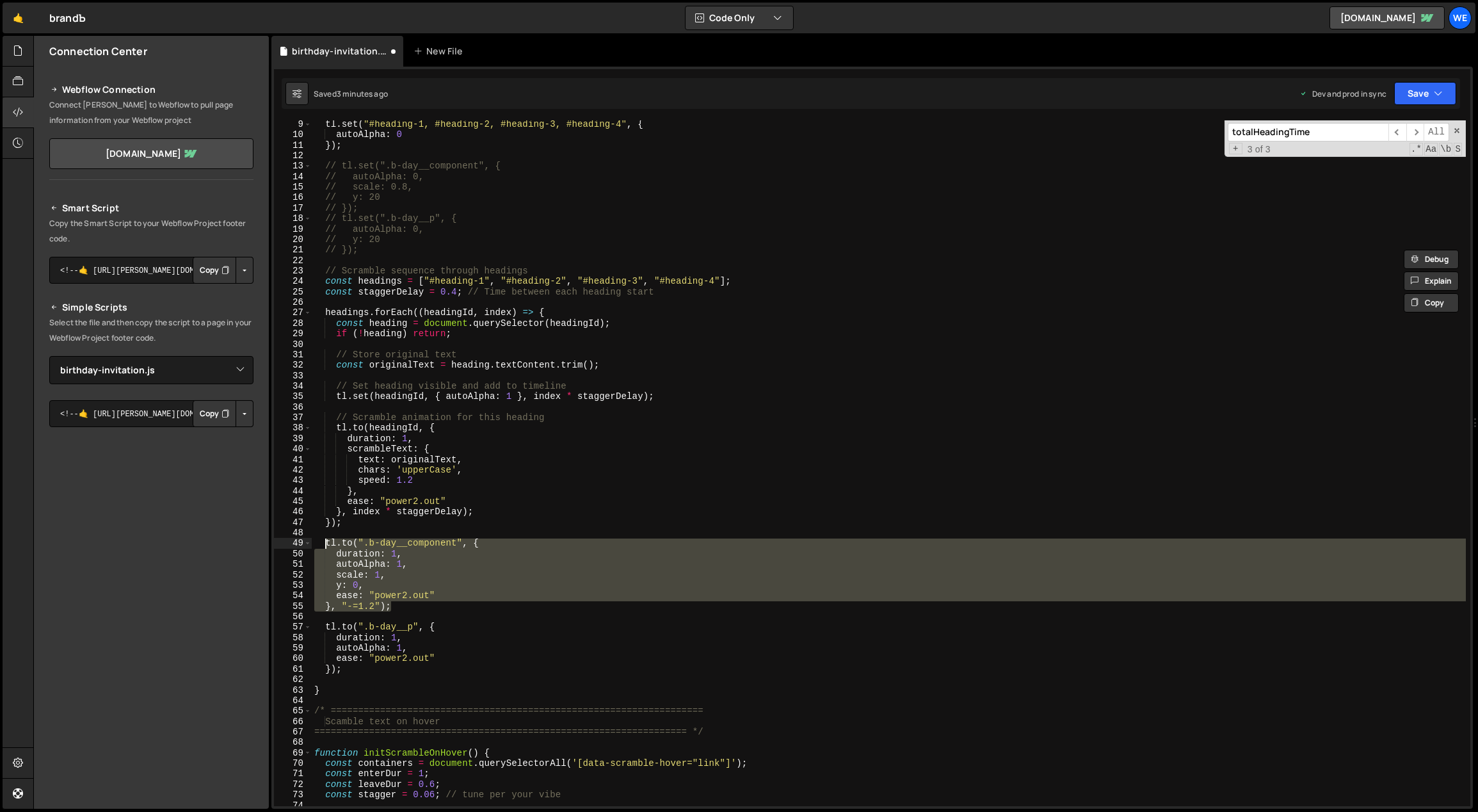
drag, startPoint x: 397, startPoint y: 602, endPoint x: 323, endPoint y: 540, distance: 96.5
click at [323, 540] on div "tl . set ( "#heading-1, #heading-2, #heading-3, #heading-4" , { autoAlpha : 0 }…" at bounding box center [889, 472] width 1155 height 707
click at [653, 567] on div "tl . set ( "#heading-1, #heading-2, #heading-3, #heading-4" , { autoAlpha : 0 }…" at bounding box center [889, 463] width 1154 height 686
type textarea "// autoAlpha: 1,"
